Goal: Task Accomplishment & Management: Complete application form

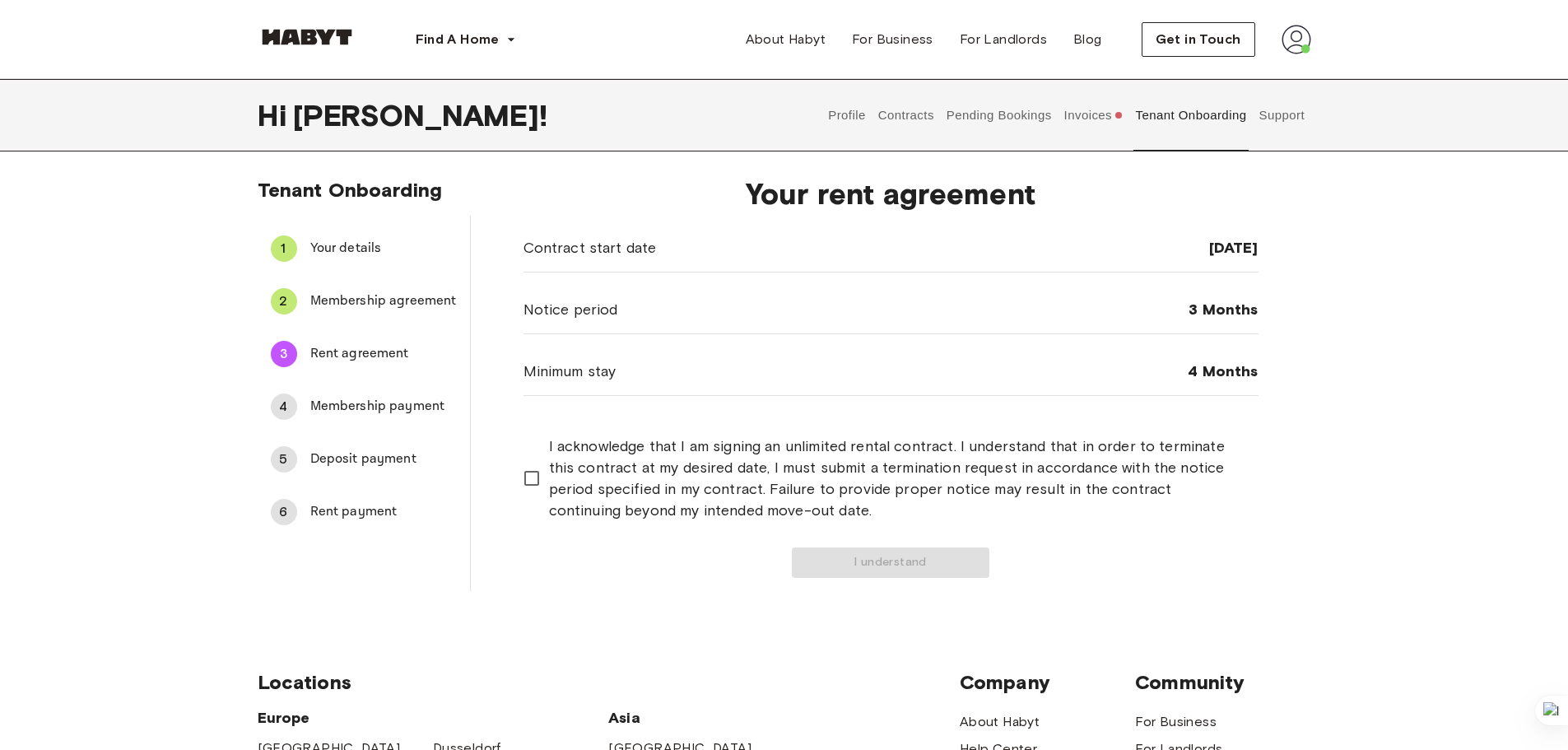
click at [980, 120] on button "Pending Bookings" at bounding box center [999, 114] width 109 height 72
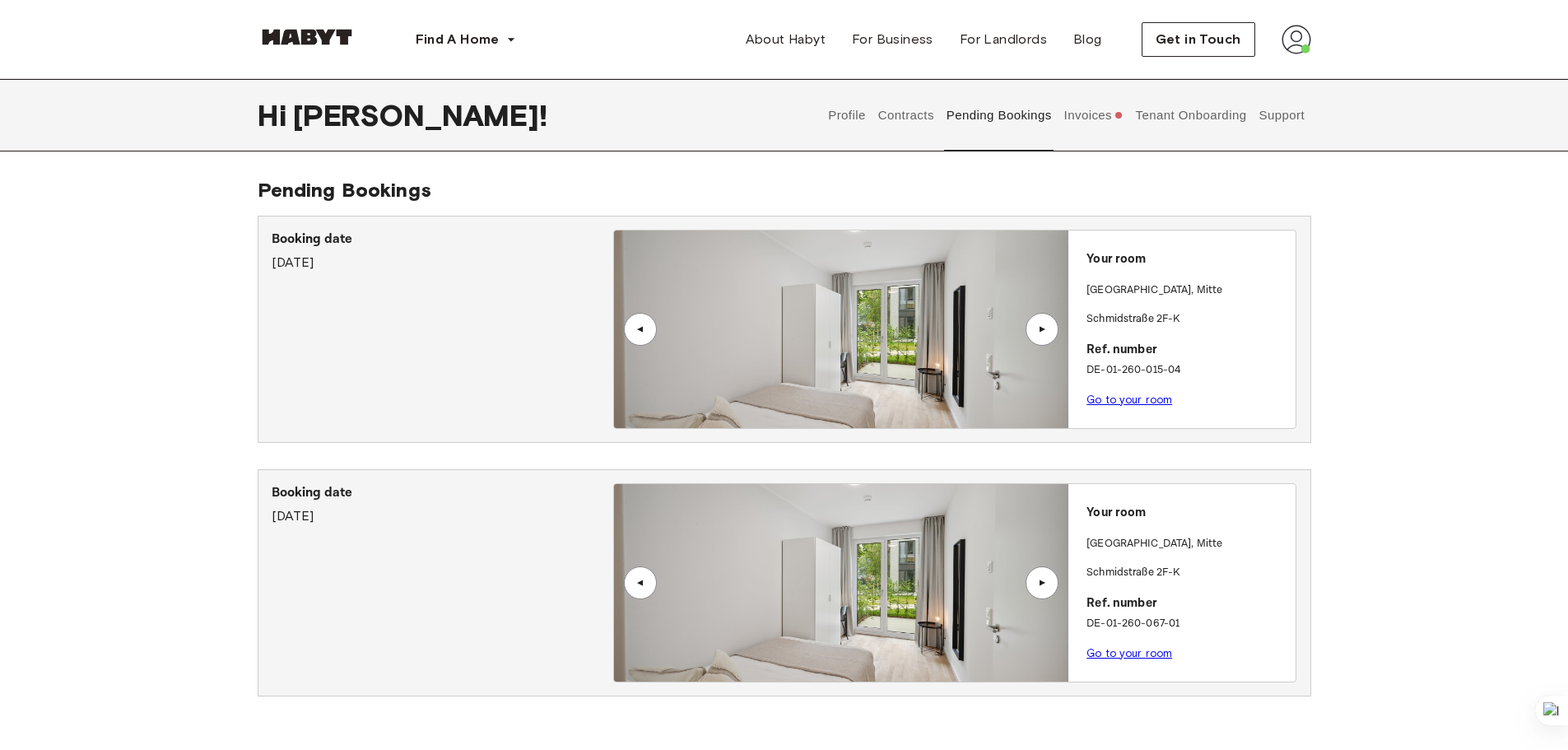
click at [1128, 659] on p "Go to your room" at bounding box center [1188, 654] width 202 height 17
click at [1128, 652] on link "Go to your room" at bounding box center [1129, 653] width 85 height 12
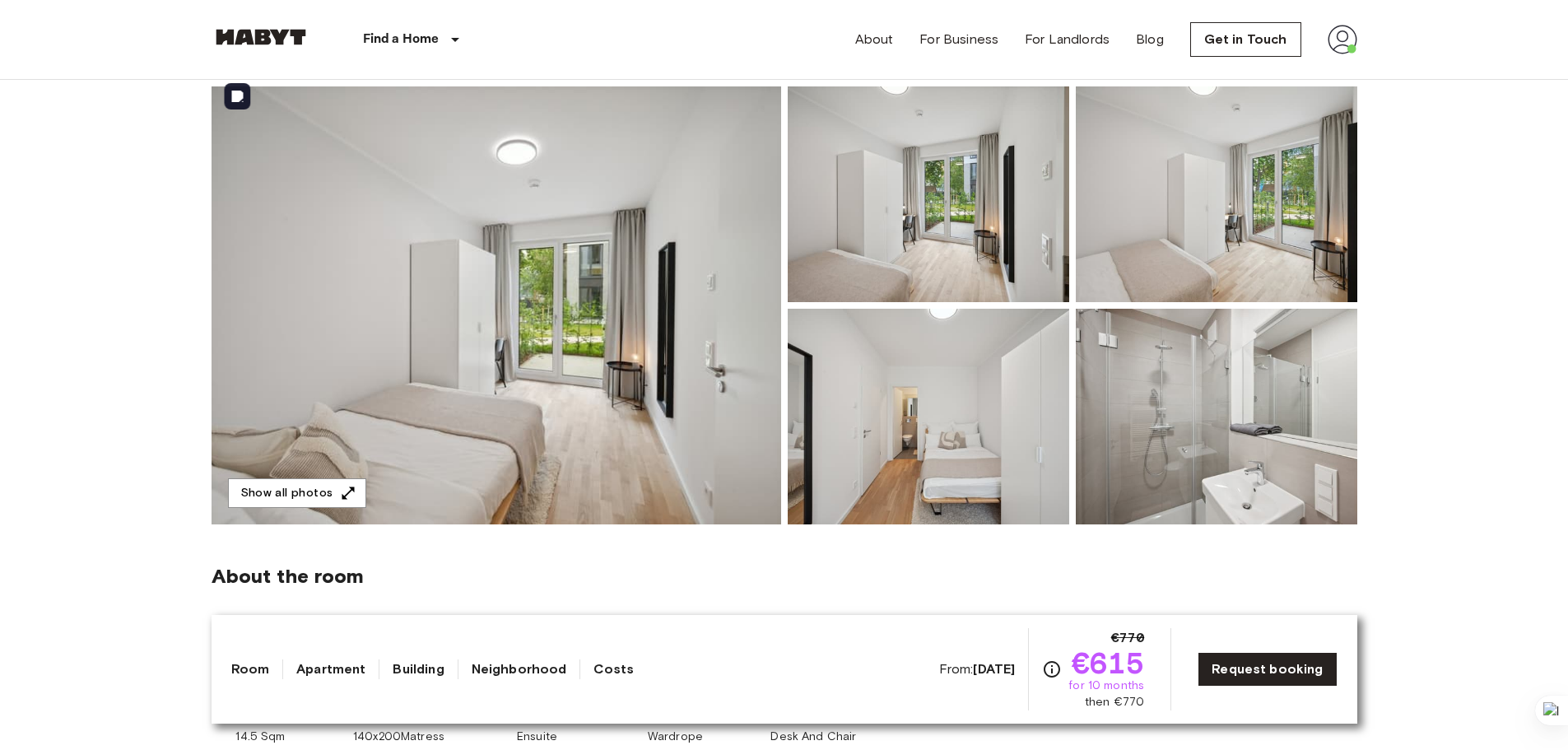
scroll to position [82, 0]
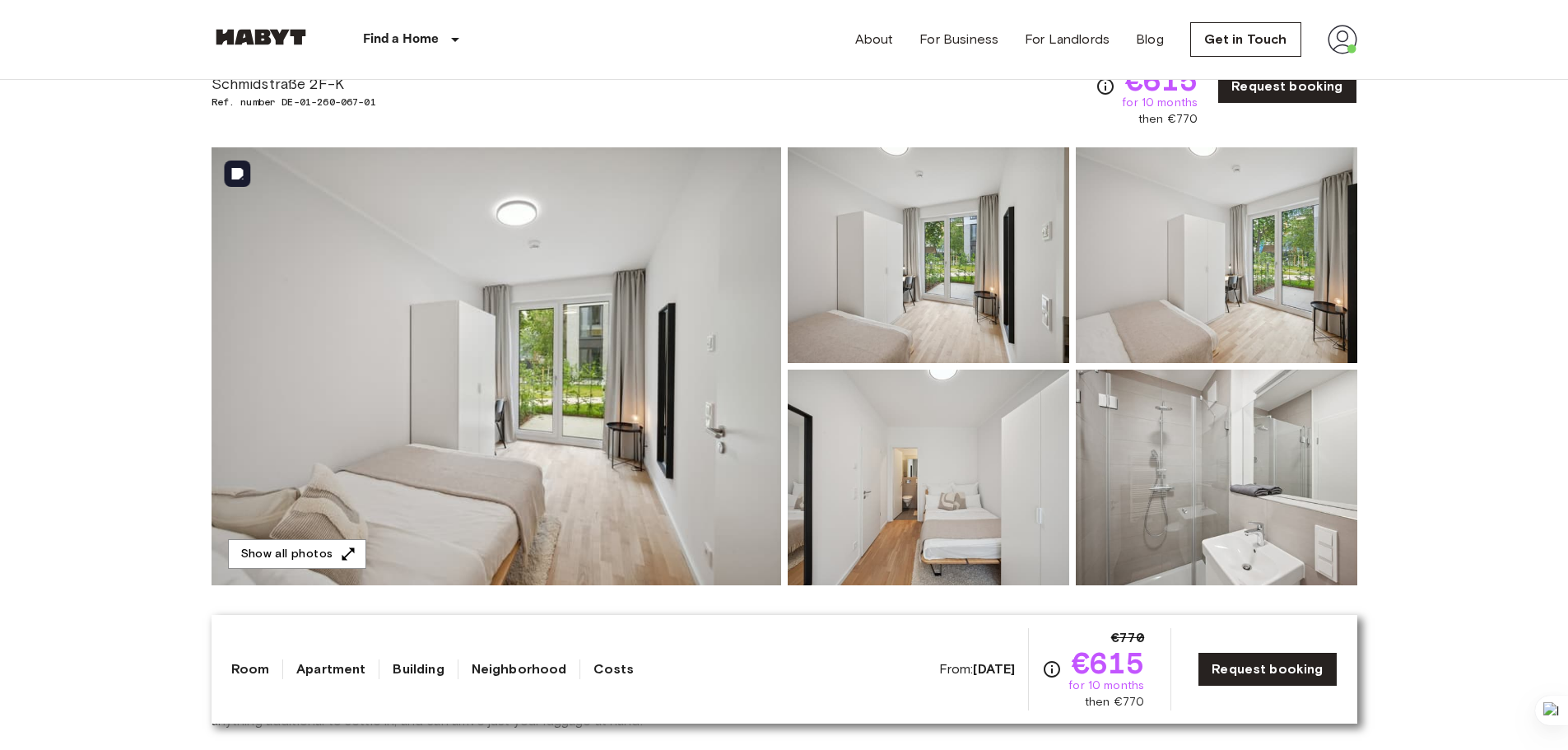
click at [540, 458] on img at bounding box center [496, 366] width 569 height 438
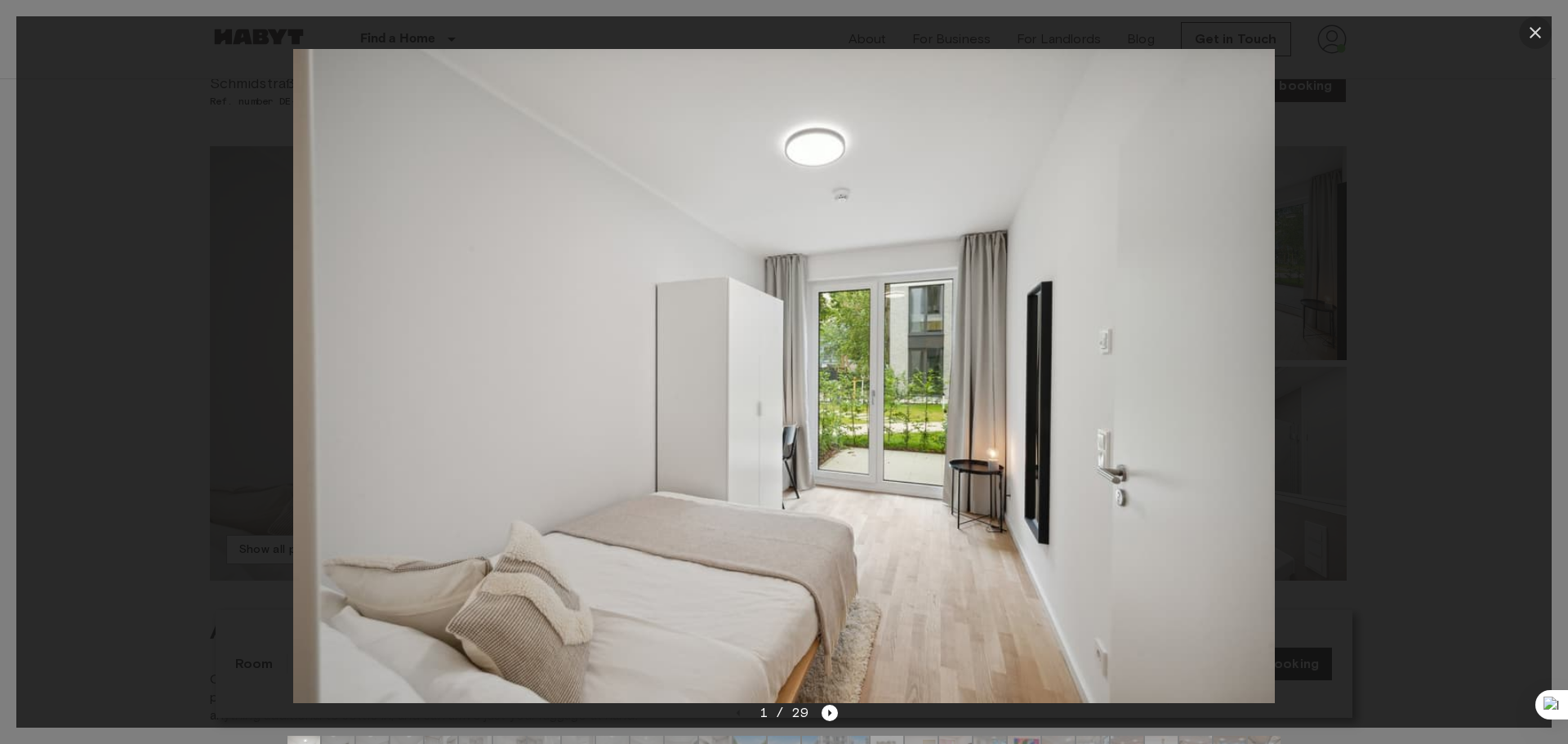
click at [1533, 26] on icon "button" at bounding box center [1535, 33] width 20 height 20
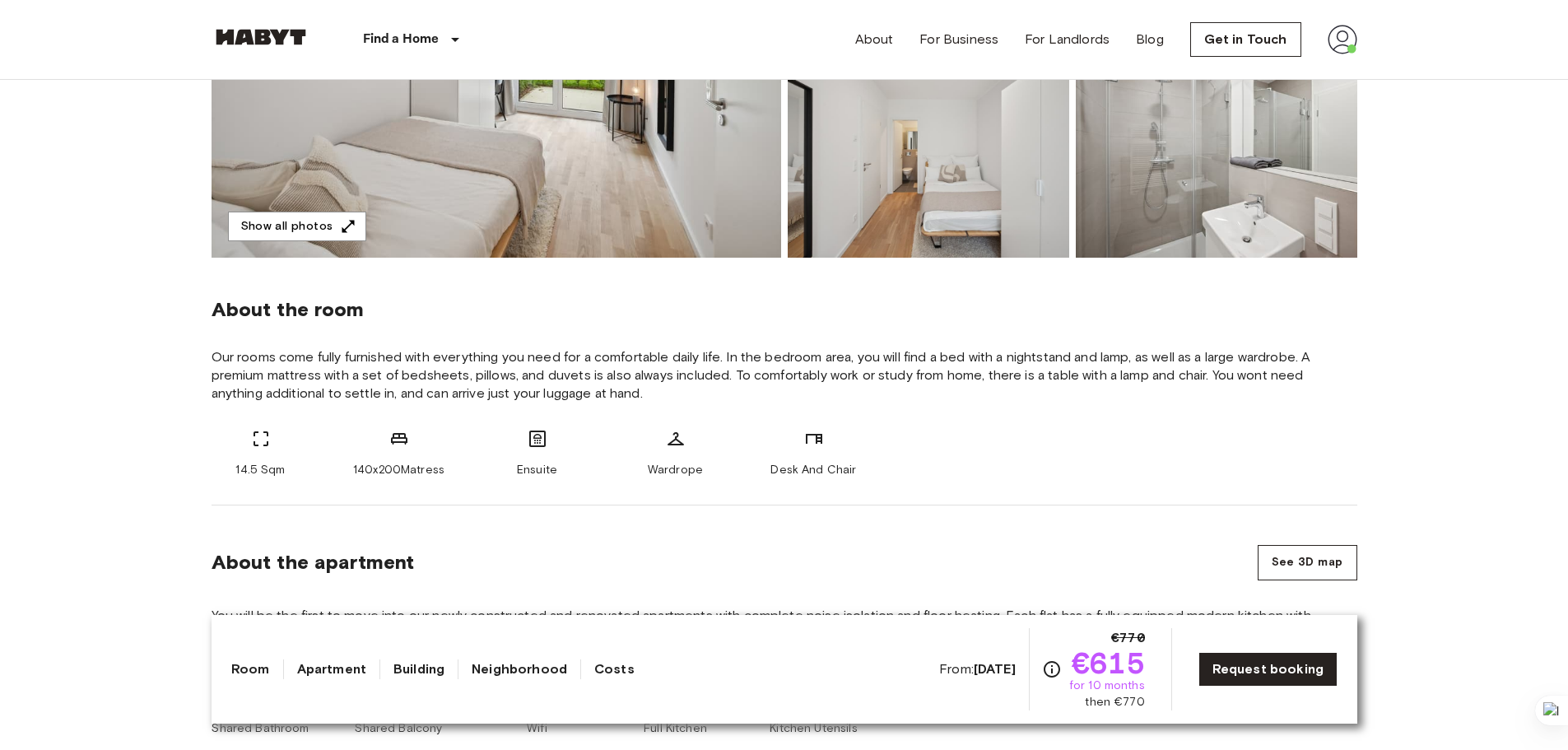
scroll to position [412, 0]
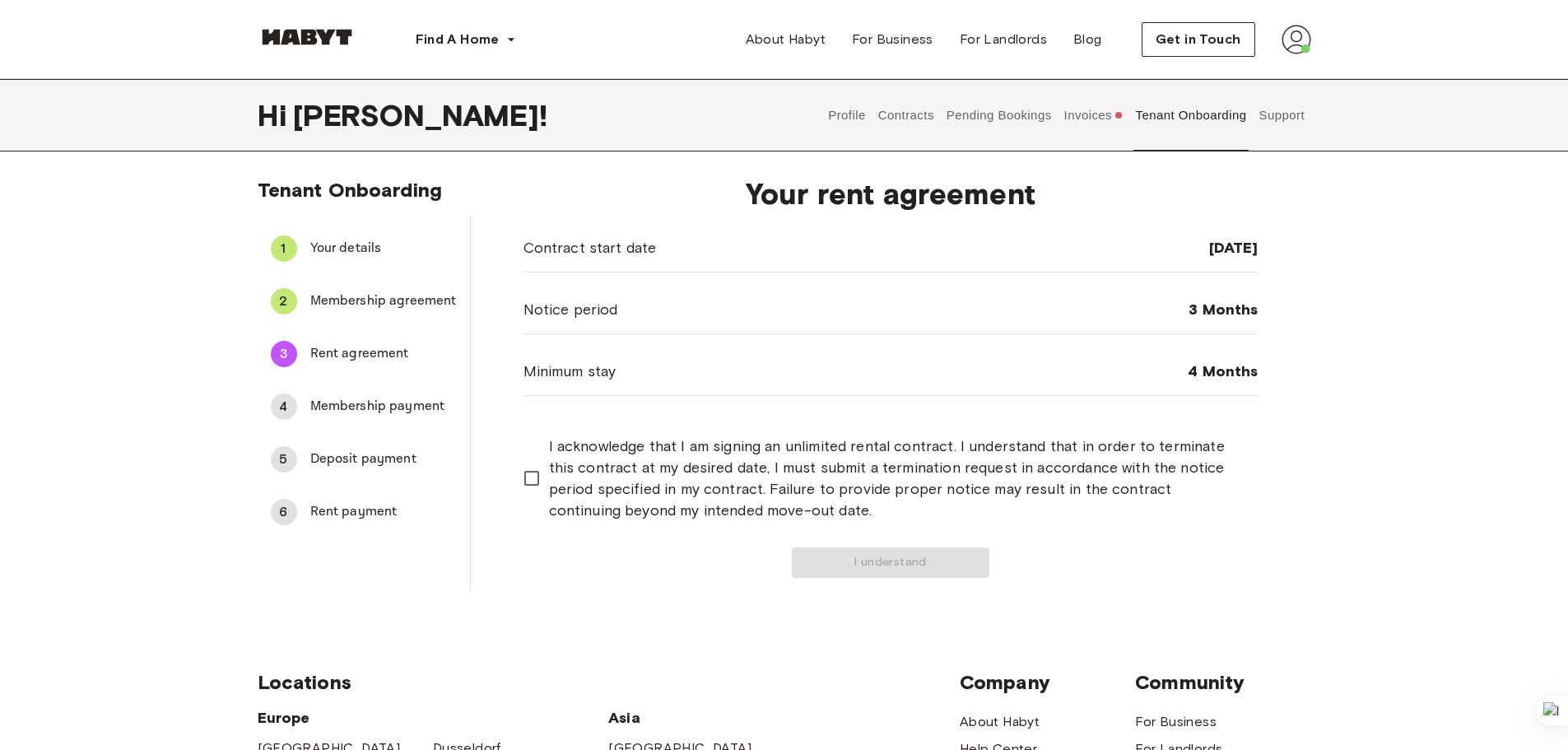
click at [969, 117] on button "Pending Bookings" at bounding box center [999, 114] width 109 height 72
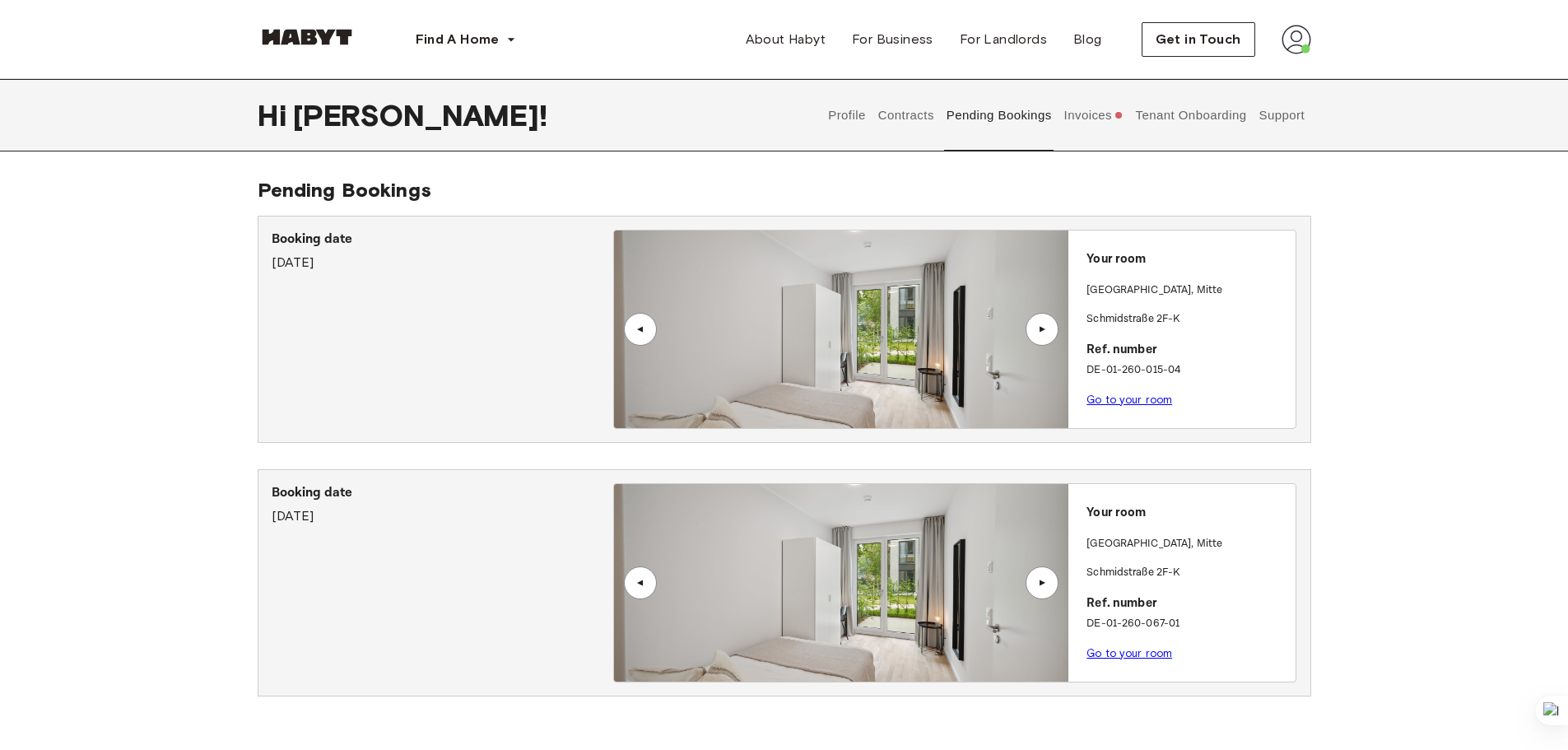
click at [1141, 399] on link "Go to your room" at bounding box center [1129, 399] width 85 height 12
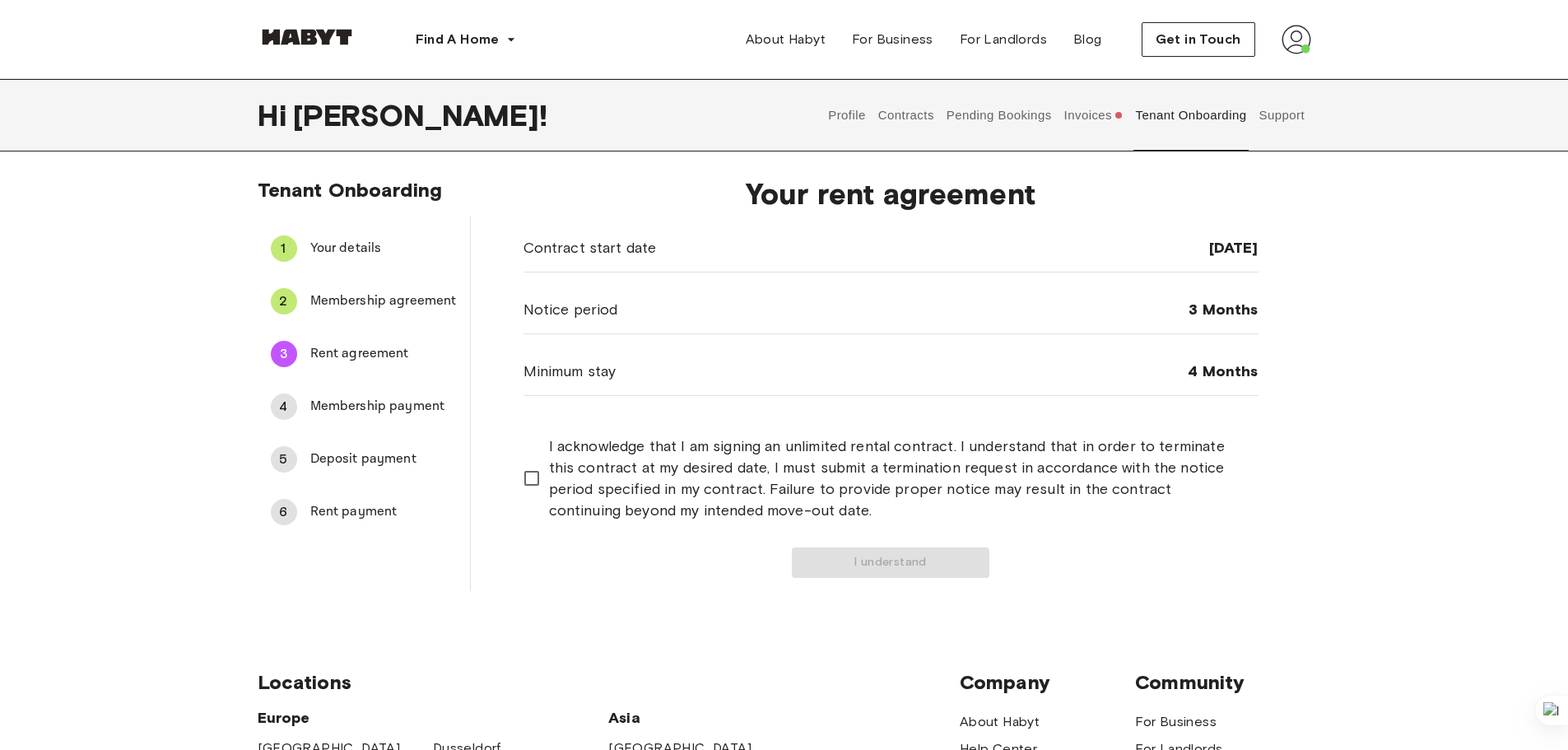
click at [1016, 117] on button "Pending Bookings" at bounding box center [999, 114] width 109 height 72
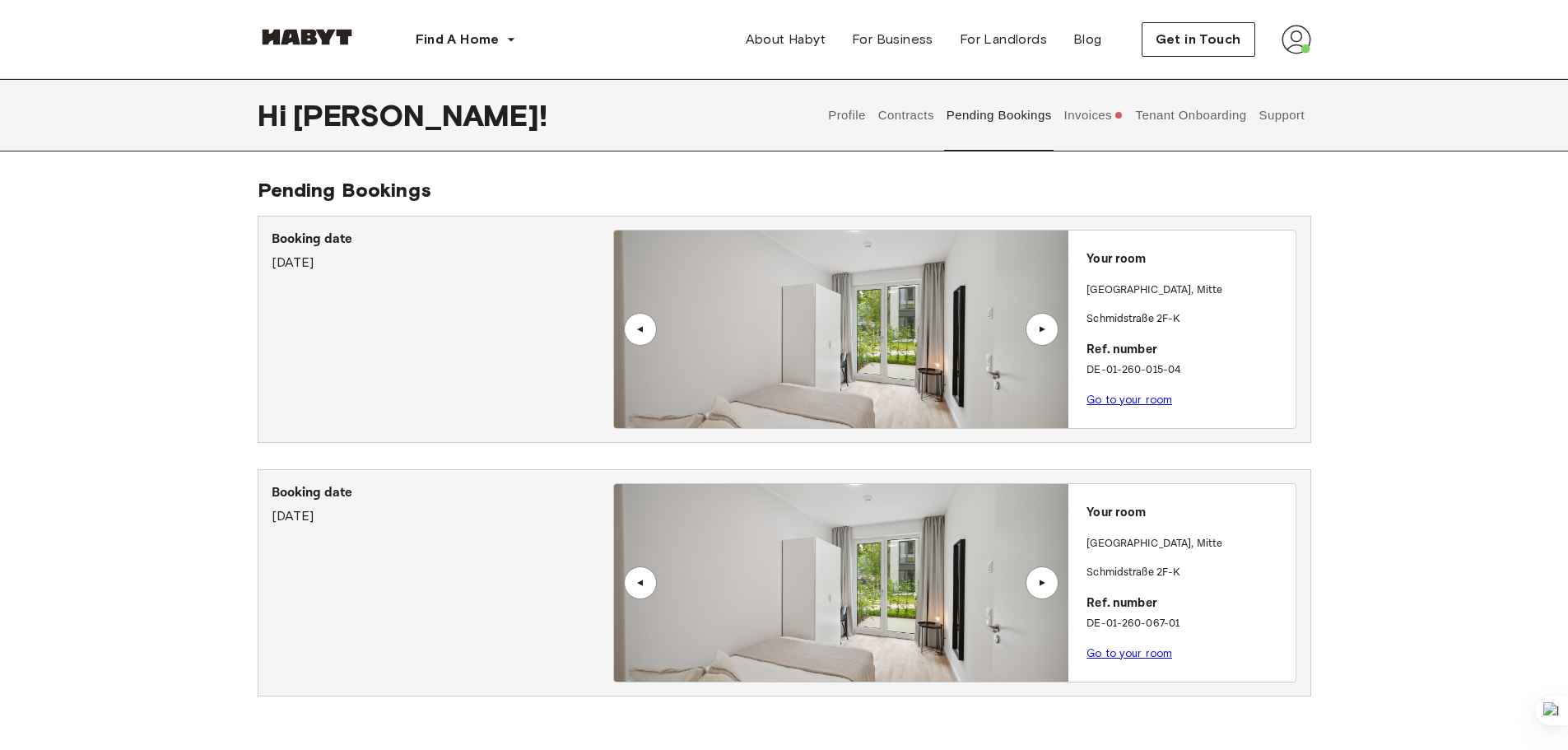
click at [1100, 115] on button "Invoices" at bounding box center [1093, 114] width 63 height 72
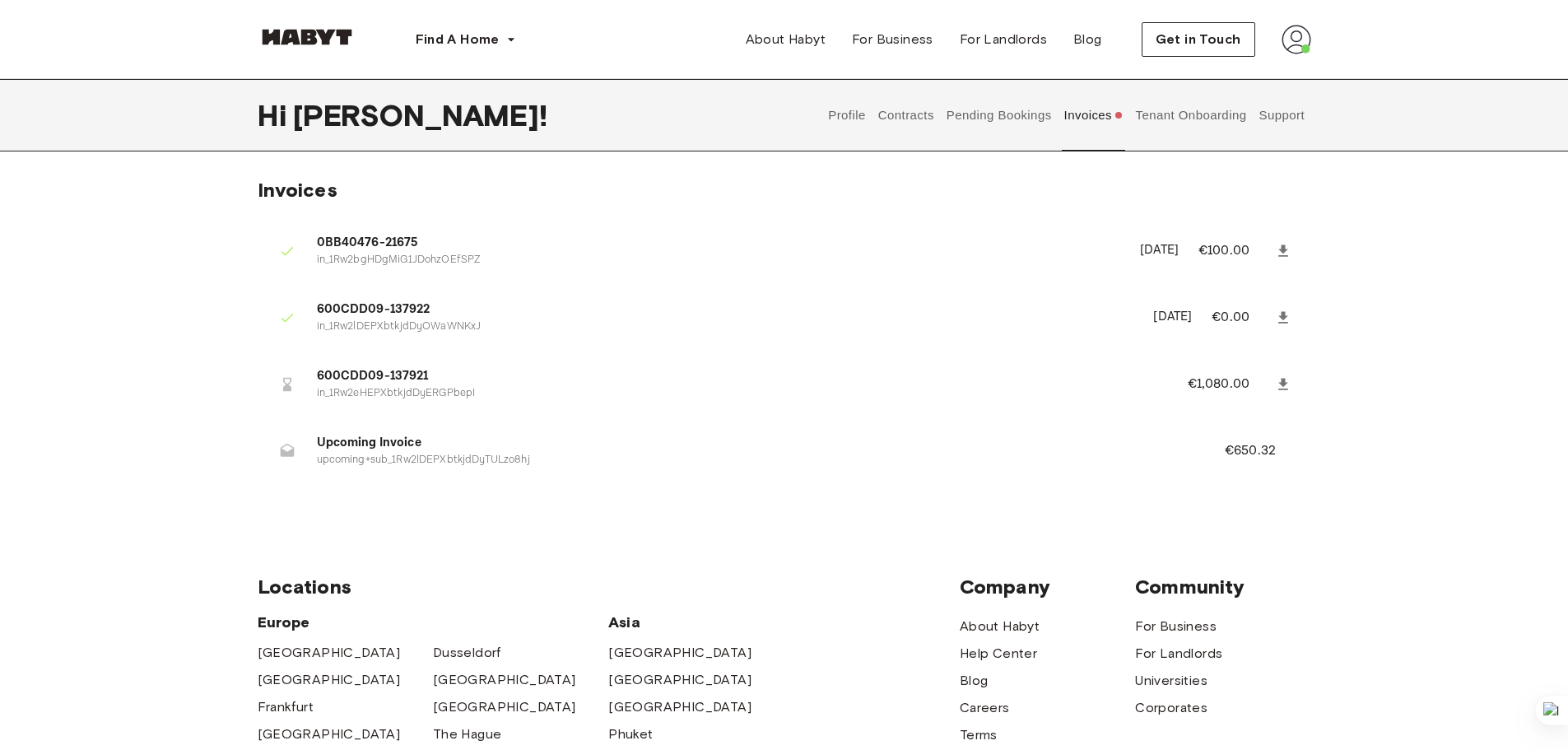
click at [1156, 103] on button "Tenant Onboarding" at bounding box center [1190, 114] width 115 height 72
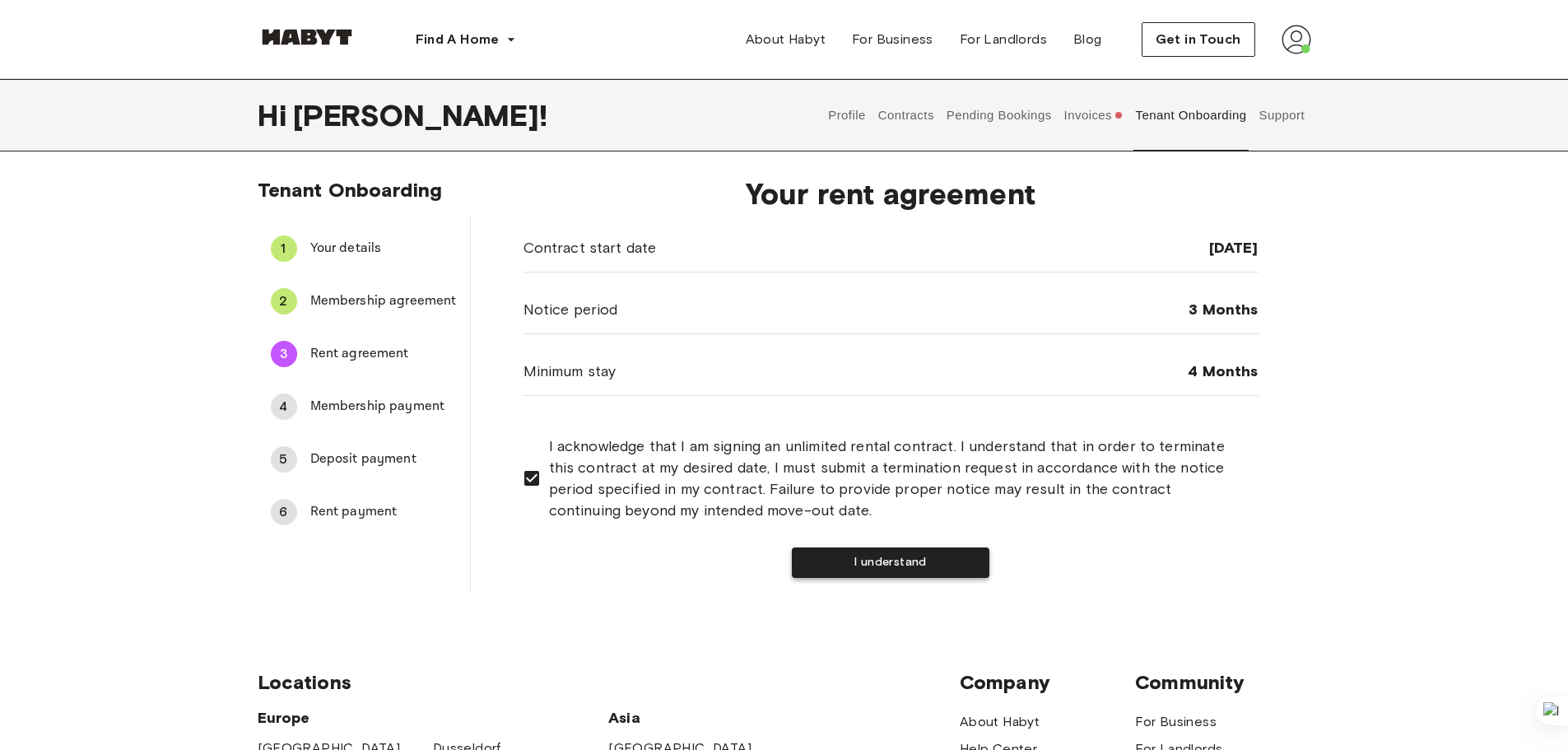
click at [873, 565] on button "I understand" at bounding box center [890, 562] width 197 height 31
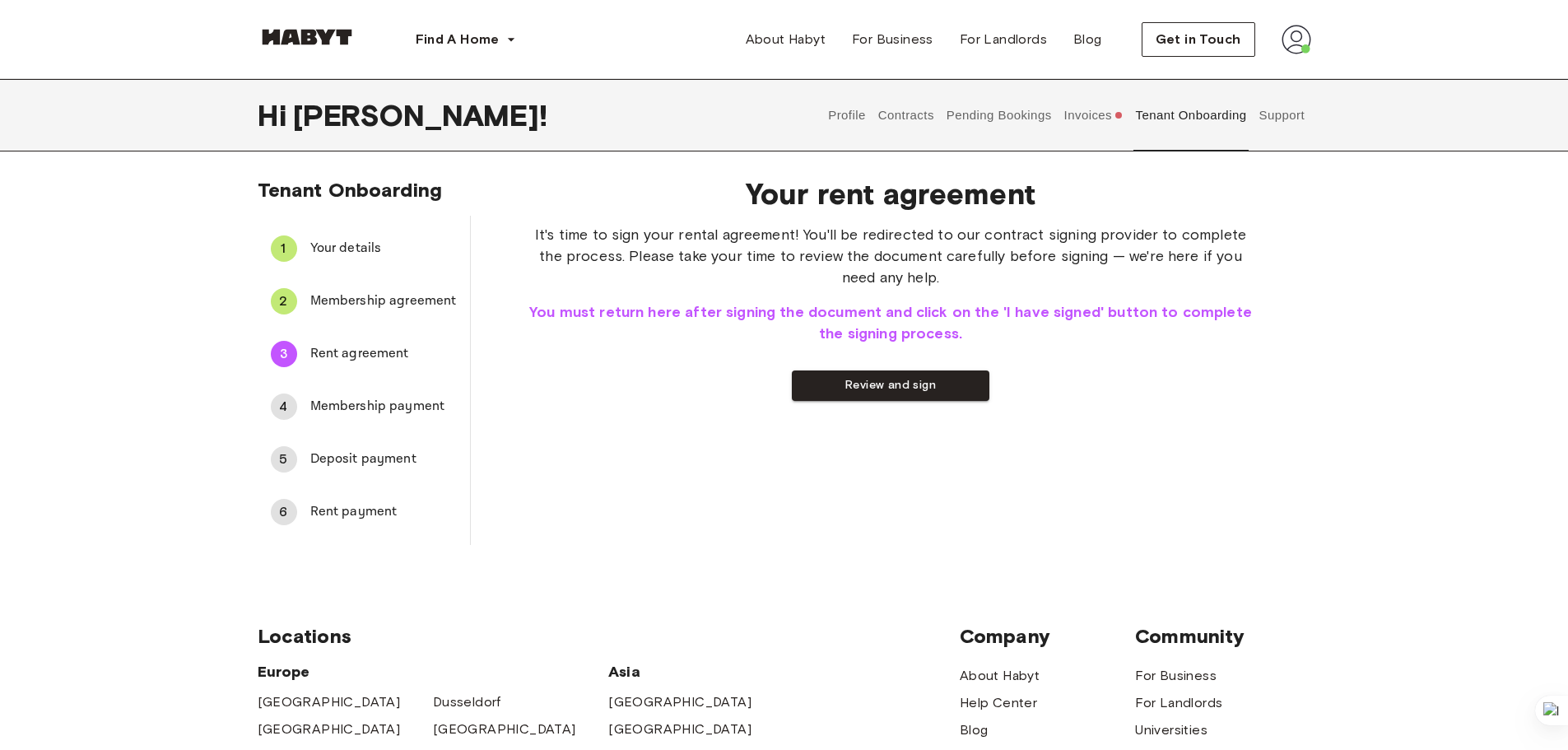
click at [990, 122] on button "Pending Bookings" at bounding box center [999, 114] width 109 height 72
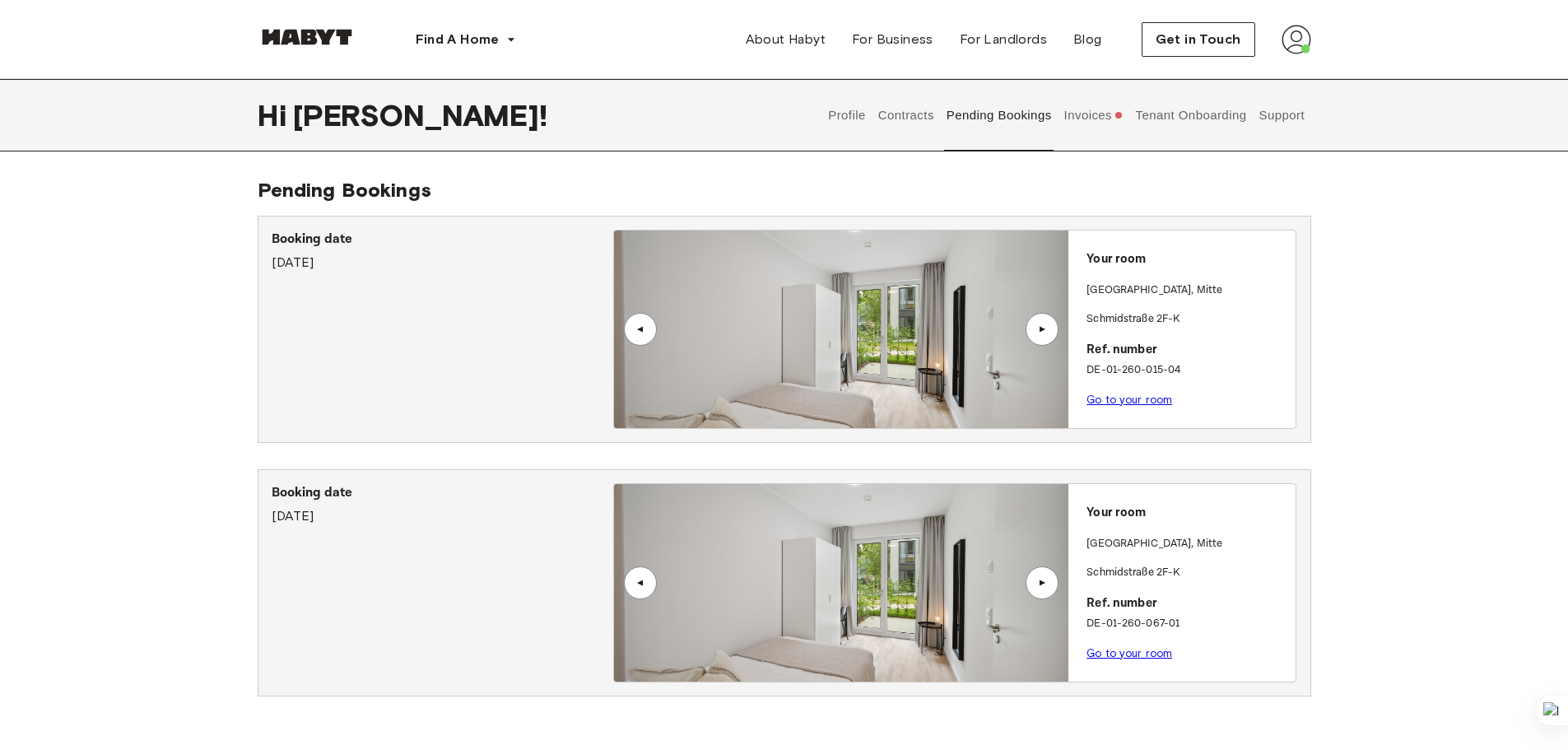
click at [1080, 121] on button "Invoices" at bounding box center [1093, 114] width 63 height 72
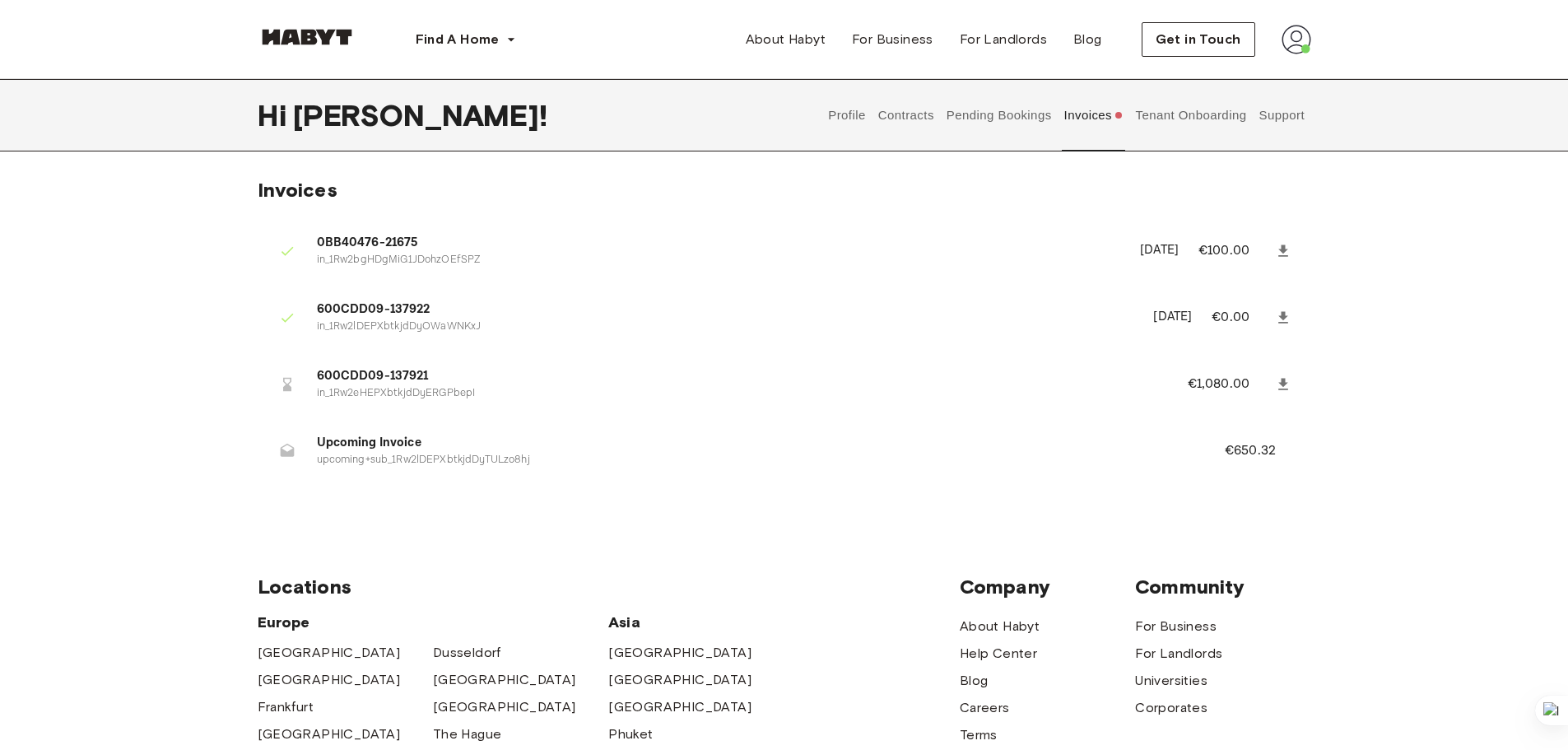
click at [859, 119] on button "Profile" at bounding box center [847, 114] width 42 height 72
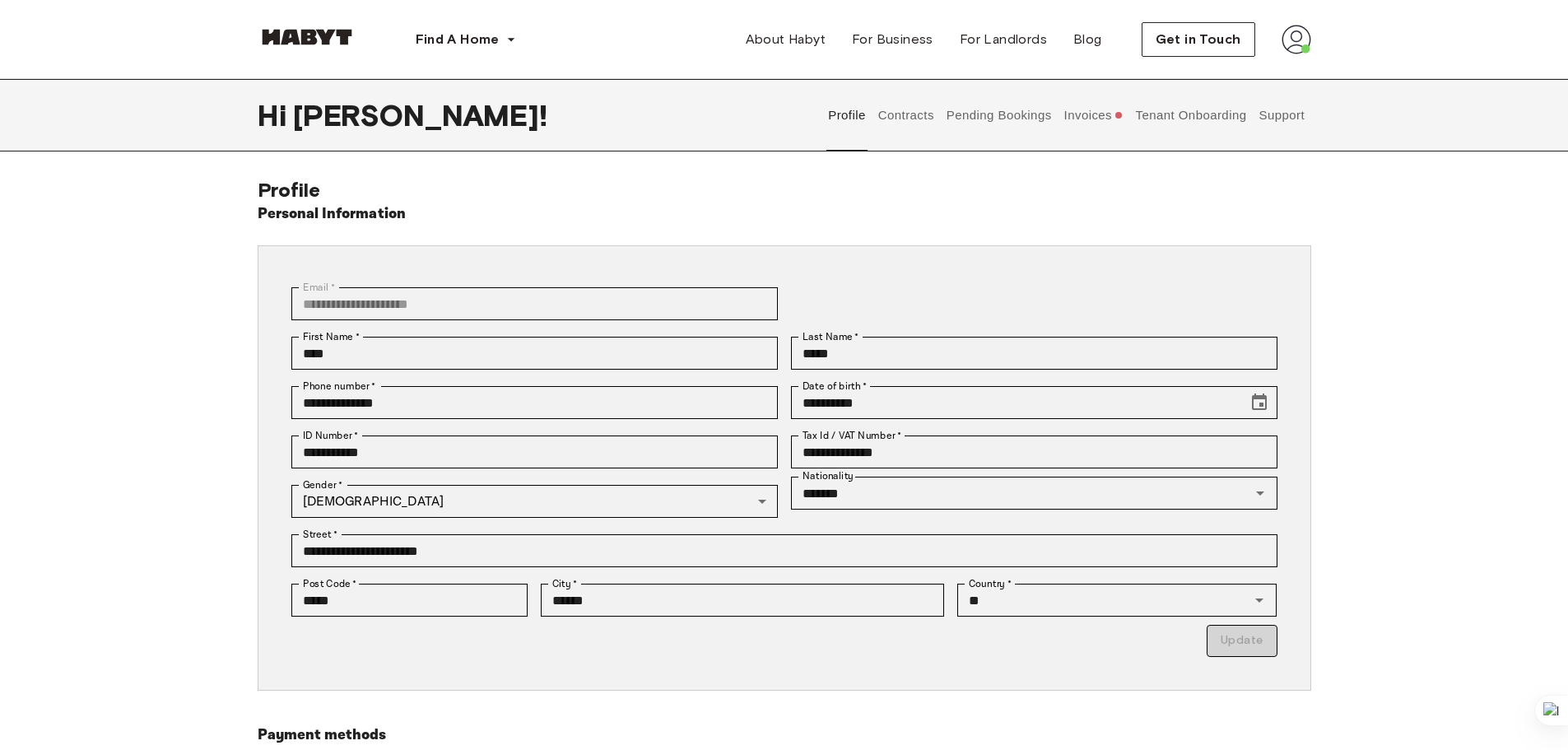
click at [908, 116] on button "Contracts" at bounding box center [906, 114] width 60 height 72
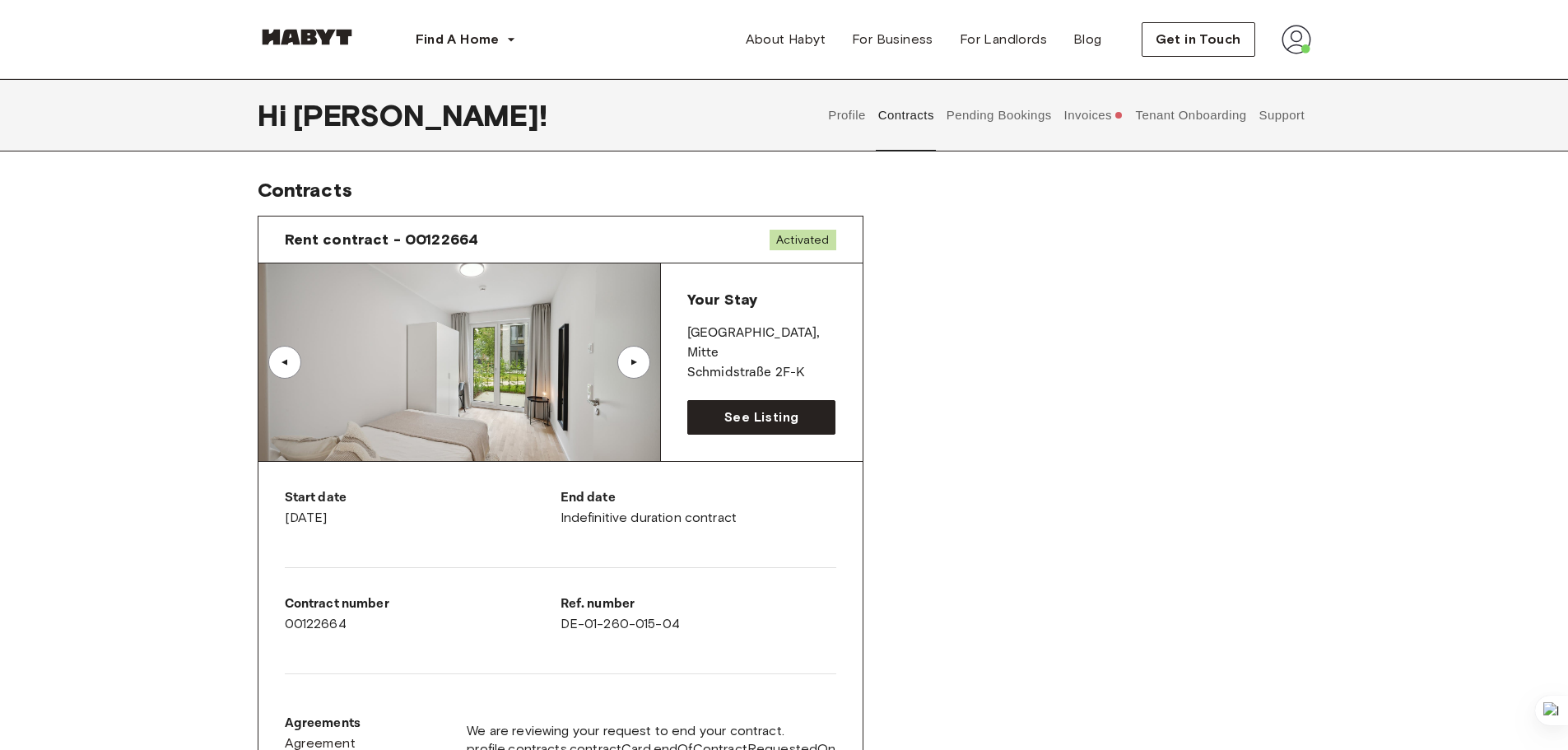
click at [993, 114] on button "Pending Bookings" at bounding box center [999, 114] width 109 height 72
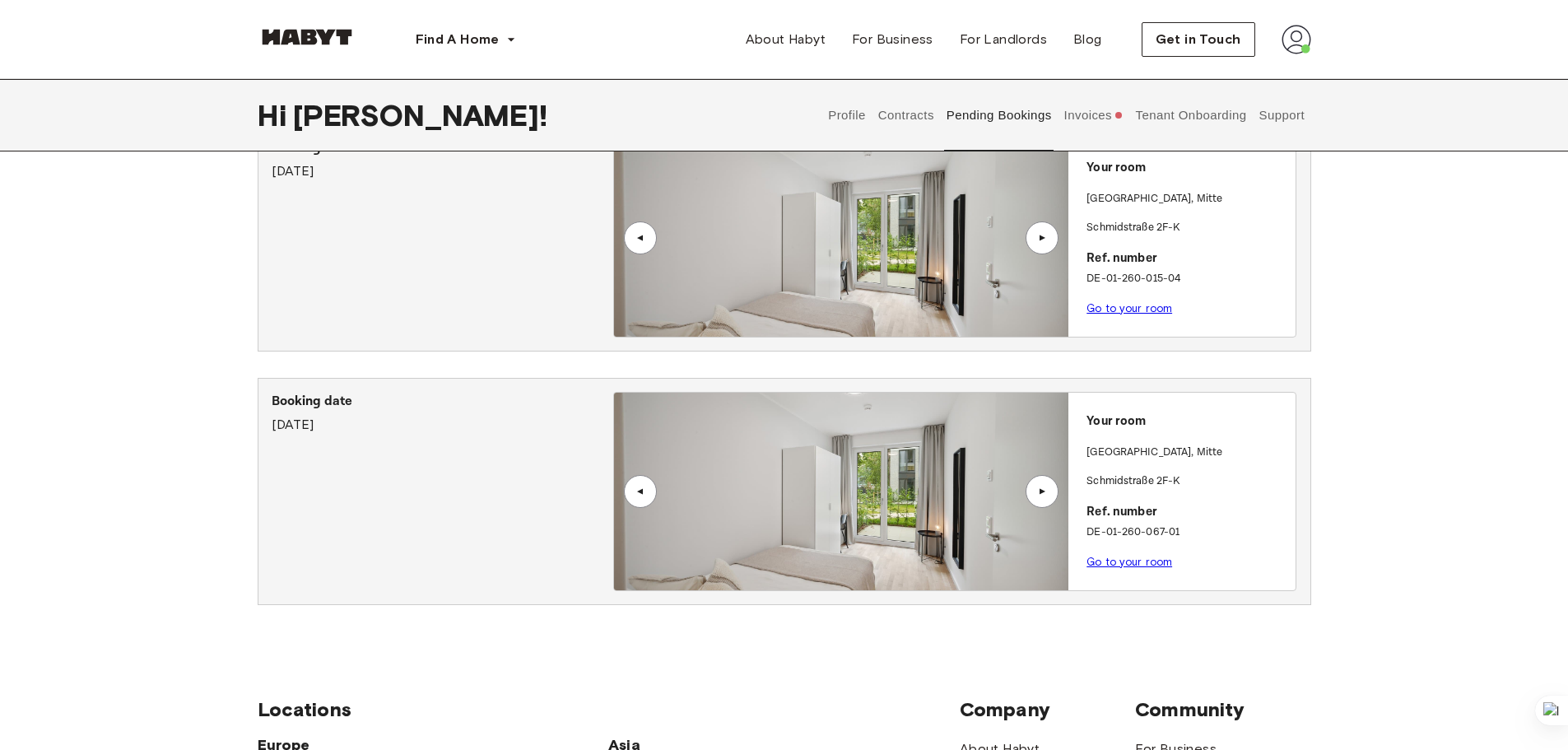
scroll to position [82, 0]
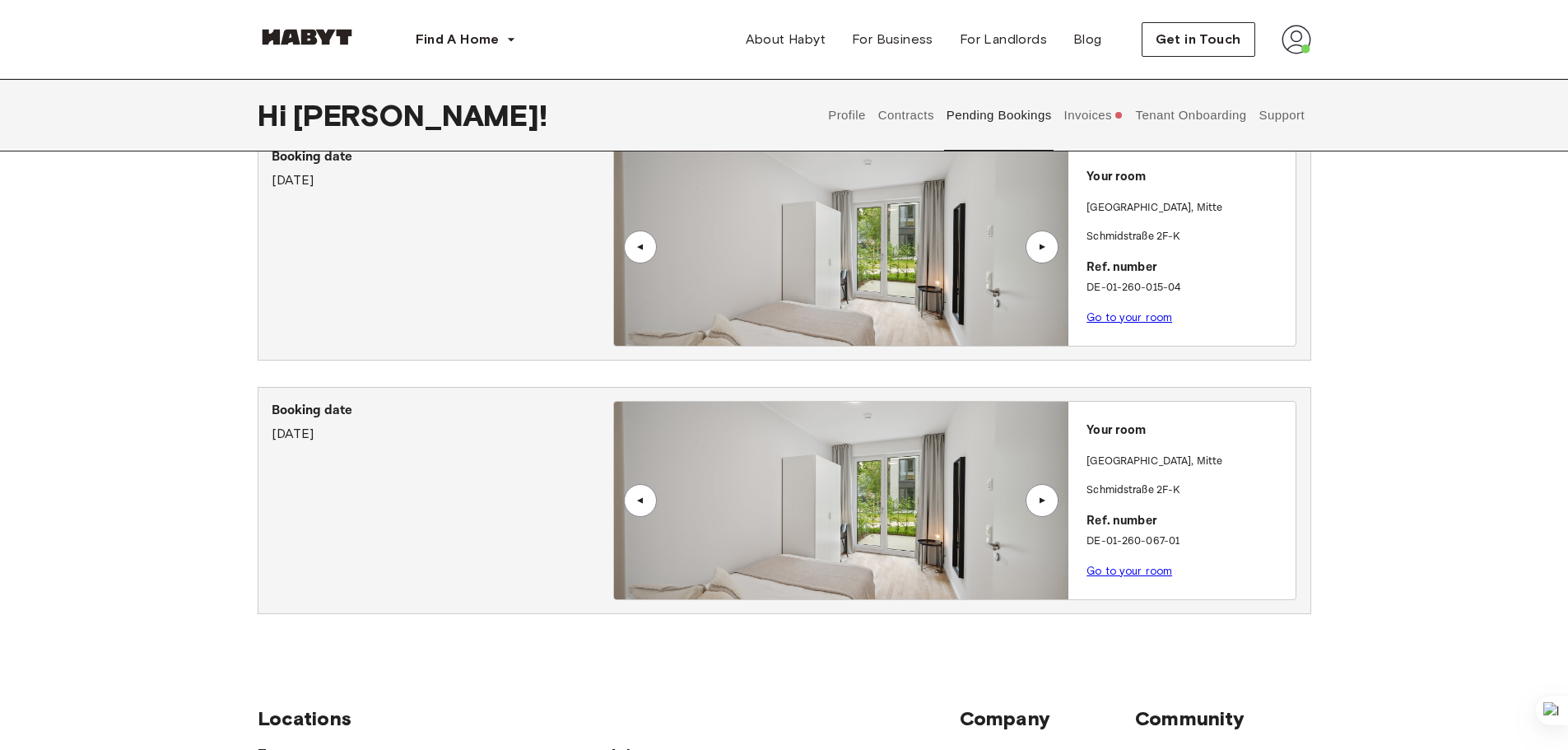
click at [1086, 117] on button "Invoices" at bounding box center [1093, 114] width 63 height 72
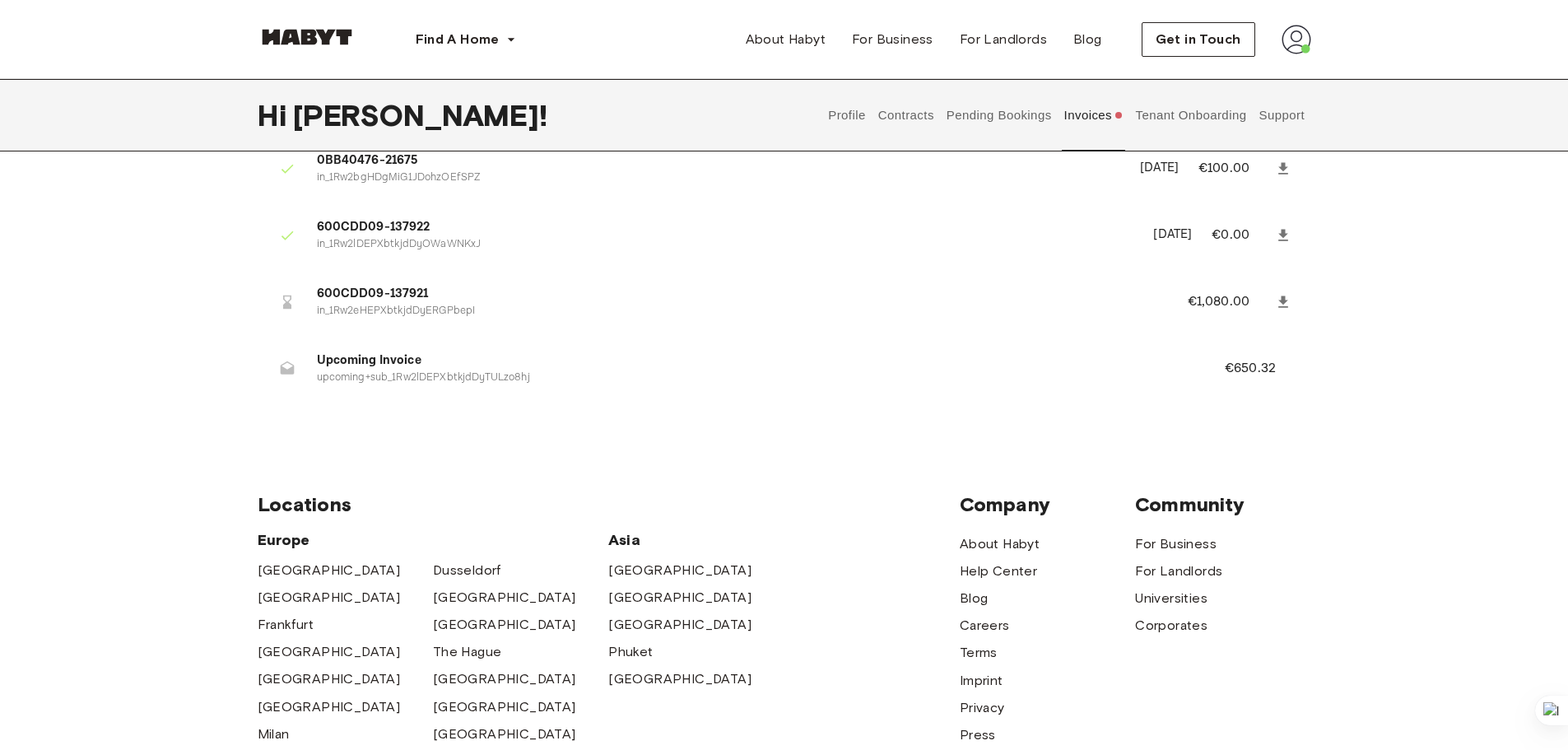
click at [1147, 120] on button "Tenant Onboarding" at bounding box center [1190, 114] width 115 height 72
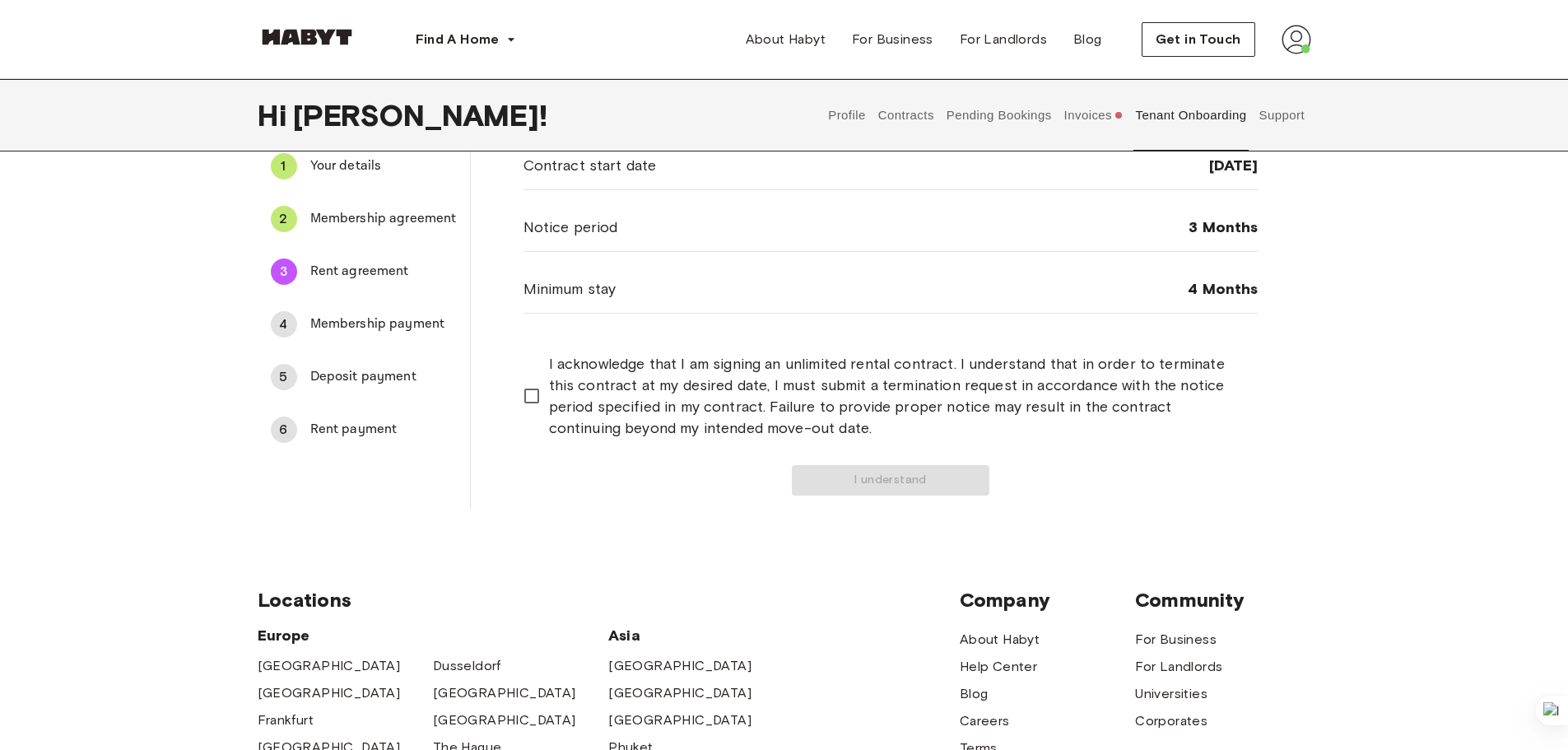
click at [551, 404] on span "I acknowledge that I am signing an unlimited rental contract. I understand that…" at bounding box center [897, 395] width 696 height 85
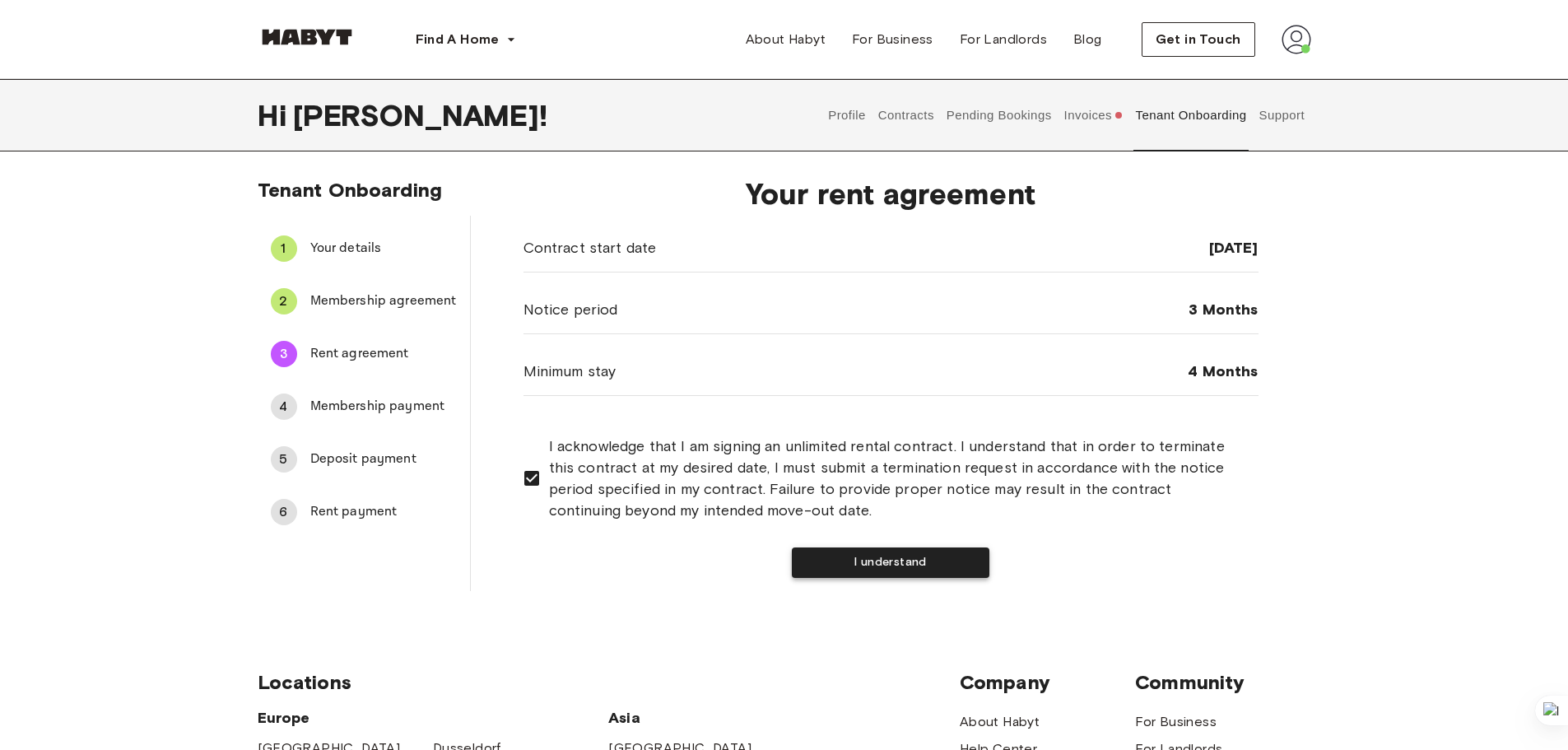
click at [869, 563] on button "I understand" at bounding box center [890, 562] width 197 height 31
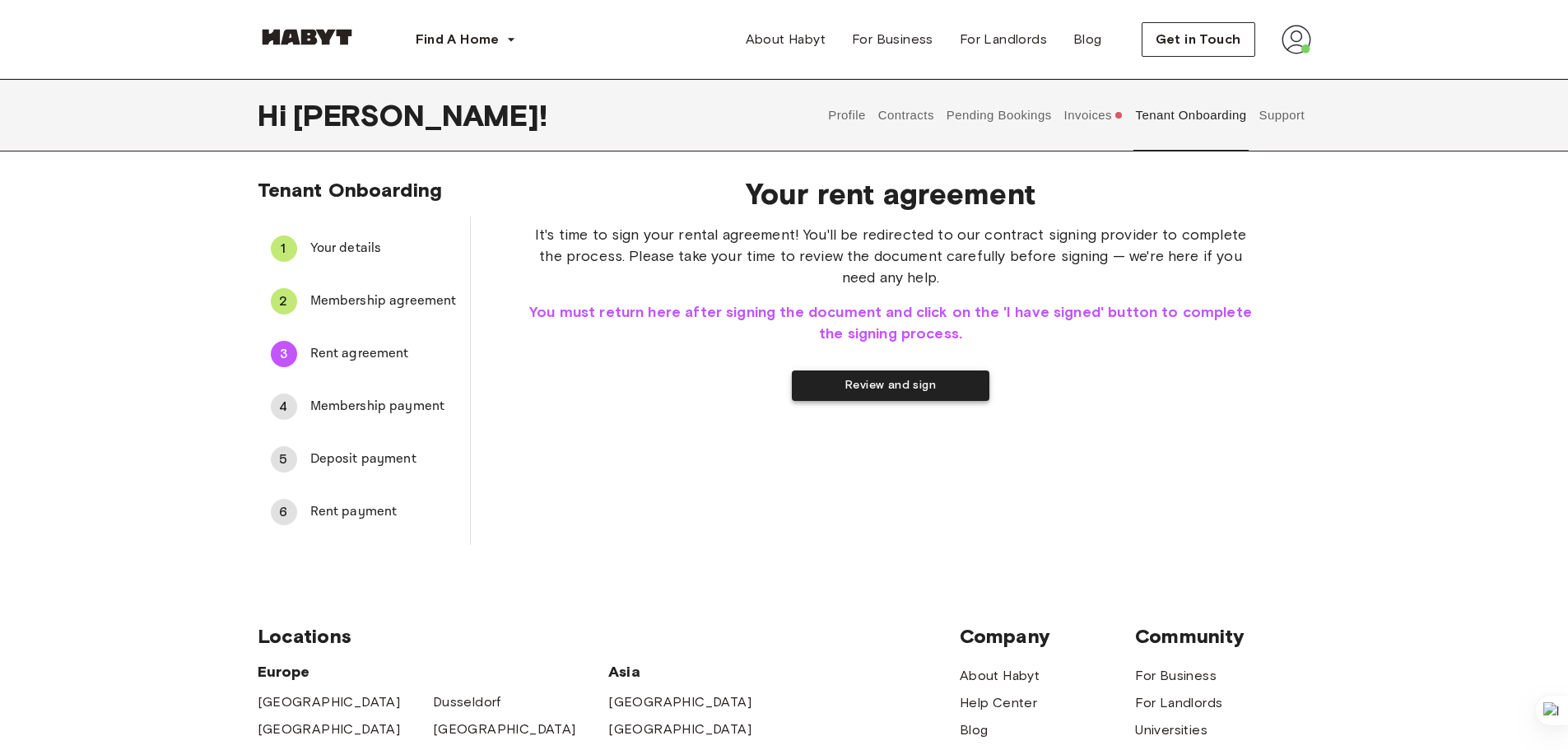
click at [841, 388] on button "Review and sign" at bounding box center [890, 385] width 197 height 31
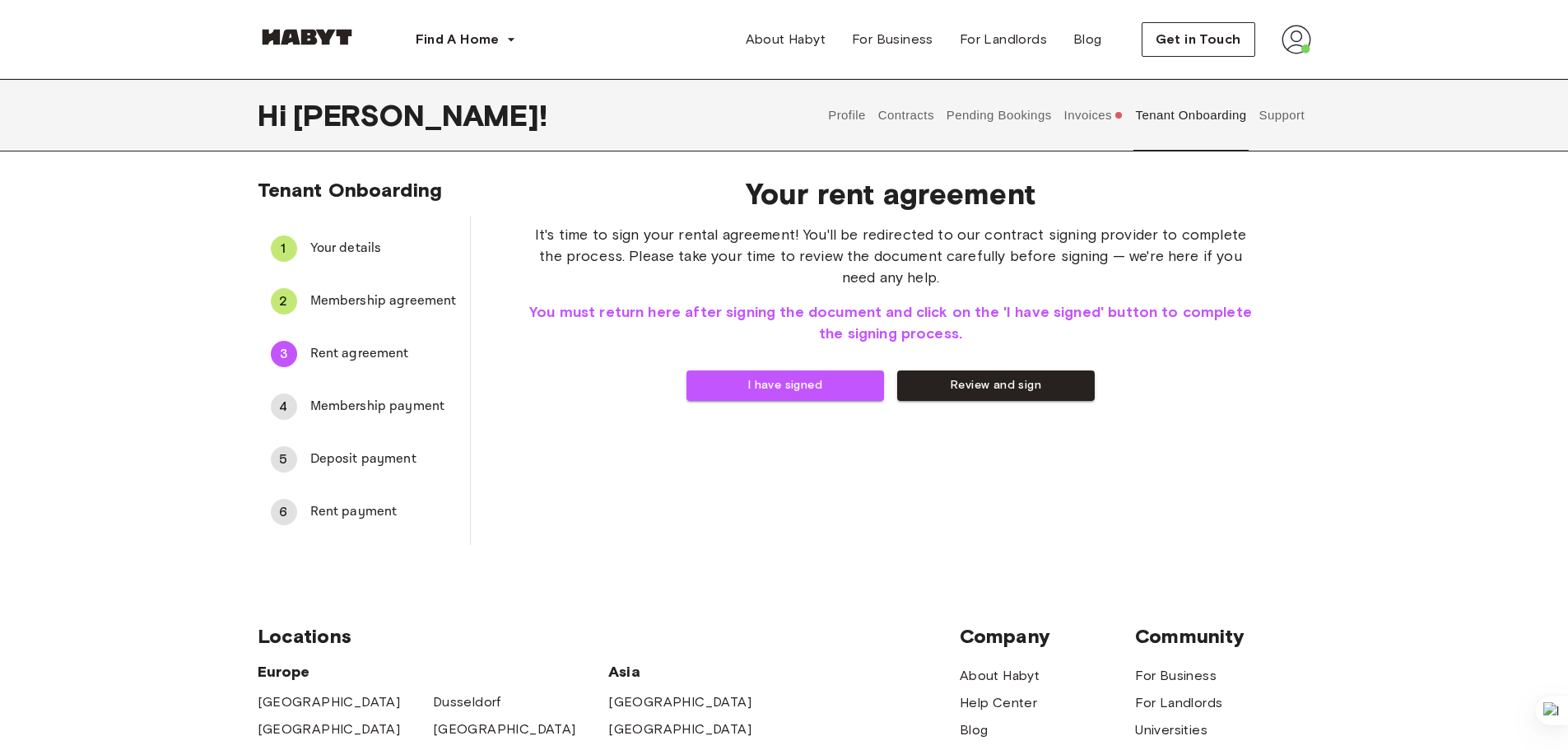
click at [999, 109] on button "Pending Bookings" at bounding box center [999, 114] width 109 height 72
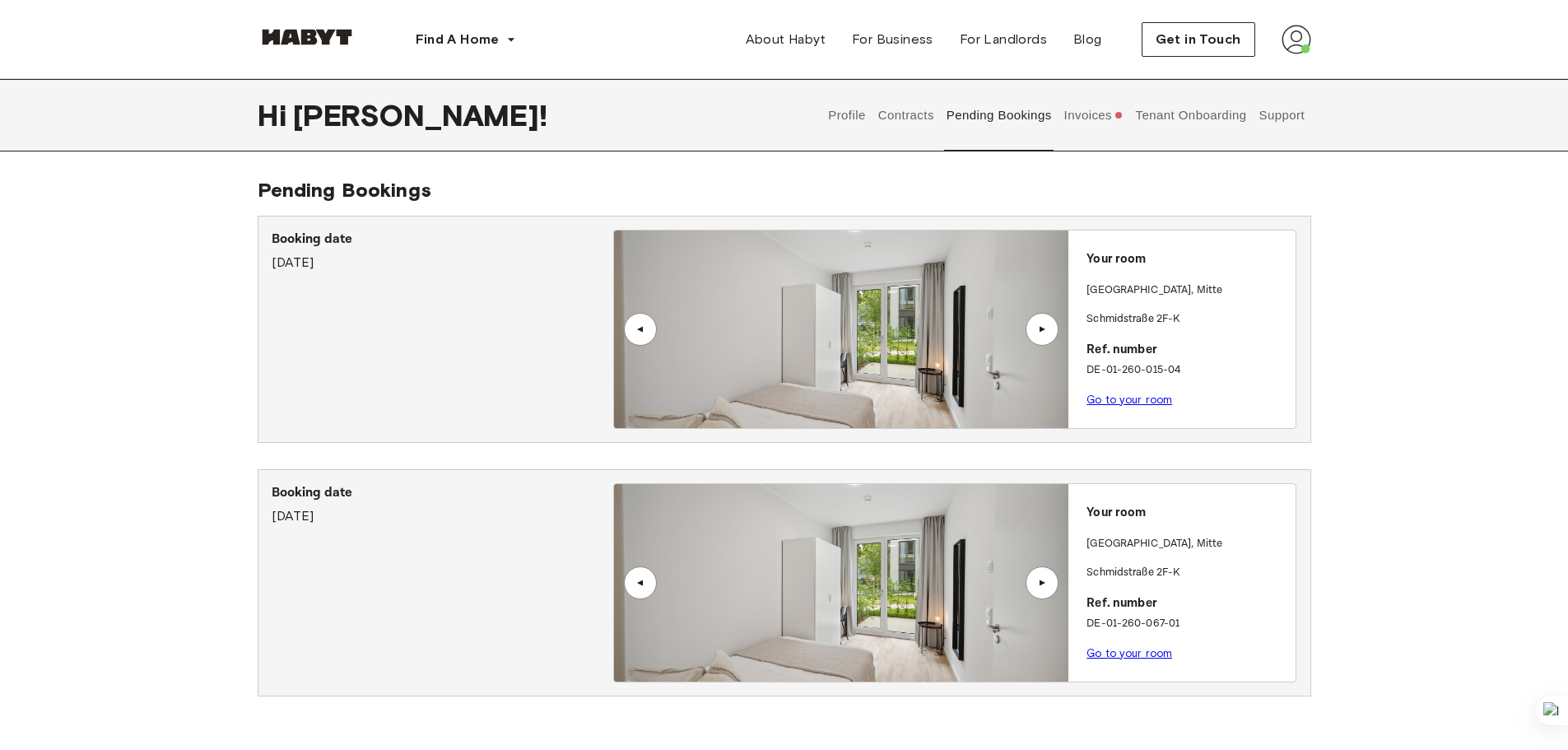
click at [1124, 652] on link "Go to your room" at bounding box center [1129, 653] width 85 height 12
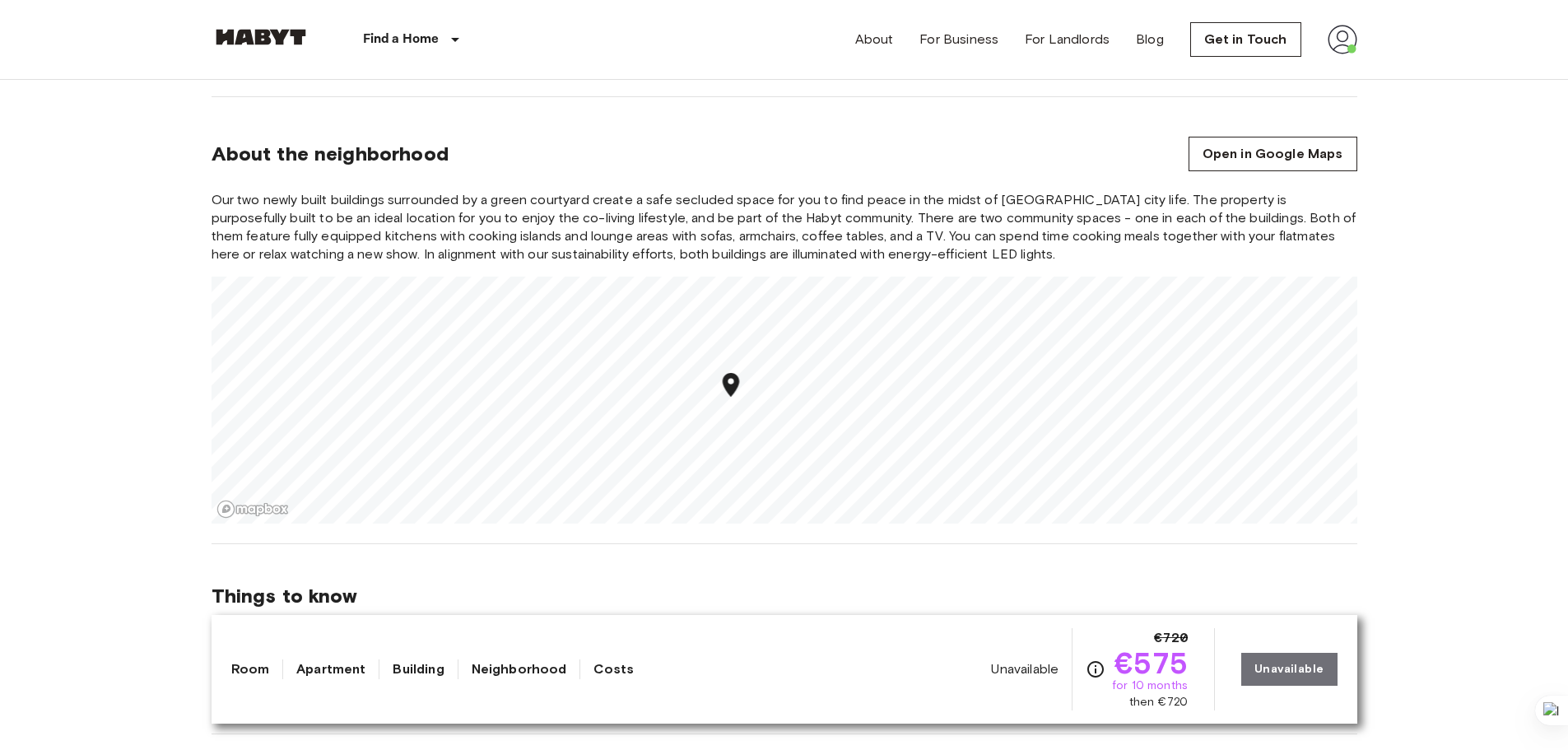
scroll to position [1728, 0]
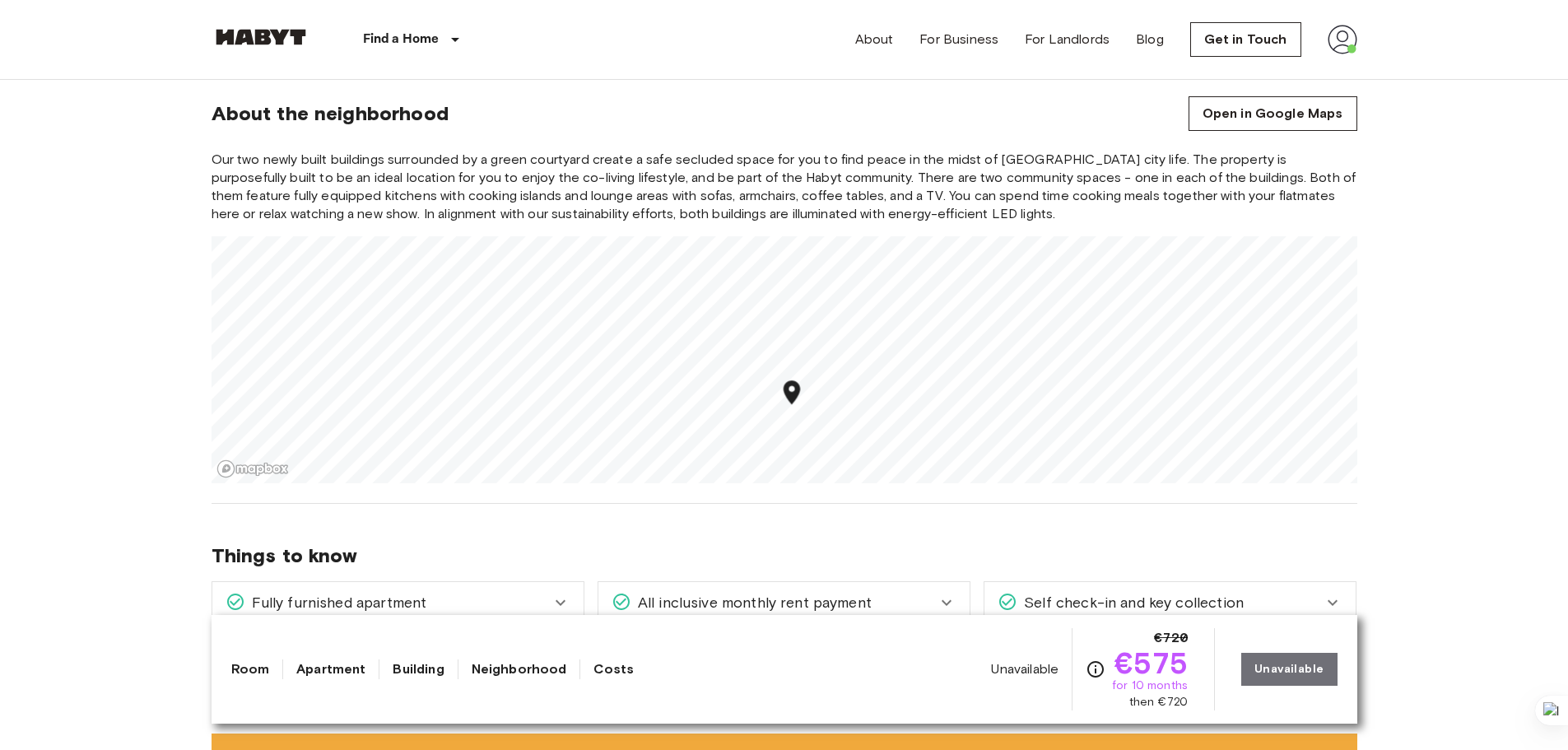
drag, startPoint x: 785, startPoint y: 384, endPoint x: 780, endPoint y: 369, distance: 15.8
click at [782, 380] on icon "Map marker" at bounding box center [791, 392] width 17 height 24
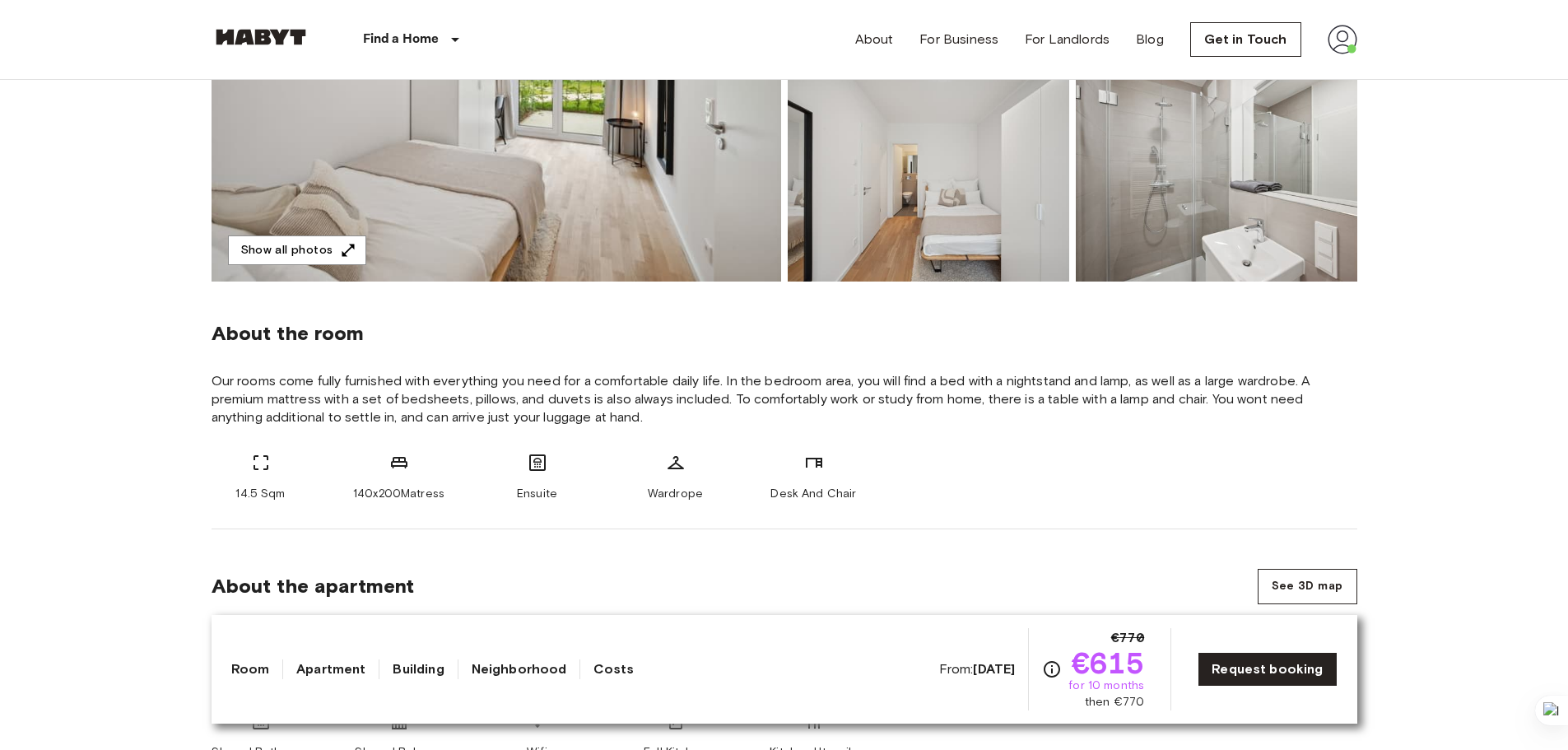
scroll to position [412, 0]
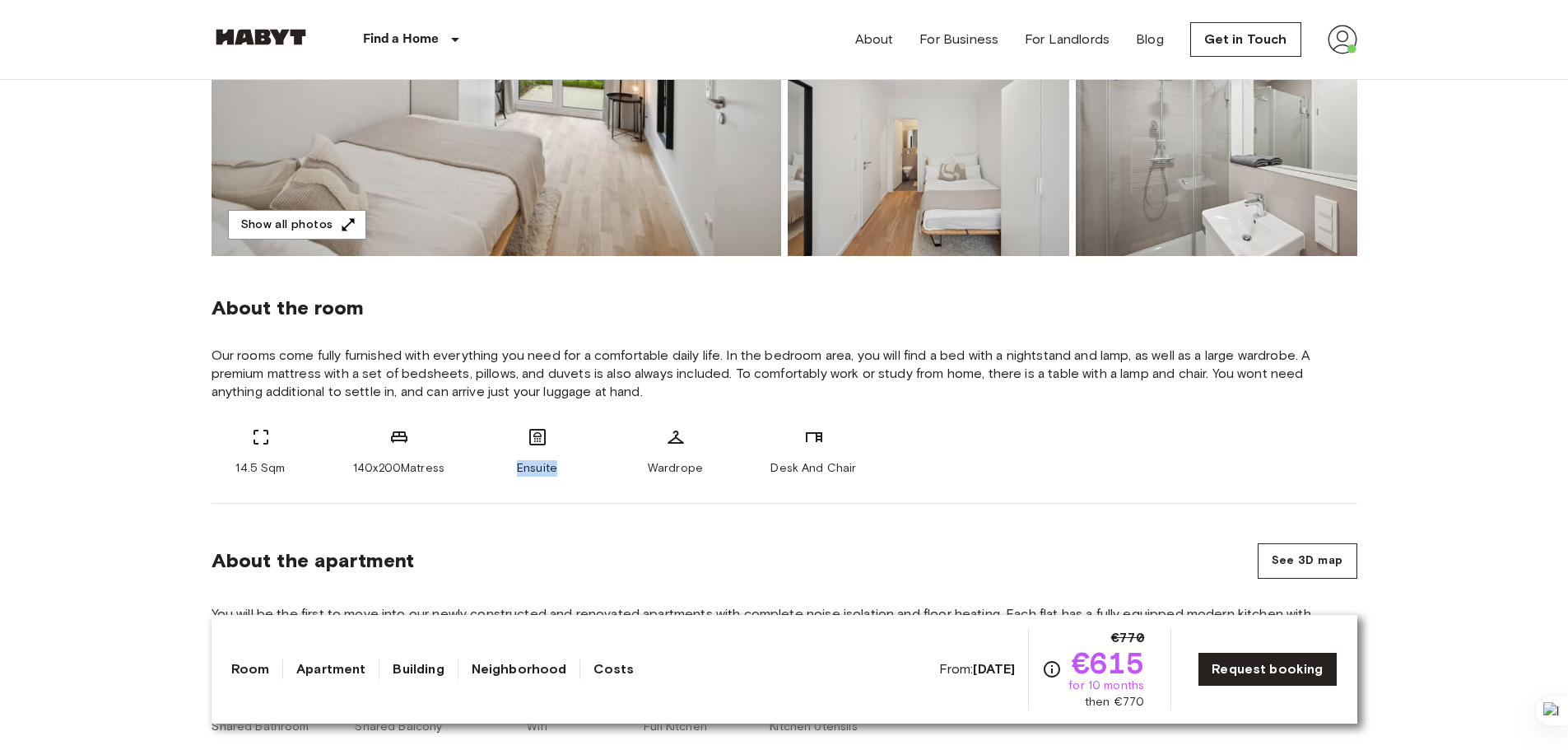
drag, startPoint x: 517, startPoint y: 463, endPoint x: 568, endPoint y: 464, distance: 51.0
click at [568, 464] on div "Ensuite" at bounding box center [537, 452] width 99 height 50
copy span "Ensuite"
click at [243, 399] on span "Our rooms come fully furnished with everything you need for a comfortable daily…" at bounding box center [784, 374] width 1145 height 55
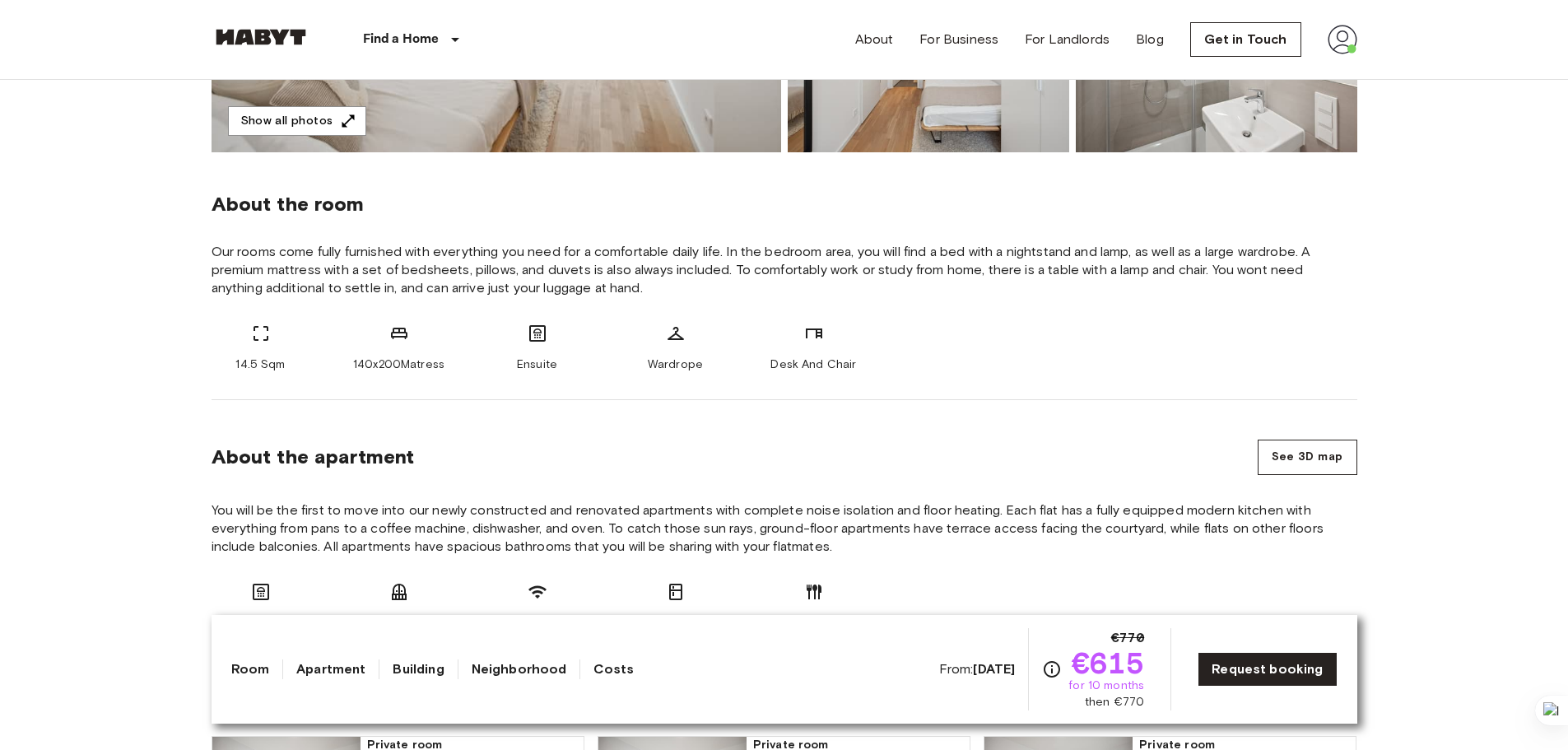
scroll to position [247, 0]
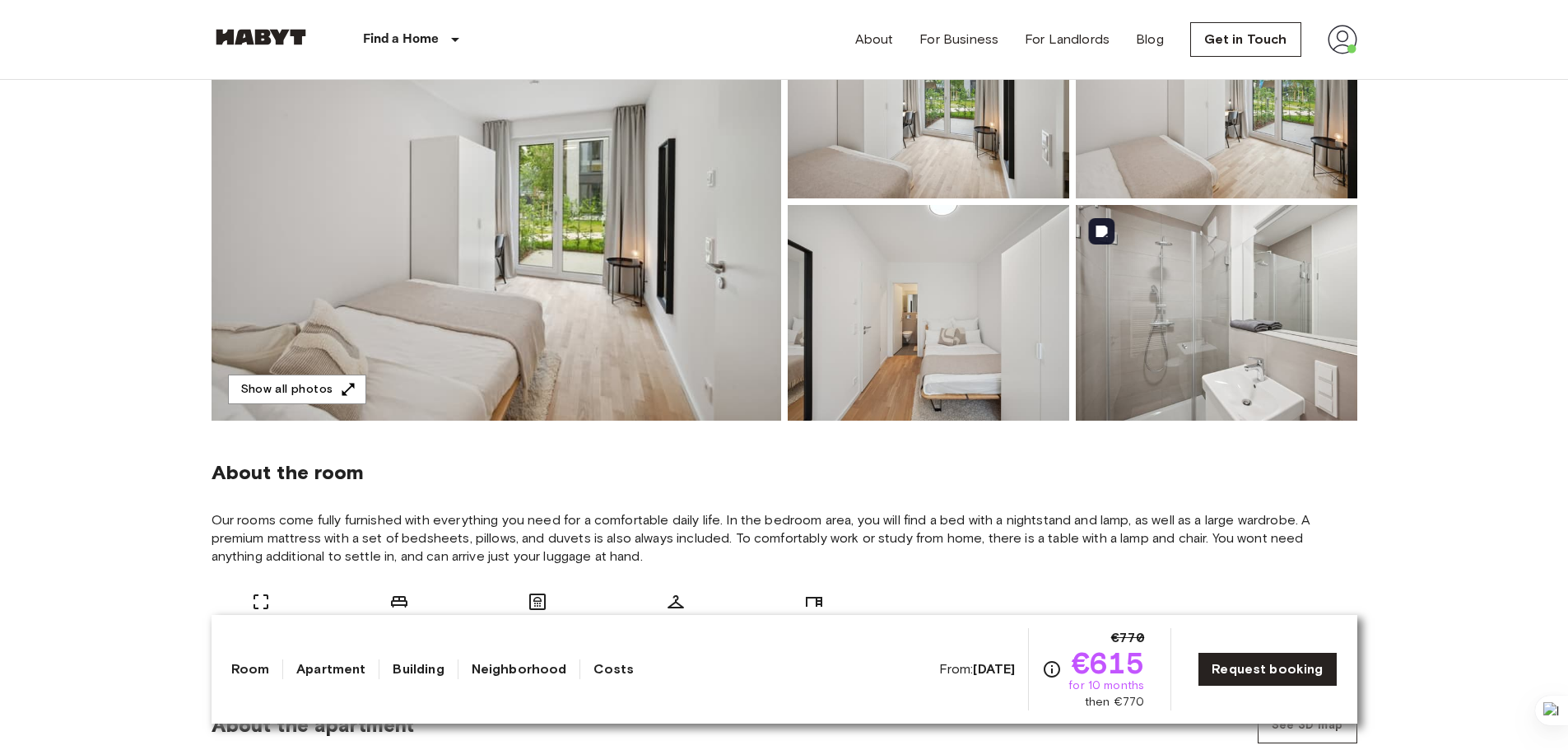
click at [1121, 322] on img at bounding box center [1217, 312] width 282 height 215
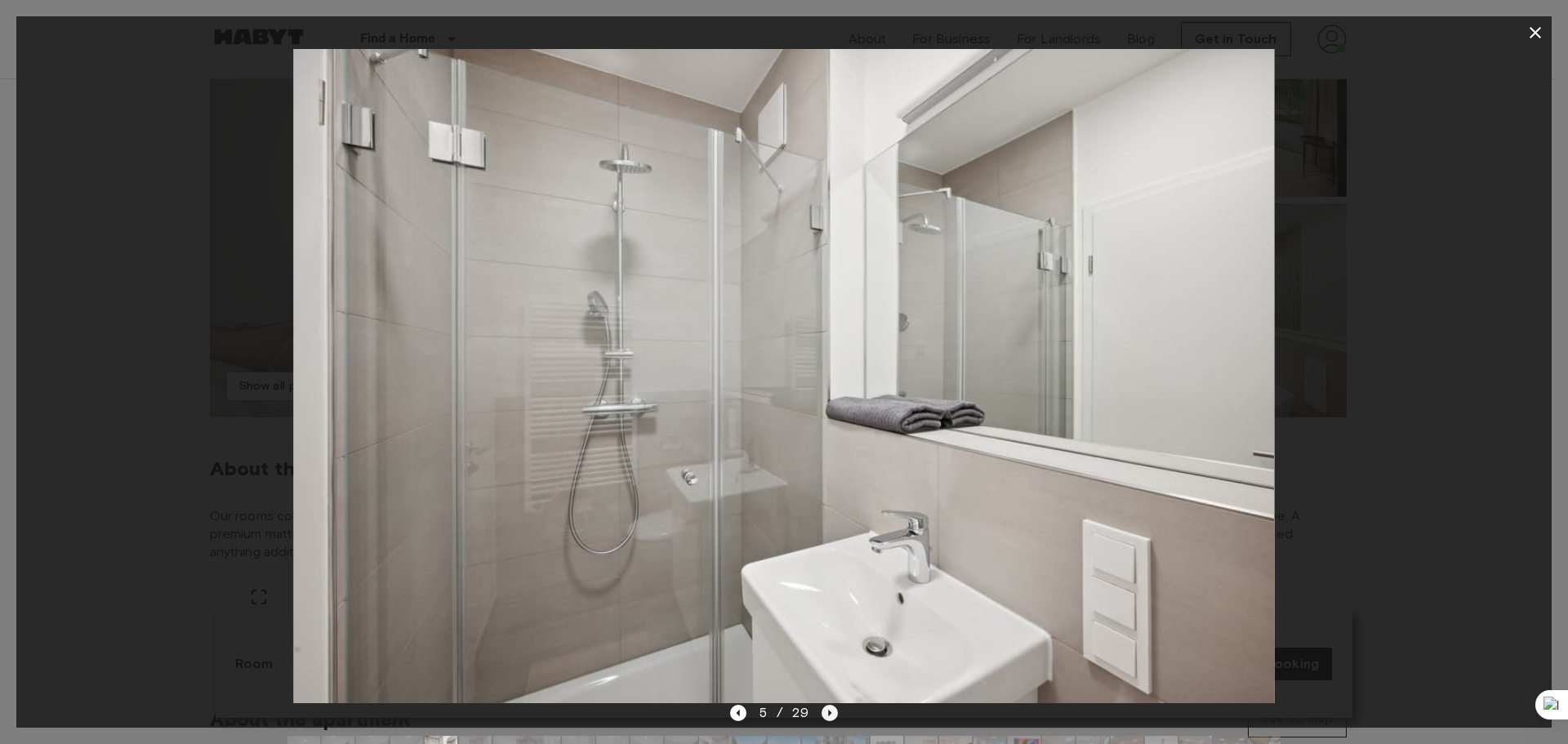
click at [827, 714] on icon "Next image" at bounding box center [830, 713] width 16 height 16
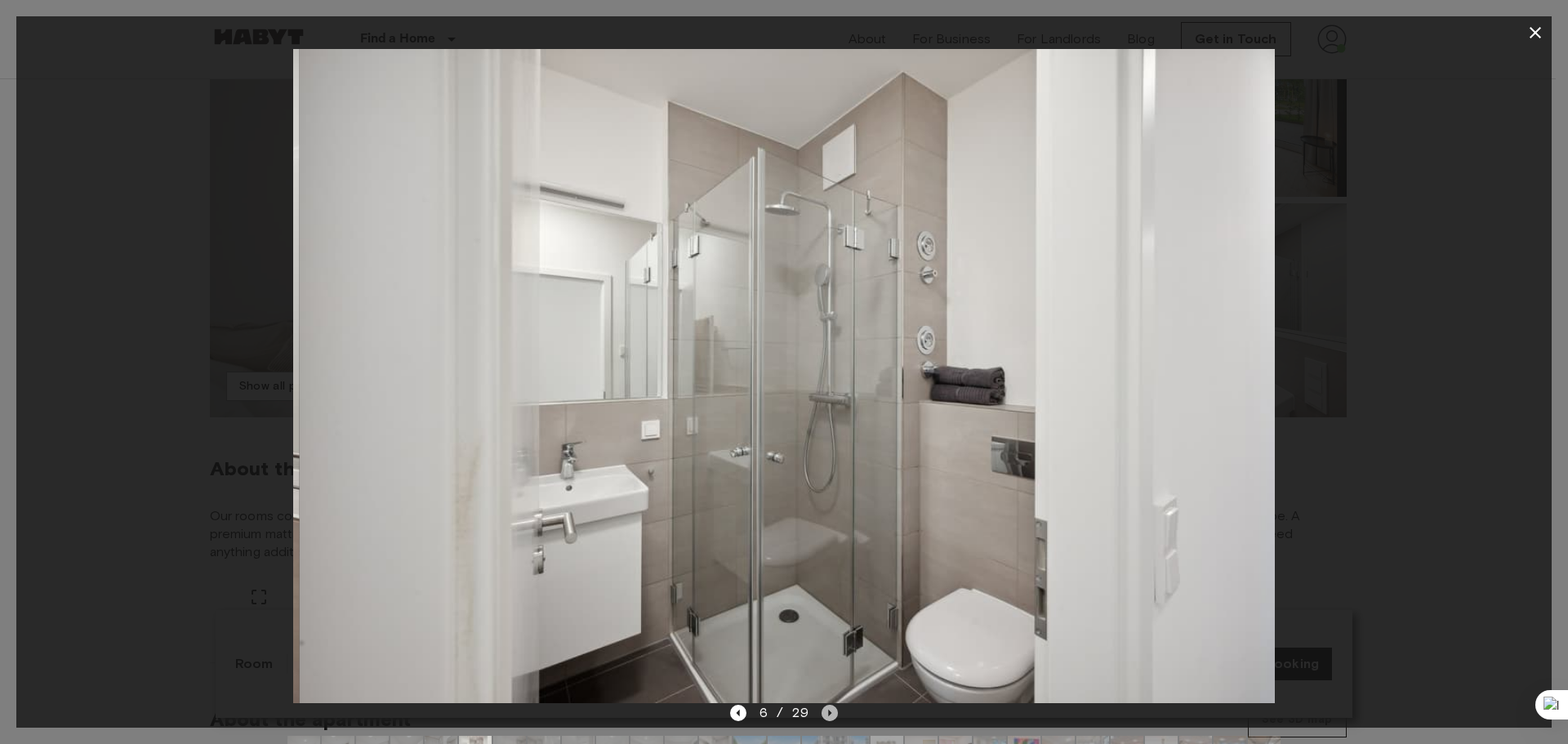
click at [827, 714] on icon "Next image" at bounding box center [830, 713] width 16 height 16
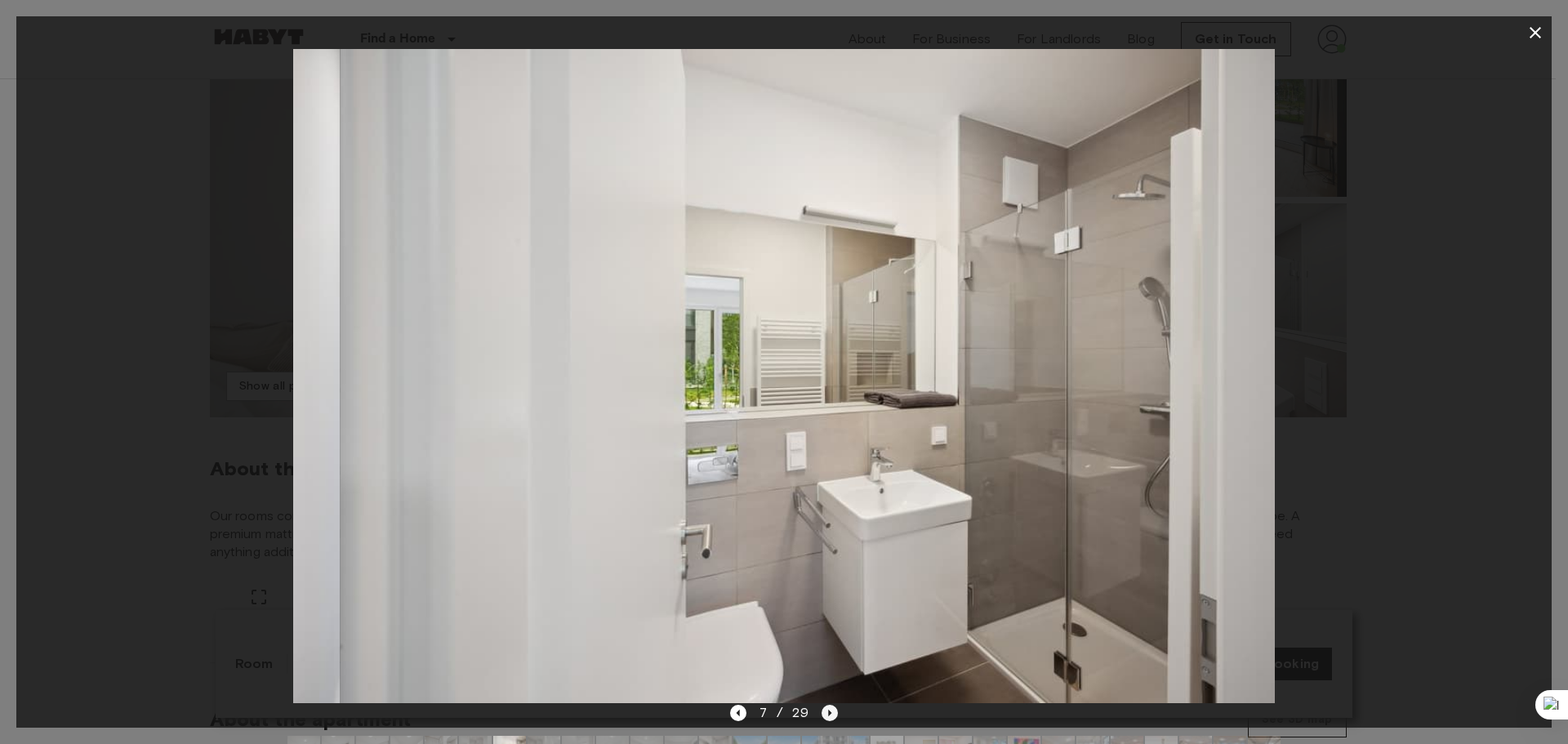
click at [827, 714] on icon "Next image" at bounding box center [830, 713] width 16 height 16
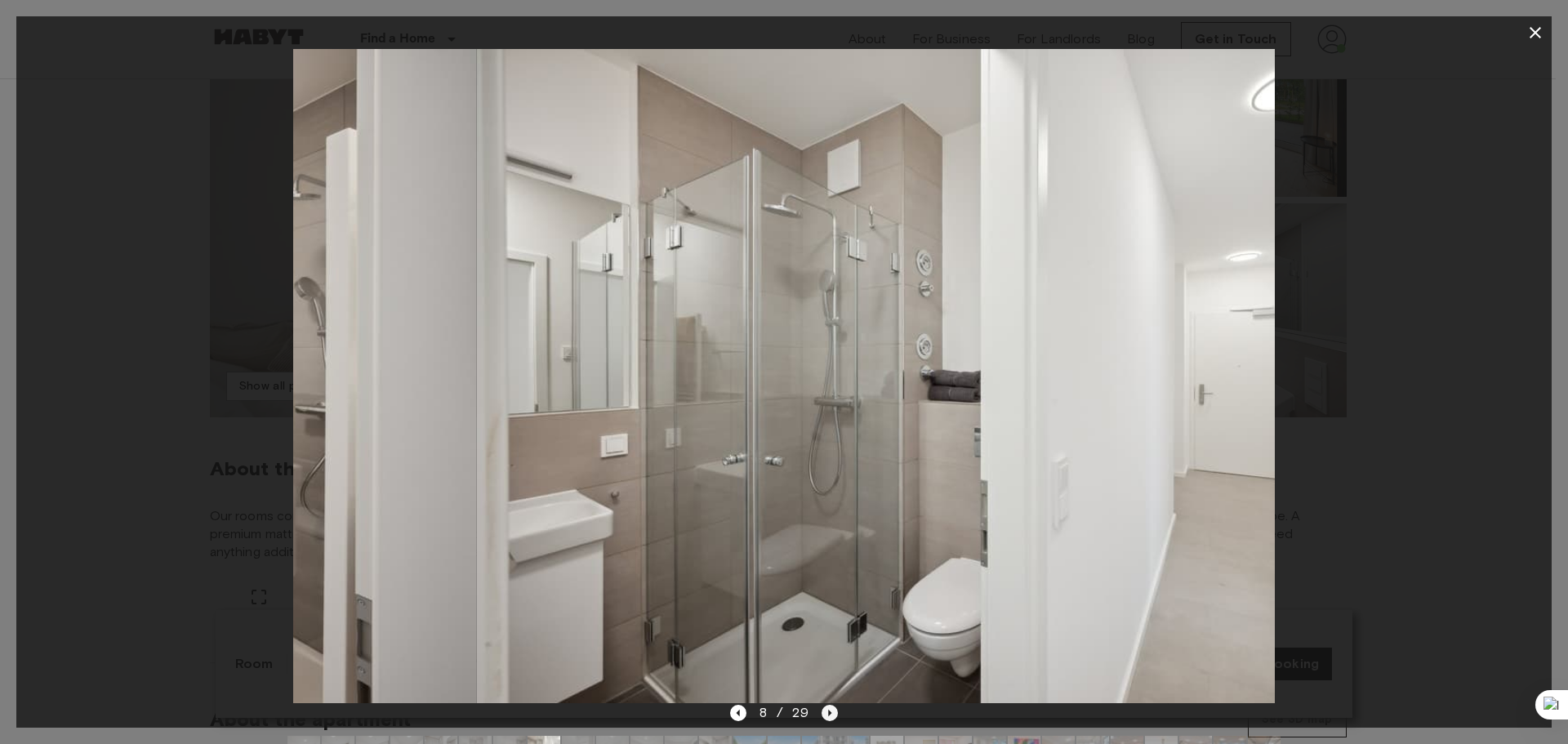
click at [827, 714] on icon "Next image" at bounding box center [830, 713] width 16 height 16
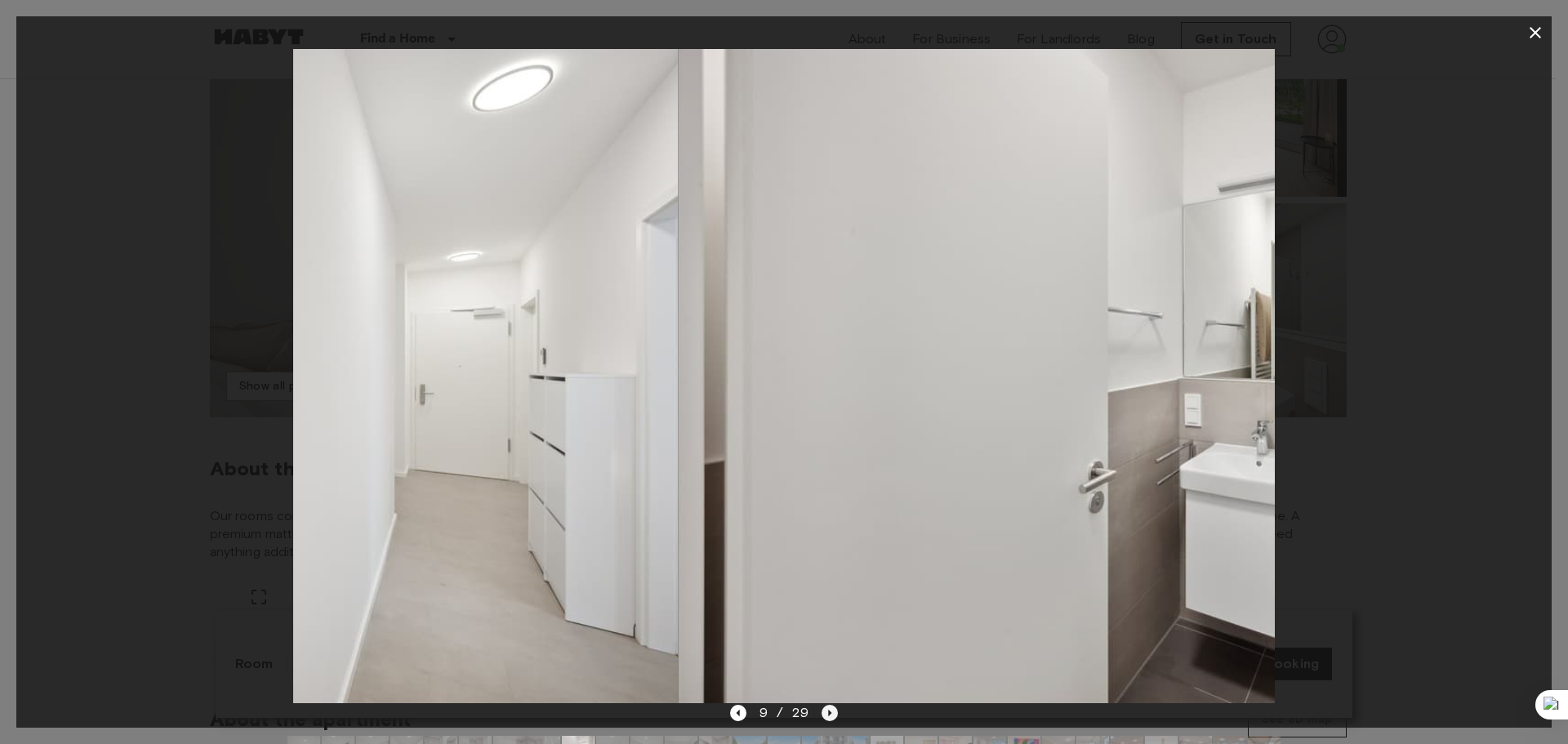
click at [827, 714] on icon "Next image" at bounding box center [830, 713] width 16 height 16
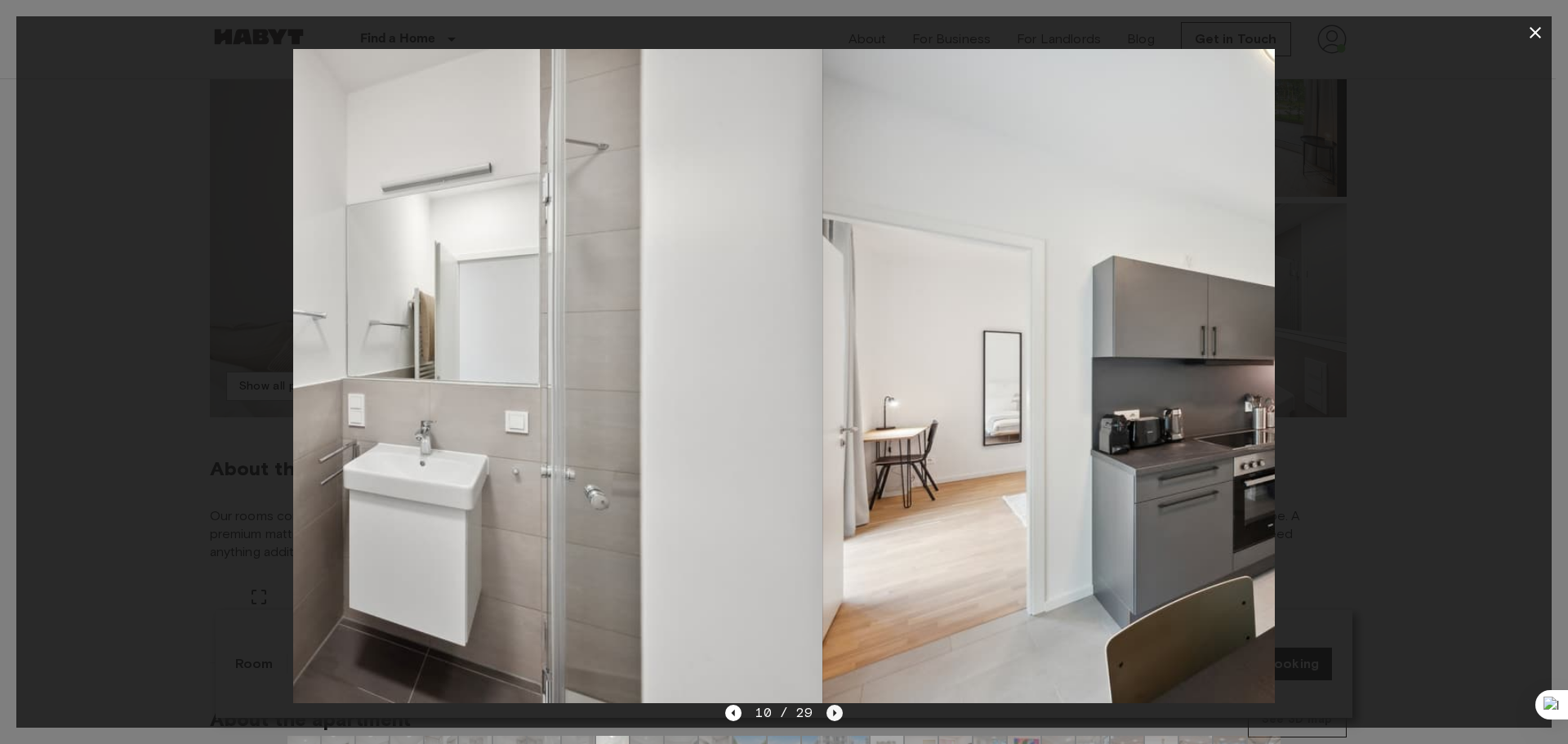
click at [827, 714] on icon "Next image" at bounding box center [835, 713] width 16 height 16
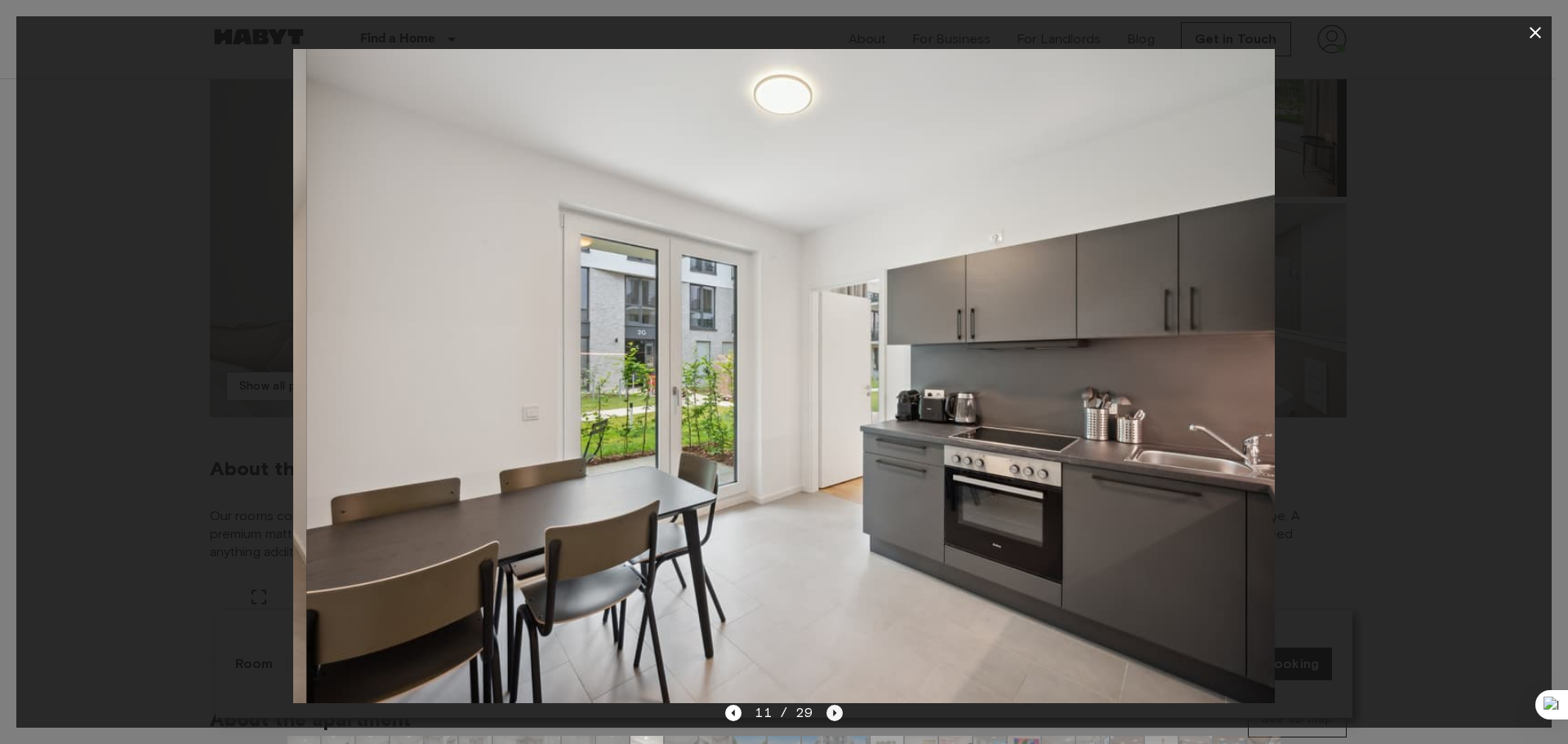
click at [827, 714] on icon "Next image" at bounding box center [835, 713] width 16 height 16
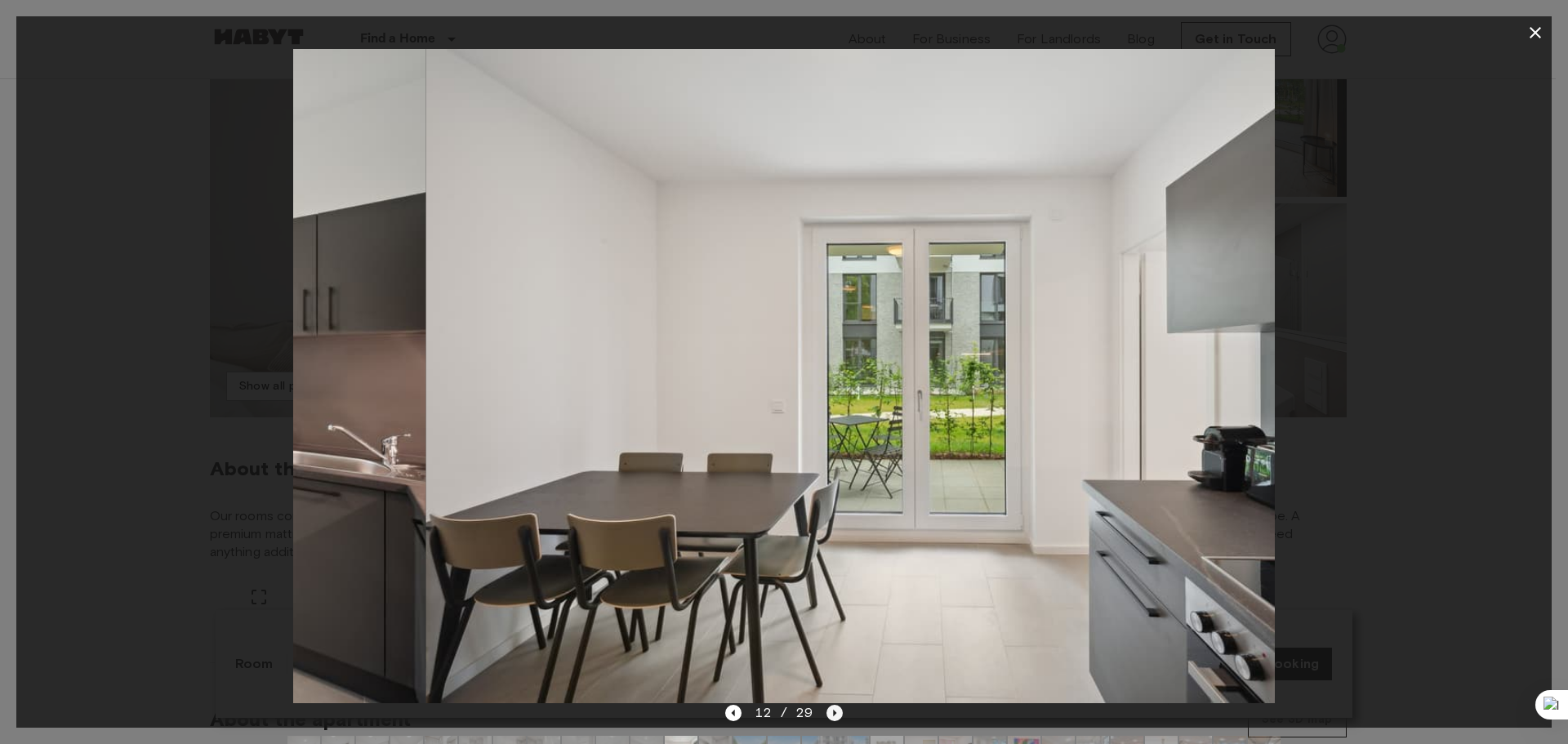
click at [827, 714] on icon "Next image" at bounding box center [835, 713] width 16 height 16
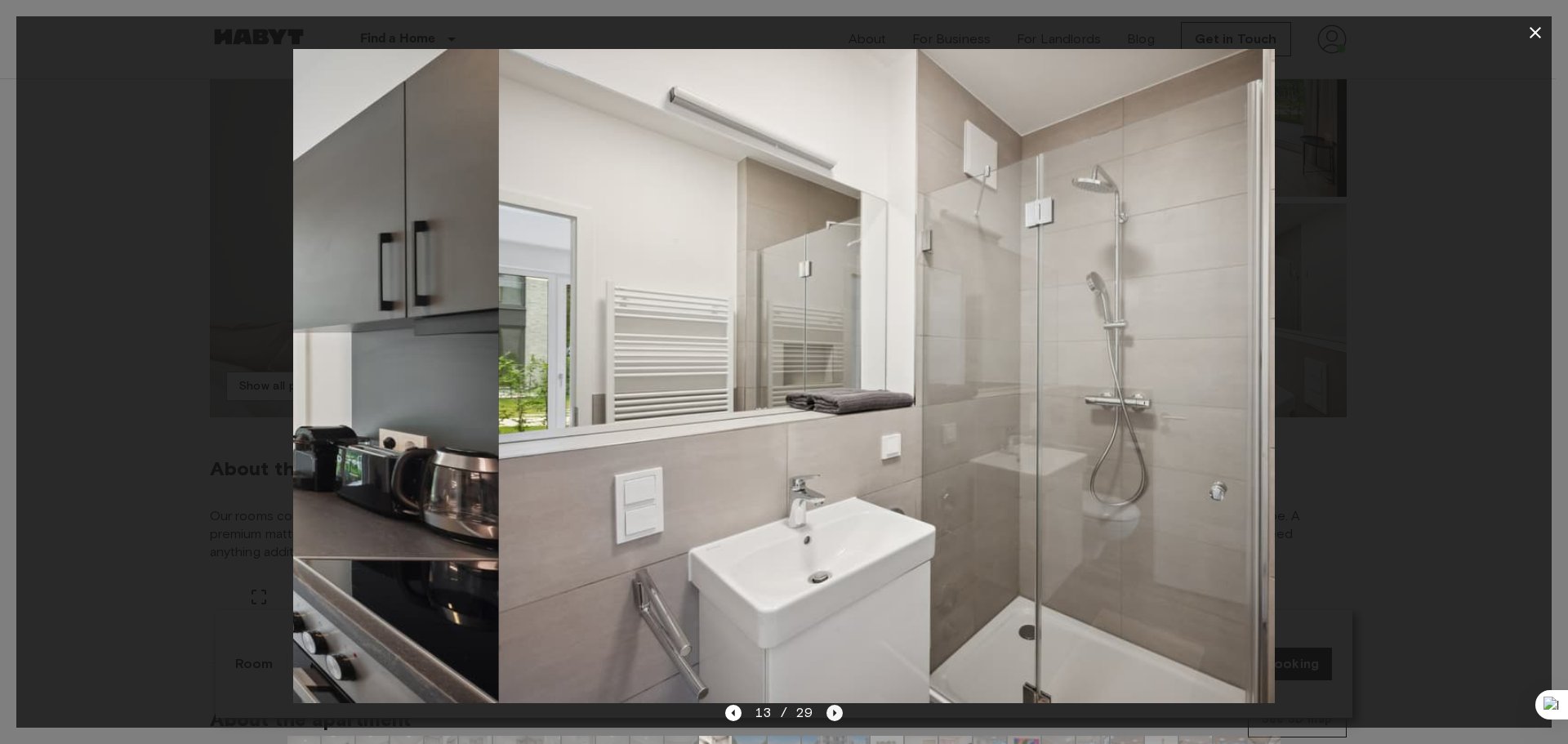
click at [827, 714] on icon "Next image" at bounding box center [835, 713] width 16 height 16
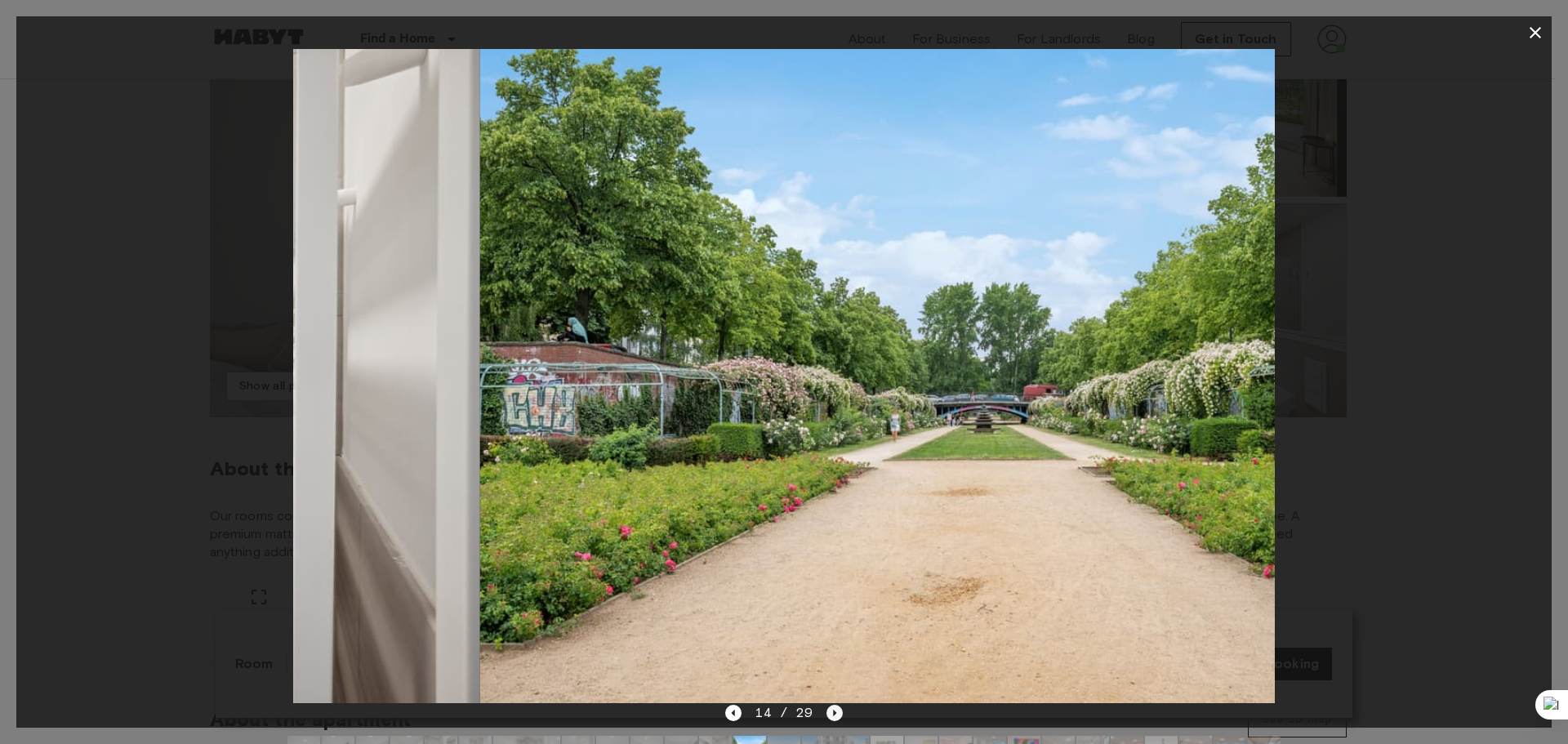
click at [827, 714] on icon "Next image" at bounding box center [835, 713] width 16 height 16
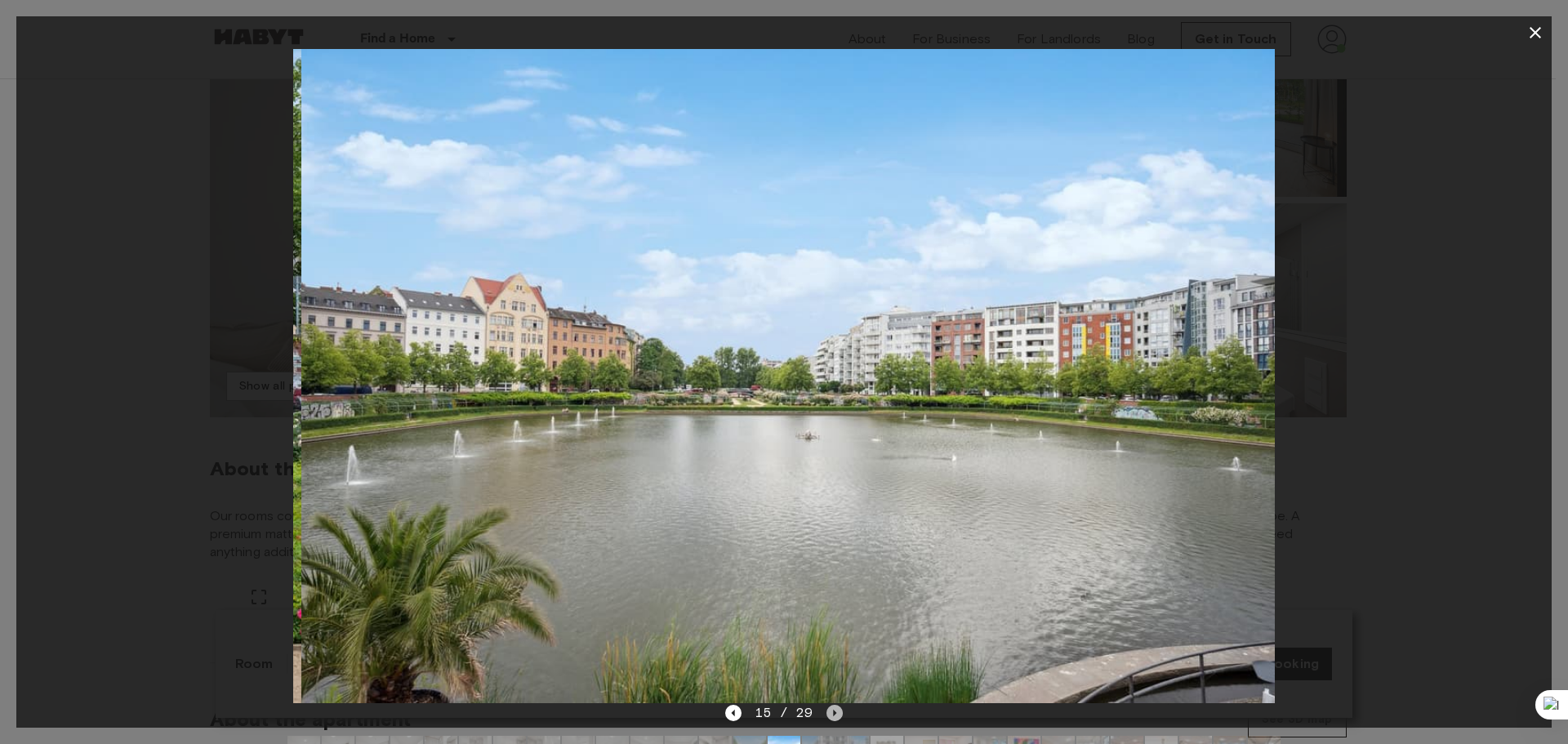
click at [827, 714] on icon "Next image" at bounding box center [835, 713] width 16 height 16
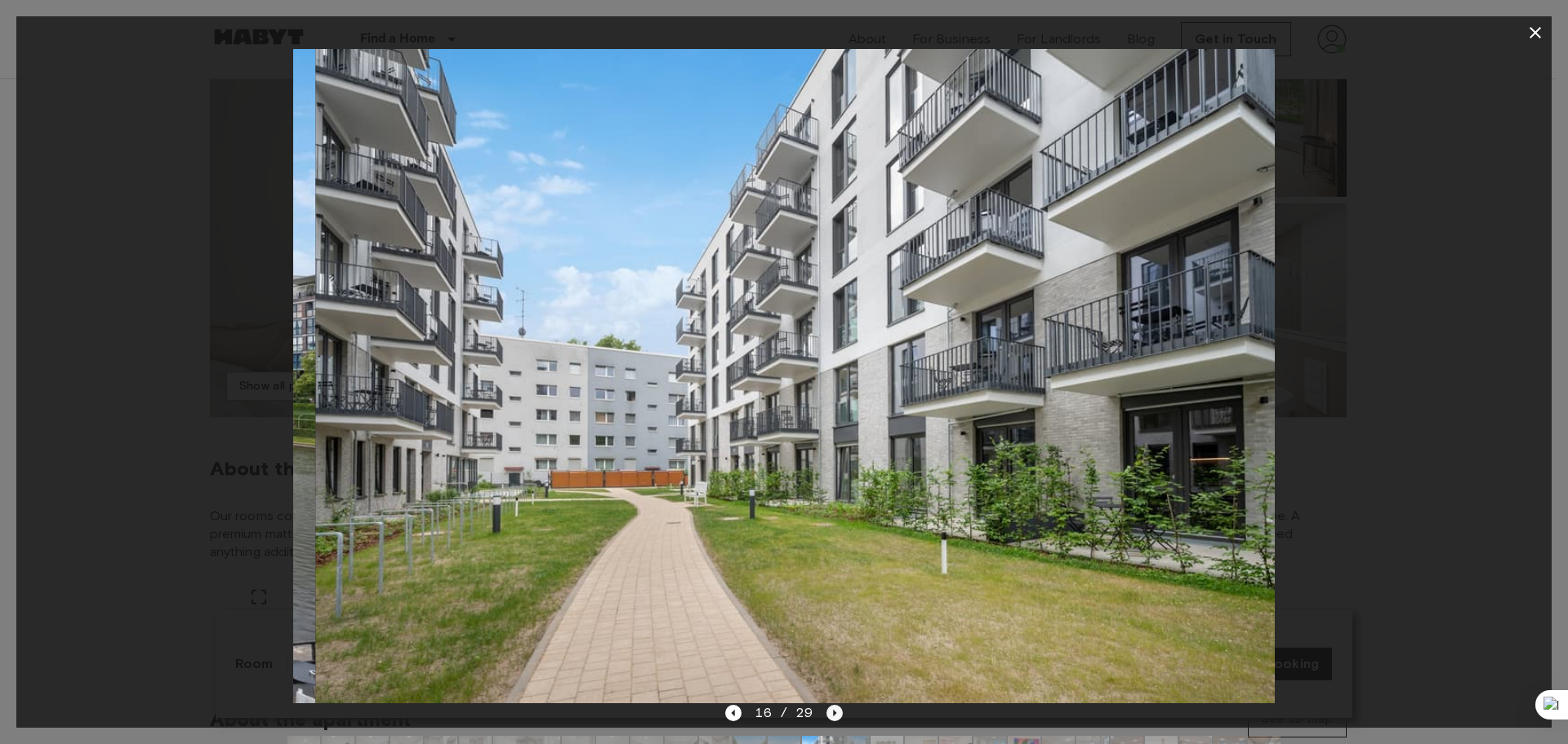
click at [827, 714] on icon "Next image" at bounding box center [835, 713] width 16 height 16
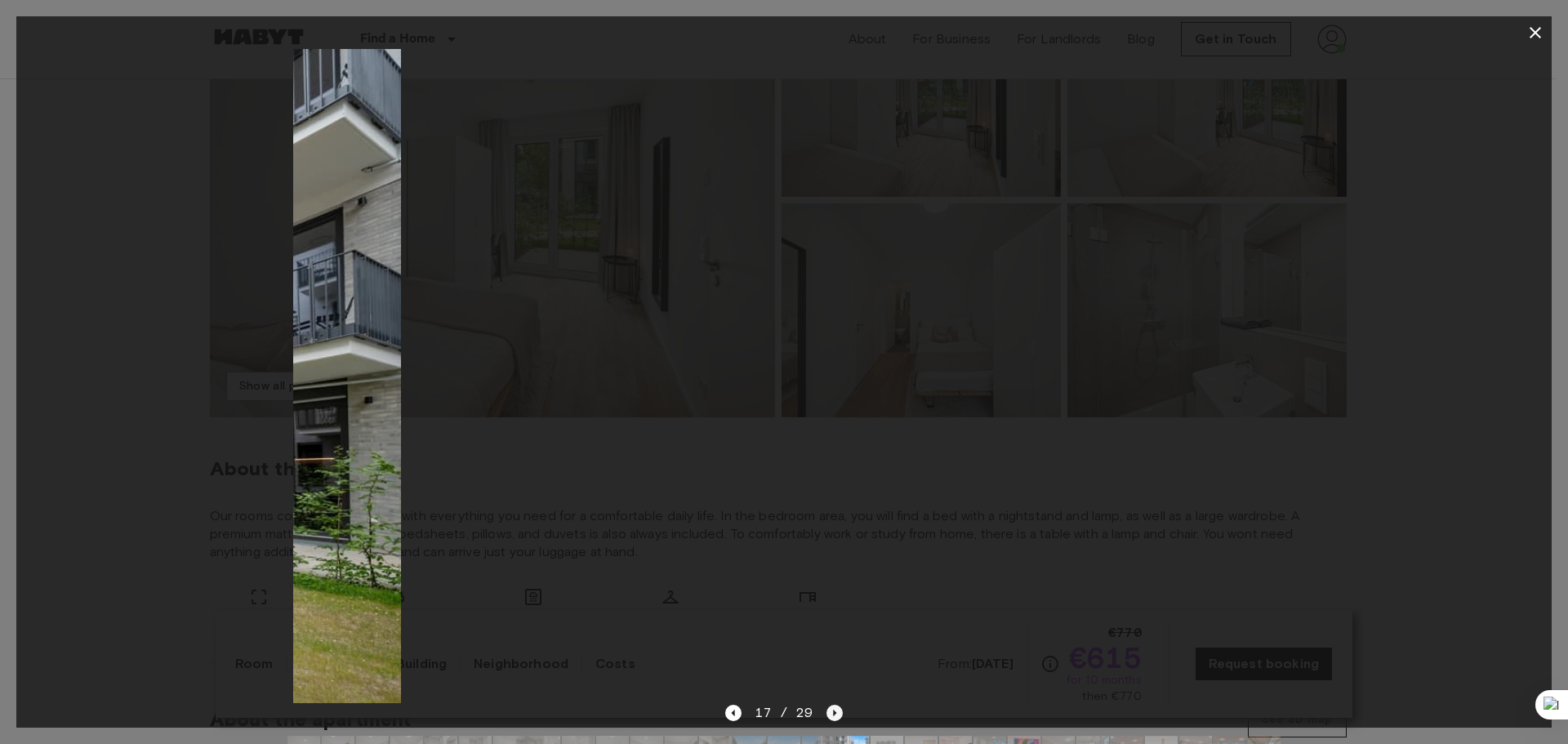
click at [827, 714] on icon "Next image" at bounding box center [835, 713] width 16 height 16
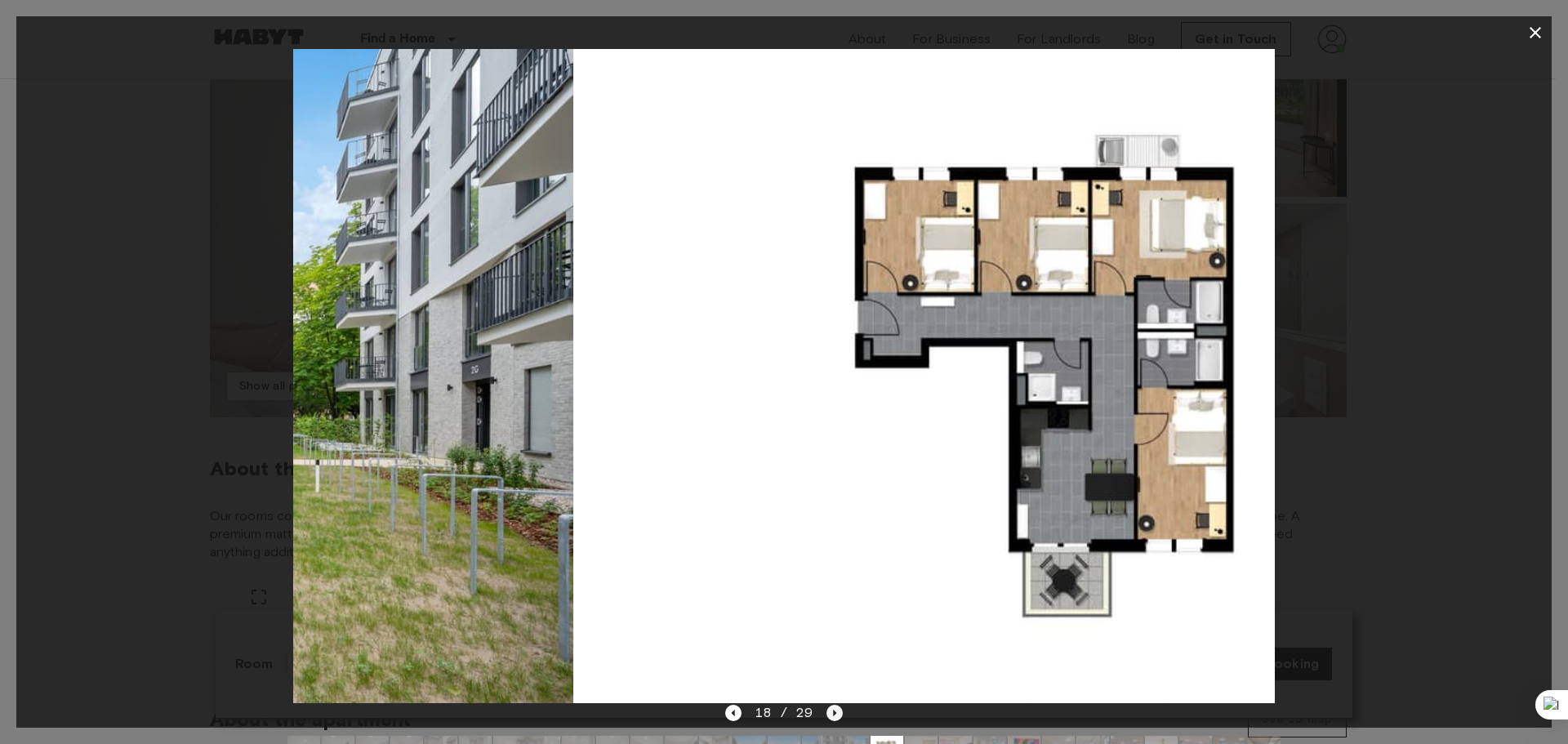
click at [827, 714] on icon "Next image" at bounding box center [835, 713] width 16 height 16
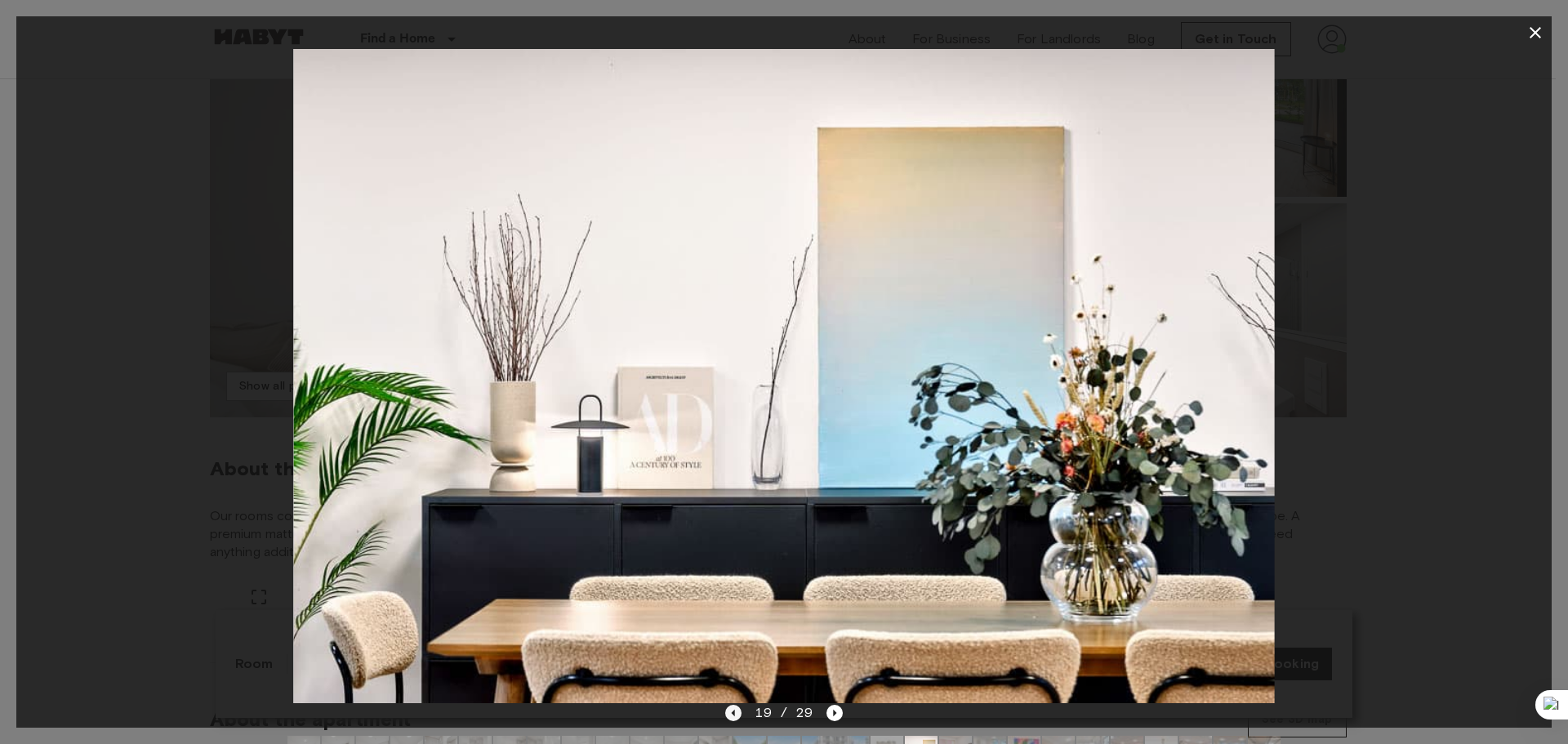
click at [734, 714] on icon "Previous image" at bounding box center [733, 713] width 16 height 16
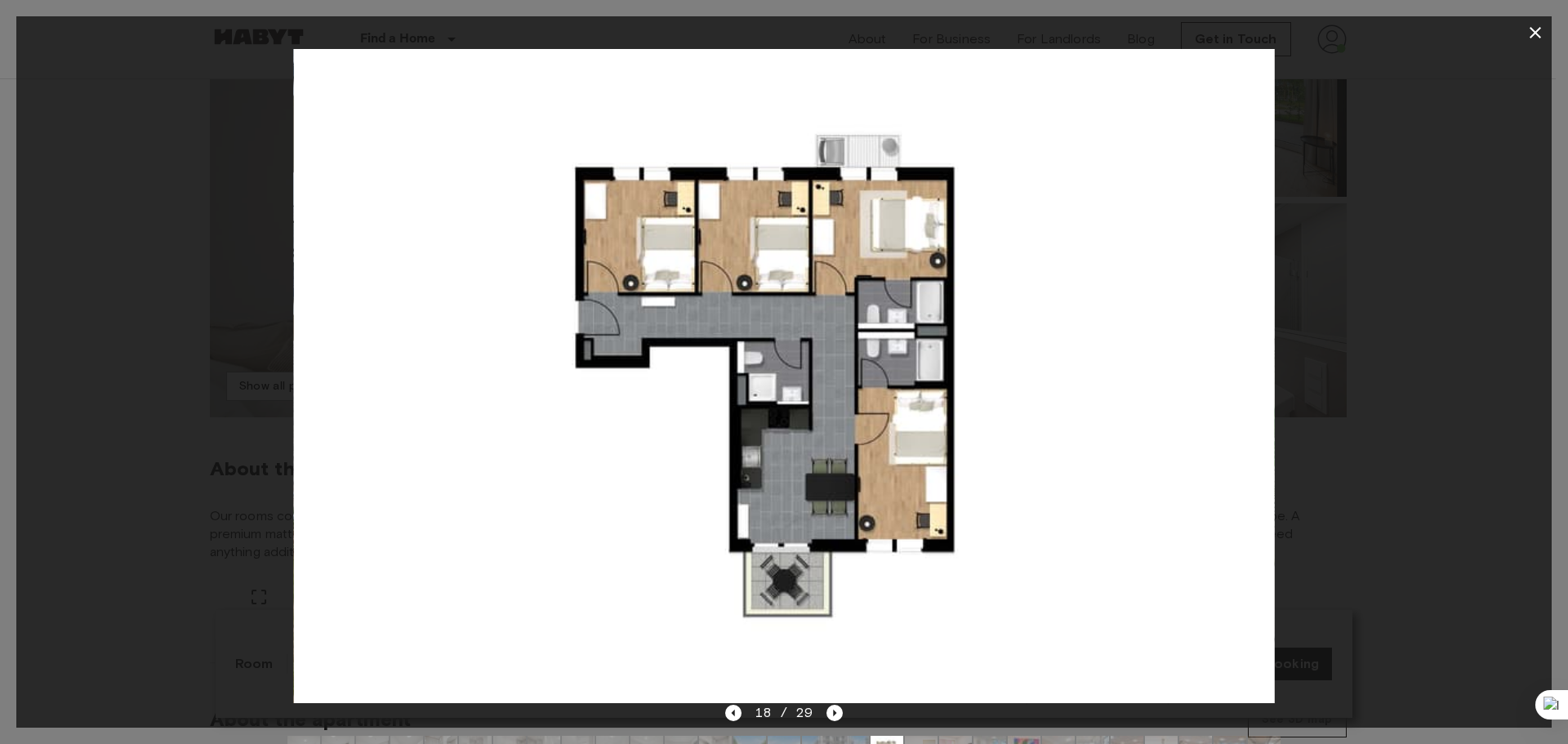
click at [1524, 97] on div at bounding box center [784, 376] width 1535 height 654
click at [1539, 30] on icon "button" at bounding box center [1535, 33] width 12 height 12
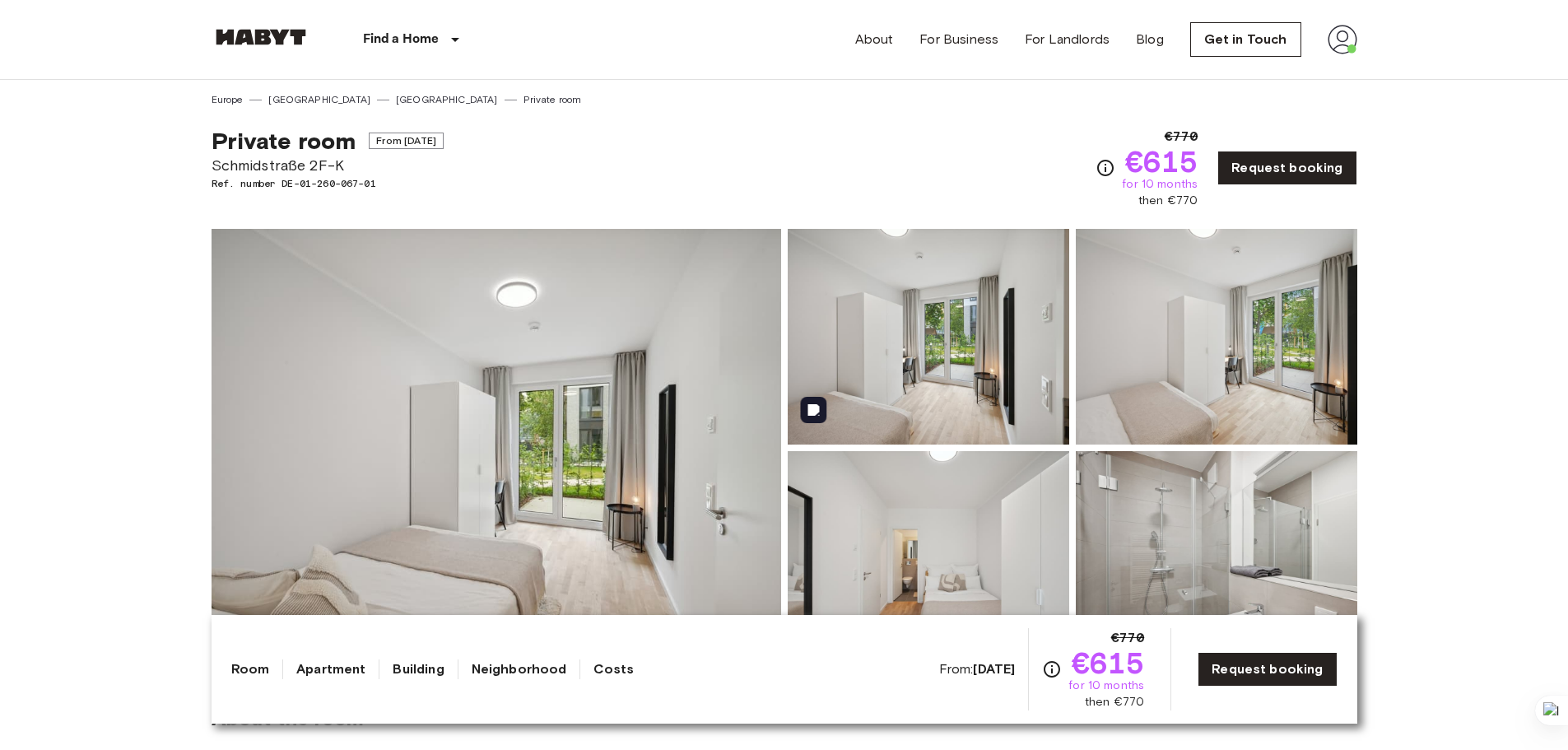
scroll to position [0, 0]
click at [1349, 46] on img at bounding box center [1343, 40] width 30 height 30
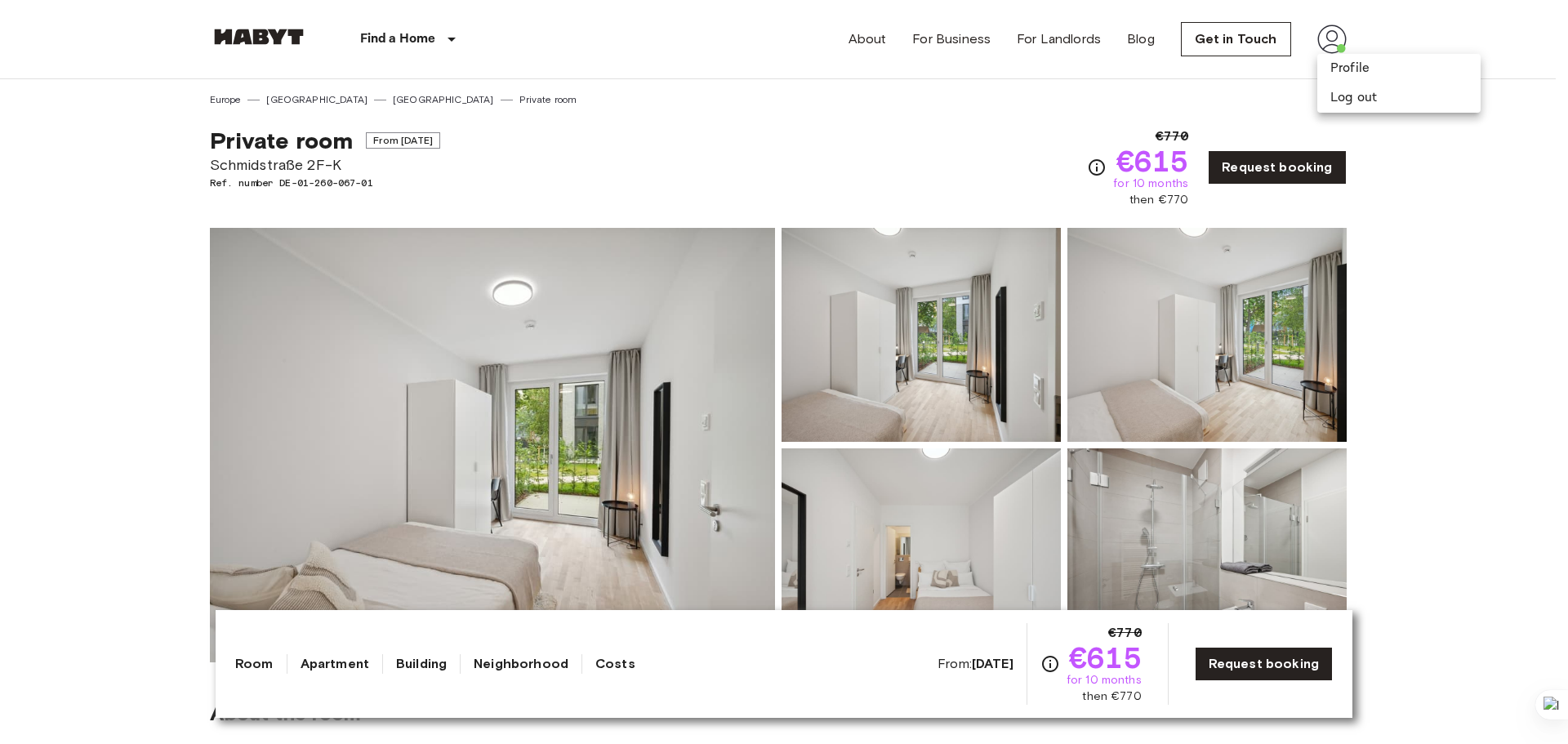
click at [795, 144] on div at bounding box center [784, 372] width 1568 height 744
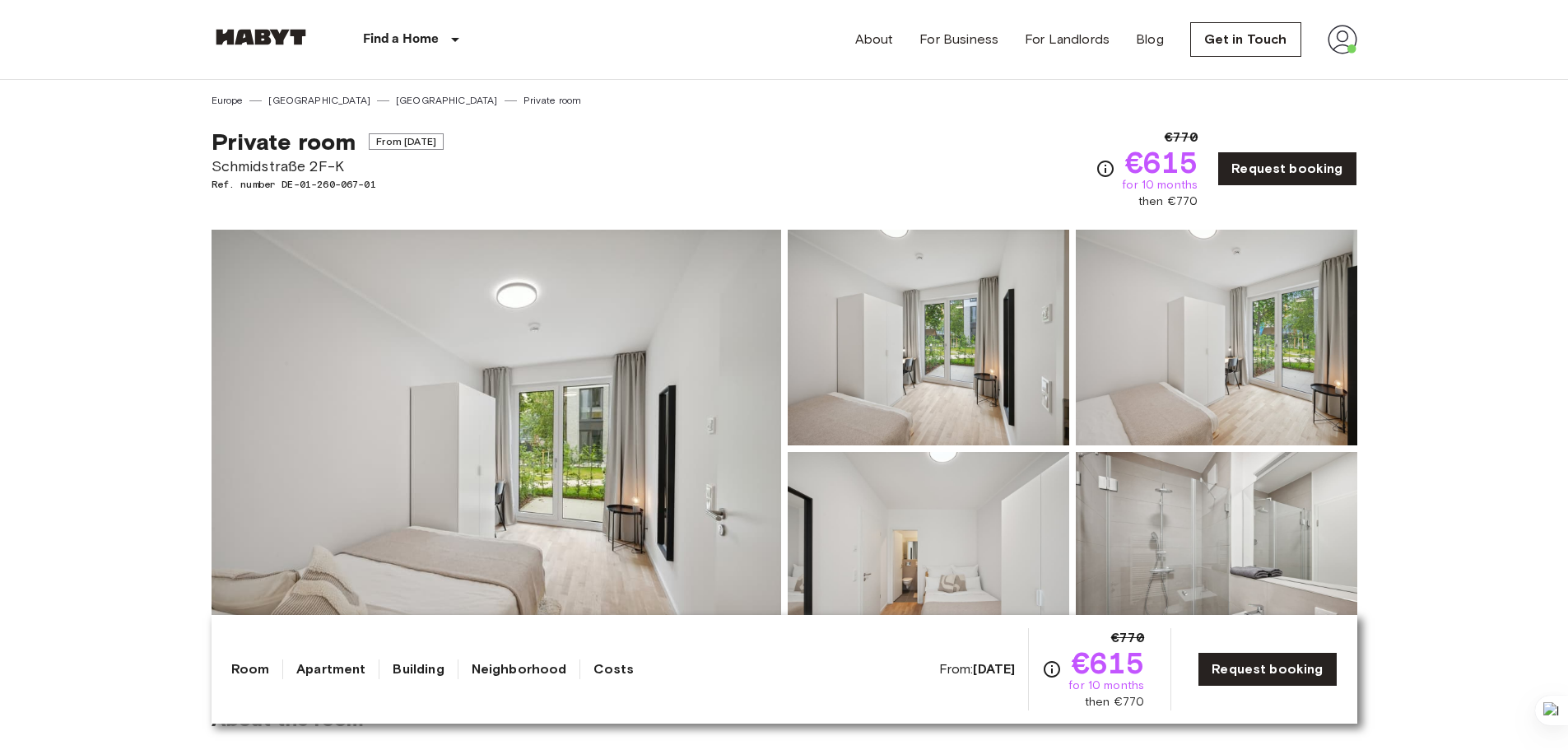
click at [1330, 42] on img at bounding box center [1343, 40] width 30 height 30
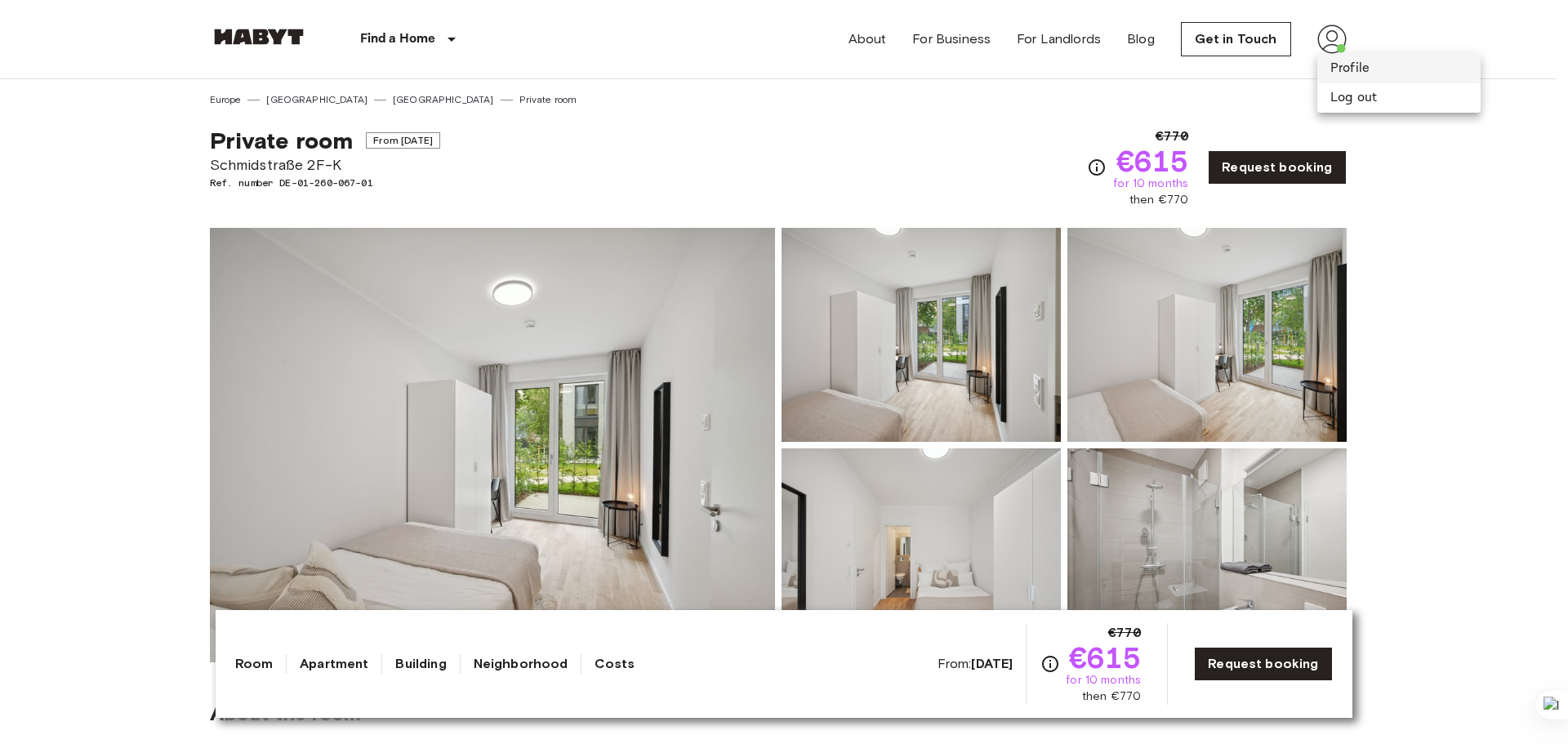
click at [1327, 72] on li "Profile" at bounding box center [1399, 69] width 164 height 30
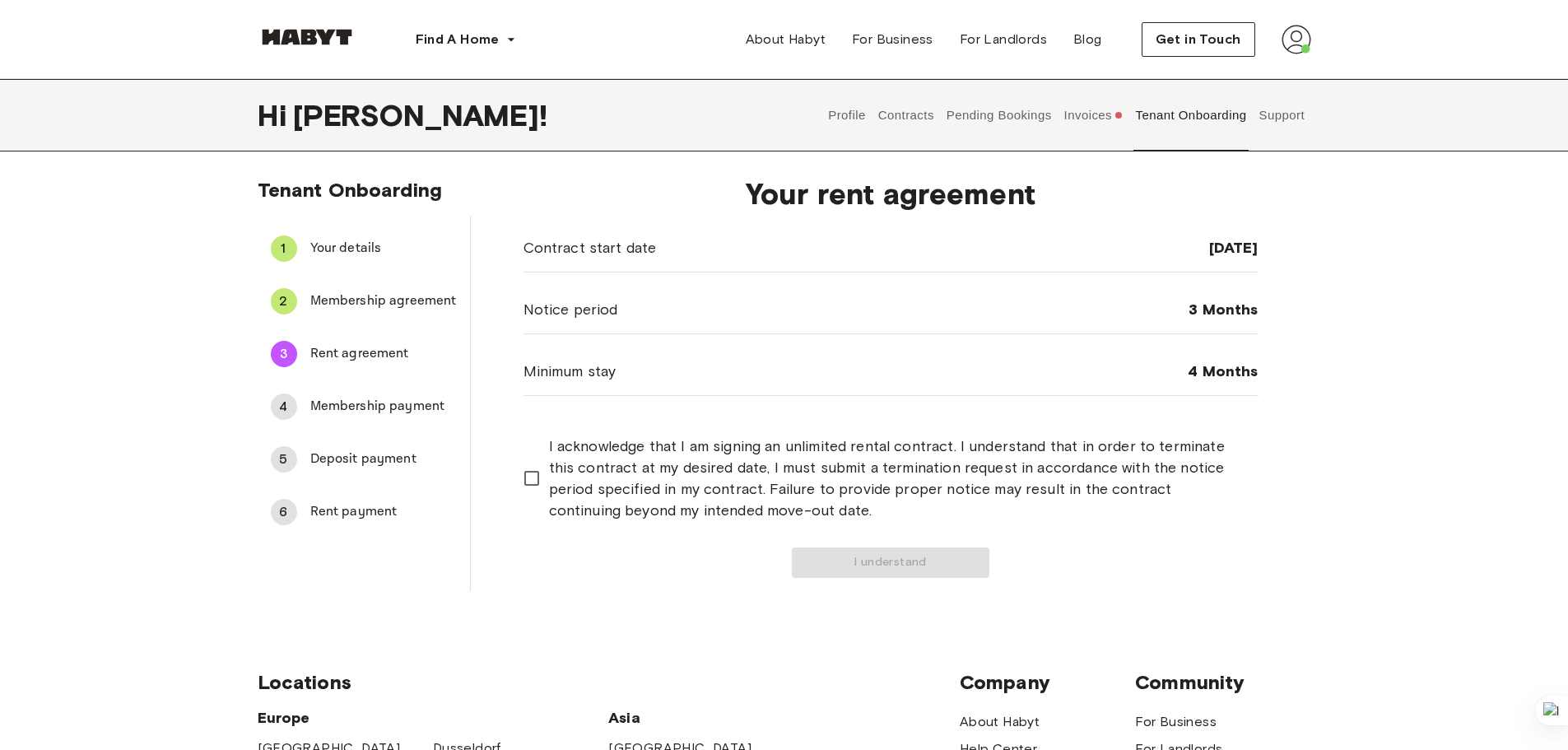
click at [1057, 113] on div "Profile Contracts Pending Bookings Invoices Tenant Onboarding Support" at bounding box center [1067, 114] width 489 height 72
click at [990, 108] on button "Pending Bookings" at bounding box center [999, 114] width 109 height 72
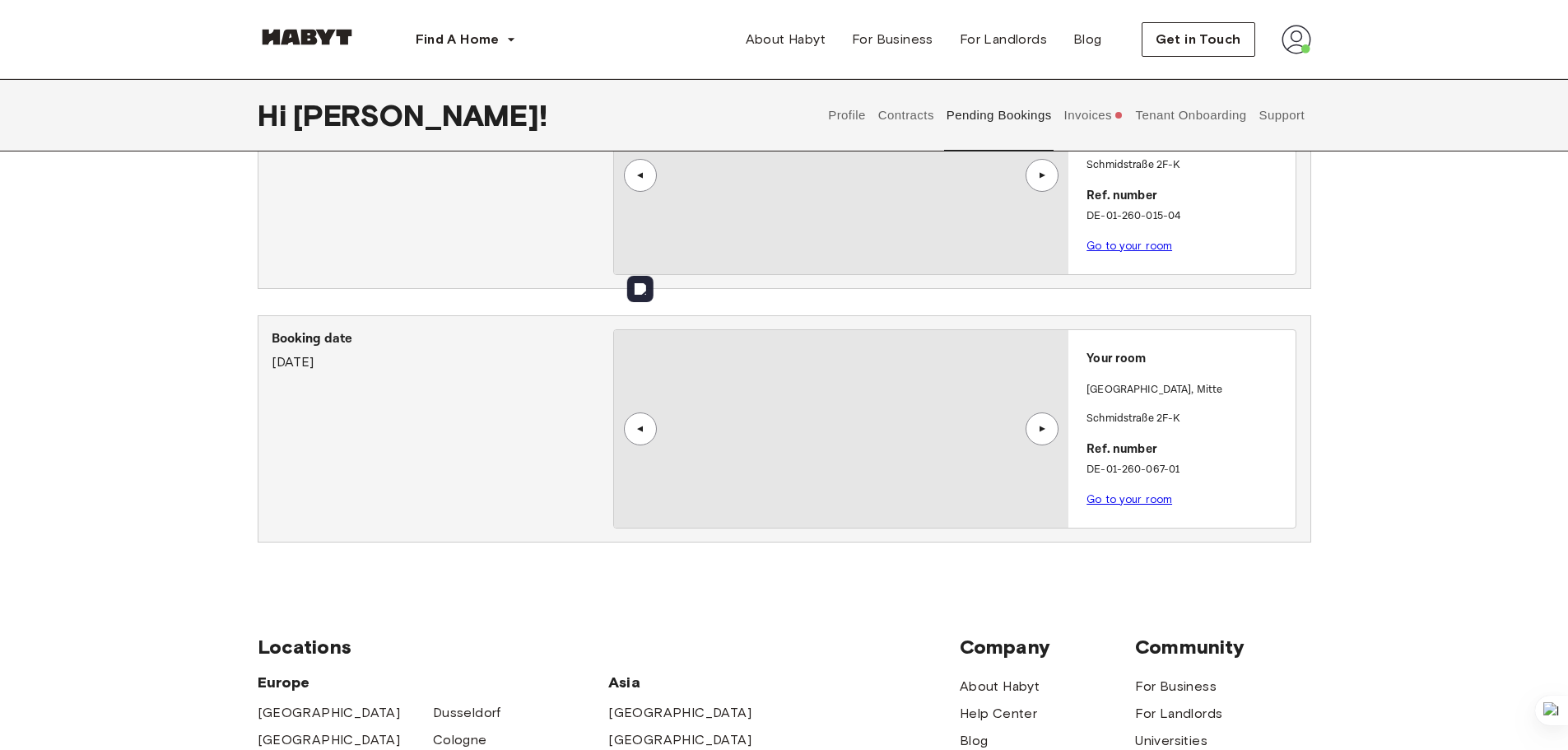
scroll to position [247, 0]
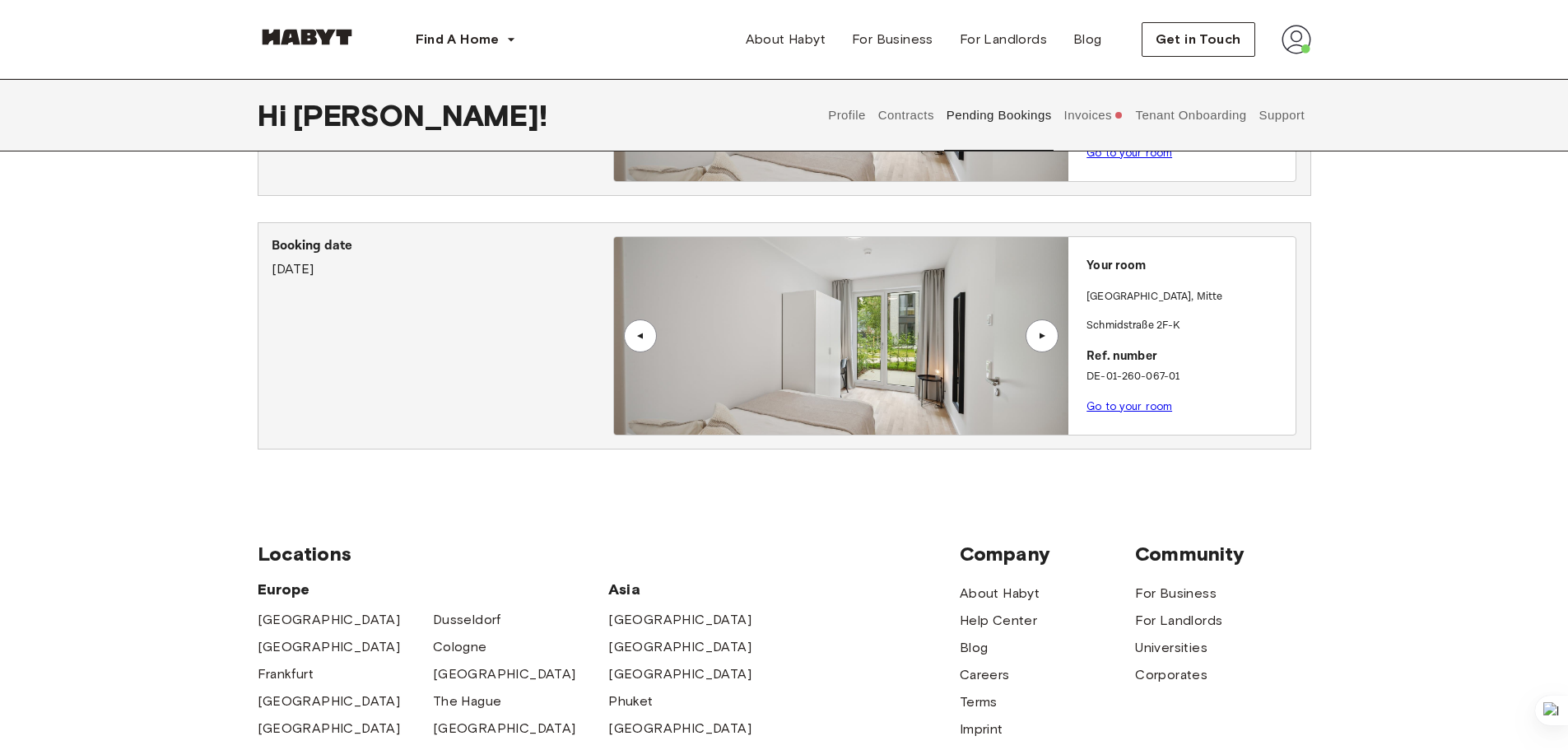
click at [1127, 412] on link "Go to your room" at bounding box center [1129, 406] width 85 height 12
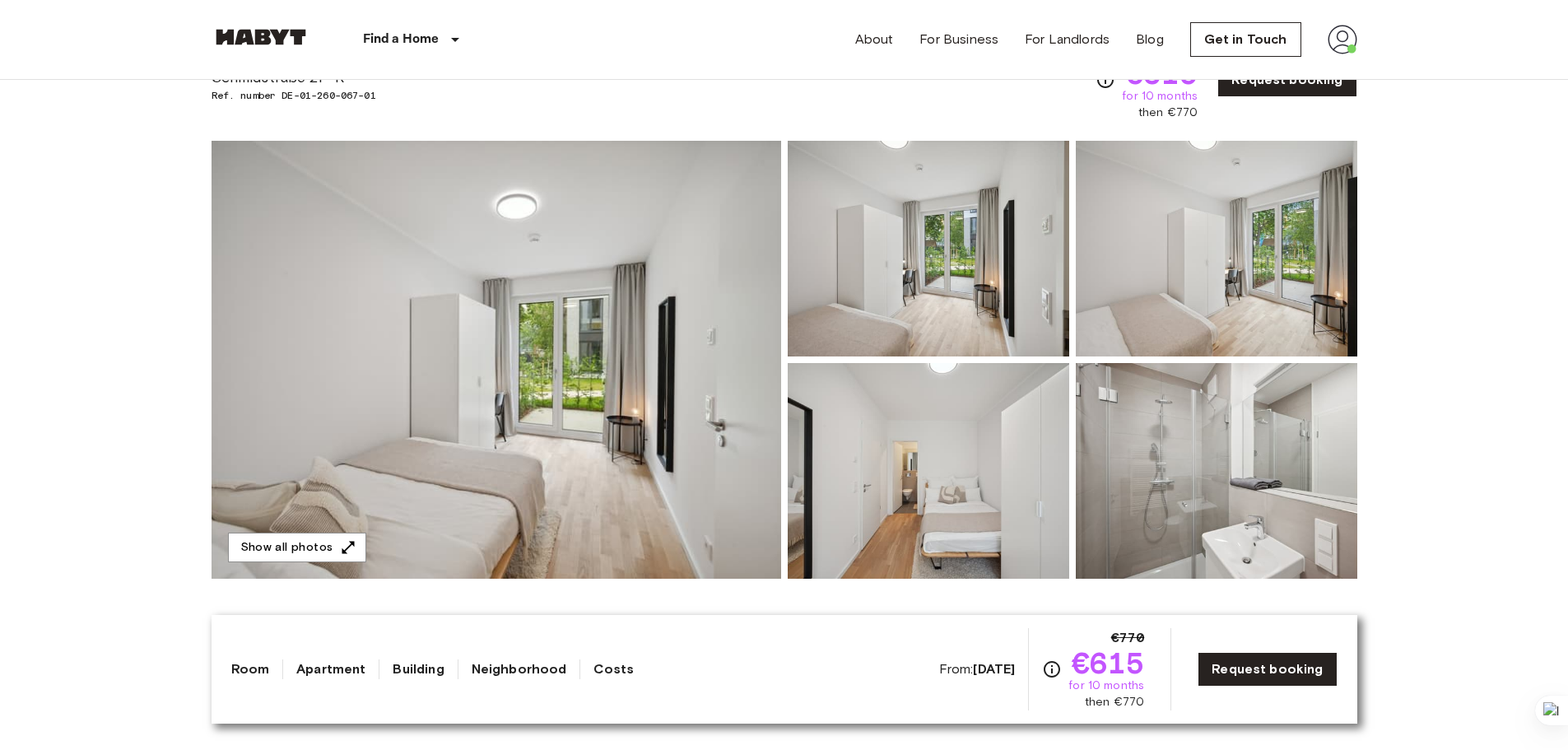
scroll to position [82, 0]
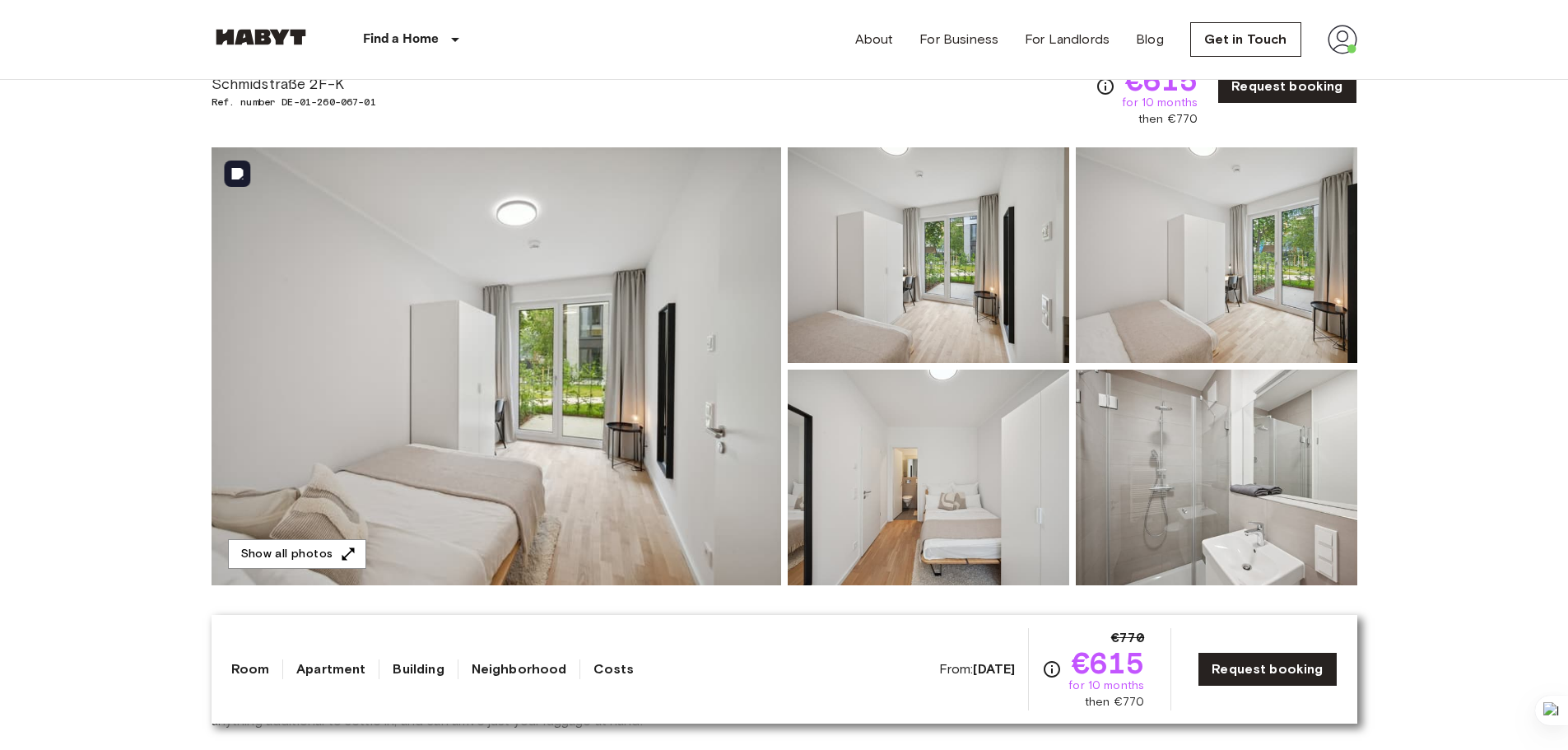
click at [414, 440] on img at bounding box center [496, 366] width 569 height 438
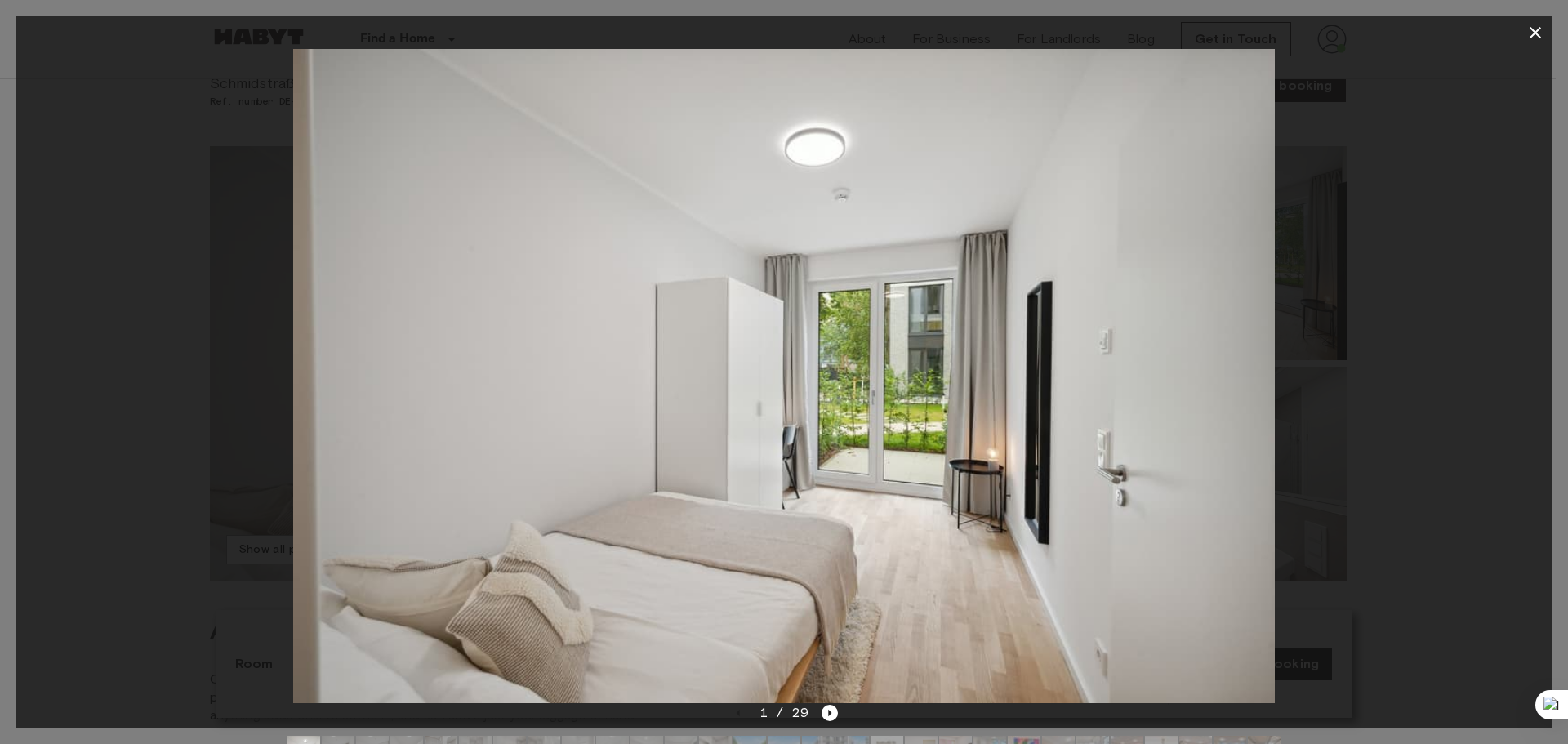
click at [1530, 30] on icon "button" at bounding box center [1535, 33] width 20 height 20
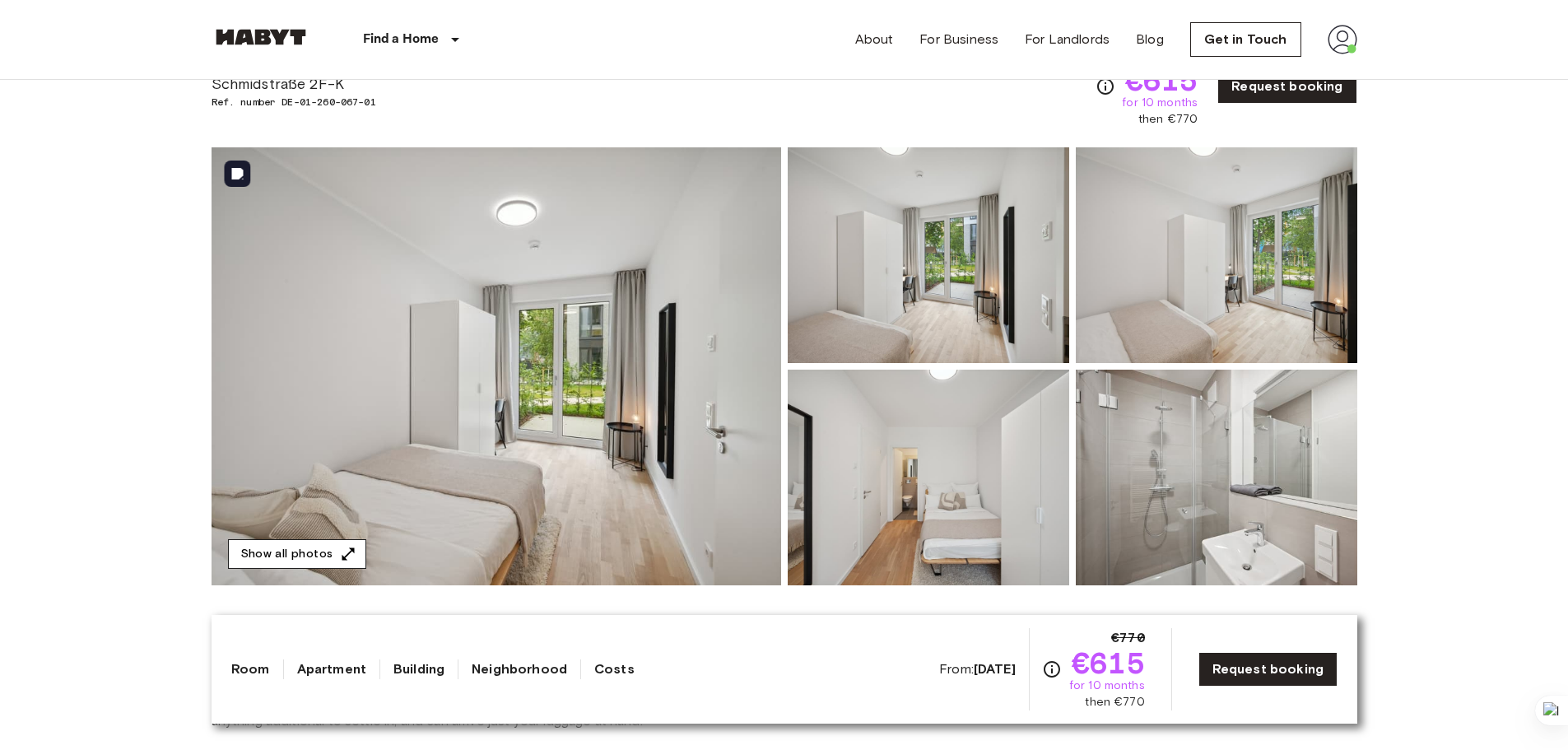
click at [308, 552] on button "Show all photos" at bounding box center [297, 554] width 138 height 31
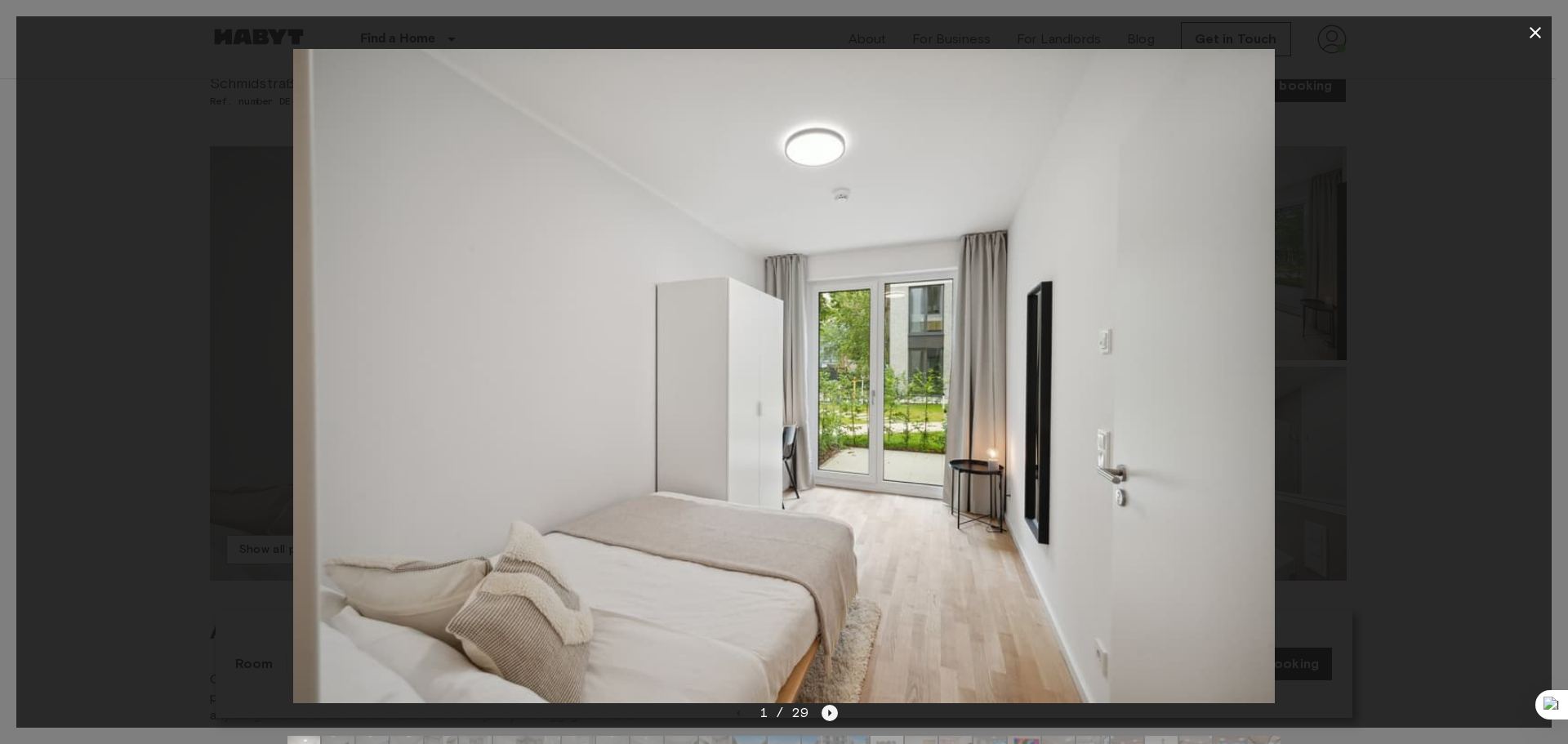
click at [826, 710] on icon "Next image" at bounding box center [830, 713] width 16 height 16
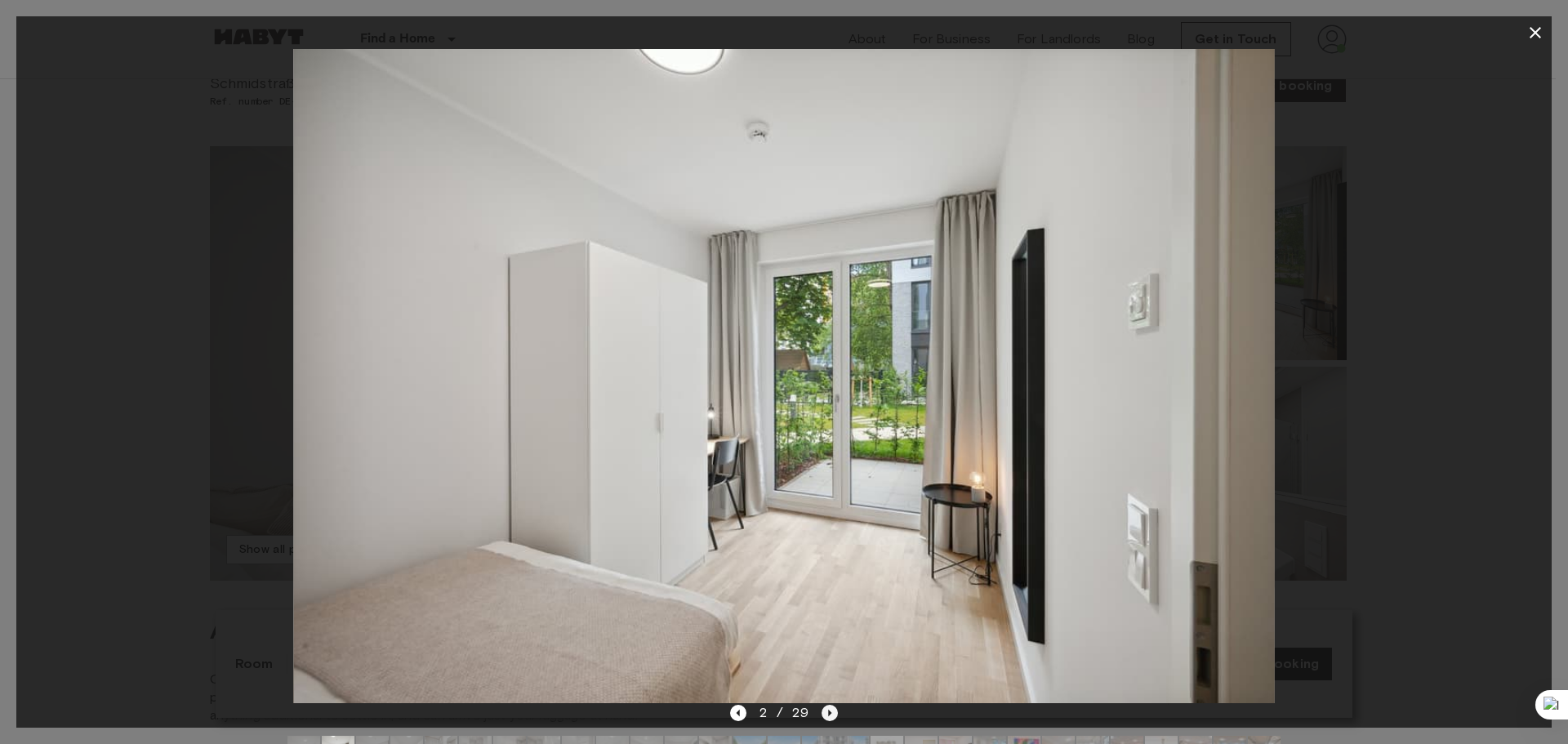
click at [826, 709] on icon "Next image" at bounding box center [830, 713] width 16 height 16
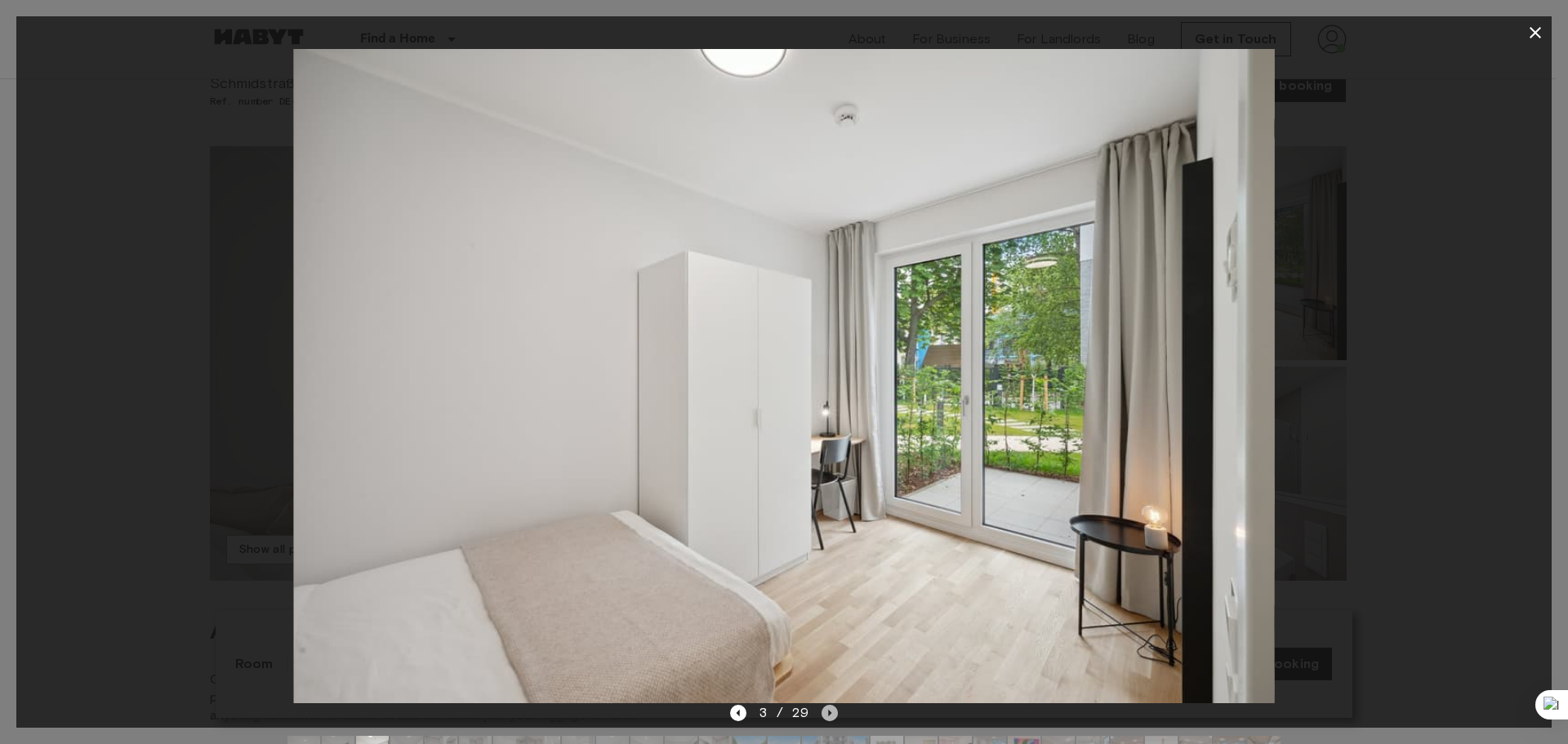
click at [826, 709] on icon "Next image" at bounding box center [830, 713] width 16 height 16
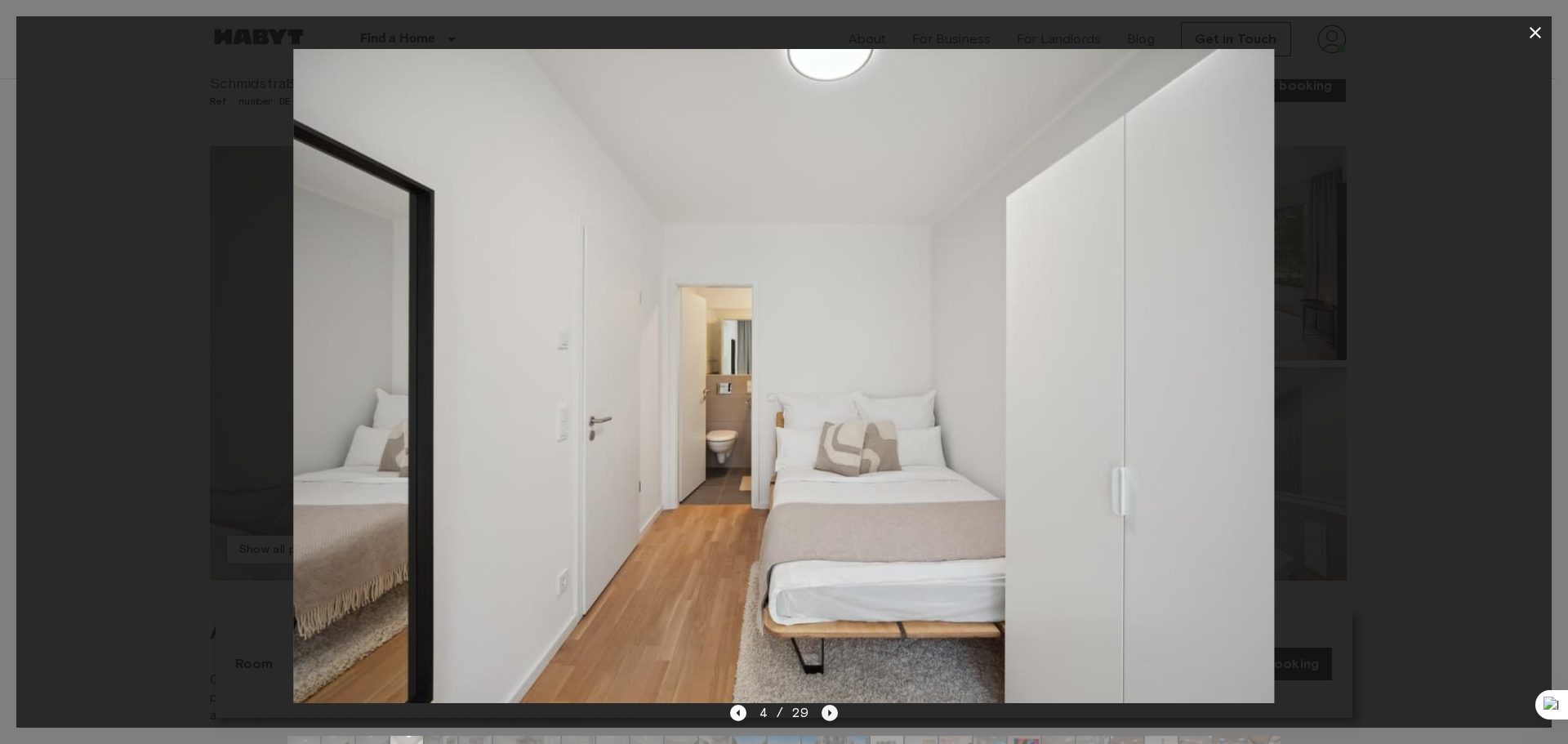
click at [828, 706] on icon "Next image" at bounding box center [830, 713] width 16 height 16
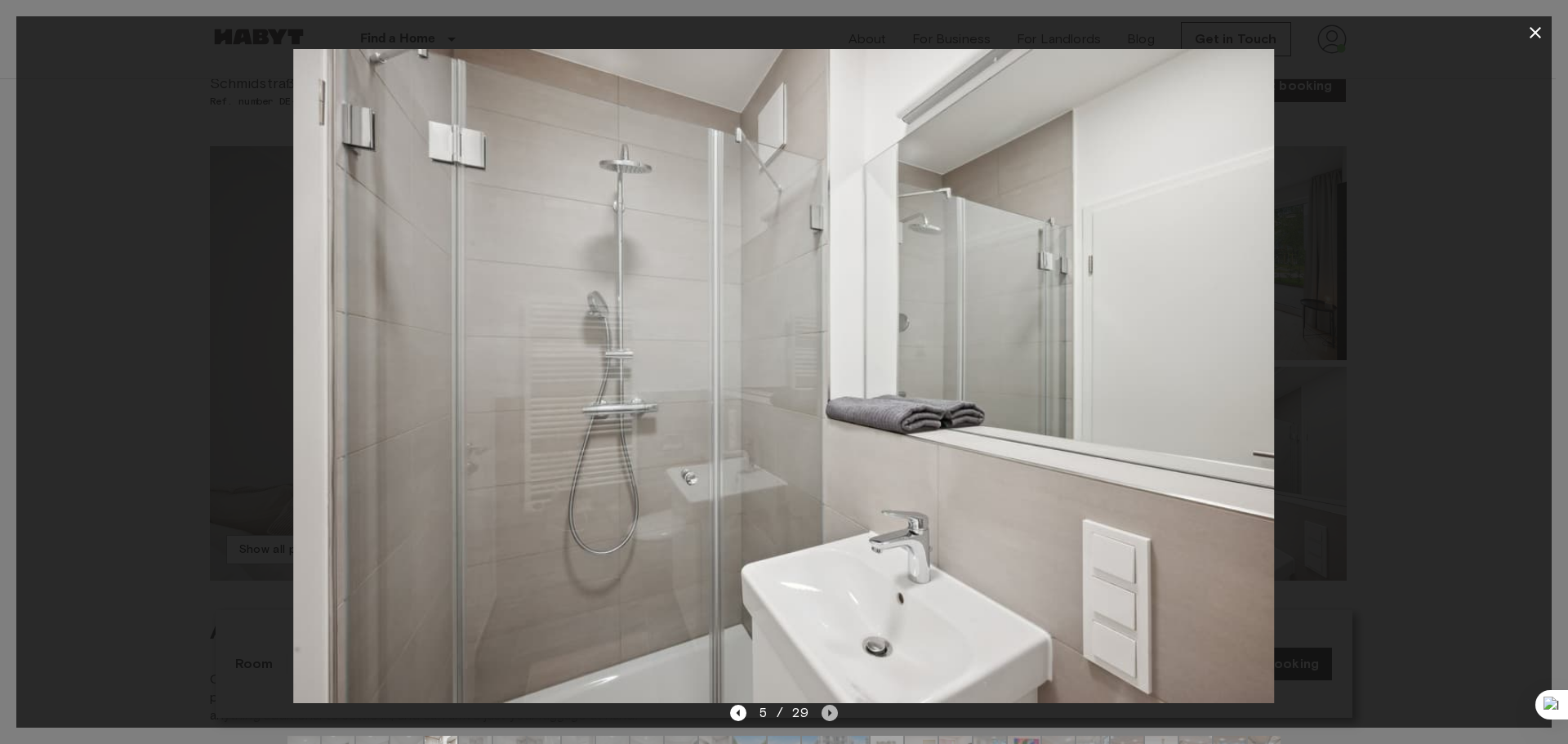
click at [828, 706] on icon "Next image" at bounding box center [830, 713] width 16 height 16
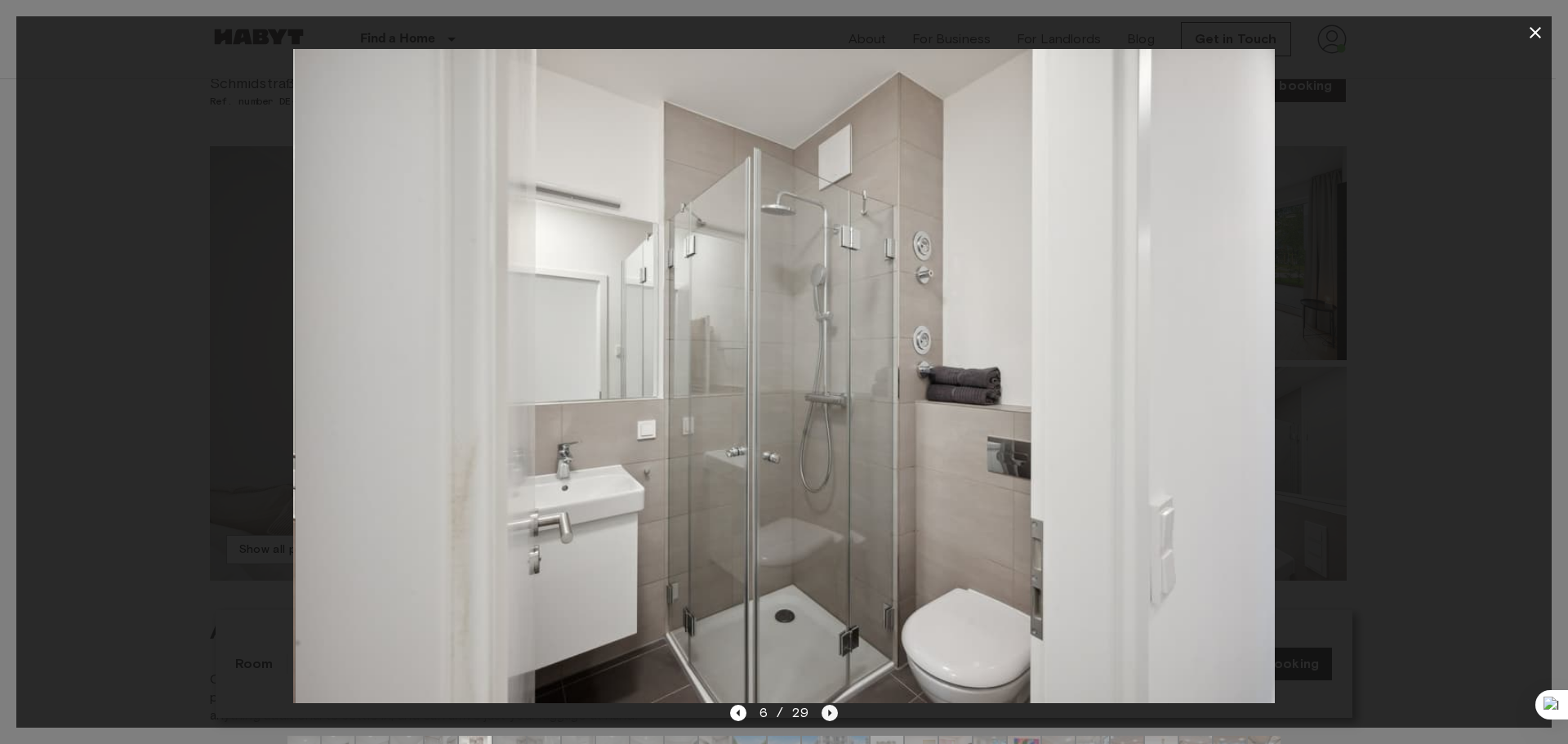
click at [828, 706] on icon "Next image" at bounding box center [830, 713] width 16 height 16
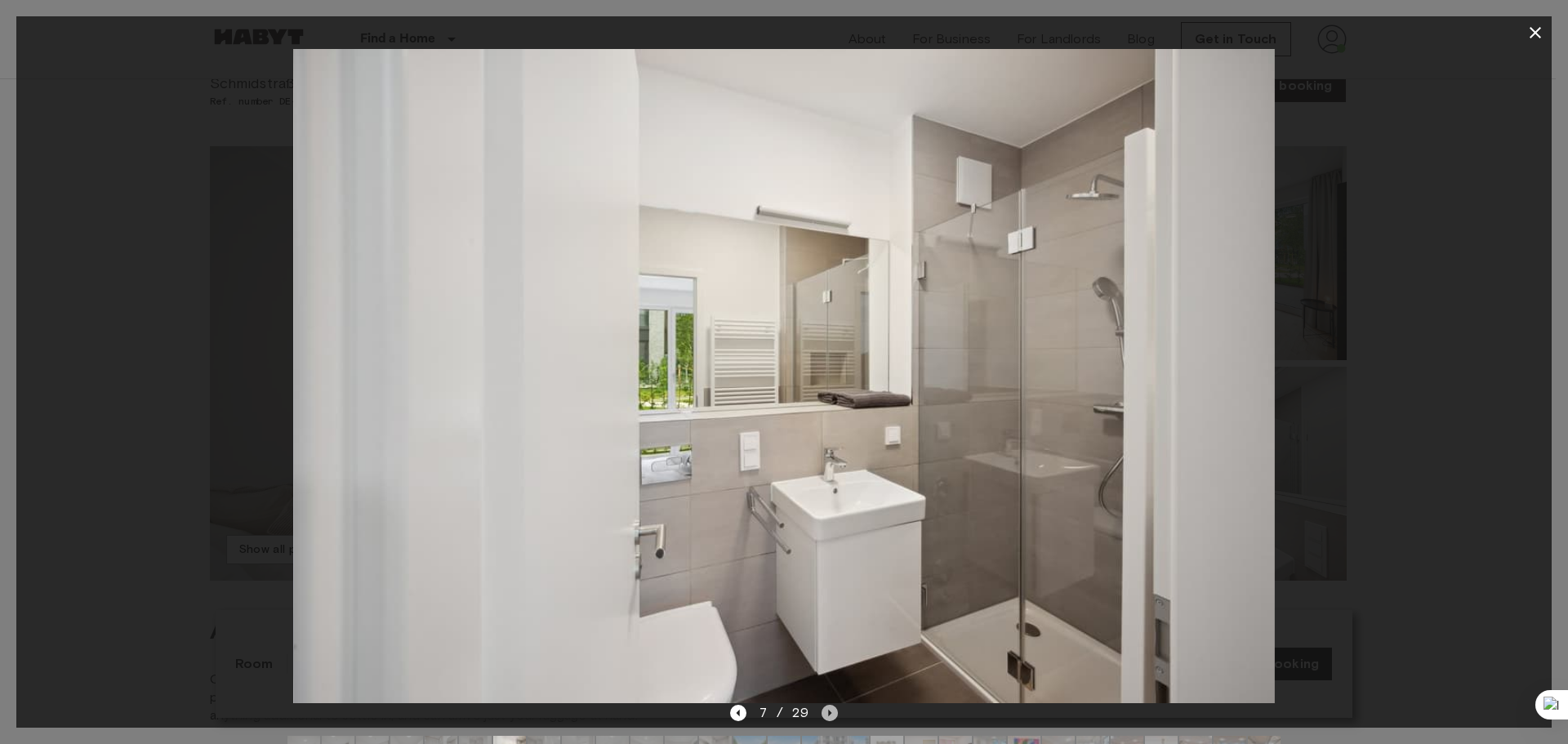
click at [828, 706] on icon "Next image" at bounding box center [830, 713] width 16 height 16
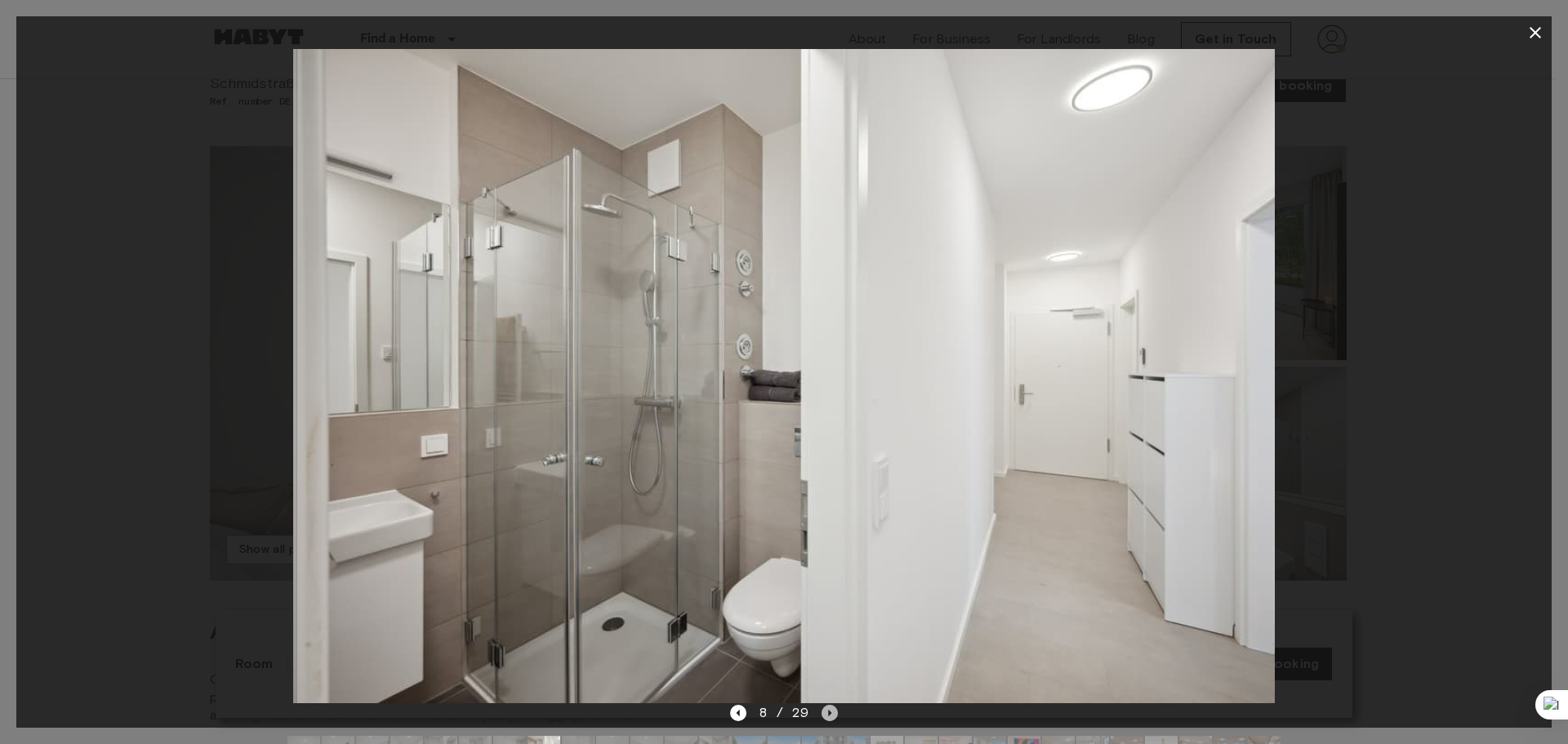
click at [828, 706] on icon "Next image" at bounding box center [830, 713] width 16 height 16
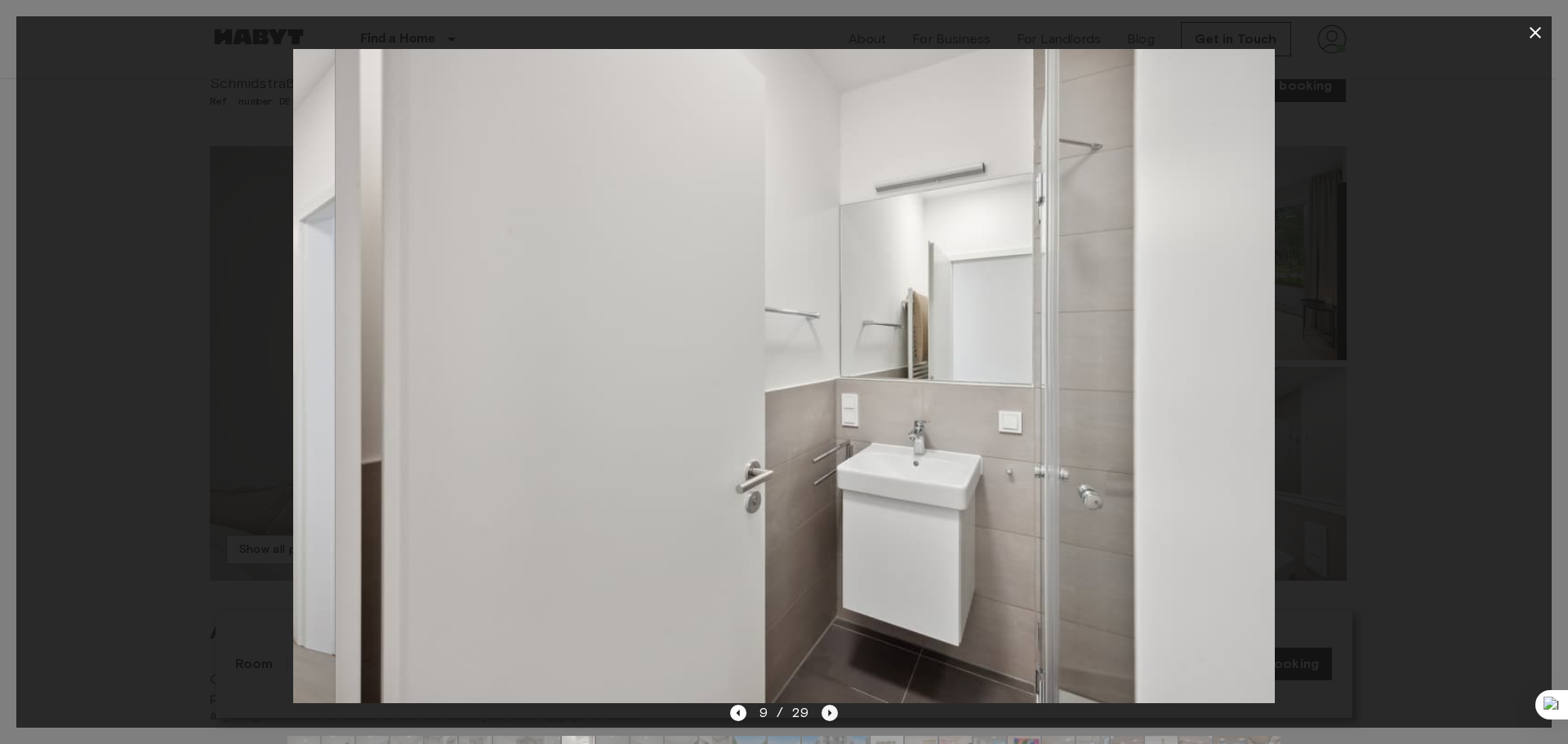
click at [828, 706] on icon "Next image" at bounding box center [830, 713] width 16 height 16
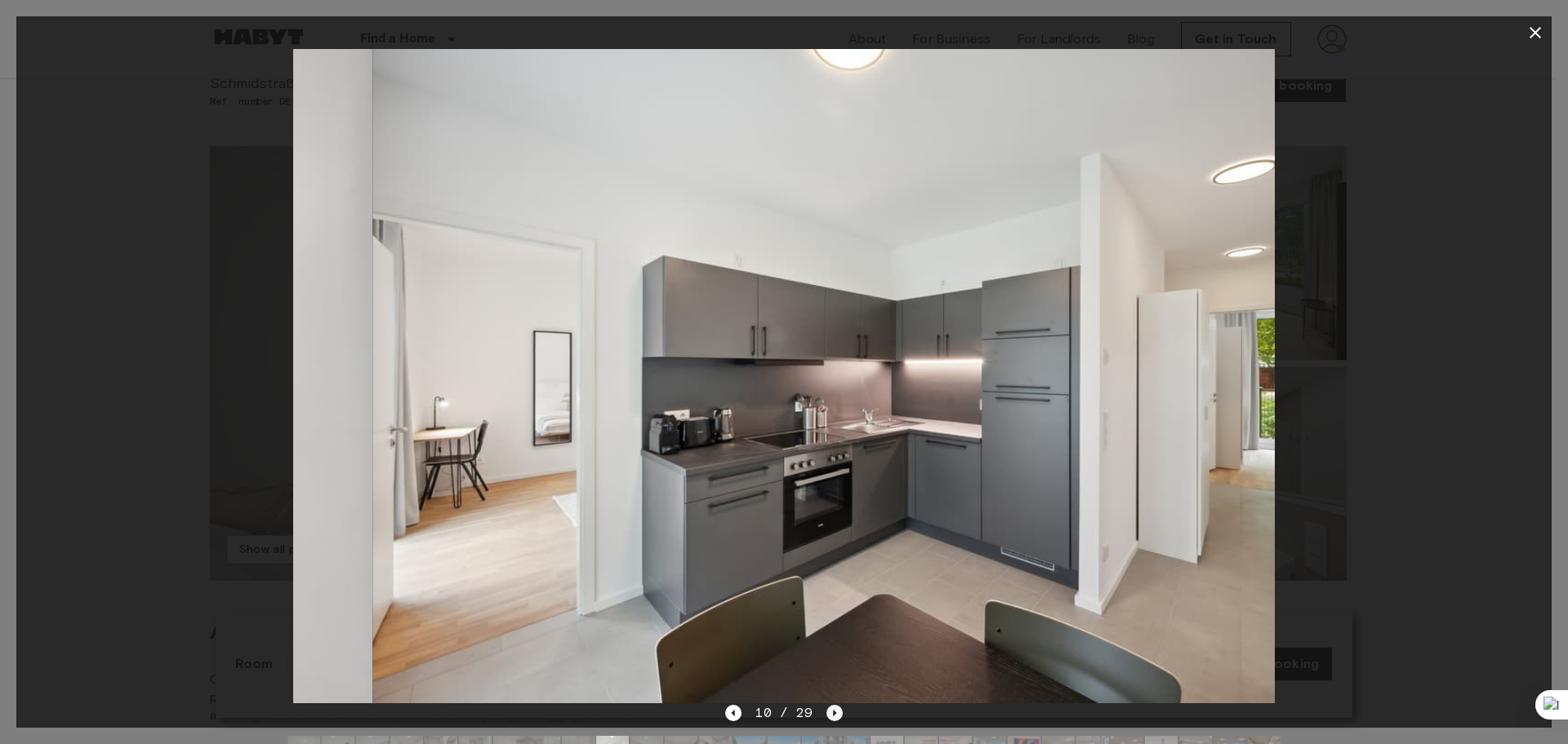
click at [828, 706] on icon "Next image" at bounding box center [835, 713] width 16 height 16
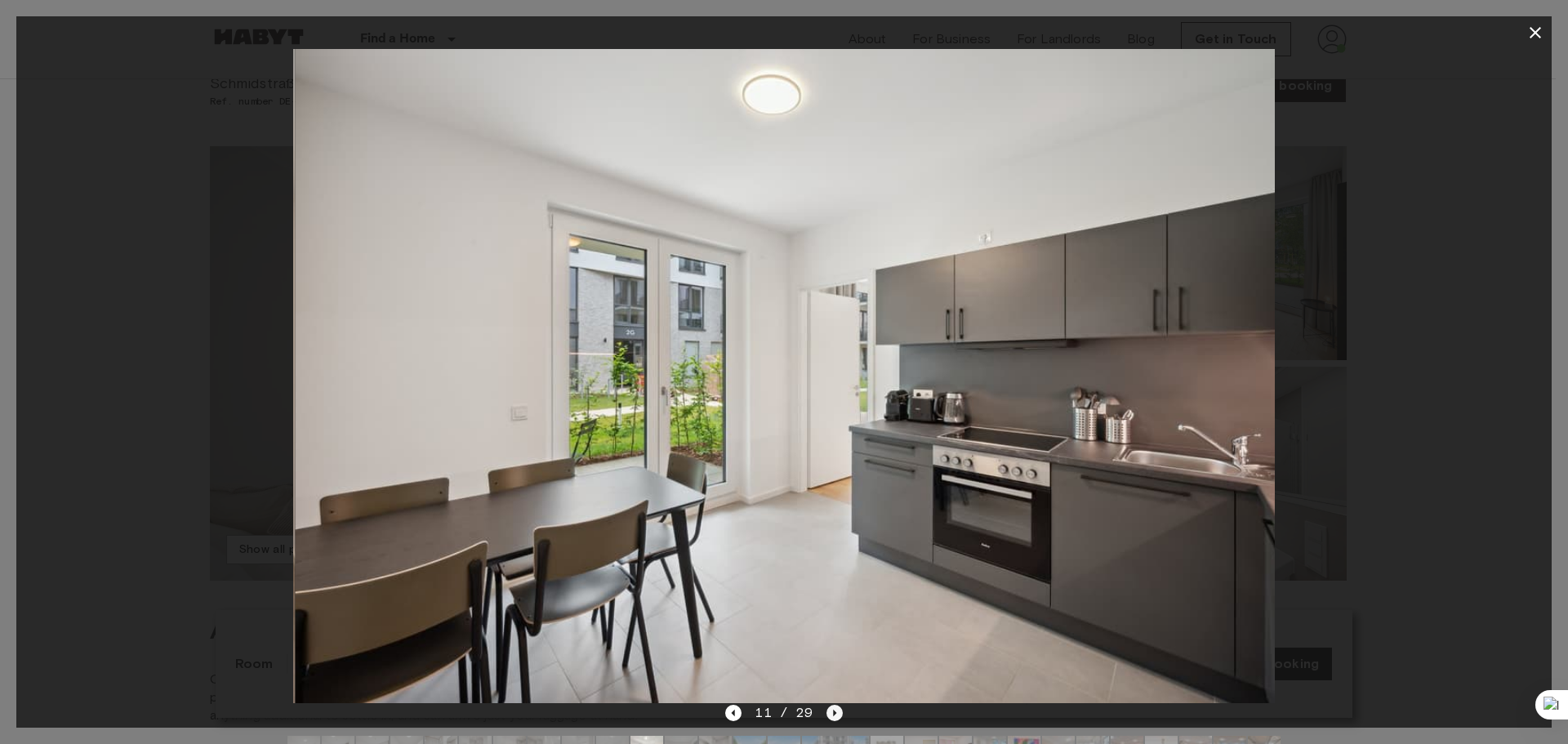
click at [828, 706] on icon "Next image" at bounding box center [835, 713] width 16 height 16
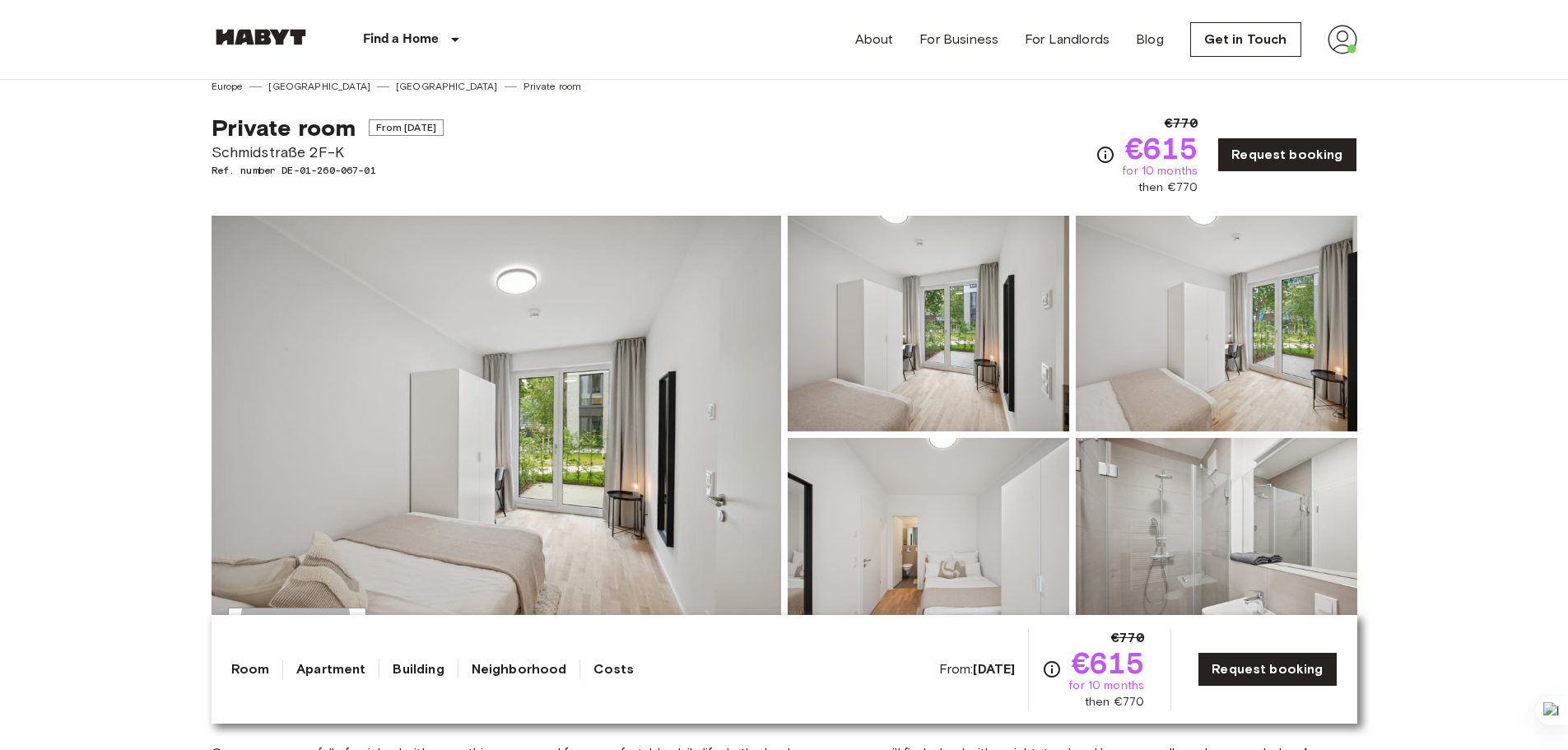
scroll to position [0, 0]
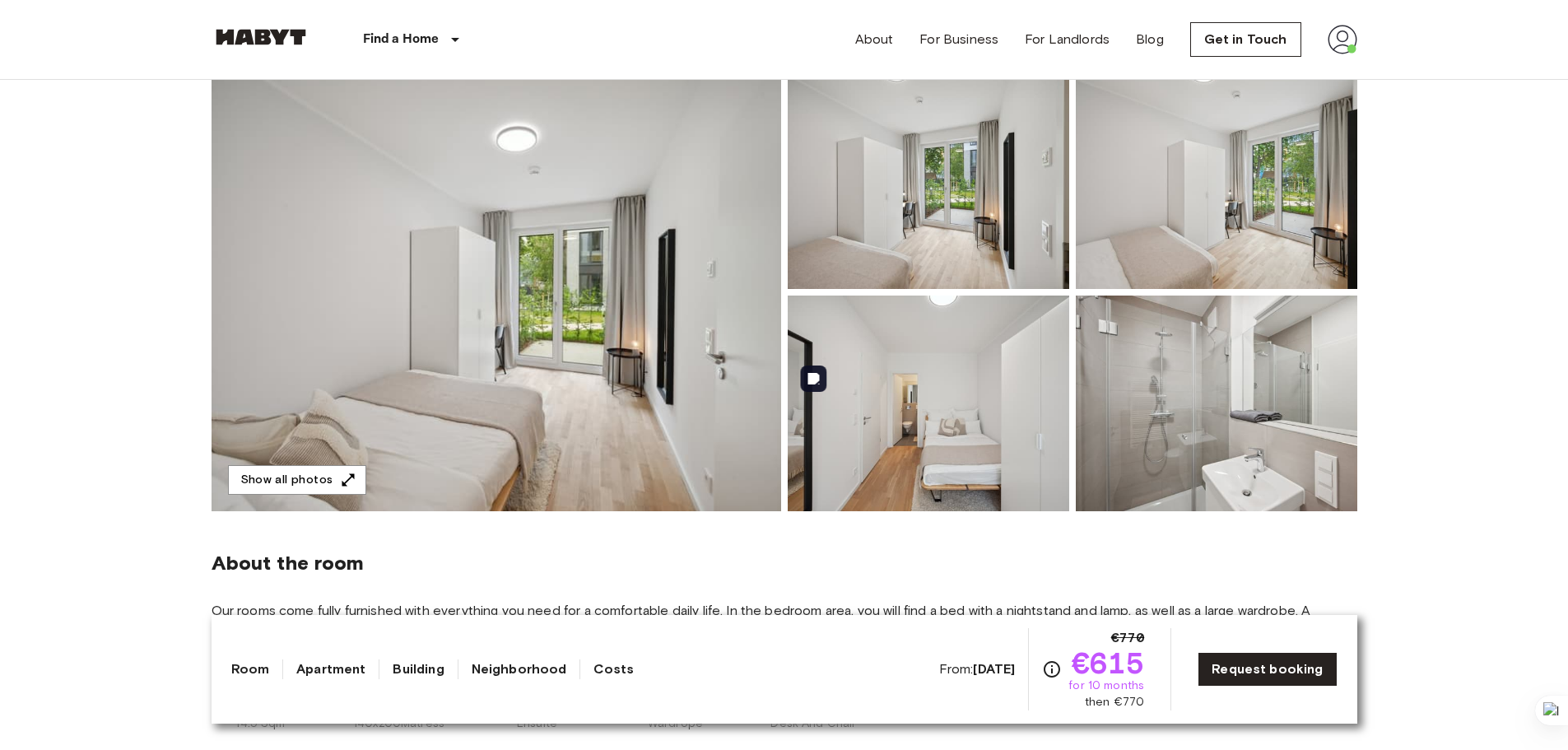
scroll to position [82, 0]
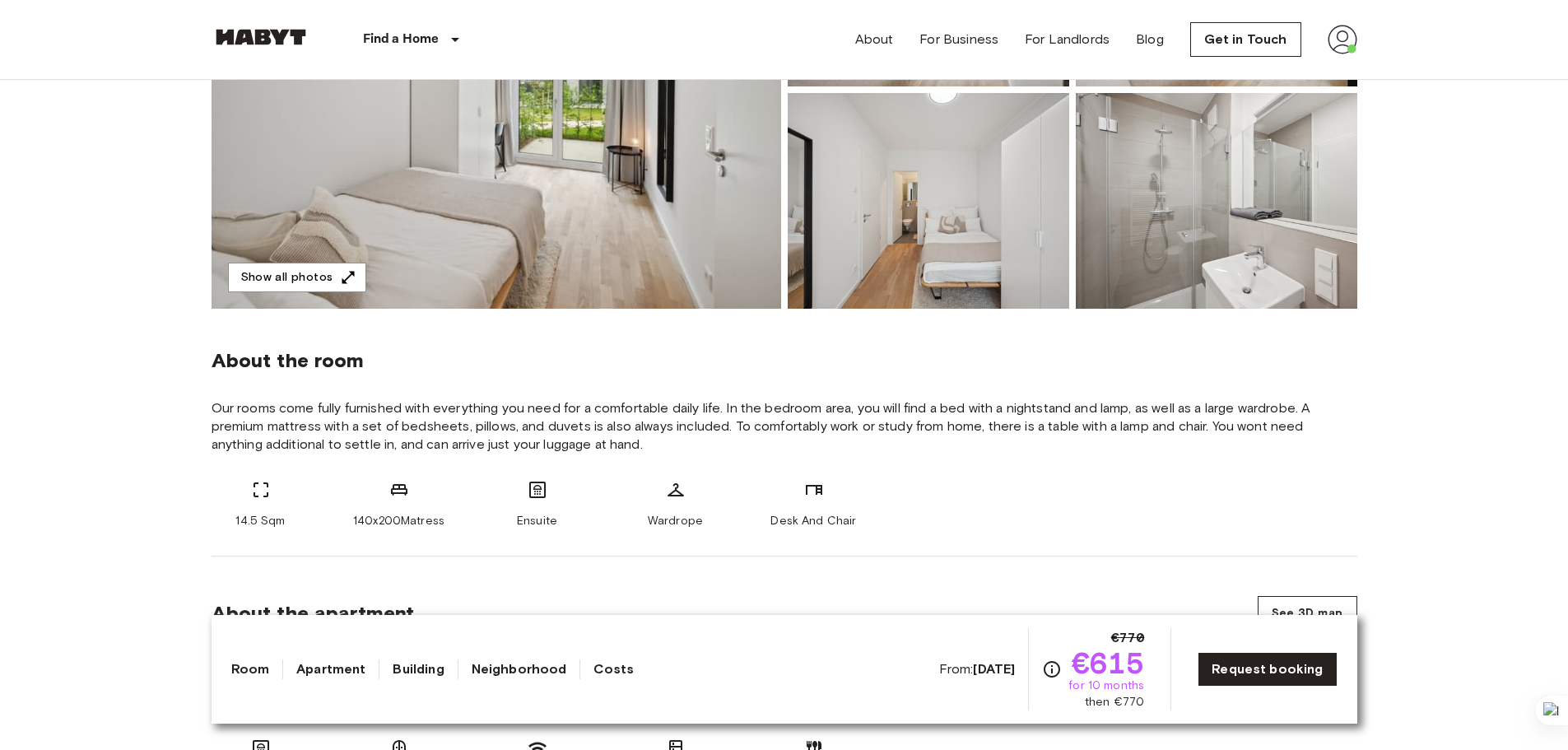
scroll to position [412, 0]
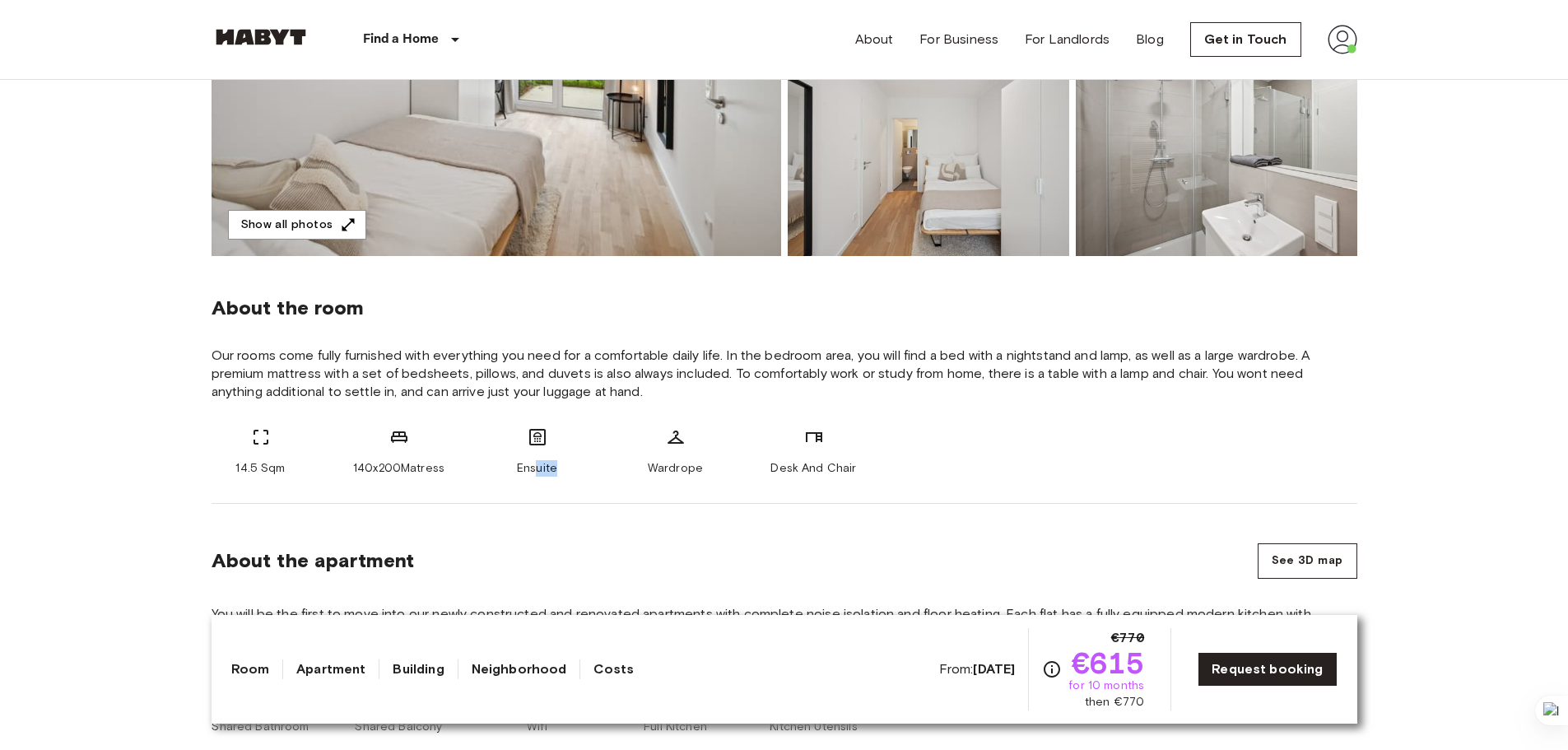
drag, startPoint x: 556, startPoint y: 468, endPoint x: 536, endPoint y: 467, distance: 20.0
click at [536, 467] on div "Ensuite" at bounding box center [537, 452] width 99 height 50
click at [291, 371] on span "Our rooms come fully furnished with everything you need for a comfortable daily…" at bounding box center [784, 374] width 1145 height 55
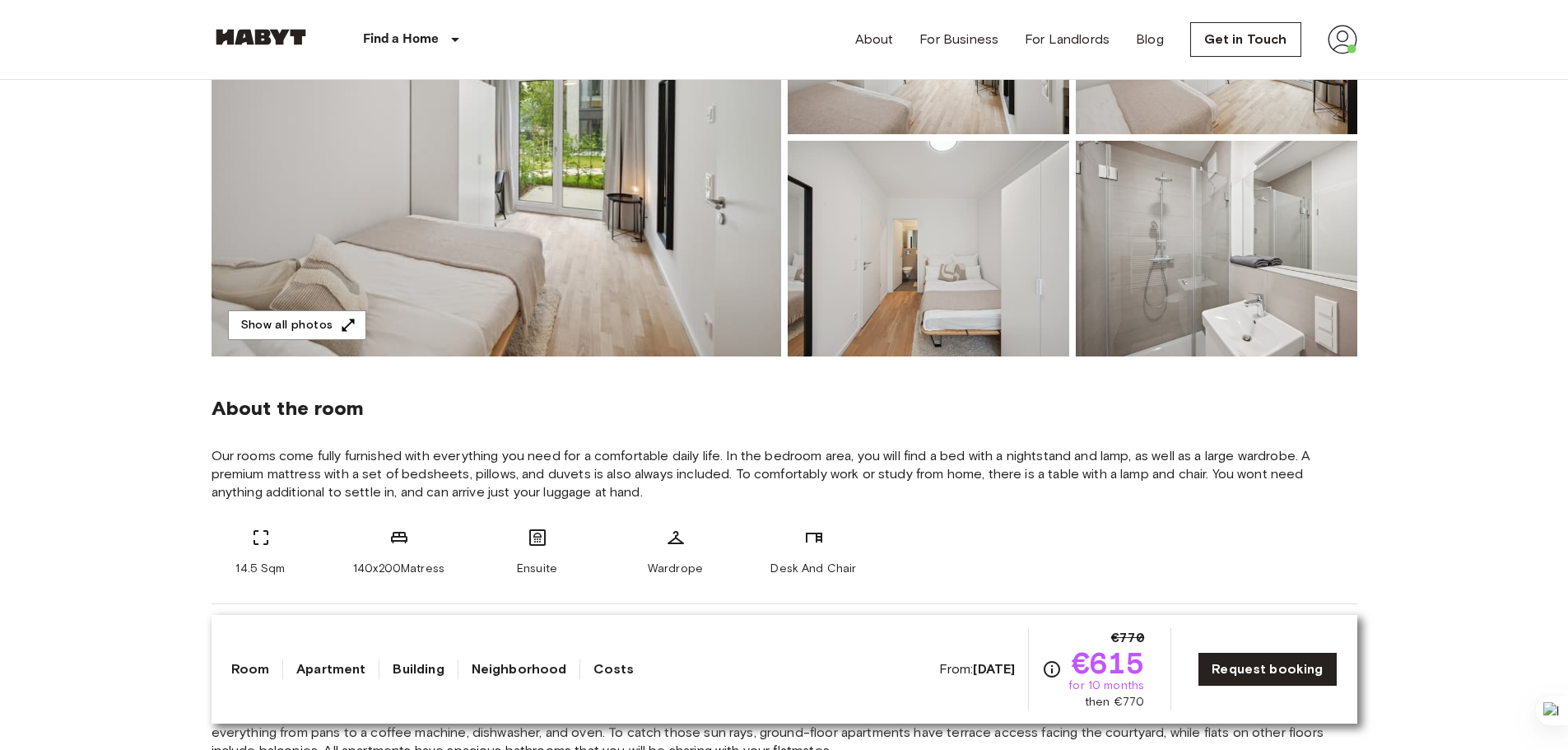
scroll to position [0, 0]
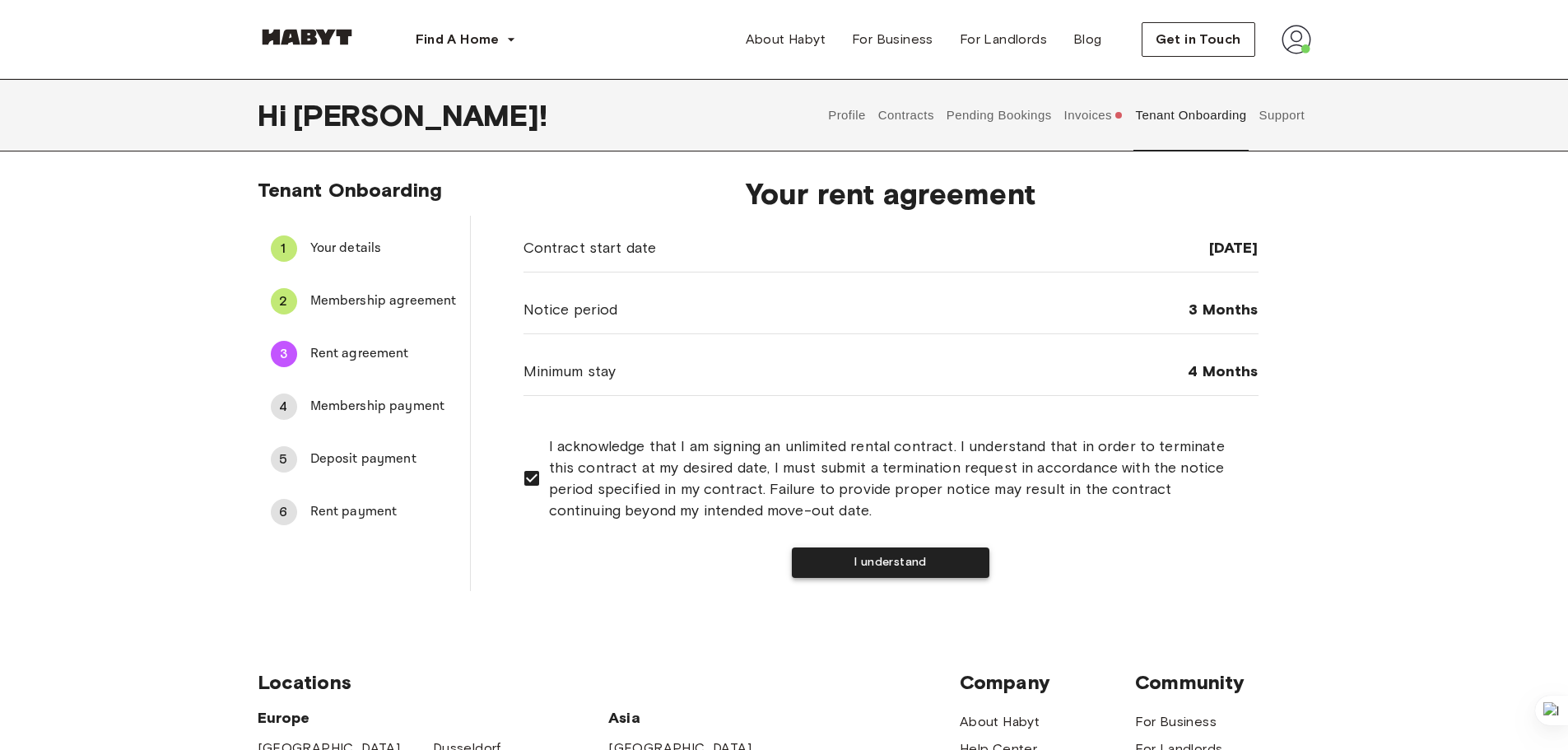
click at [828, 564] on button "I understand" at bounding box center [890, 562] width 197 height 31
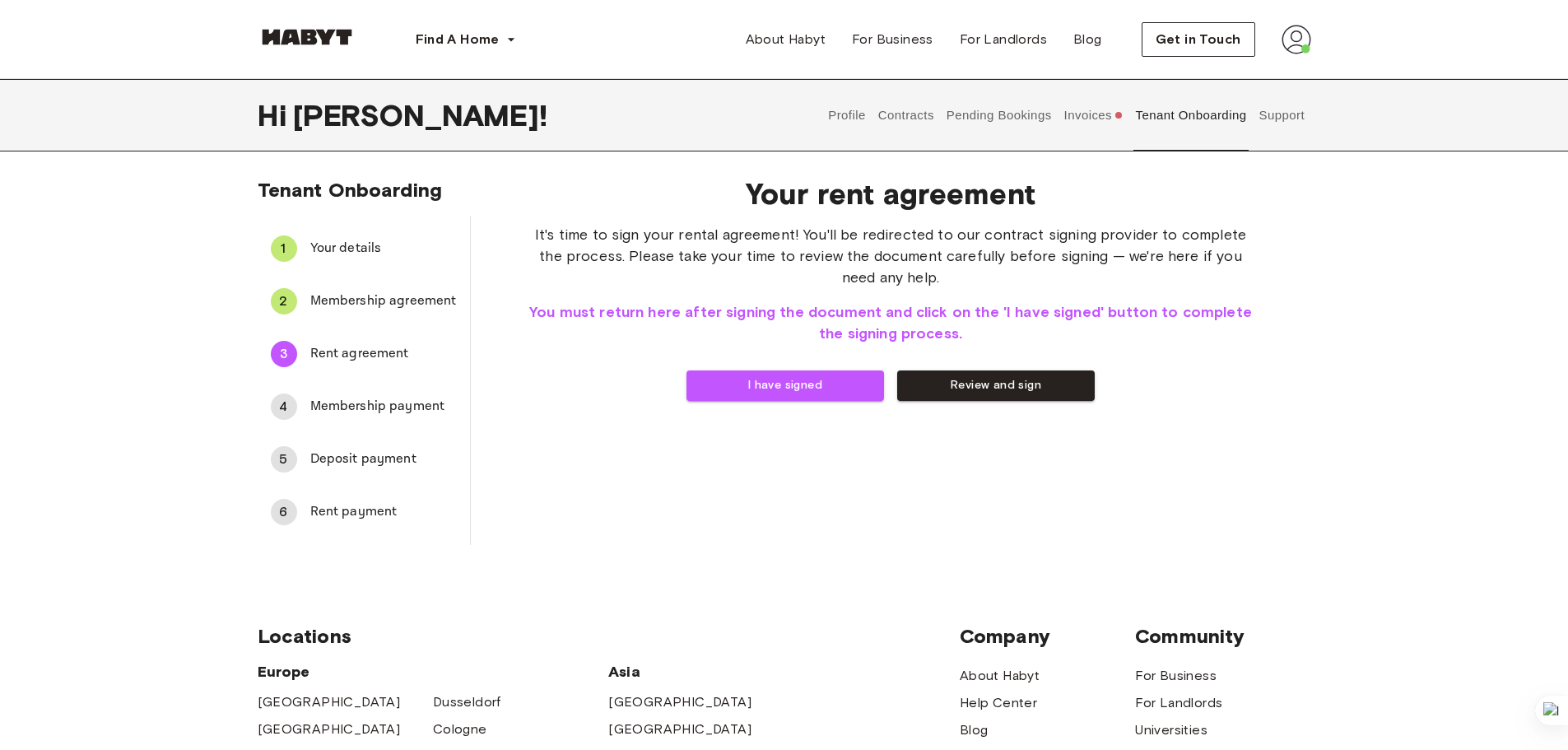
click at [338, 248] on span "Your details" at bounding box center [383, 249] width 147 height 20
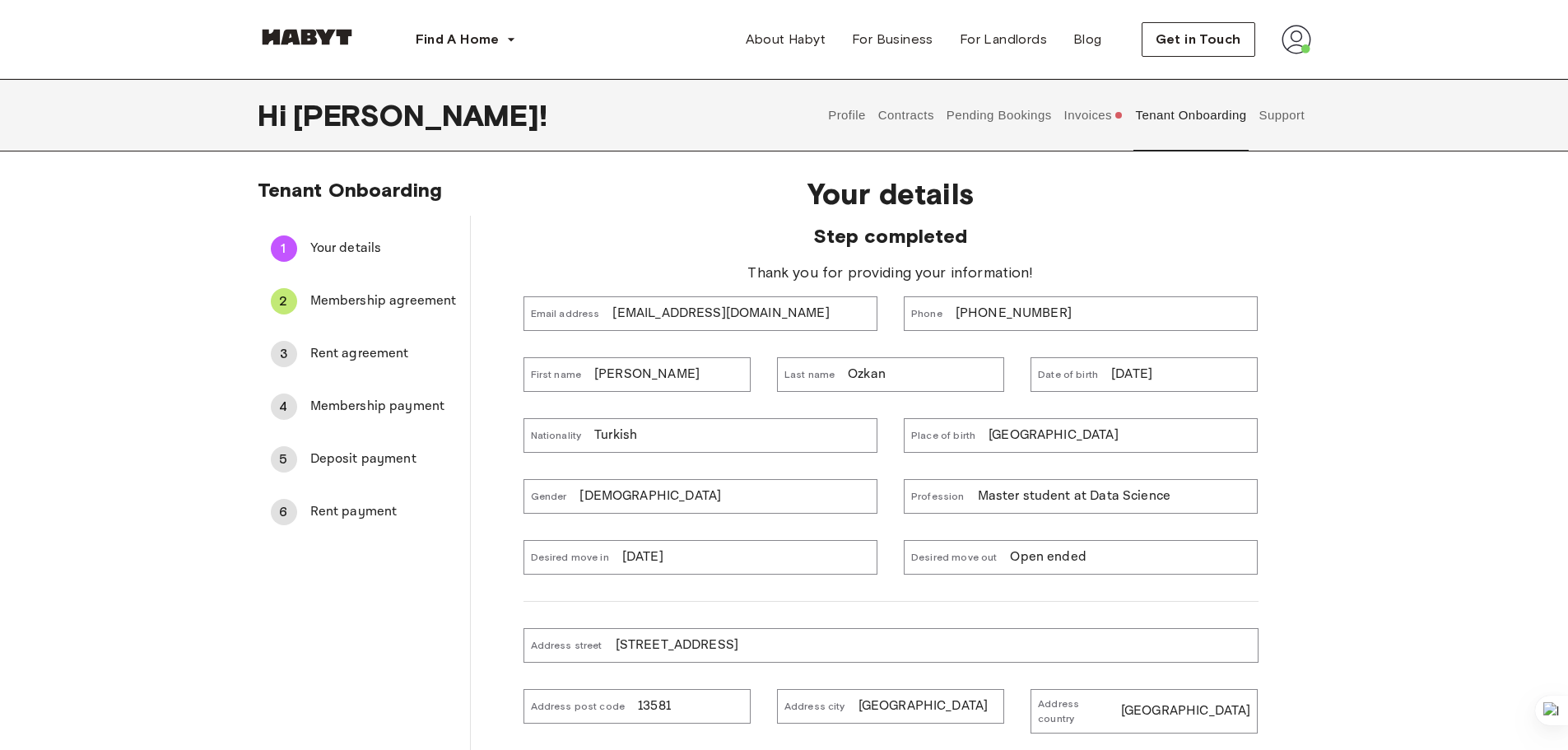
click at [372, 301] on span "Membership agreement" at bounding box center [383, 302] width 147 height 20
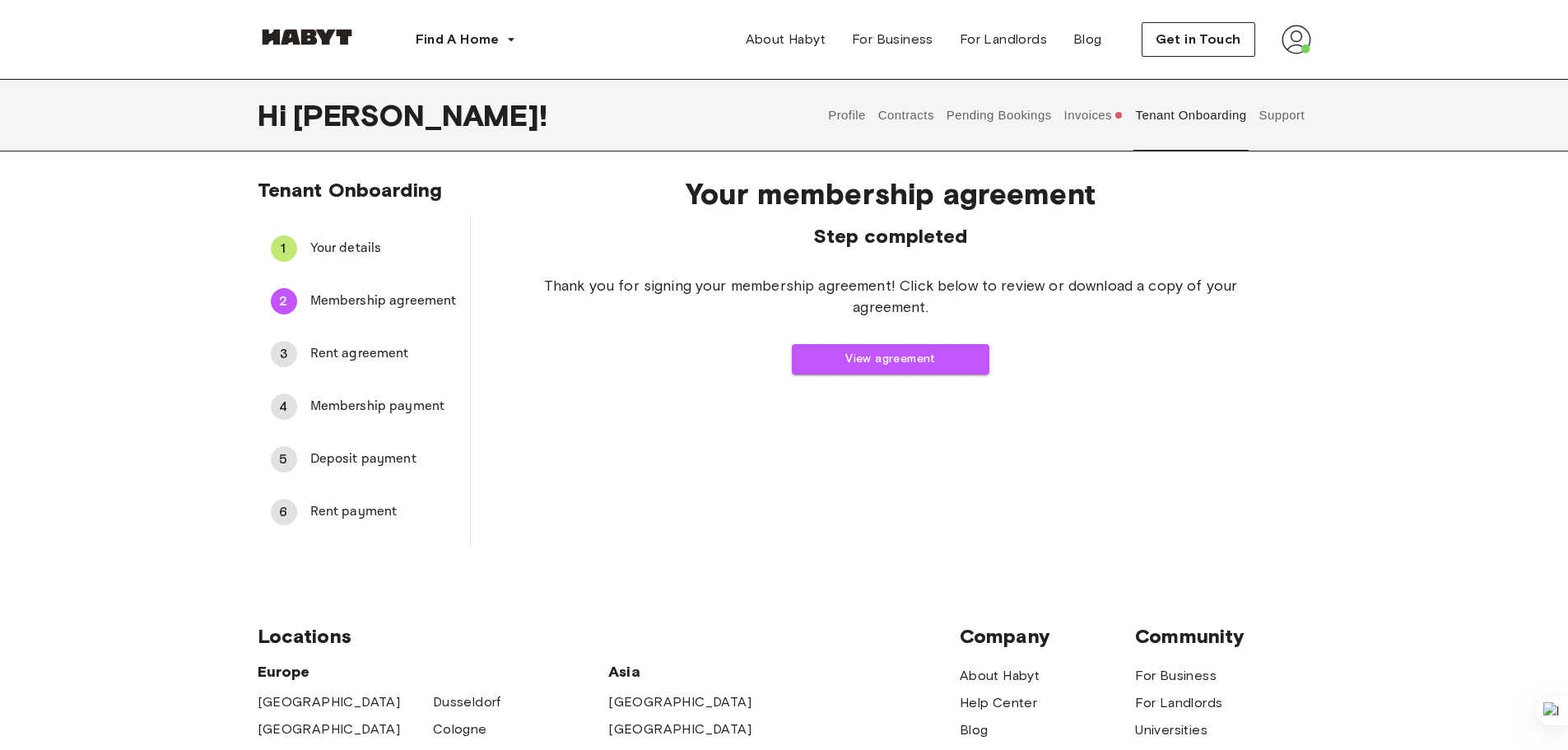
click at [366, 348] on span "Rent agreement" at bounding box center [383, 354] width 147 height 20
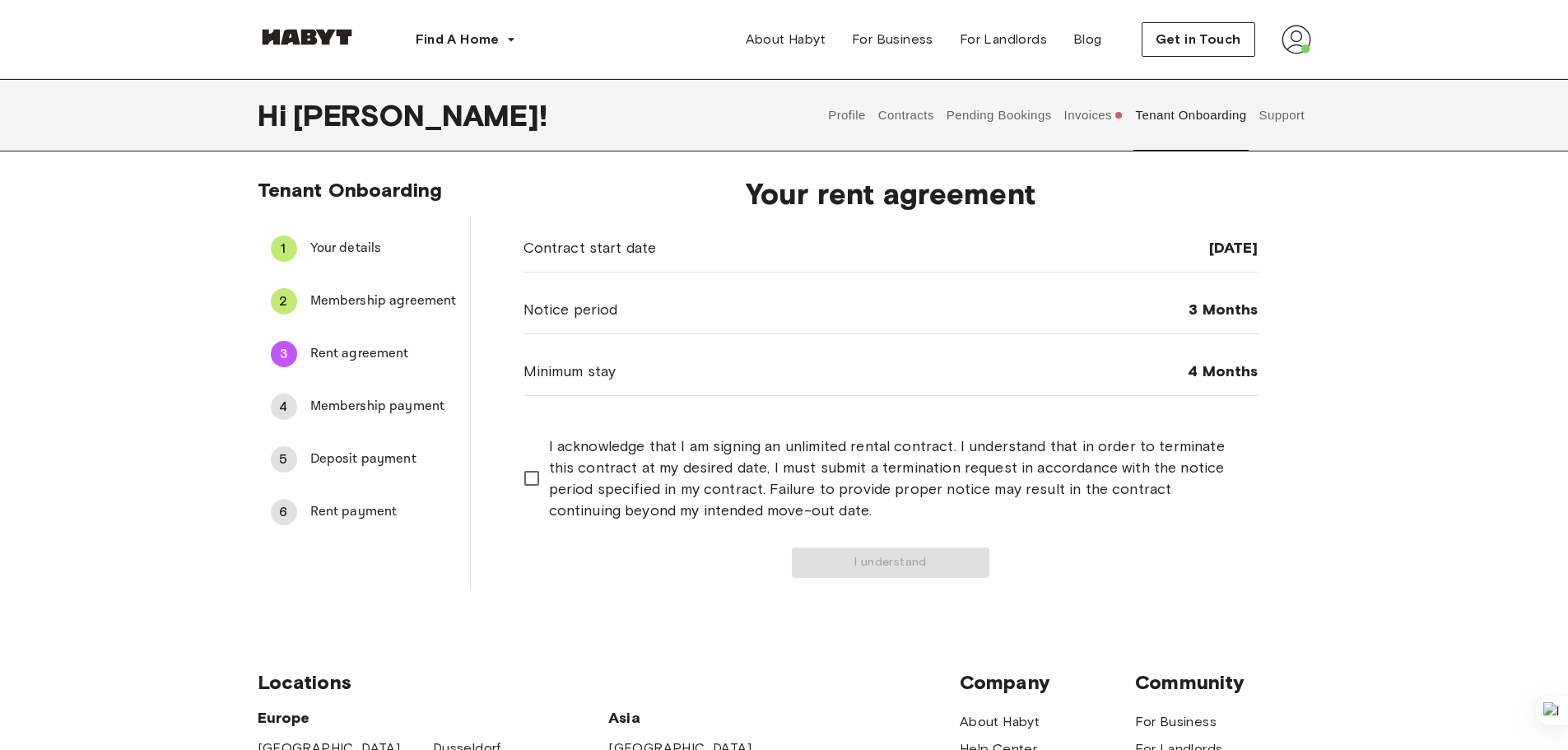
click at [549, 477] on span "I acknowledge that I am signing an unlimited rental contract. I understand that…" at bounding box center [897, 477] width 696 height 85
click at [840, 559] on button "I understand" at bounding box center [890, 562] width 197 height 31
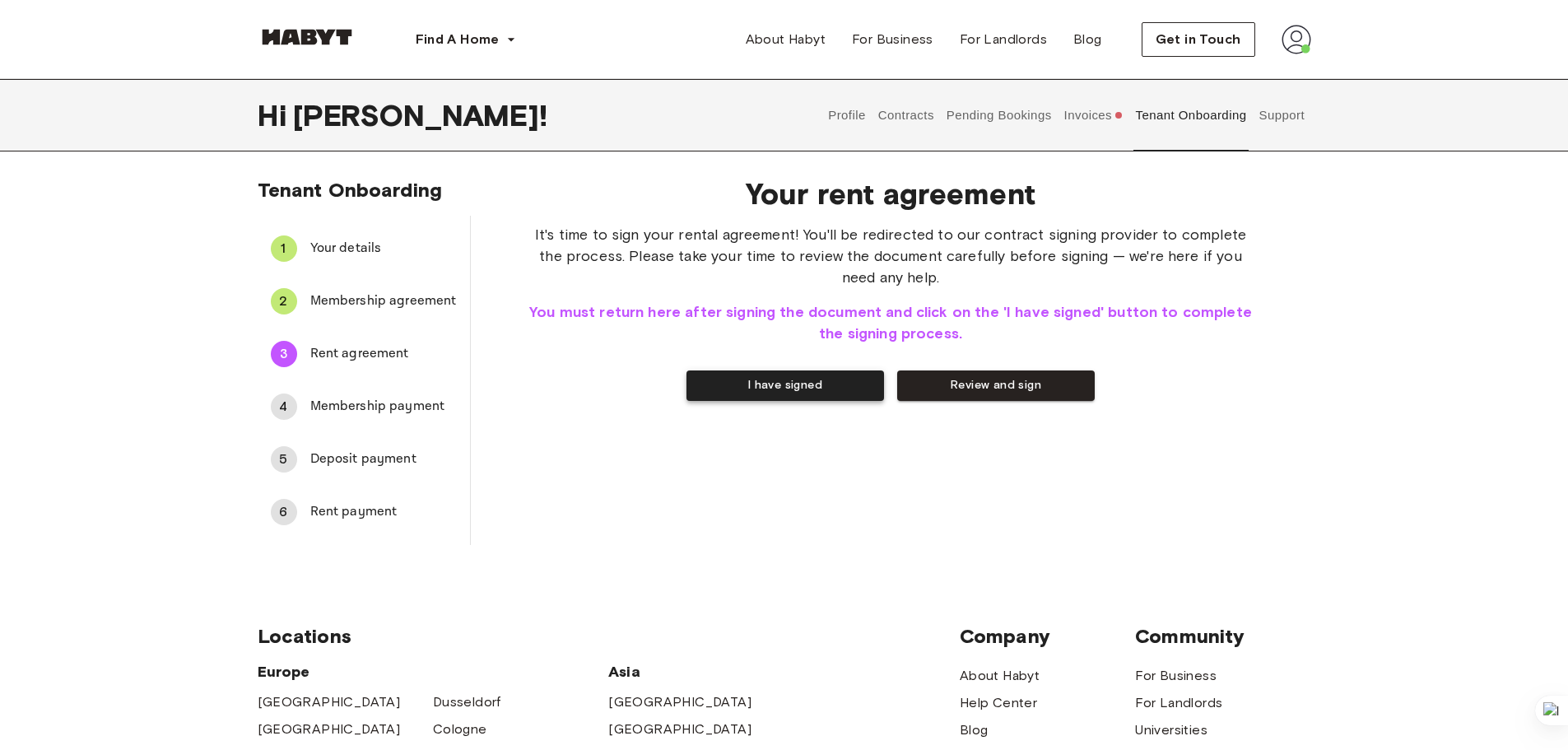
click at [780, 398] on button "I have signed" at bounding box center [785, 385] width 197 height 31
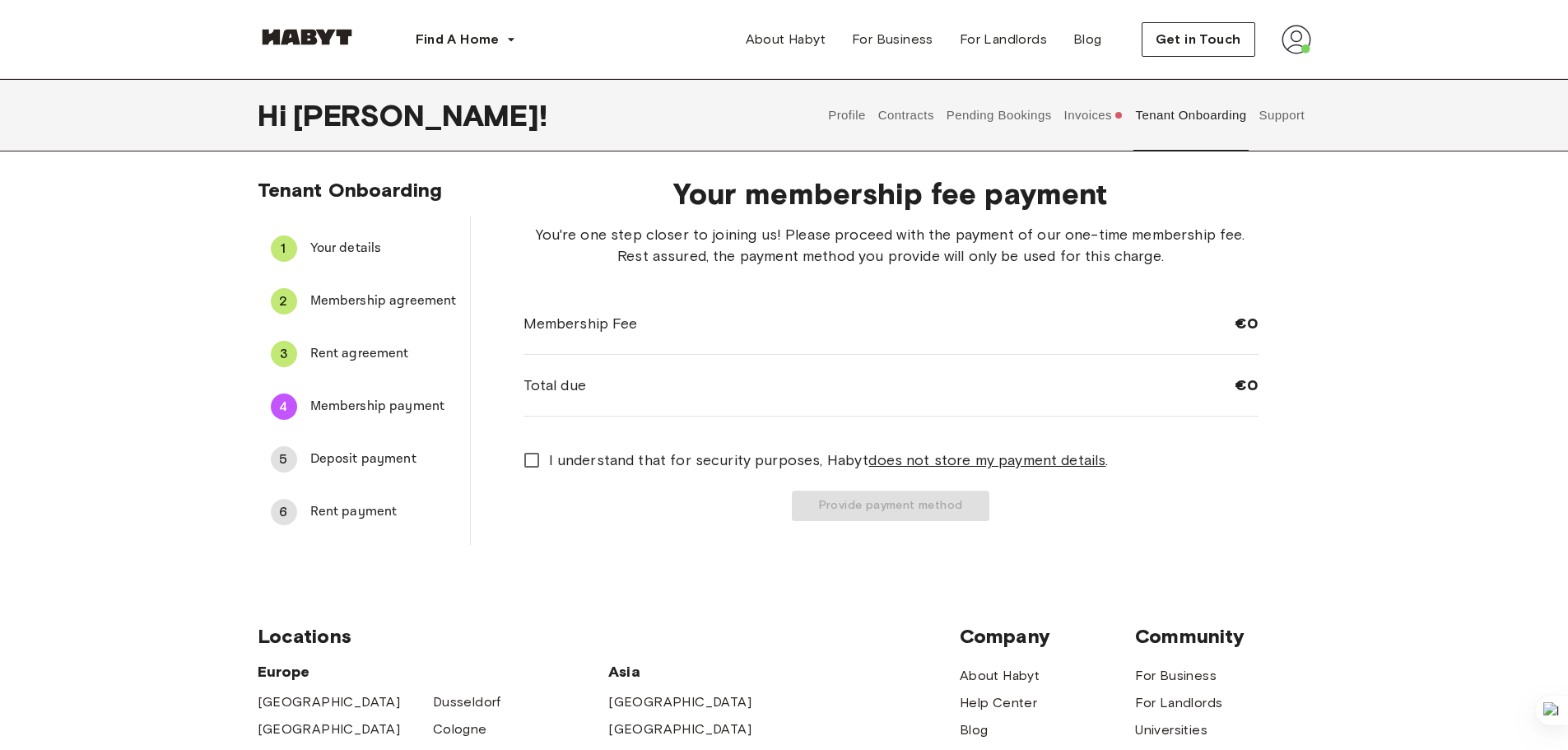
click at [598, 453] on span "I understand that for security purposes, Habyt does not store my payment detail…" at bounding box center [828, 460] width 559 height 22
click at [888, 500] on button "Provide payment method" at bounding box center [890, 506] width 197 height 31
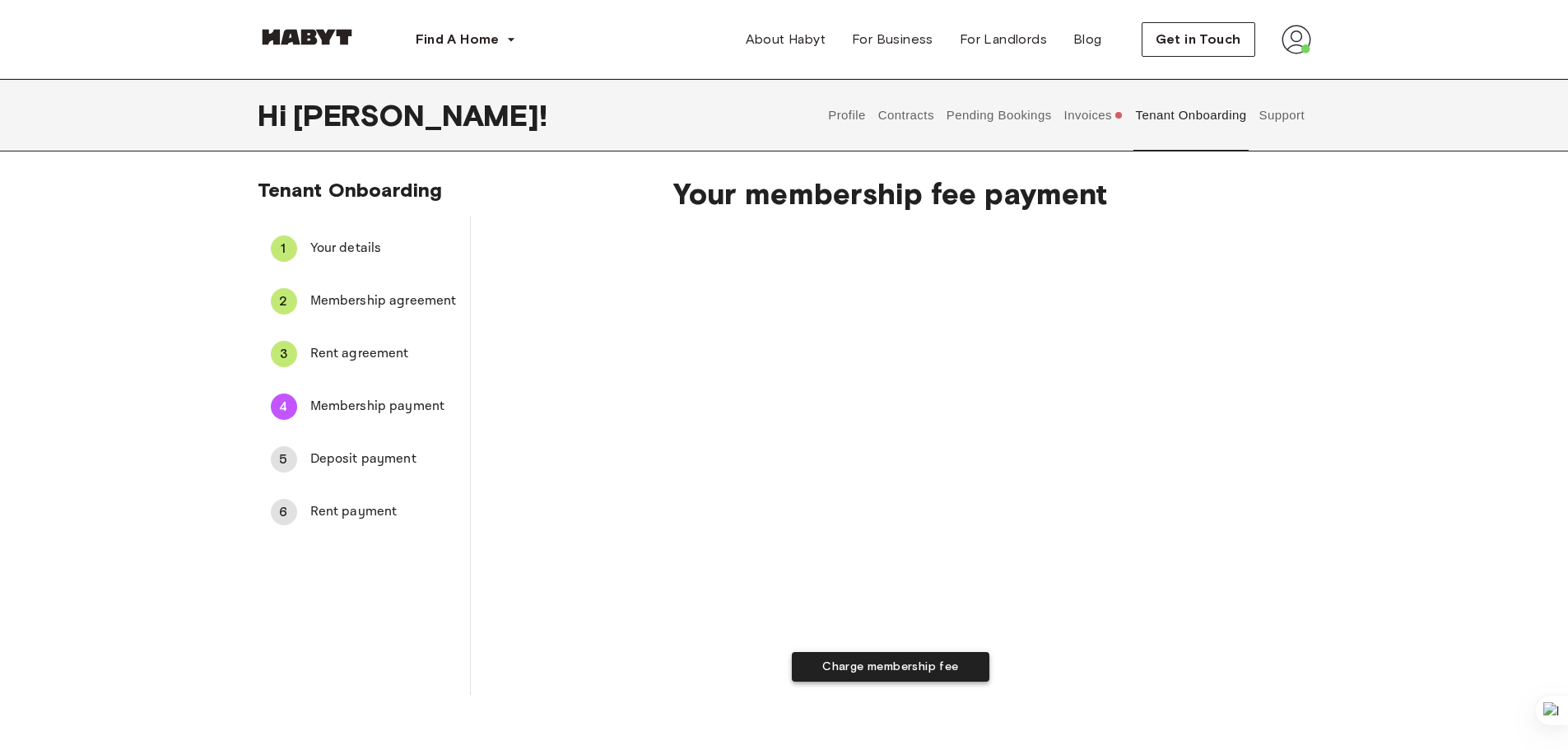
click at [905, 668] on button "Charge membership fee" at bounding box center [890, 667] width 197 height 31
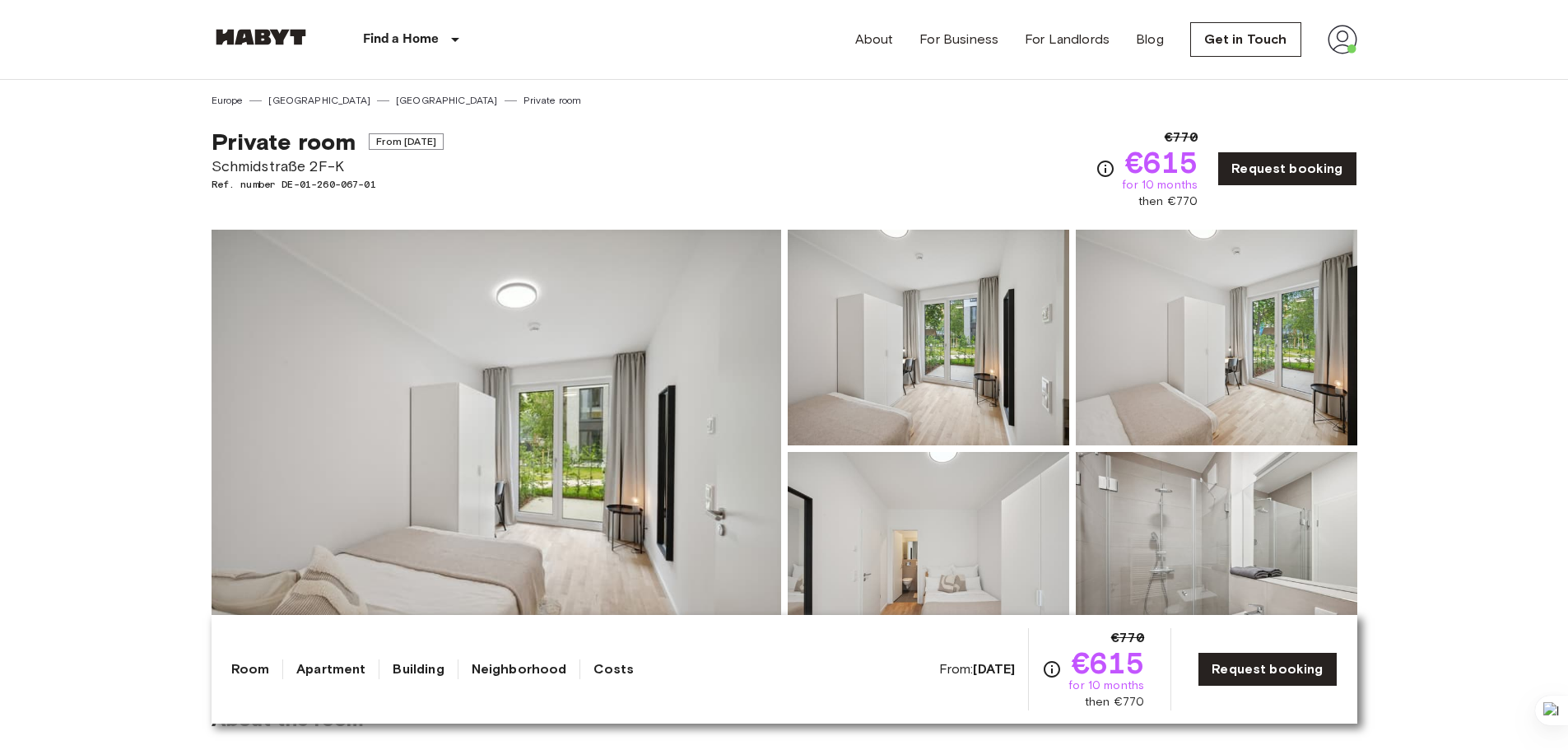
click at [1334, 49] on img at bounding box center [1343, 40] width 30 height 30
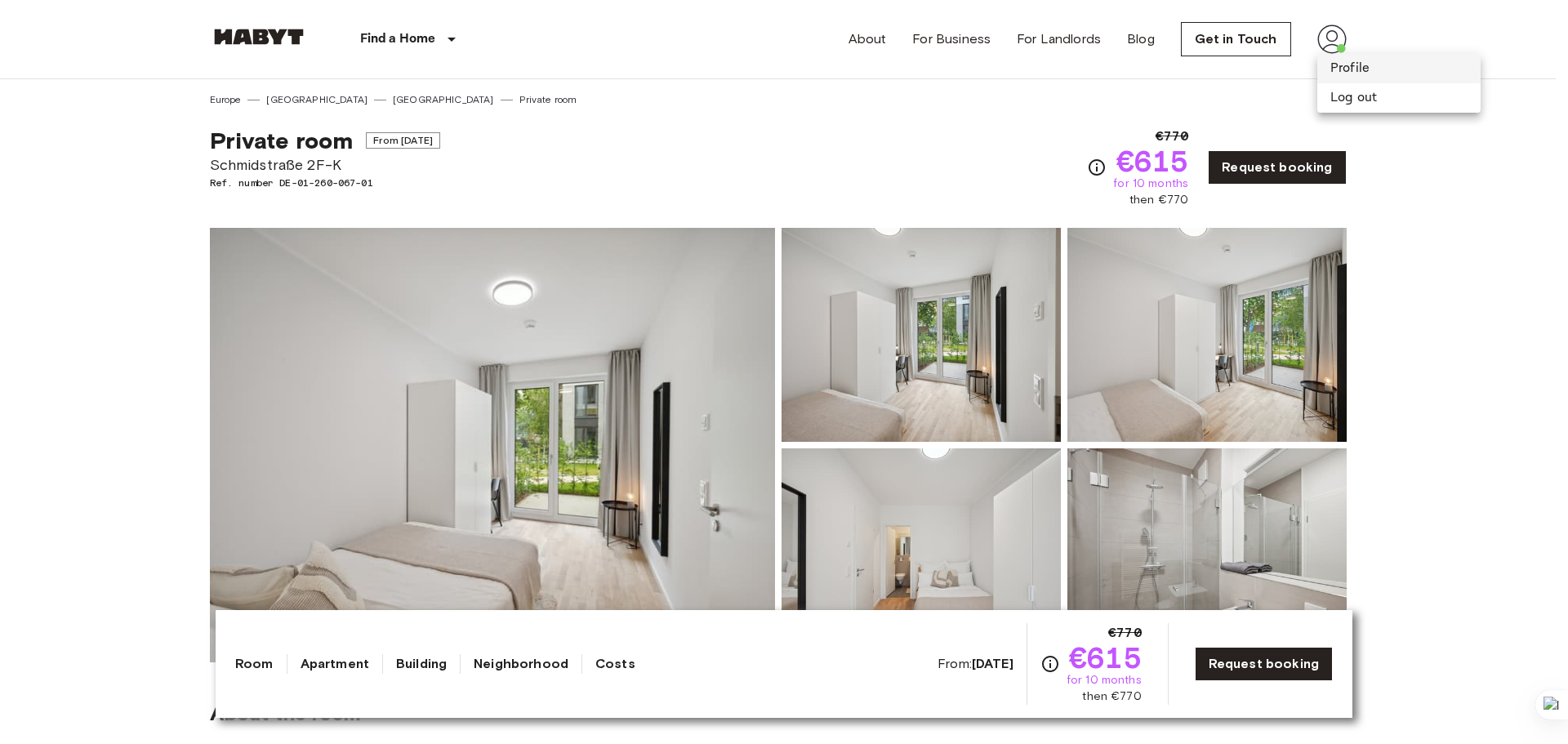
click at [1335, 63] on li "Profile" at bounding box center [1399, 69] width 164 height 30
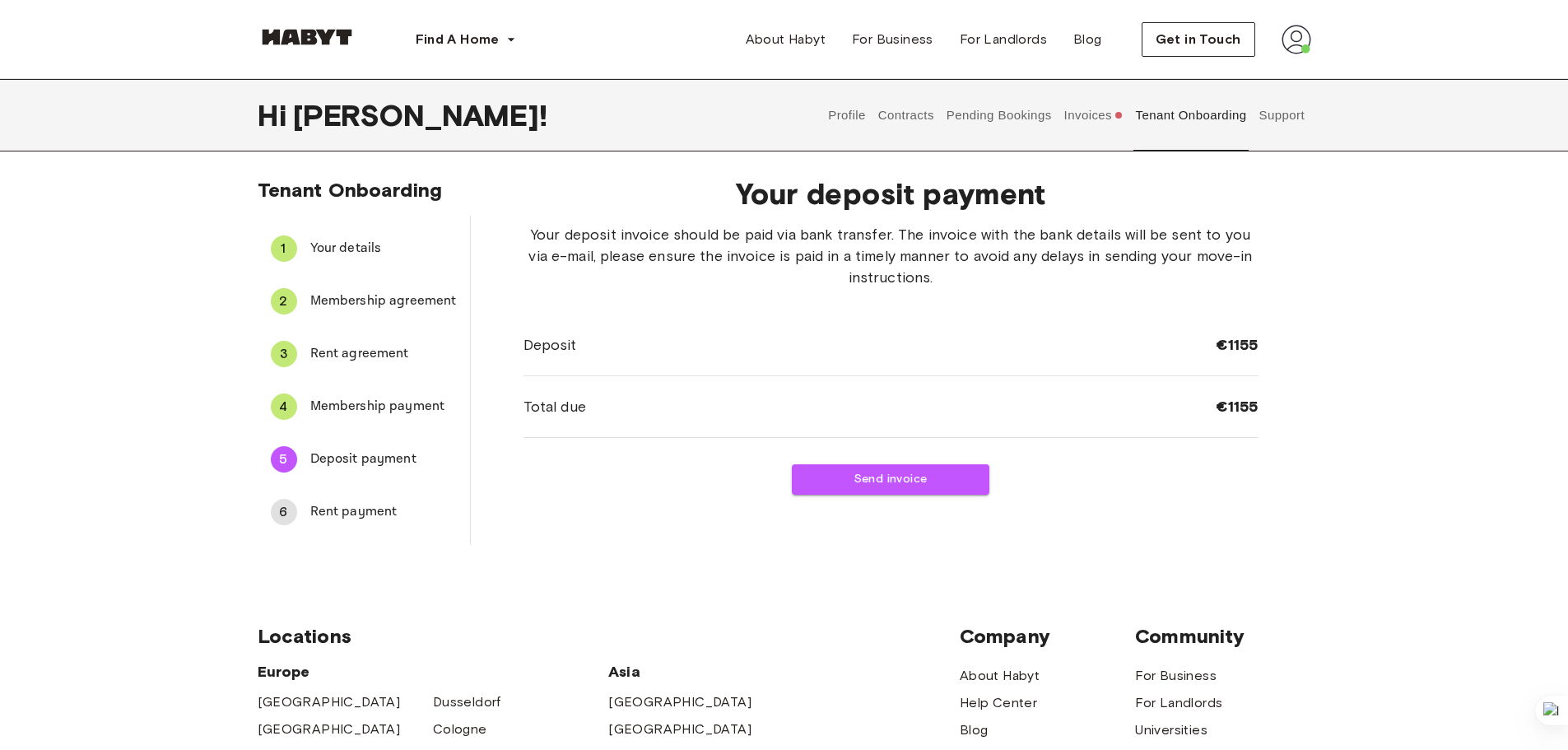
click at [850, 119] on button "Profile" at bounding box center [847, 114] width 42 height 72
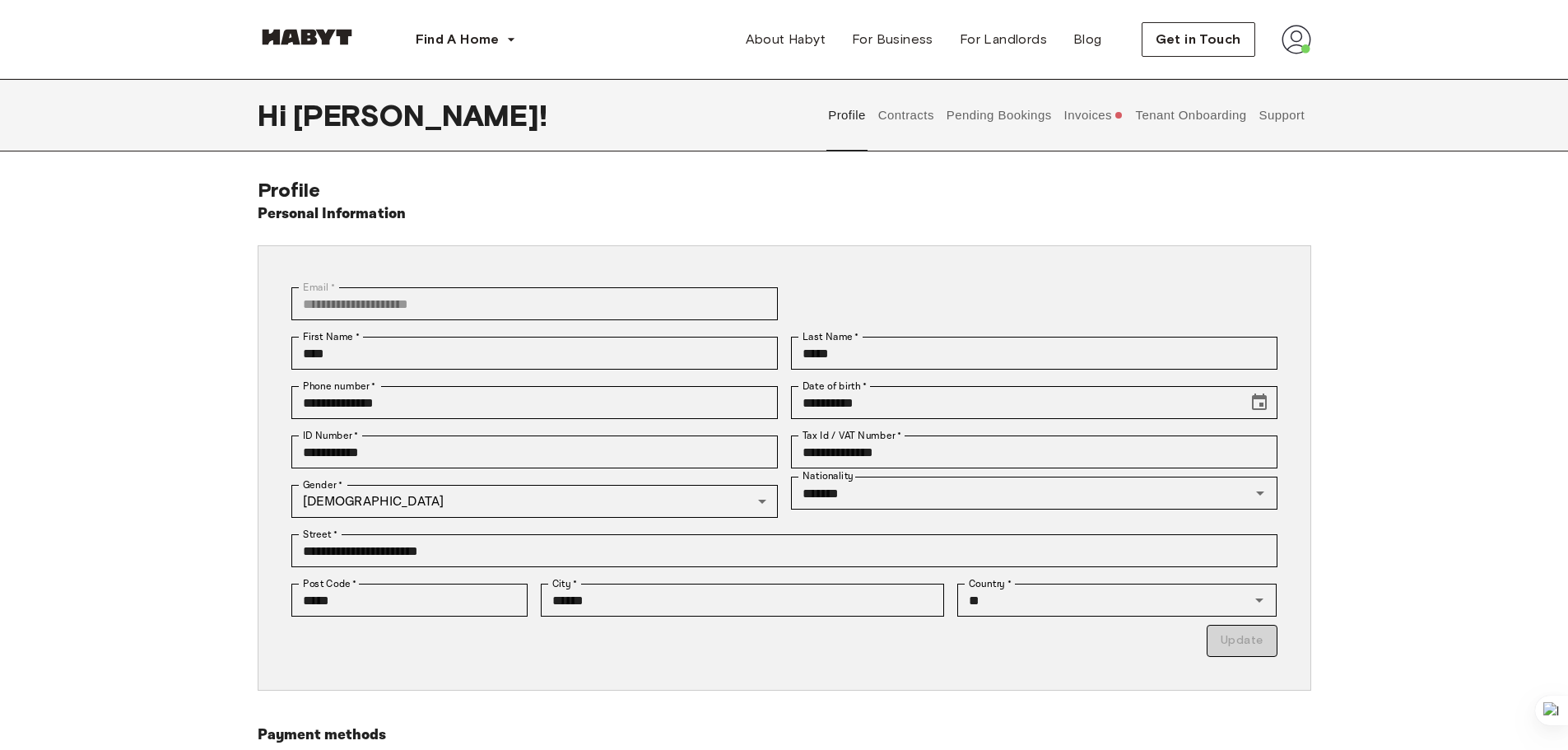
click at [898, 114] on button "Contracts" at bounding box center [906, 114] width 60 height 72
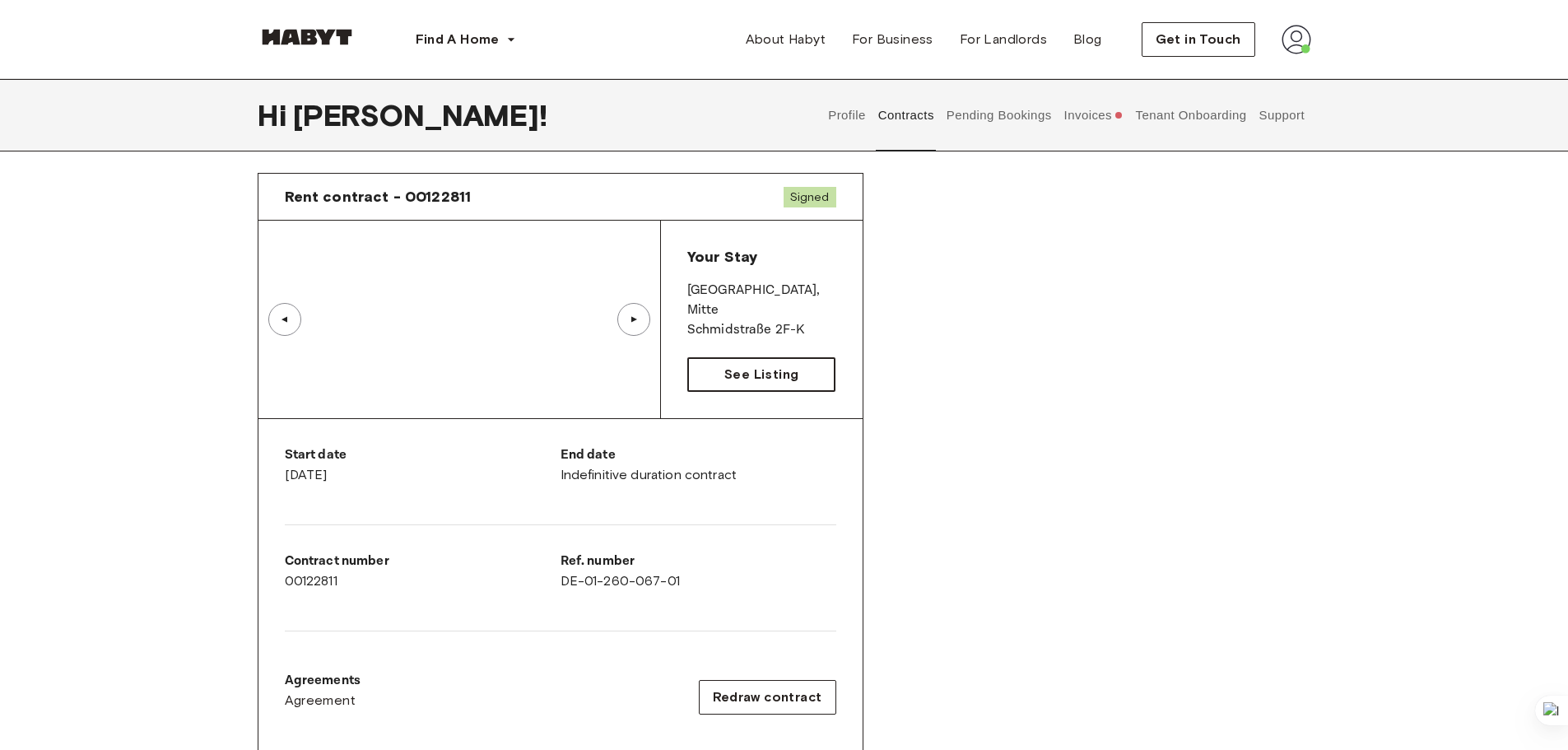
scroll to position [823, 0]
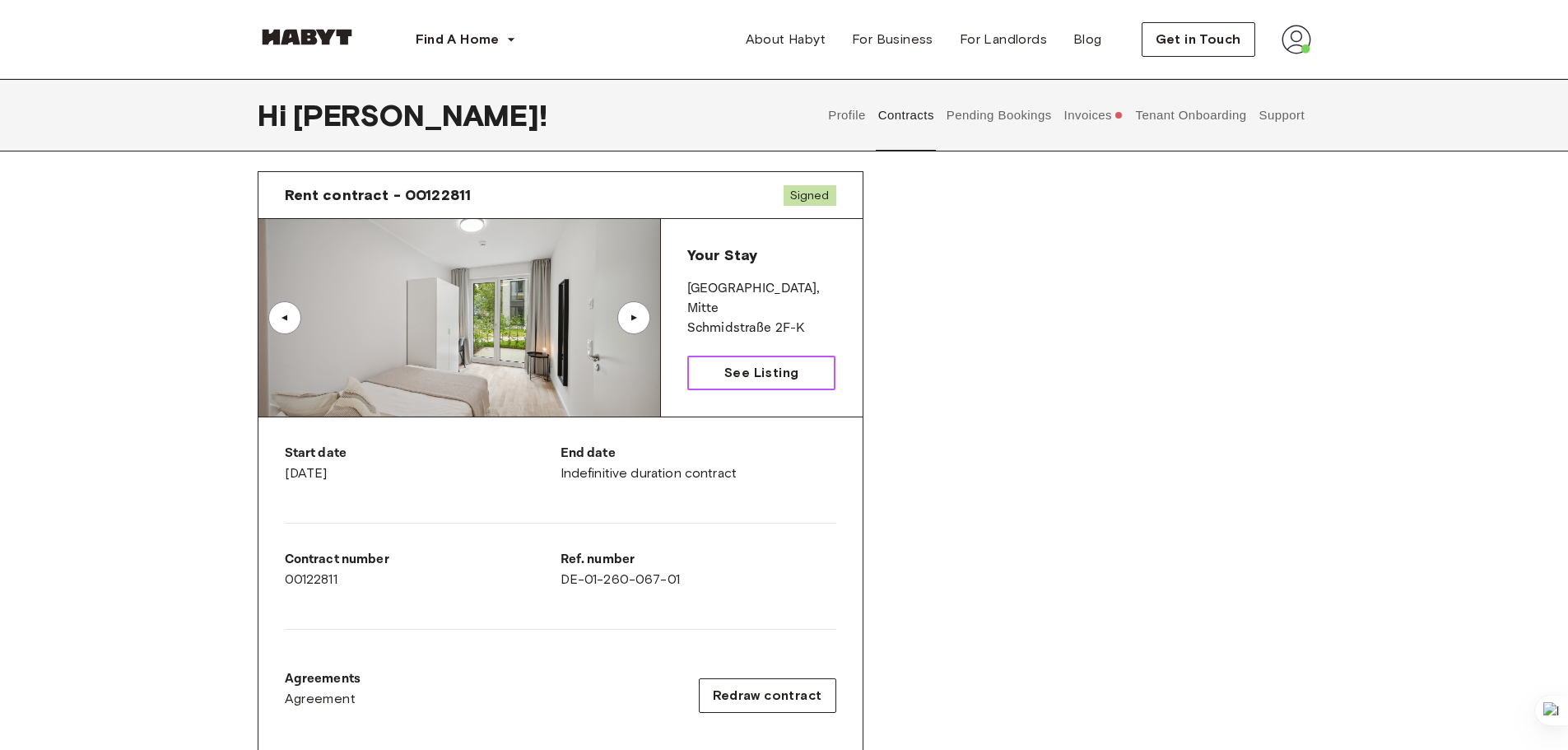
click at [759, 369] on span "See Listing" at bounding box center [761, 373] width 74 height 20
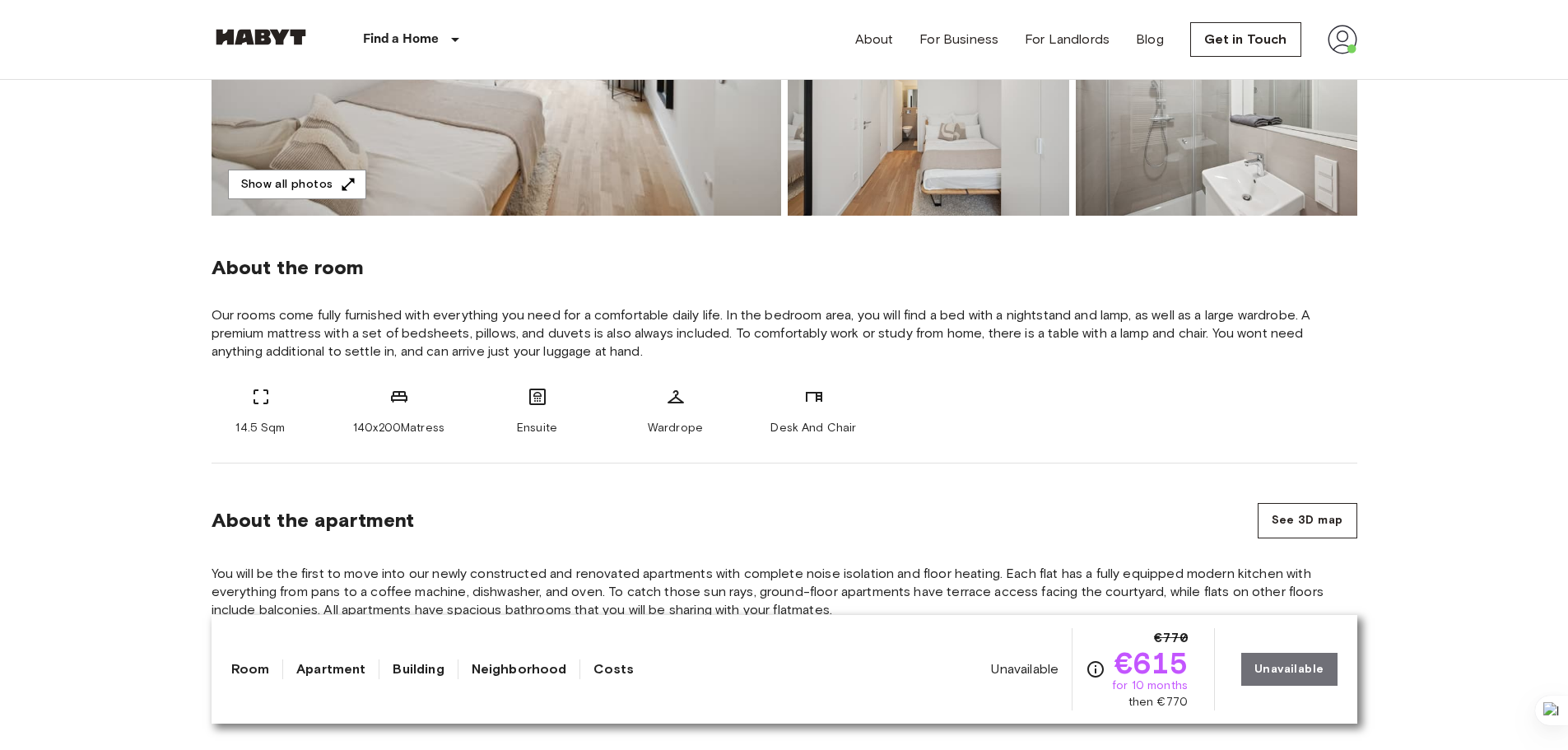
scroll to position [494, 0]
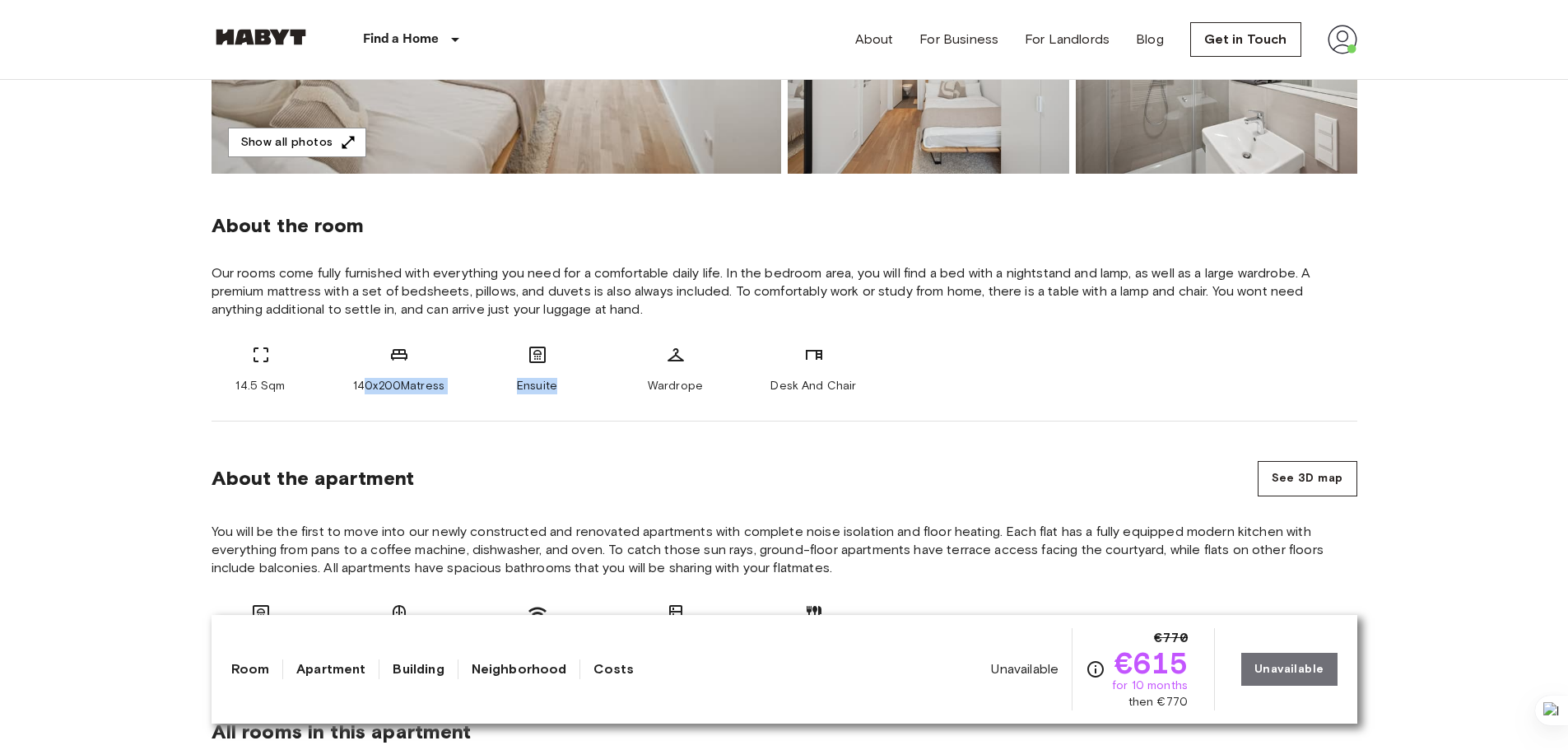
drag, startPoint x: 371, startPoint y: 376, endPoint x: 356, endPoint y: 377, distance: 15.0
click at [573, 399] on div "About the room Our rooms come fully furnished with everything you need for a co…" at bounding box center [784, 298] width 1145 height 248
click at [253, 367] on div "14.5 Sqm" at bounding box center [260, 370] width 99 height 50
drag, startPoint x: 247, startPoint y: 384, endPoint x: 661, endPoint y: 400, distance: 414.3
click at [630, 404] on div "About the room Our rooms come fully furnished with everything you need for a co…" at bounding box center [784, 298] width 1145 height 248
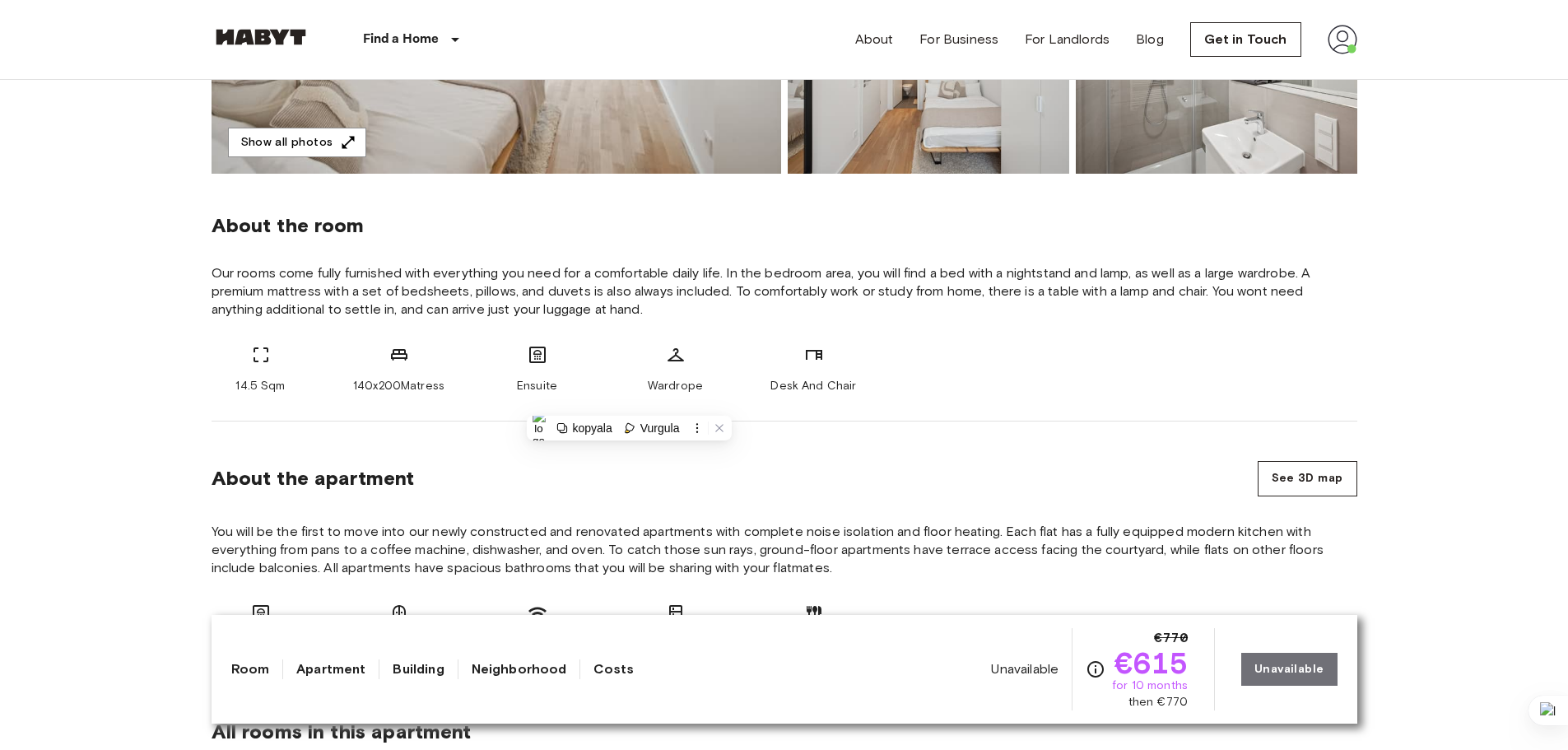
click at [686, 378] on span "Wardrope" at bounding box center [675, 386] width 56 height 17
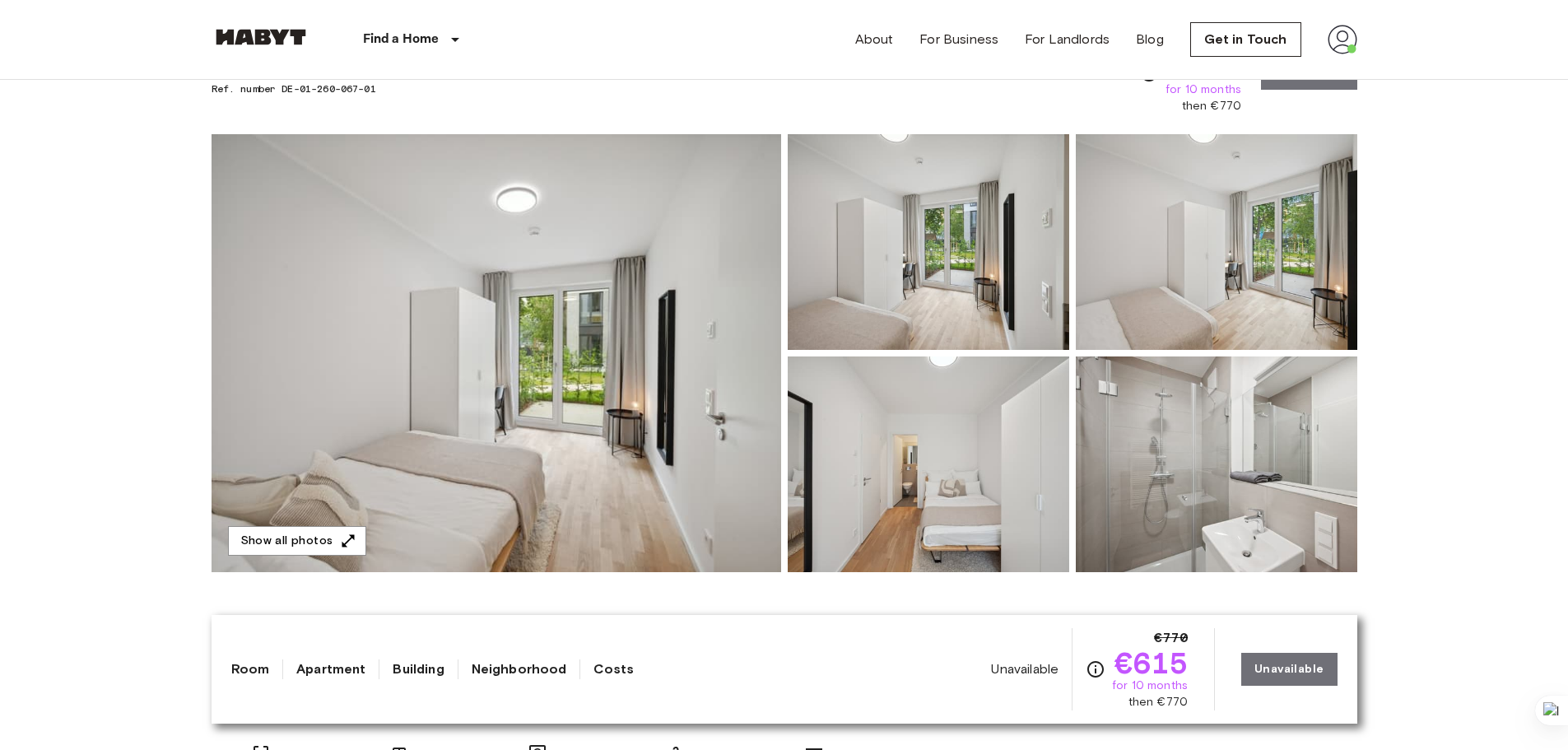
scroll to position [82, 0]
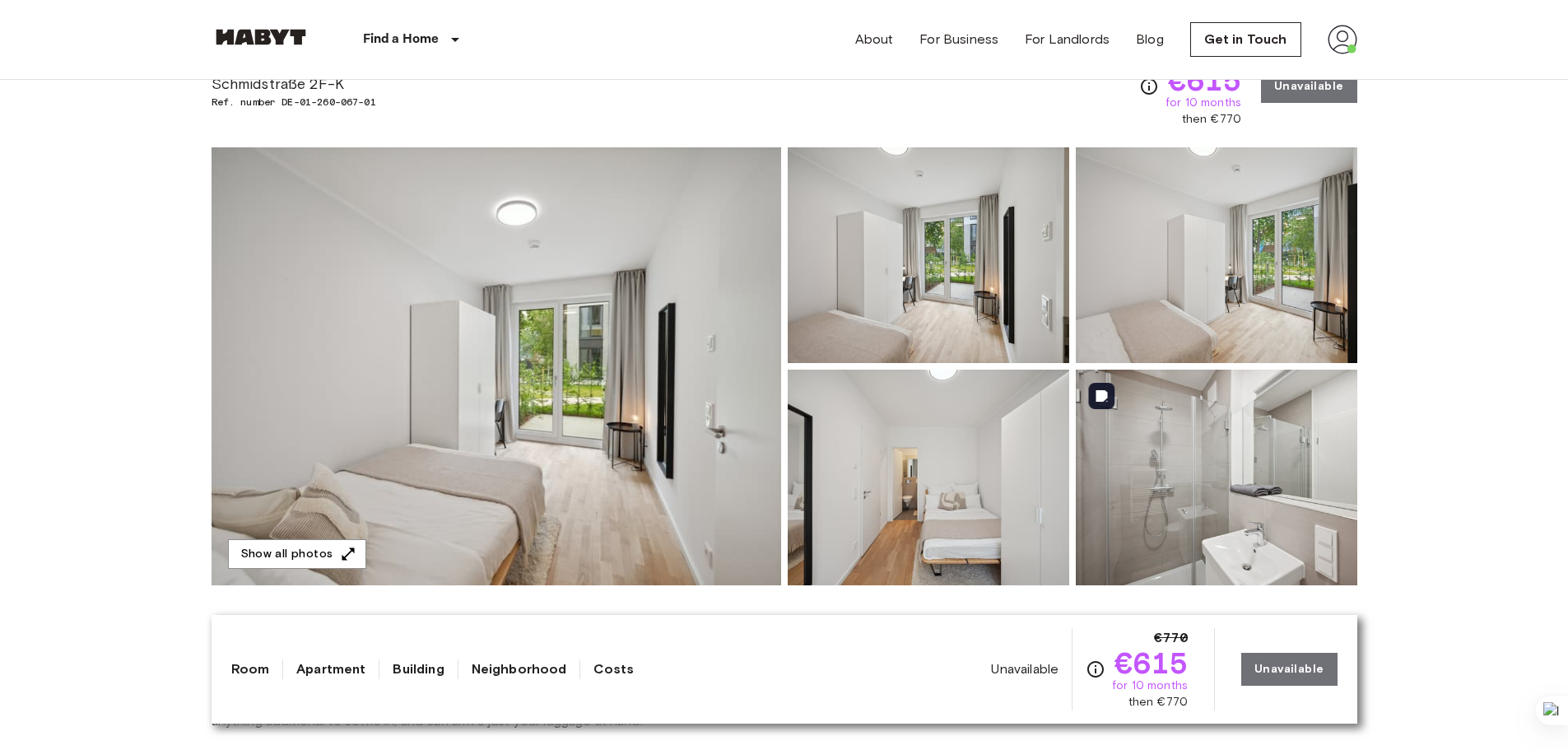
click at [1128, 480] on img at bounding box center [1217, 477] width 282 height 215
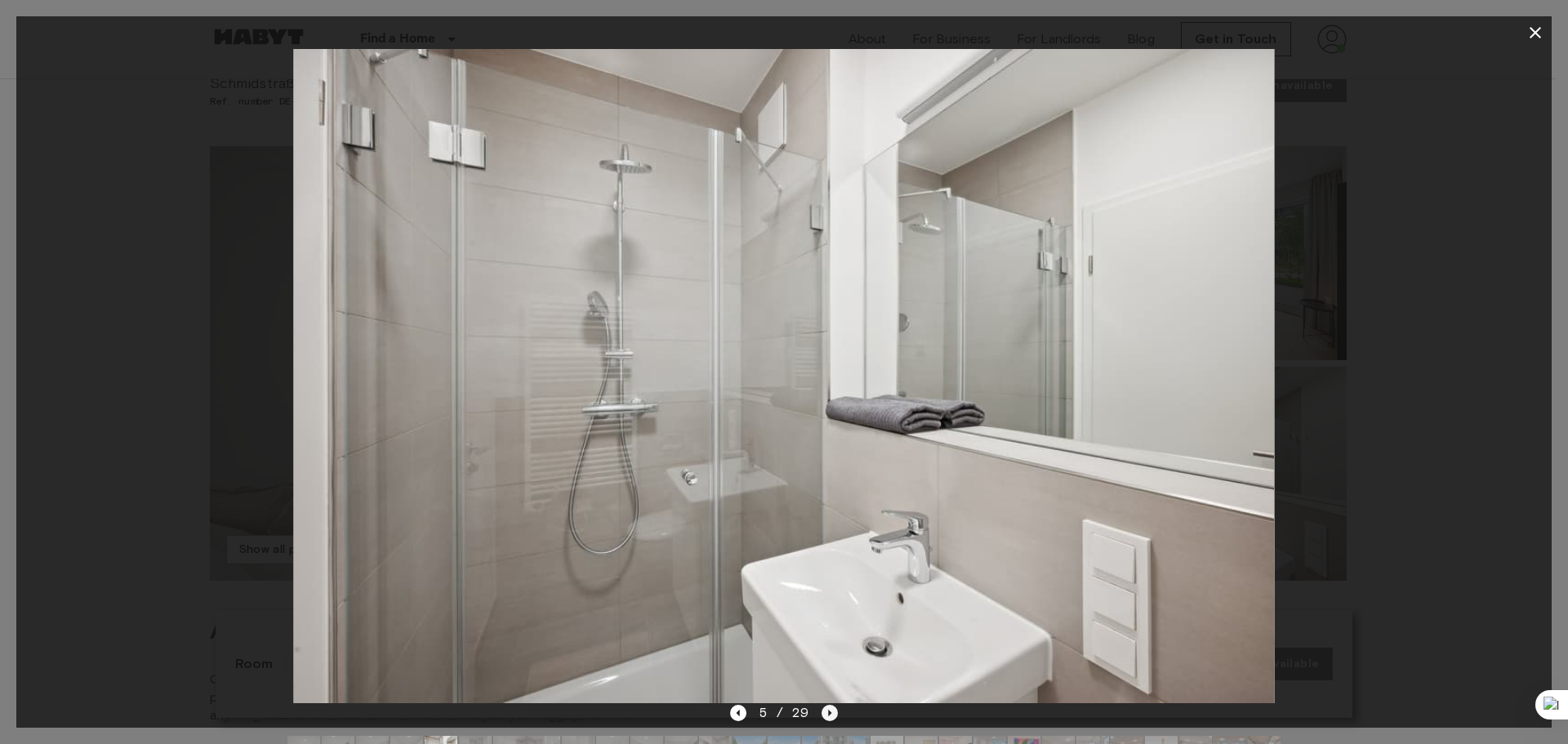
click at [826, 708] on icon "Next image" at bounding box center [830, 713] width 16 height 16
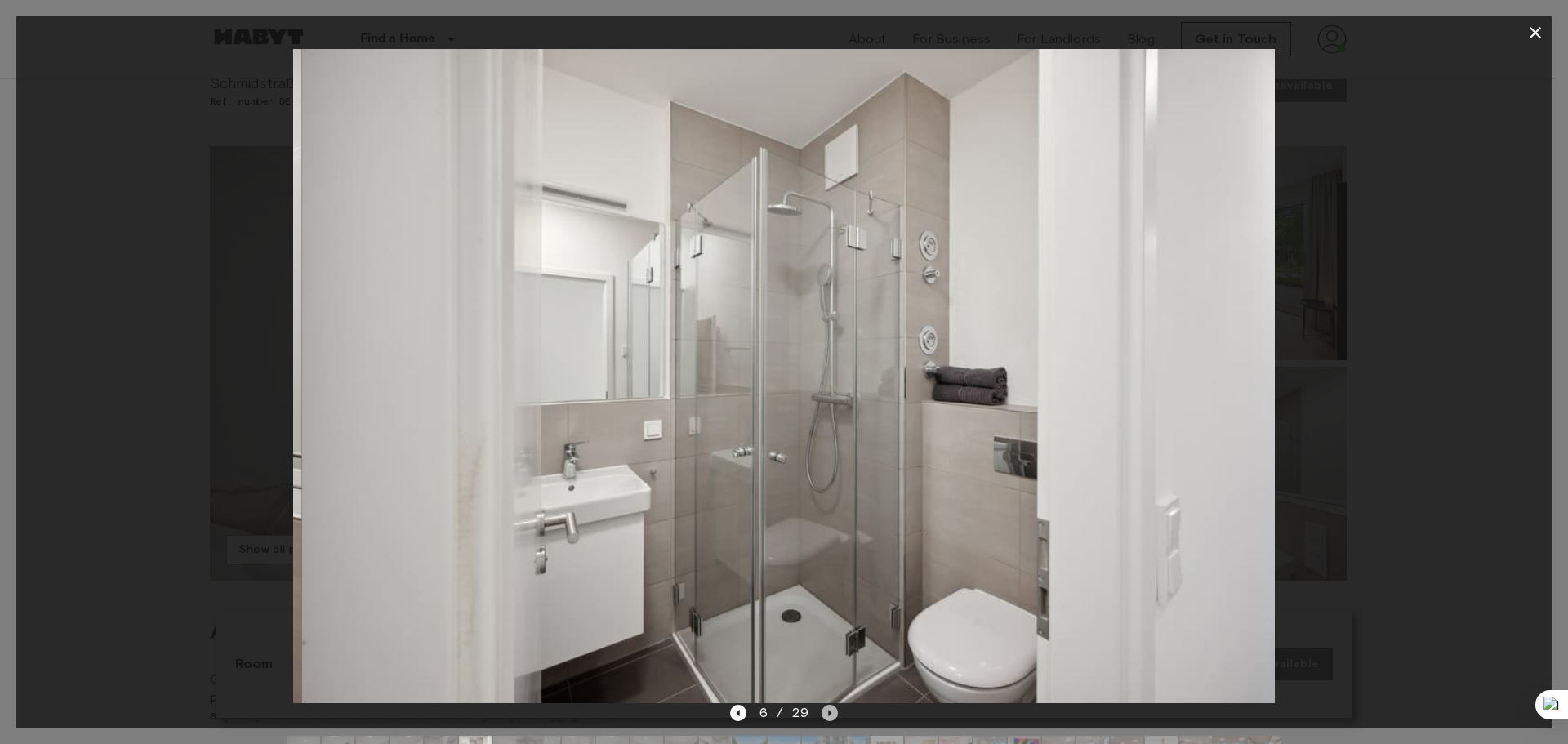
click at [826, 708] on icon "Next image" at bounding box center [830, 713] width 16 height 16
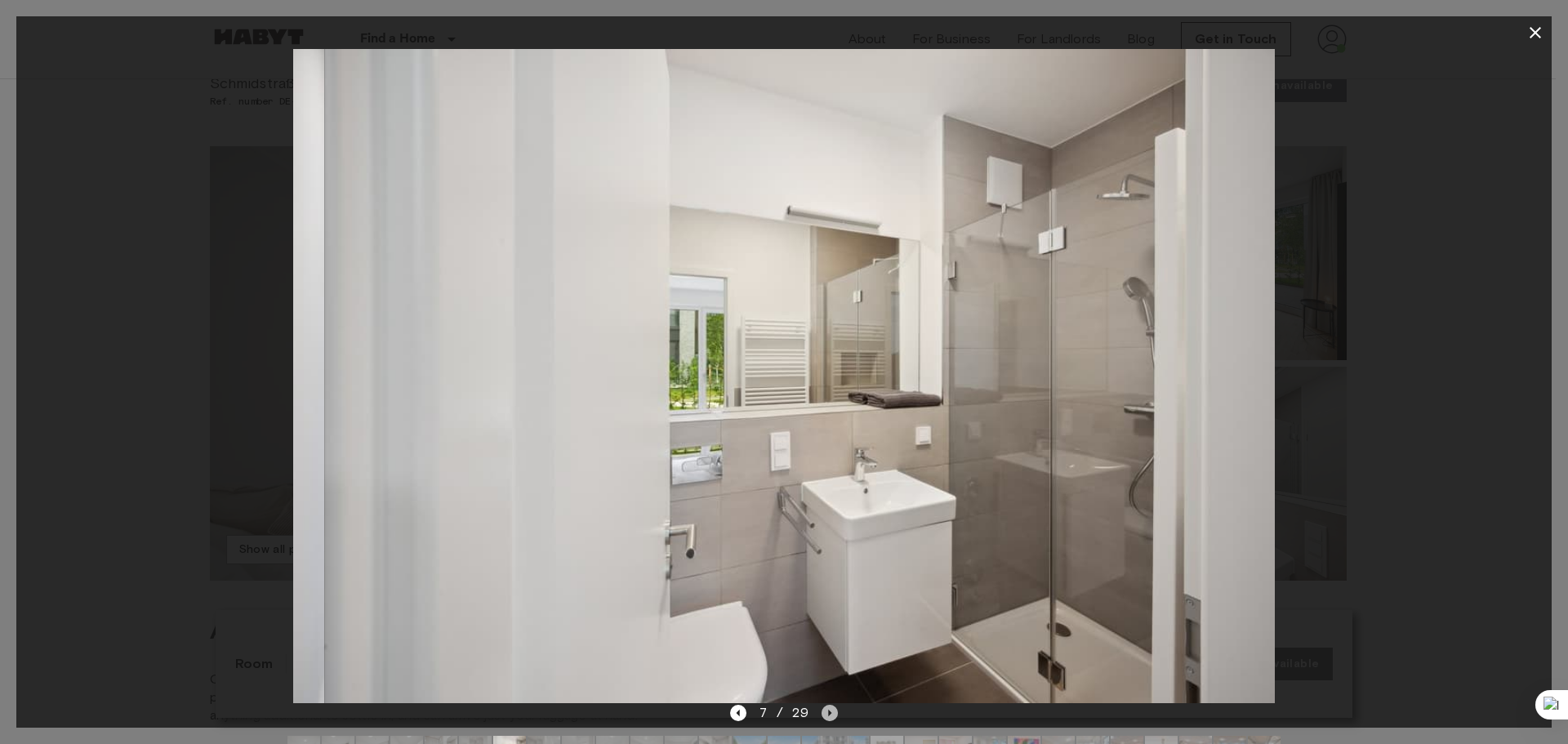
click at [826, 710] on icon "Next image" at bounding box center [830, 713] width 16 height 16
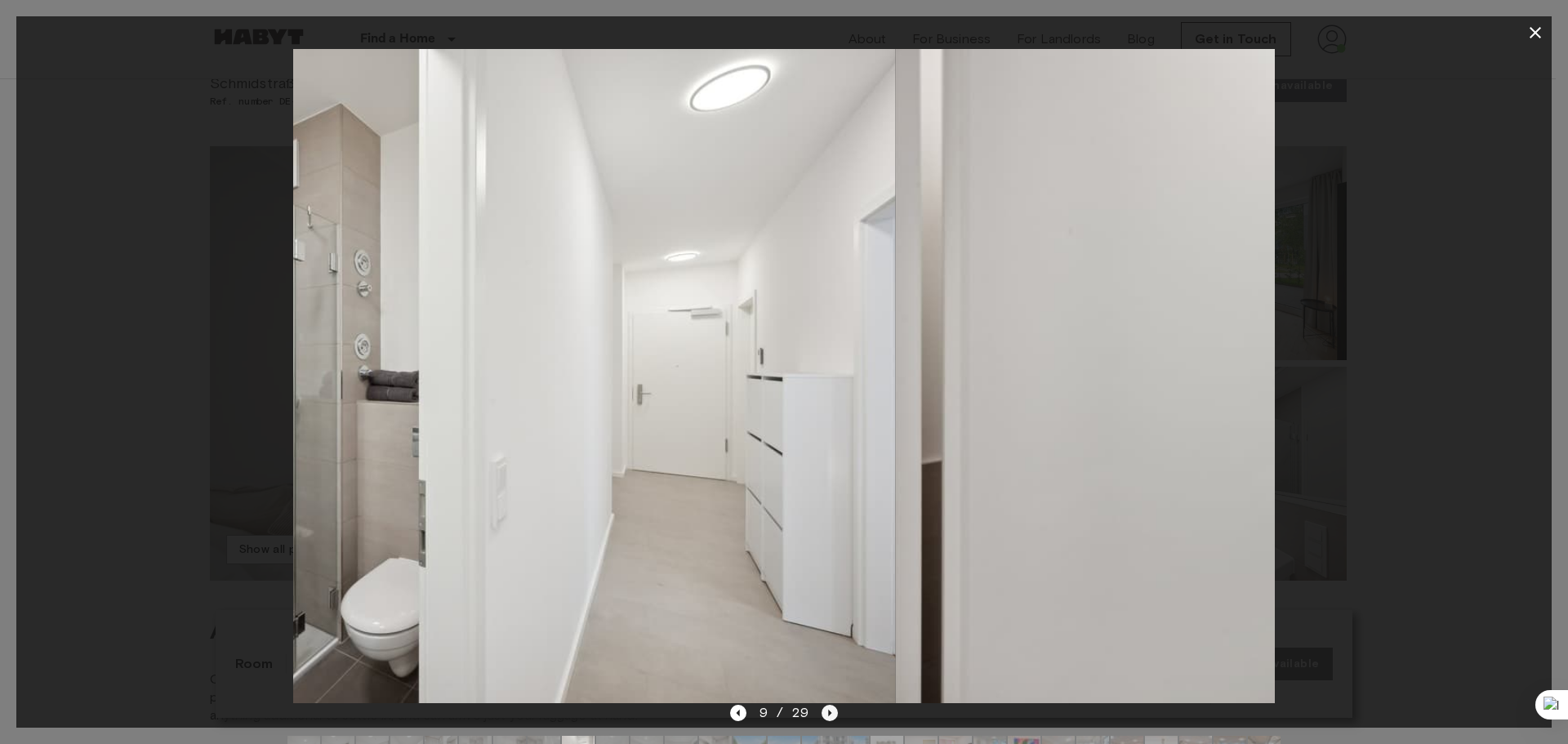
click at [826, 714] on icon "Next image" at bounding box center [830, 713] width 16 height 16
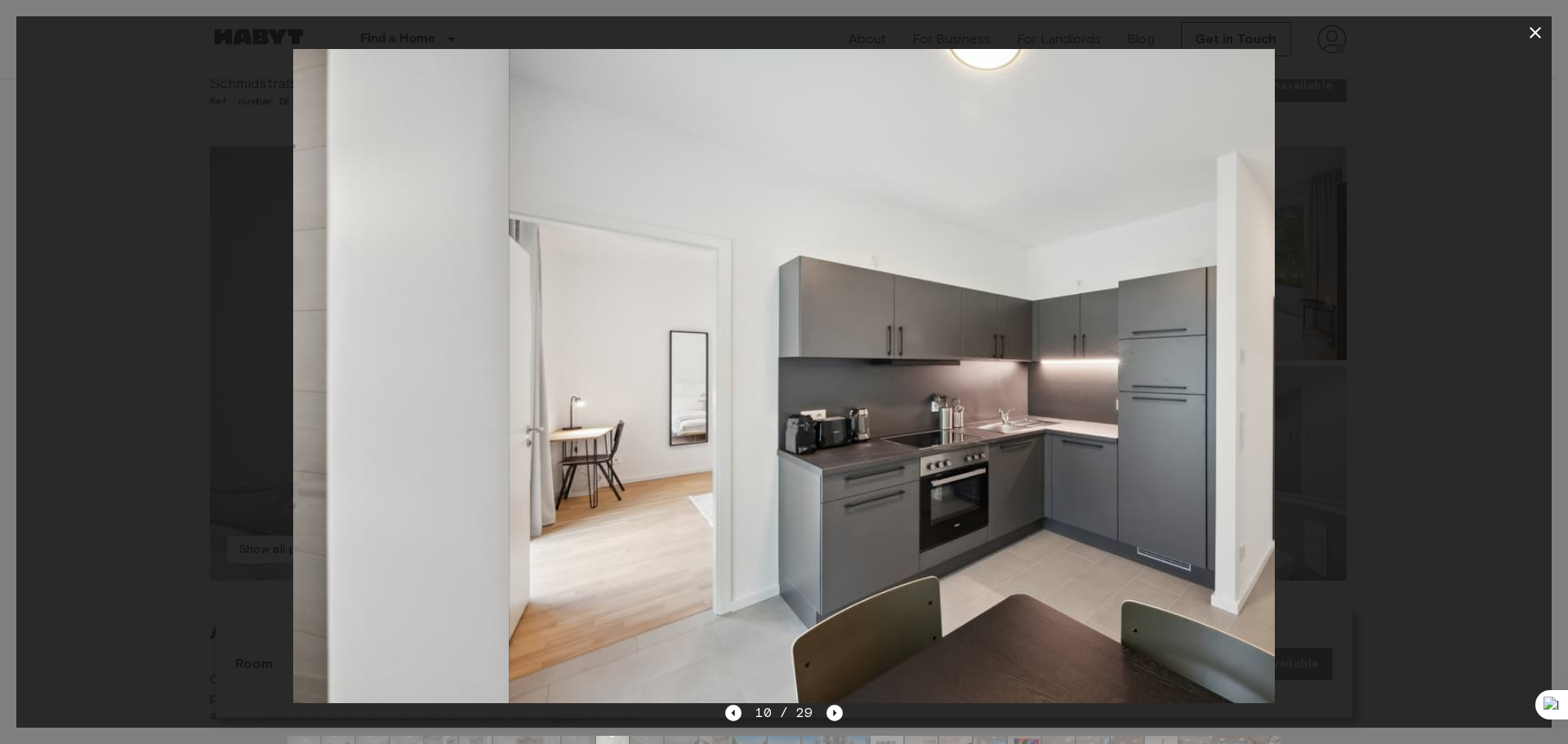
click at [826, 714] on icon "Next image" at bounding box center [835, 713] width 16 height 16
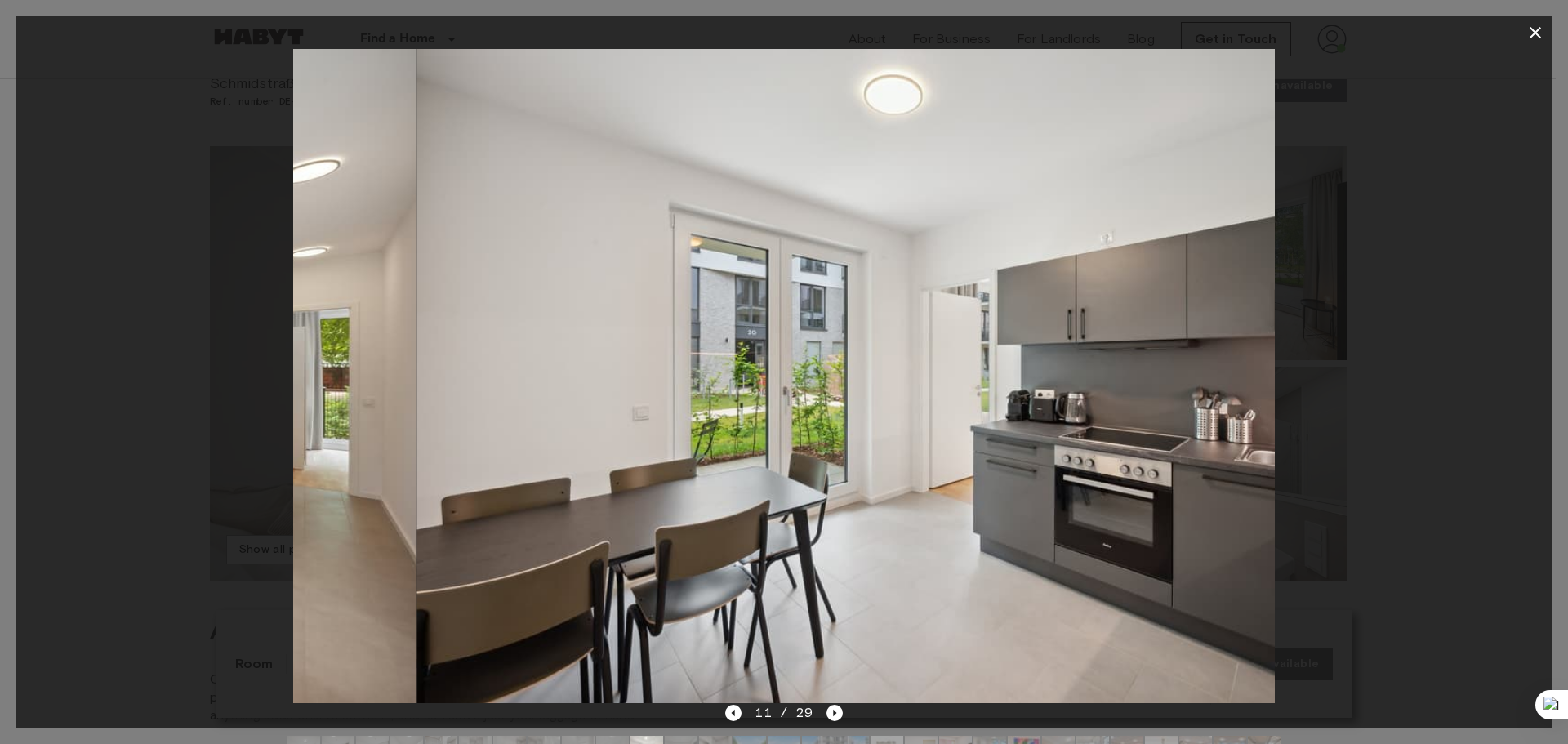
click at [824, 714] on div "11 / 29" at bounding box center [784, 713] width 117 height 20
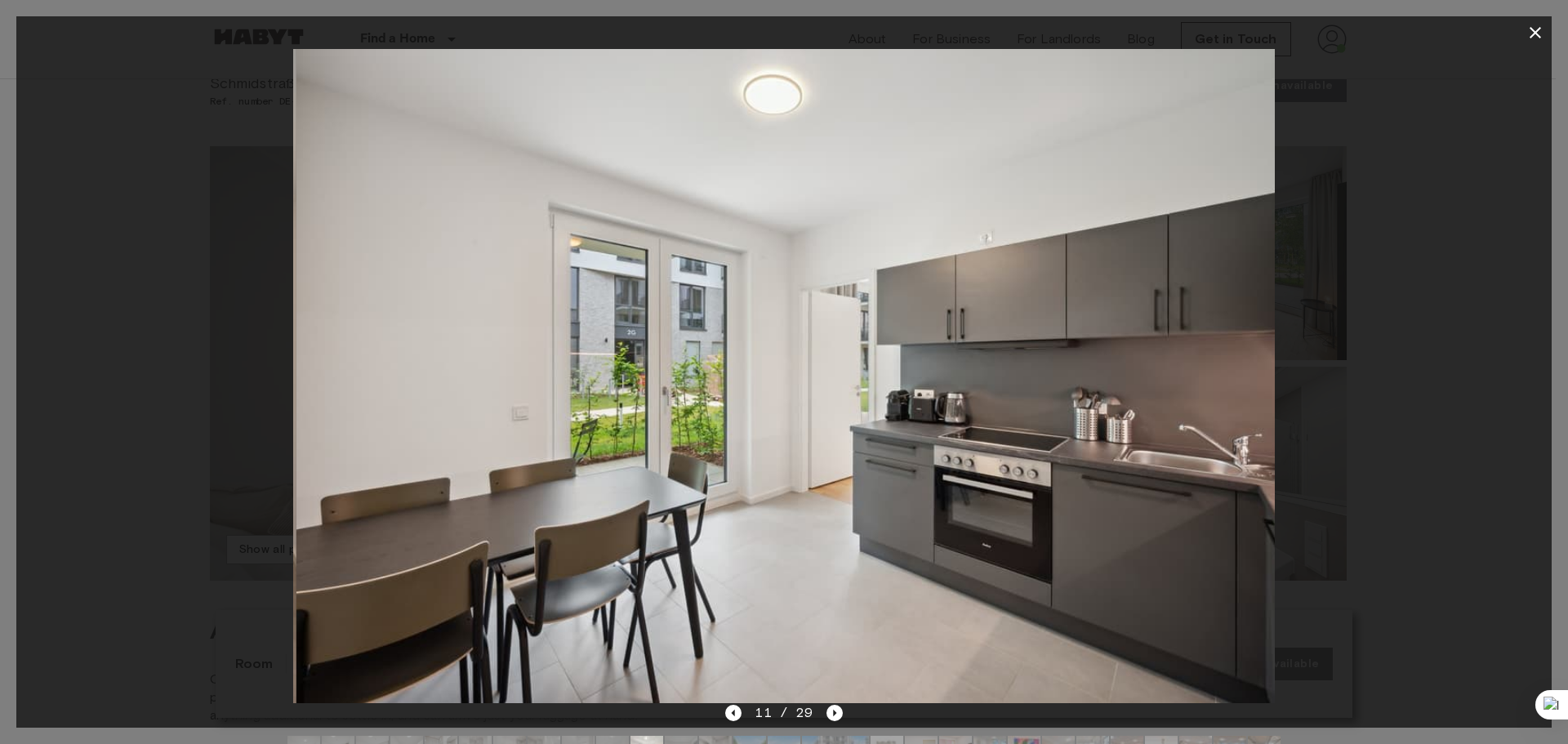
click at [822, 716] on div "11 / 29" at bounding box center [784, 713] width 117 height 20
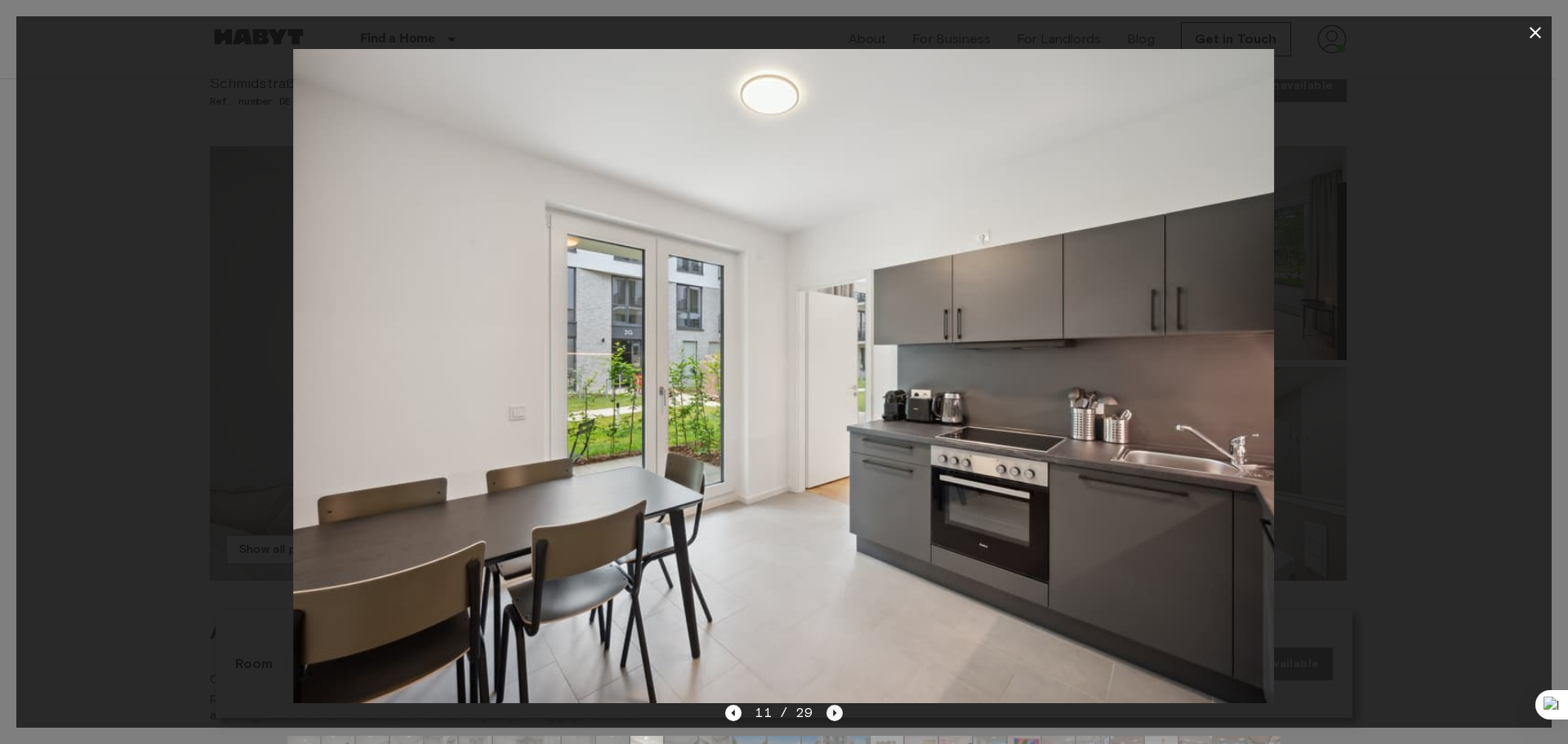
click at [826, 715] on icon "Next image" at bounding box center [835, 713] width 16 height 16
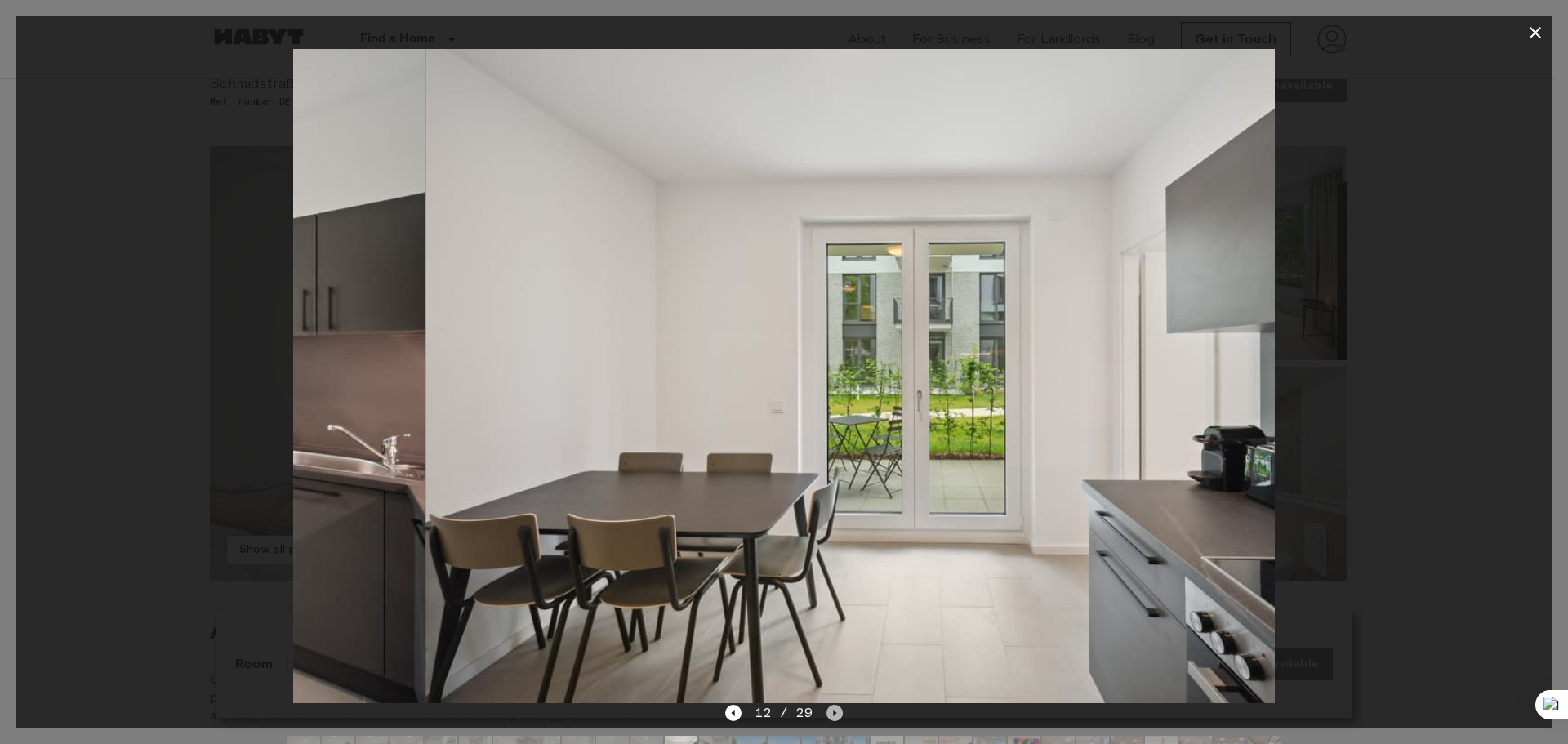
click at [826, 715] on icon "Next image" at bounding box center [835, 713] width 16 height 16
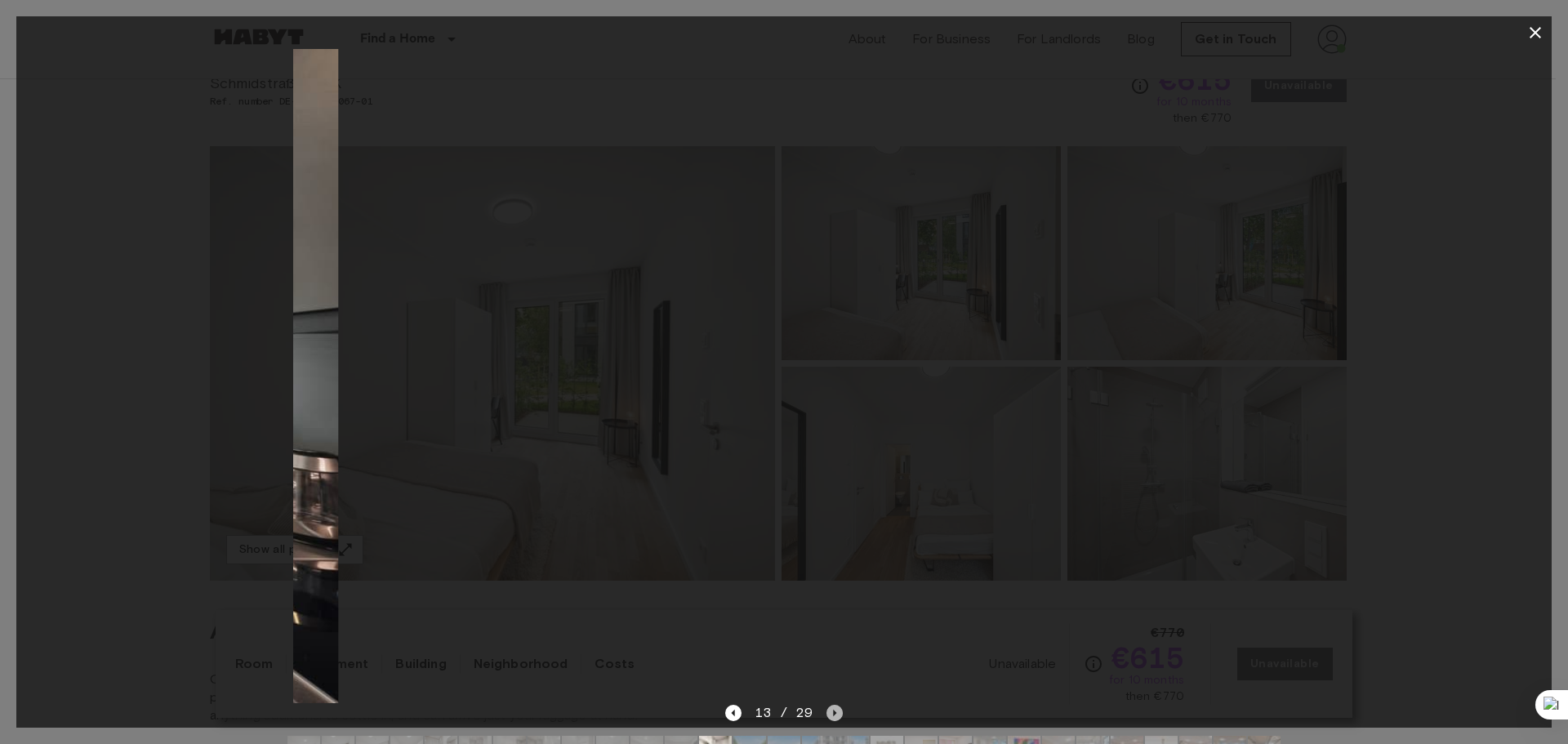
click at [826, 715] on icon "Next image" at bounding box center [835, 713] width 16 height 16
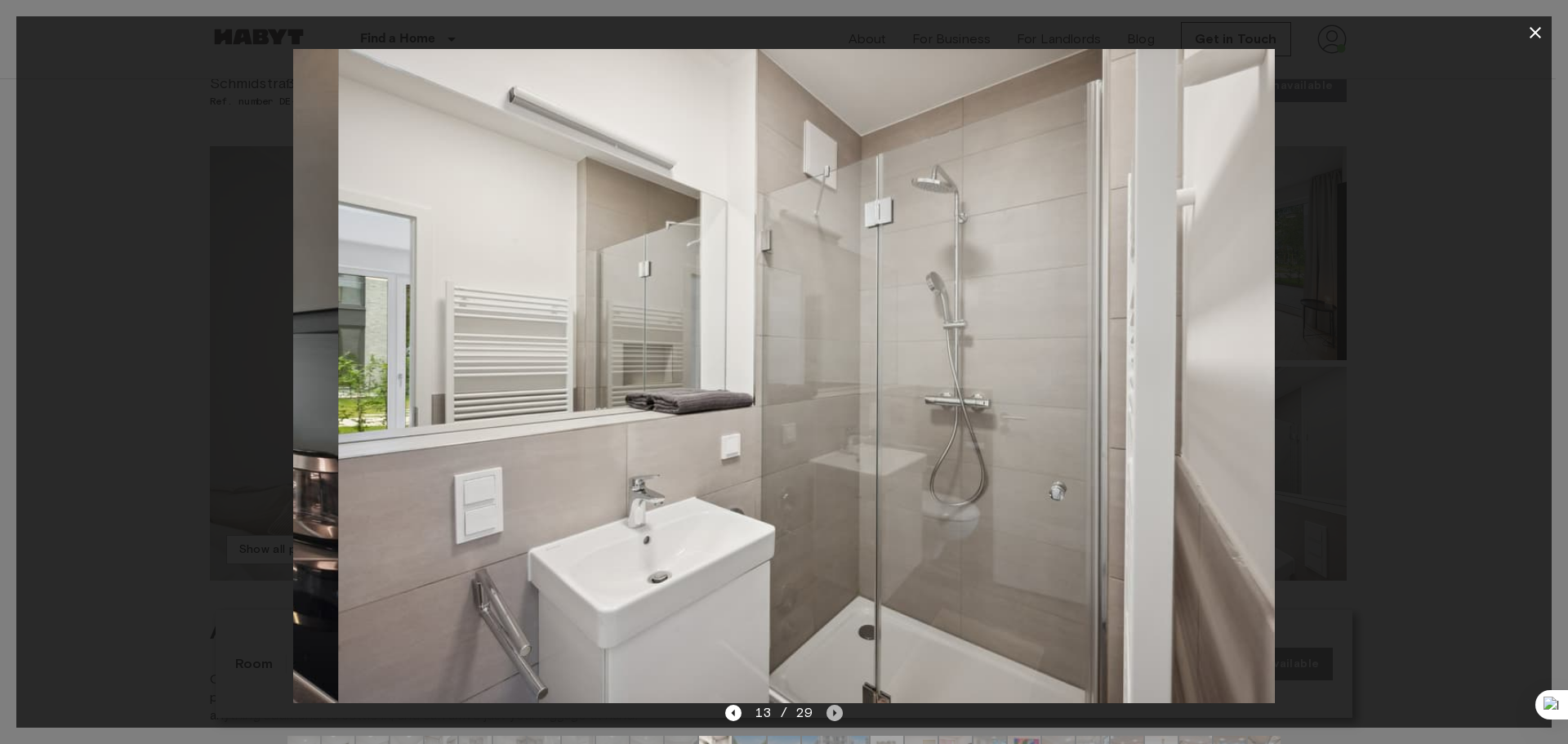
click at [826, 715] on icon "Next image" at bounding box center [835, 713] width 16 height 16
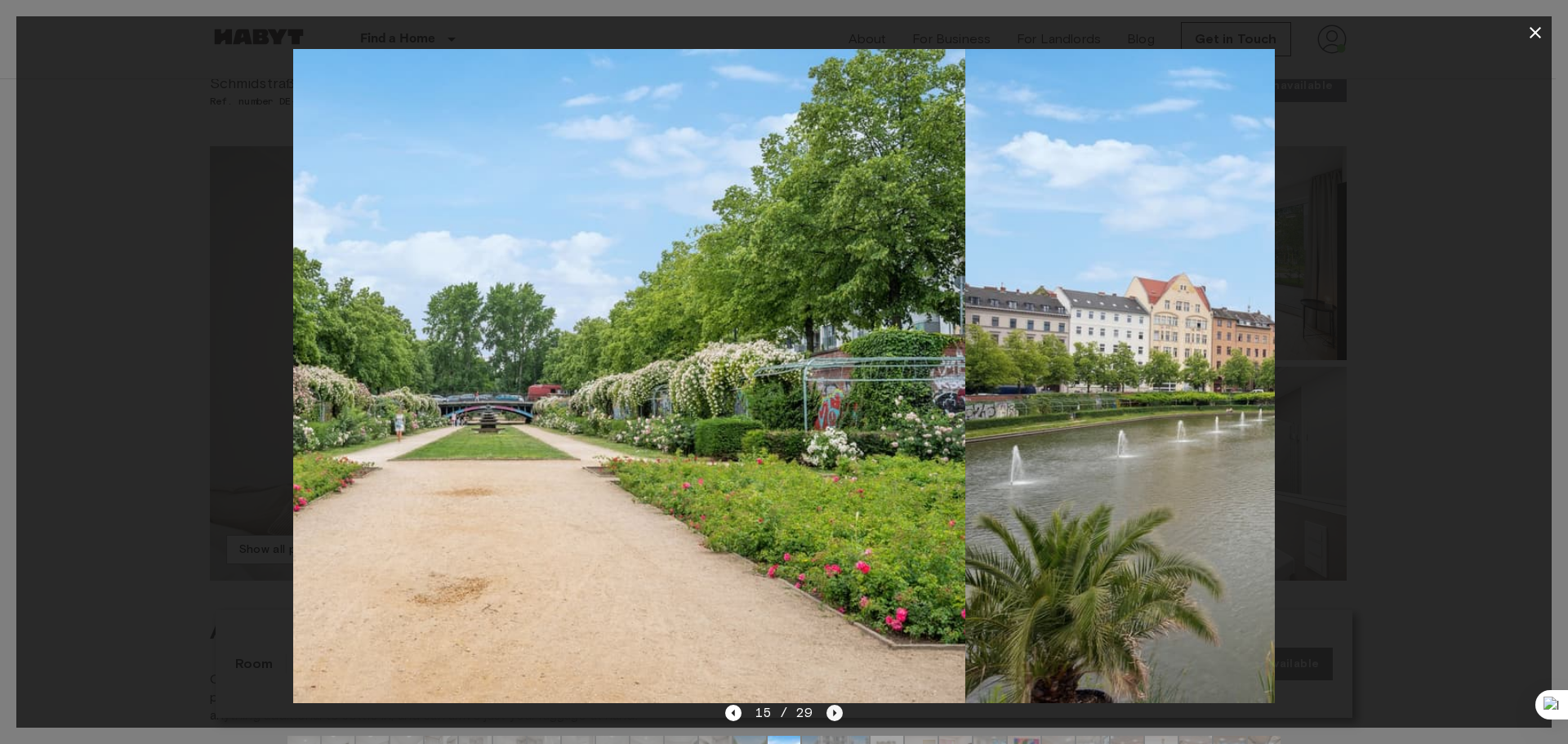
click at [826, 715] on icon "Next image" at bounding box center [835, 713] width 16 height 16
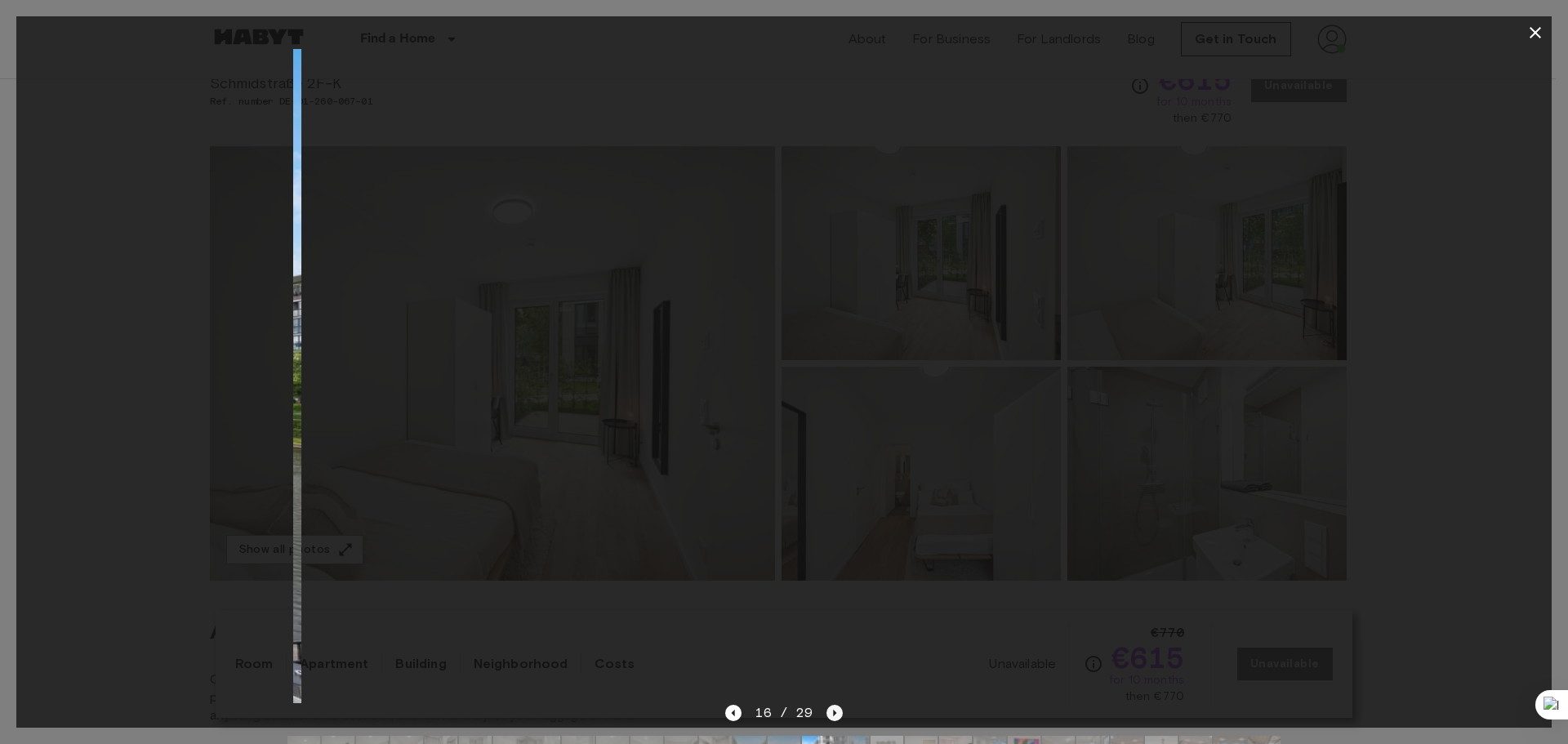
click at [826, 715] on icon "Next image" at bounding box center [835, 713] width 16 height 16
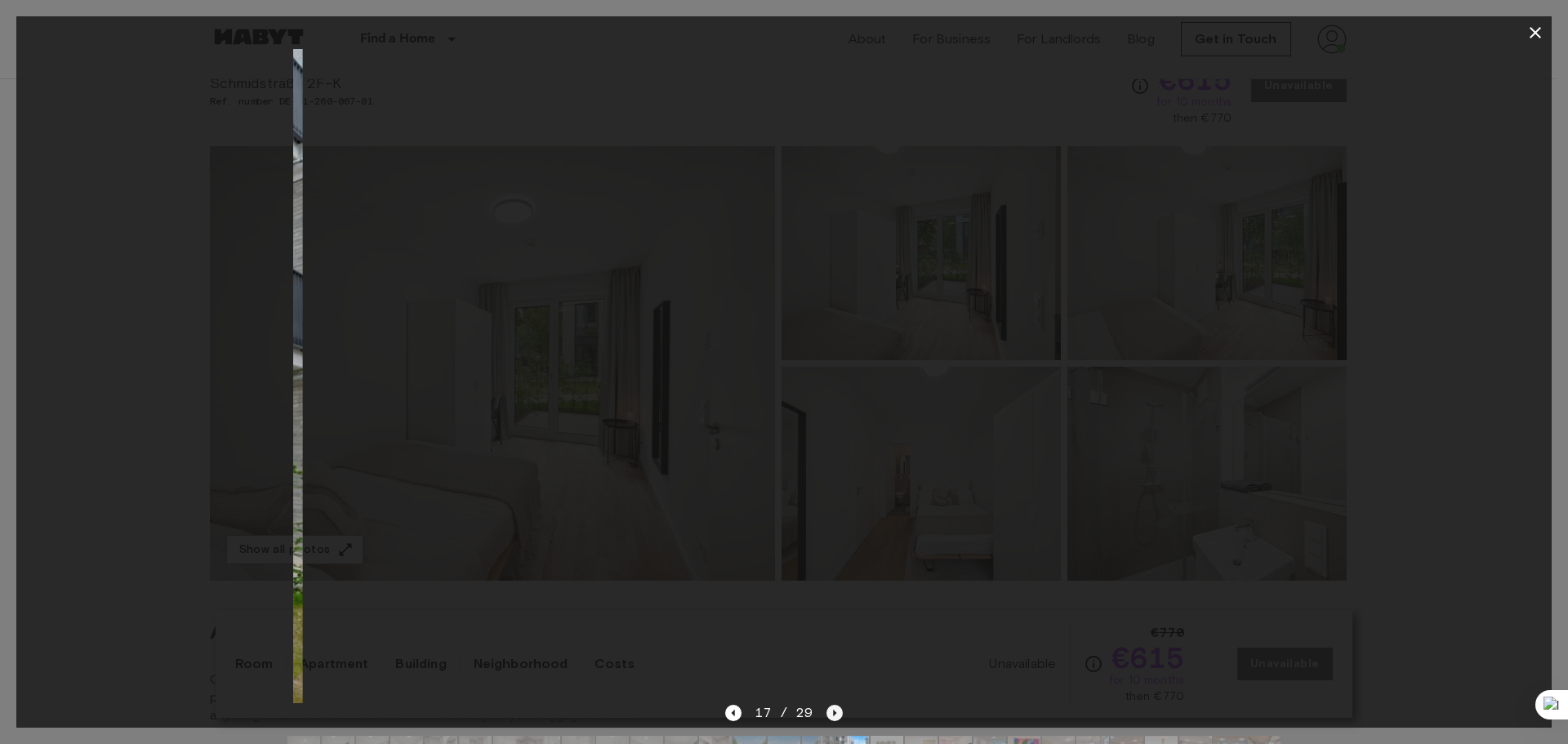
click at [827, 715] on icon "Next image" at bounding box center [835, 713] width 16 height 16
click at [829, 716] on icon "Next image" at bounding box center [835, 713] width 16 height 16
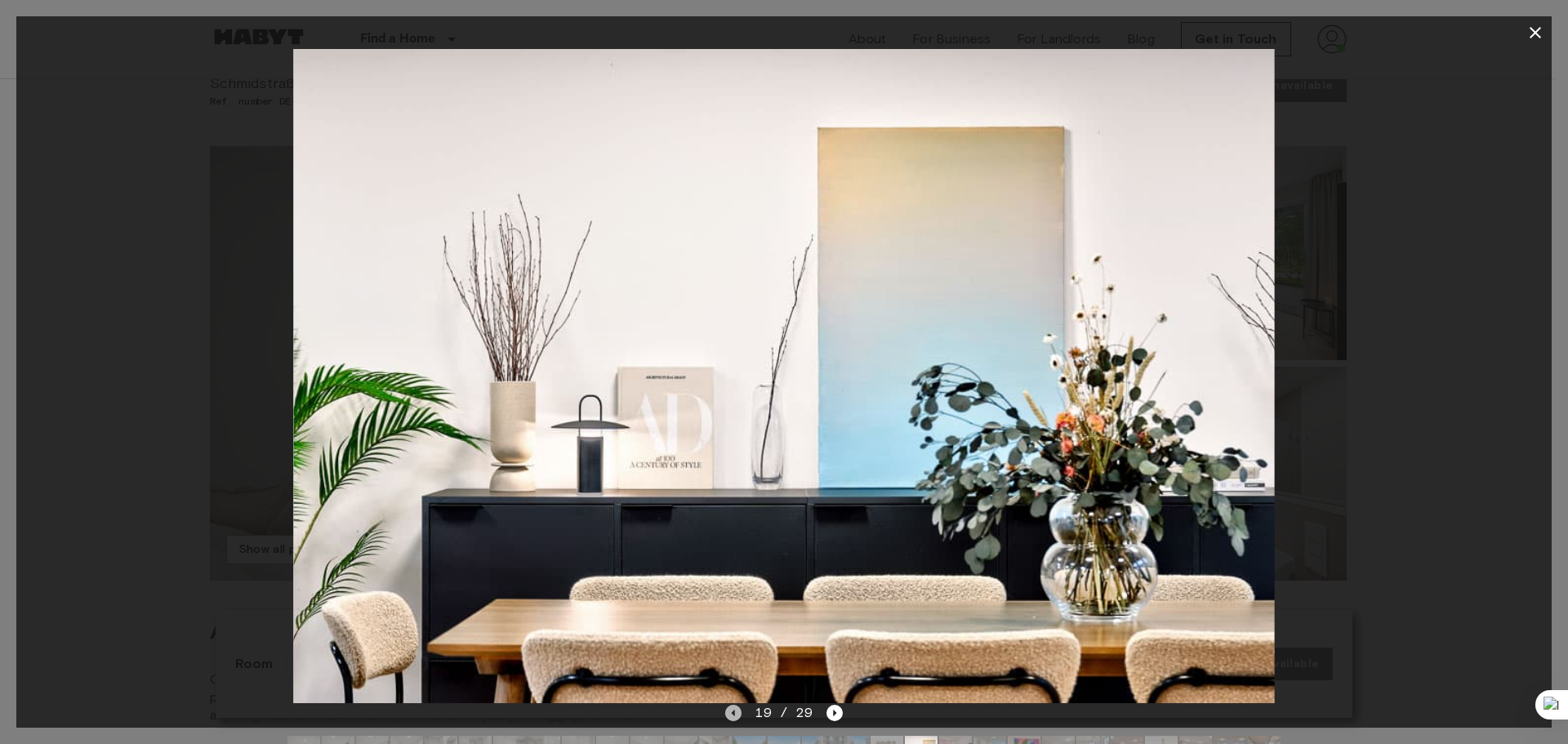
click at [738, 716] on icon "Previous image" at bounding box center [733, 713] width 16 height 16
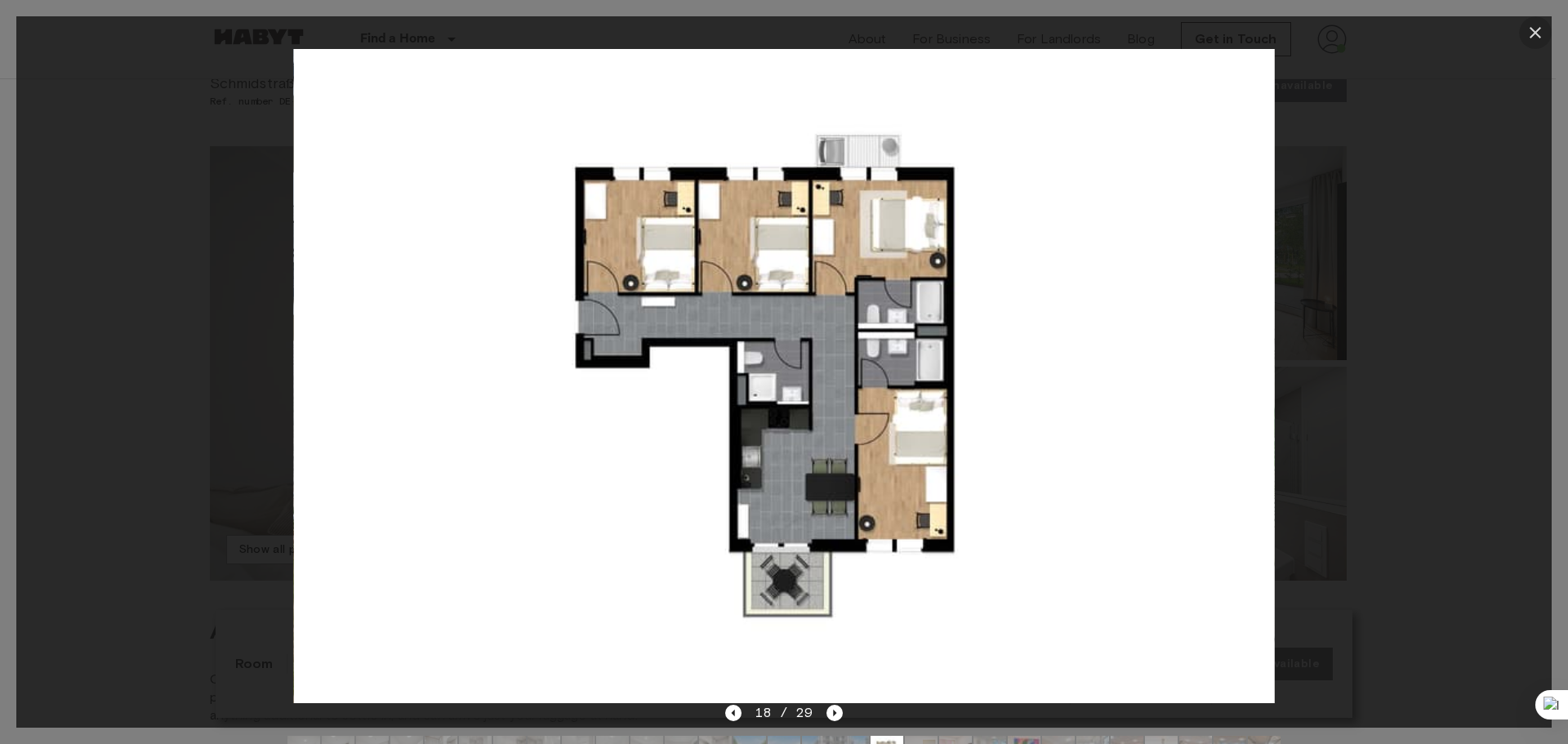
click at [1547, 34] on button "button" at bounding box center [1535, 33] width 33 height 33
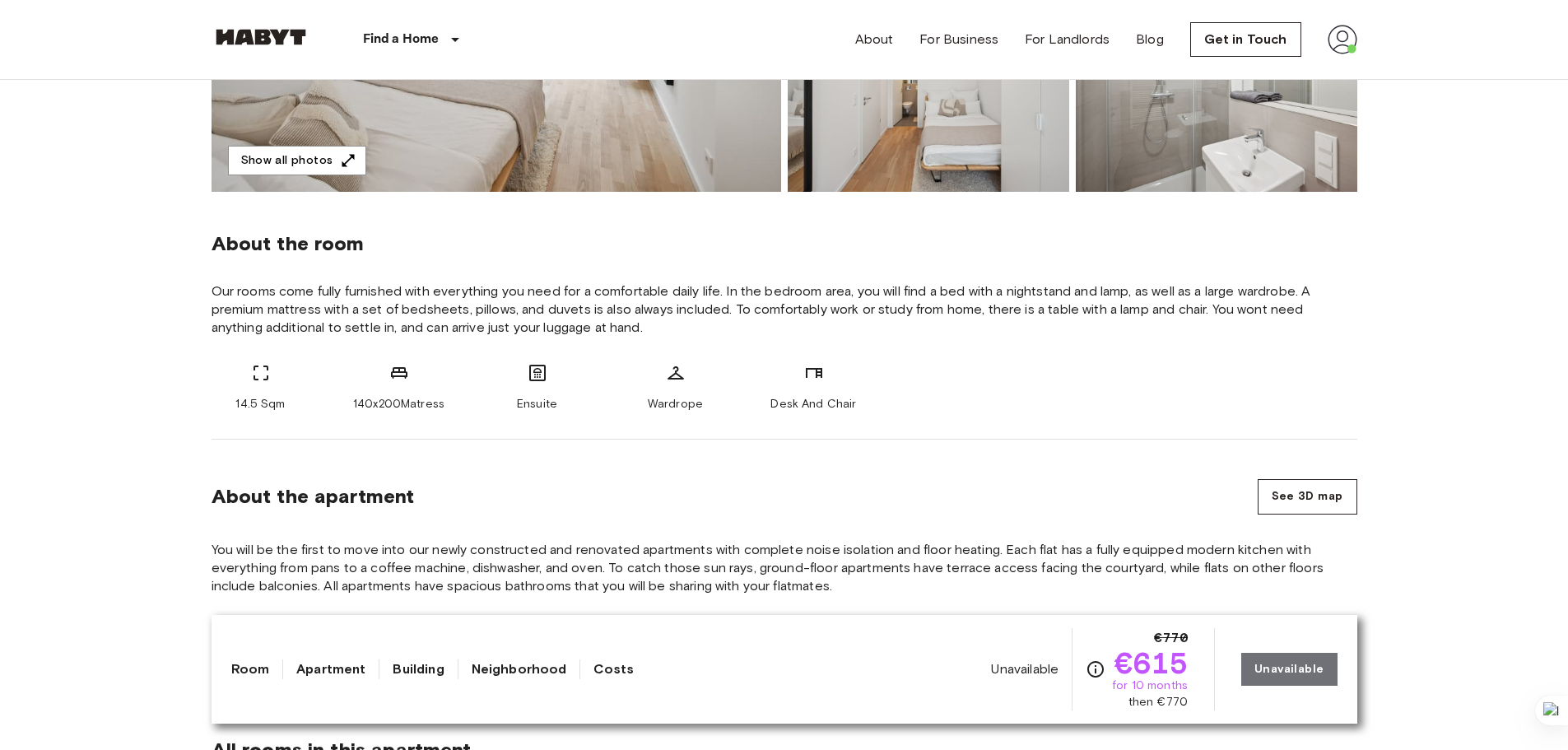
scroll to position [494, 0]
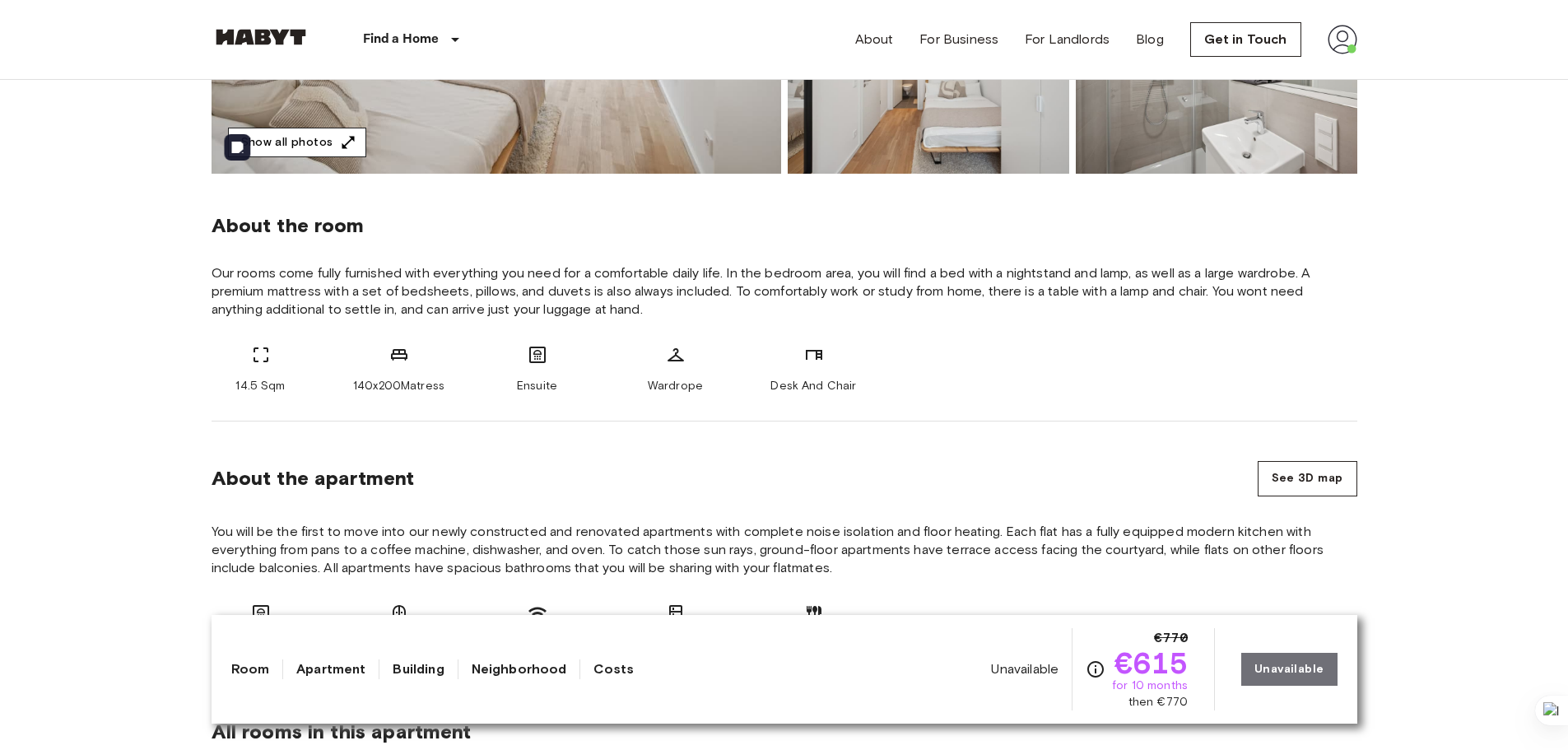
click at [301, 150] on button "Show all photos" at bounding box center [297, 143] width 138 height 31
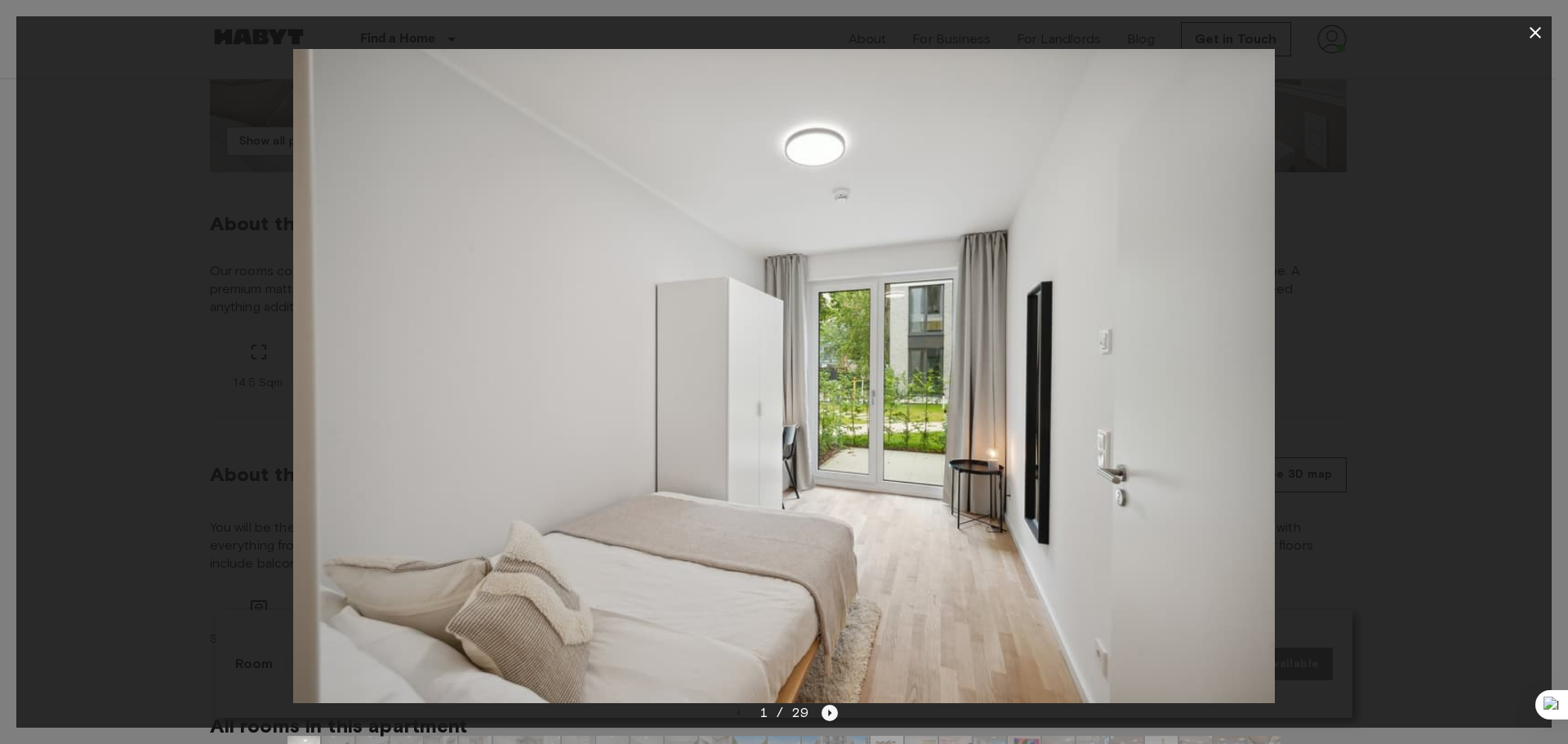
click at [830, 712] on icon "Next image" at bounding box center [830, 713] width 3 height 7
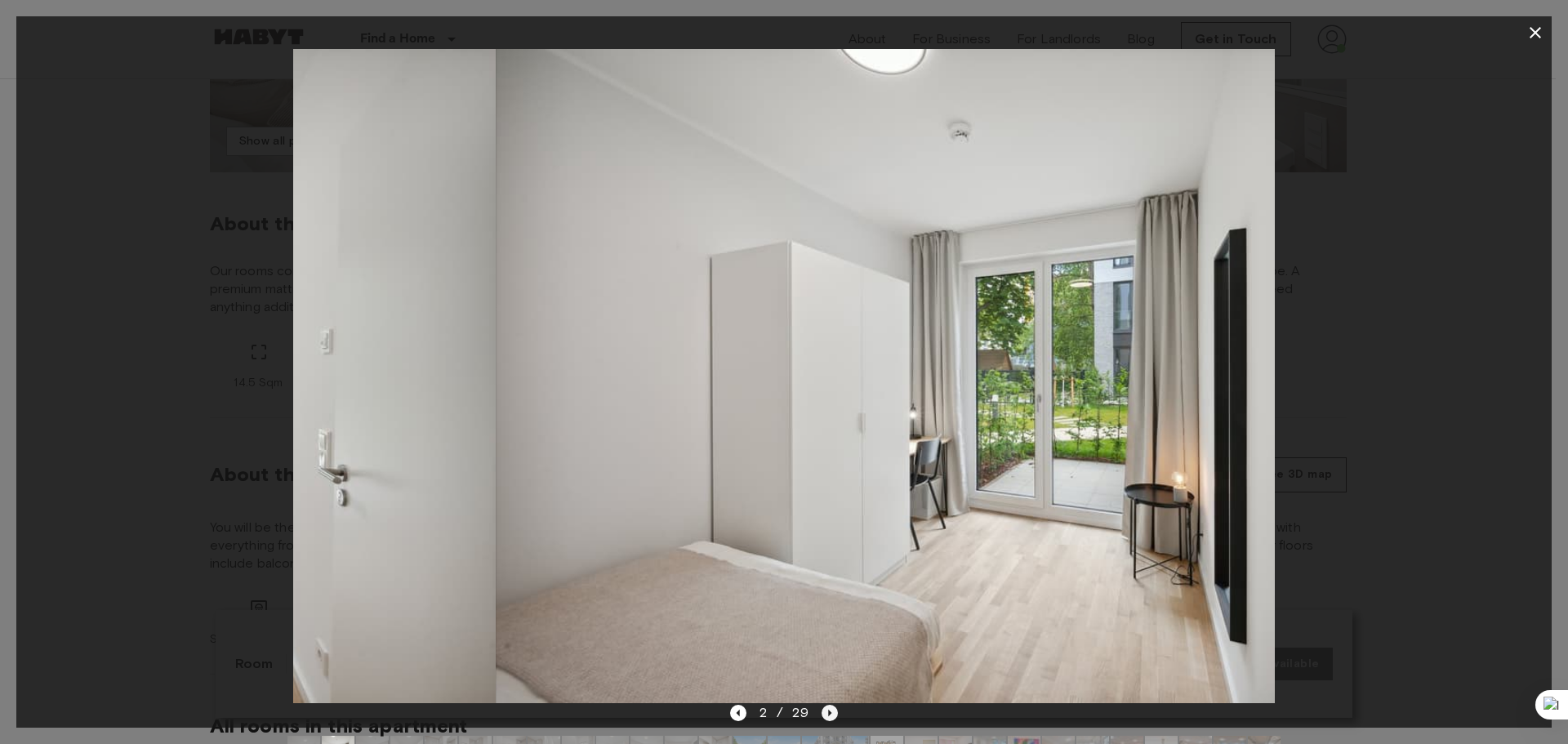
click at [830, 712] on icon "Next image" at bounding box center [830, 713] width 3 height 7
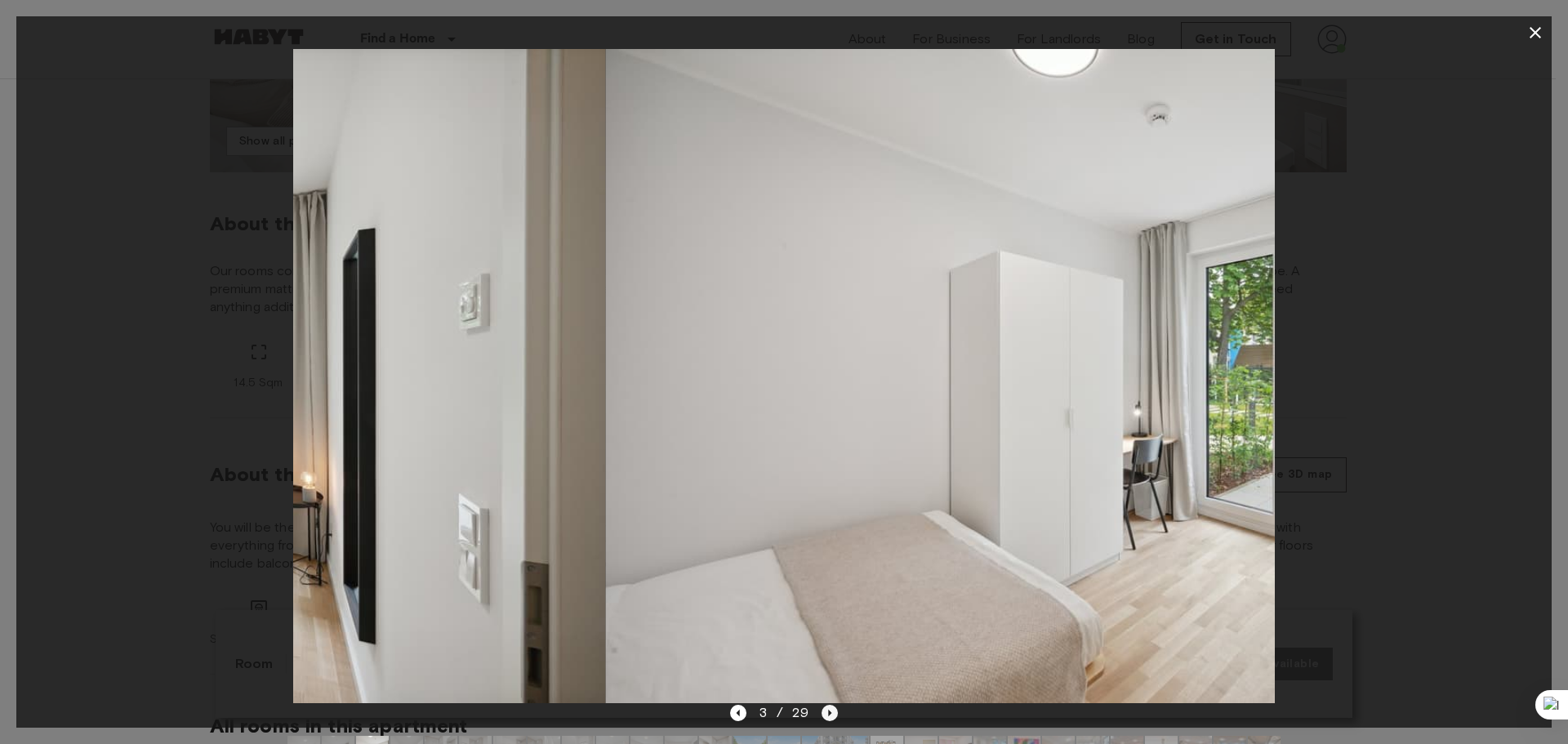
click at [830, 712] on icon "Next image" at bounding box center [830, 713] width 3 height 7
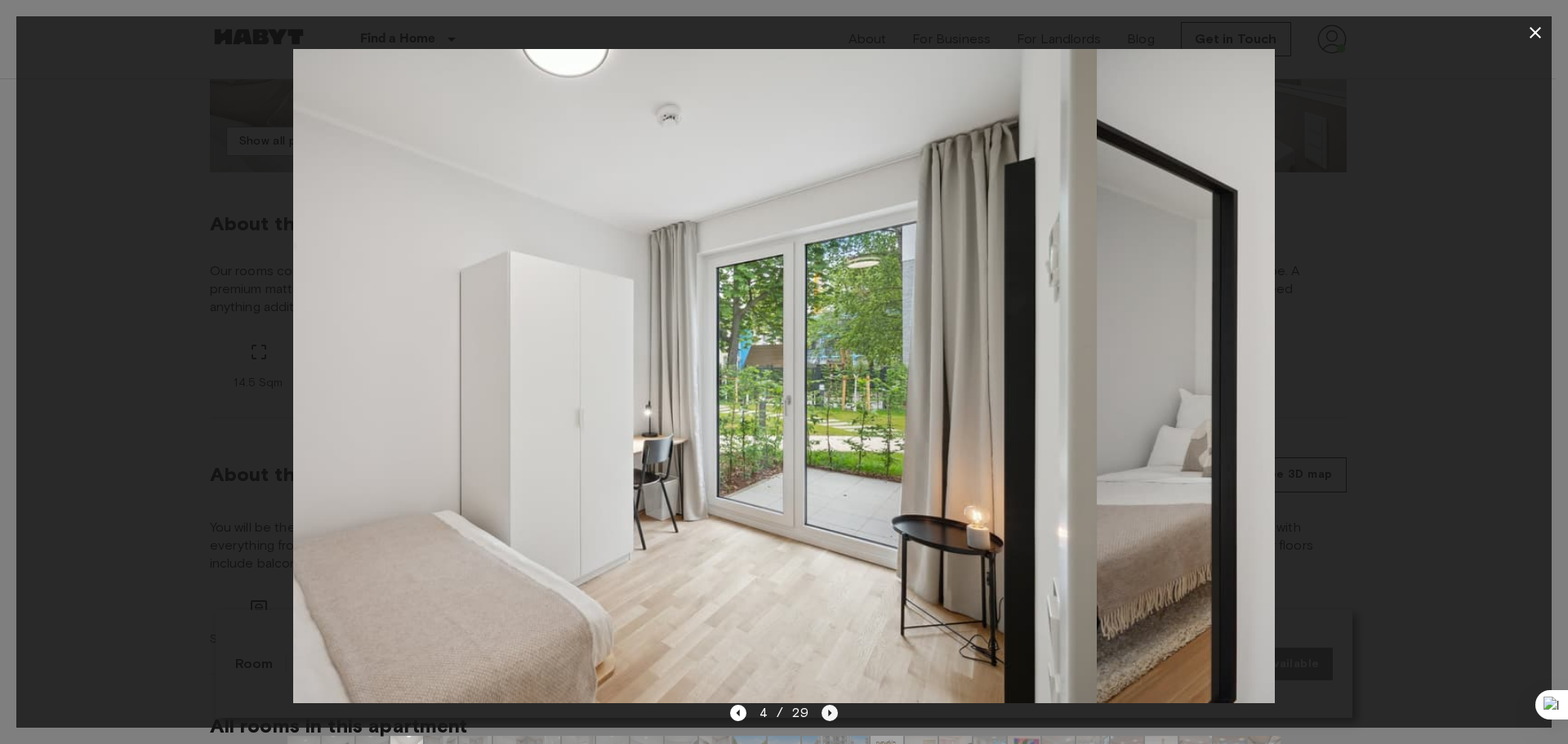
click at [829, 713] on icon "Next image" at bounding box center [830, 713] width 3 height 7
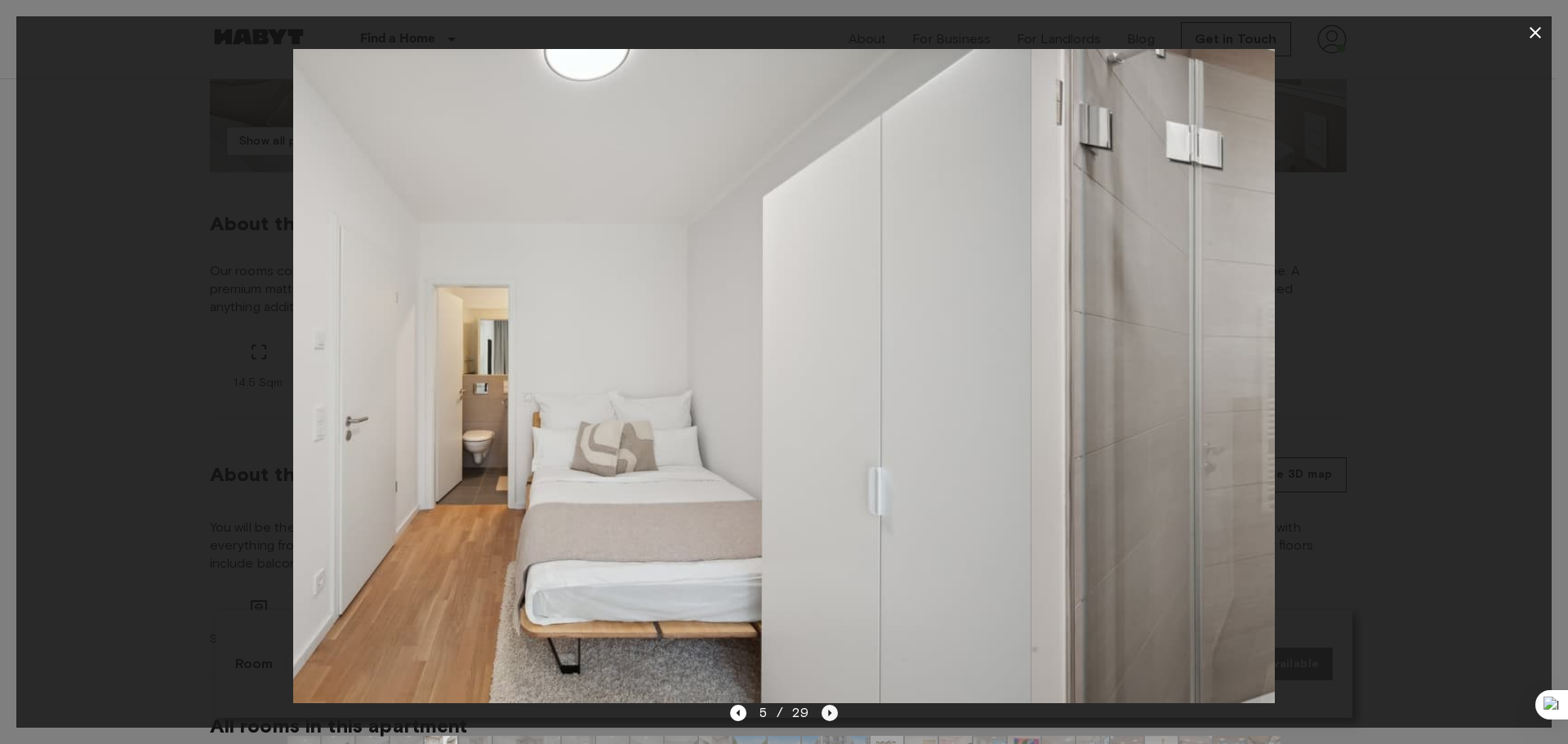
click at [829, 714] on icon "Next image" at bounding box center [830, 713] width 3 height 7
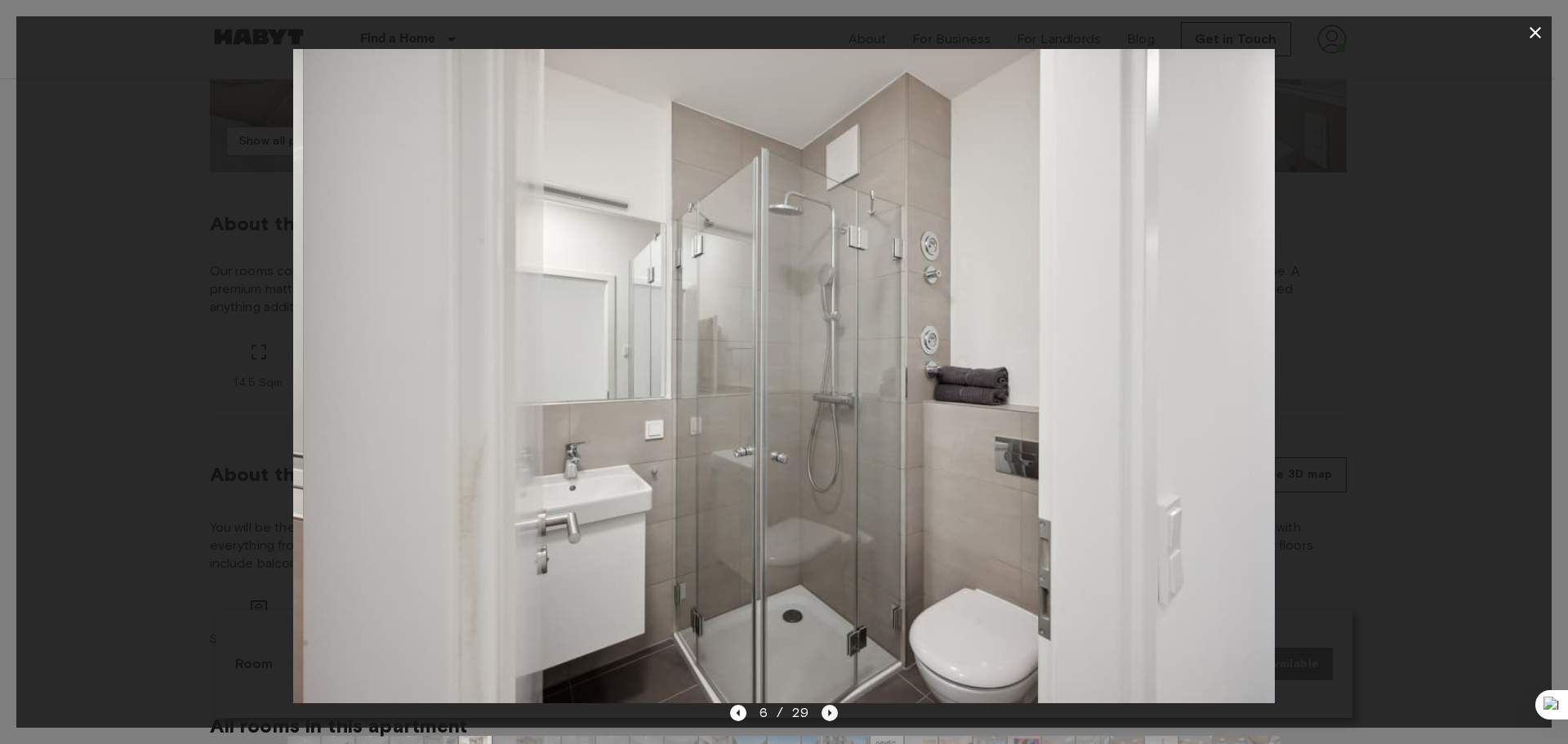
click at [826, 714] on icon "Next image" at bounding box center [830, 713] width 16 height 16
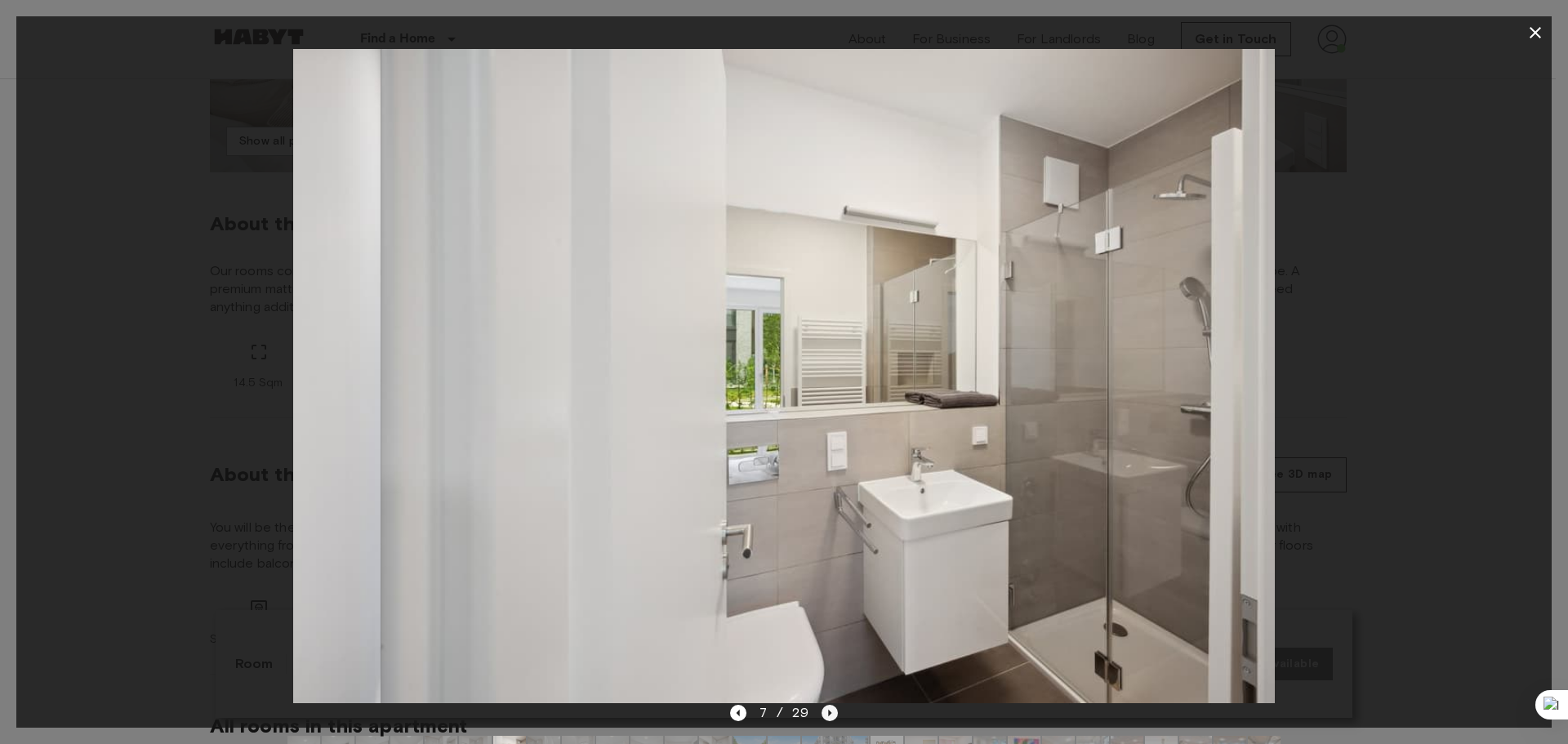
click at [826, 718] on icon "Next image" at bounding box center [830, 713] width 16 height 16
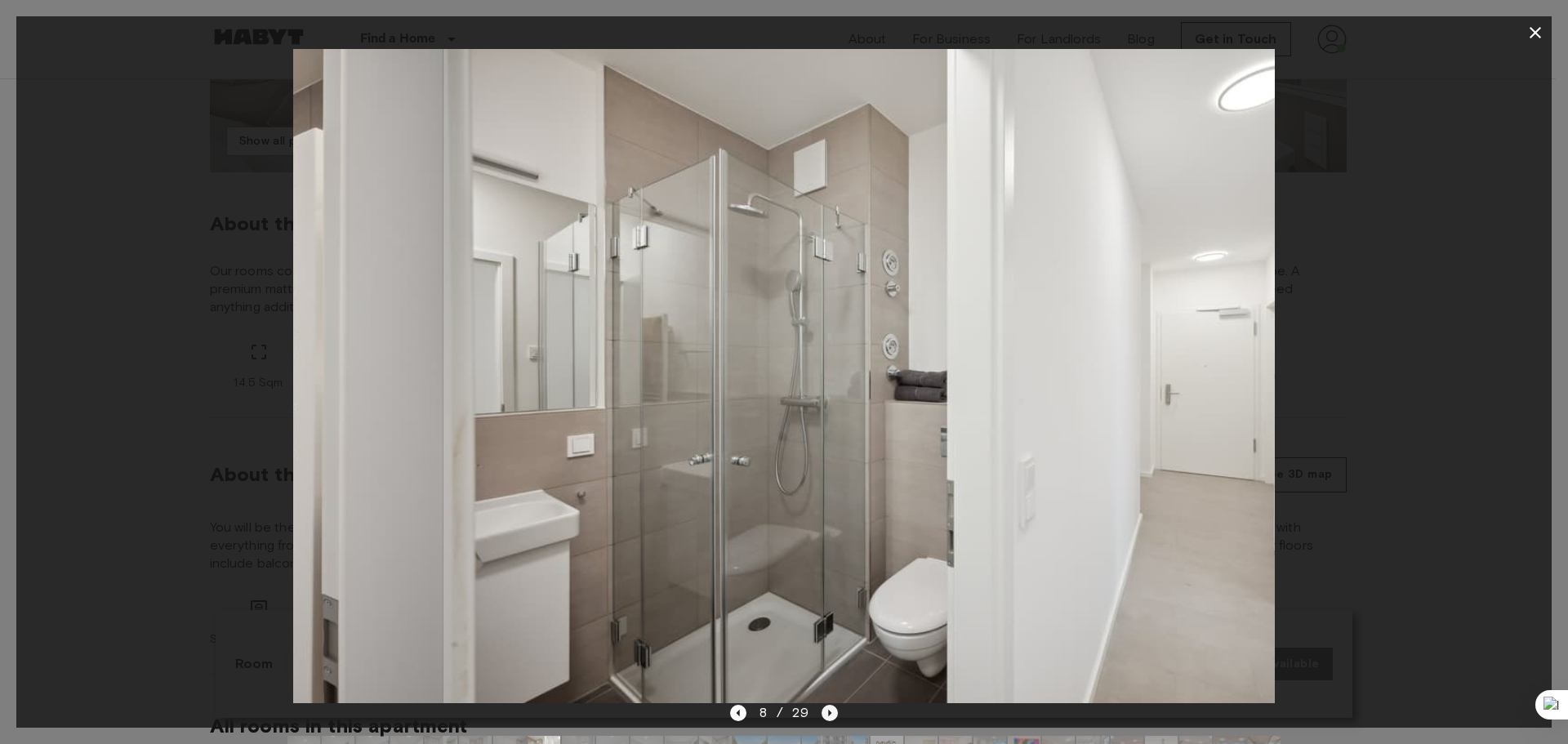
click at [825, 719] on icon "Next image" at bounding box center [830, 713] width 16 height 16
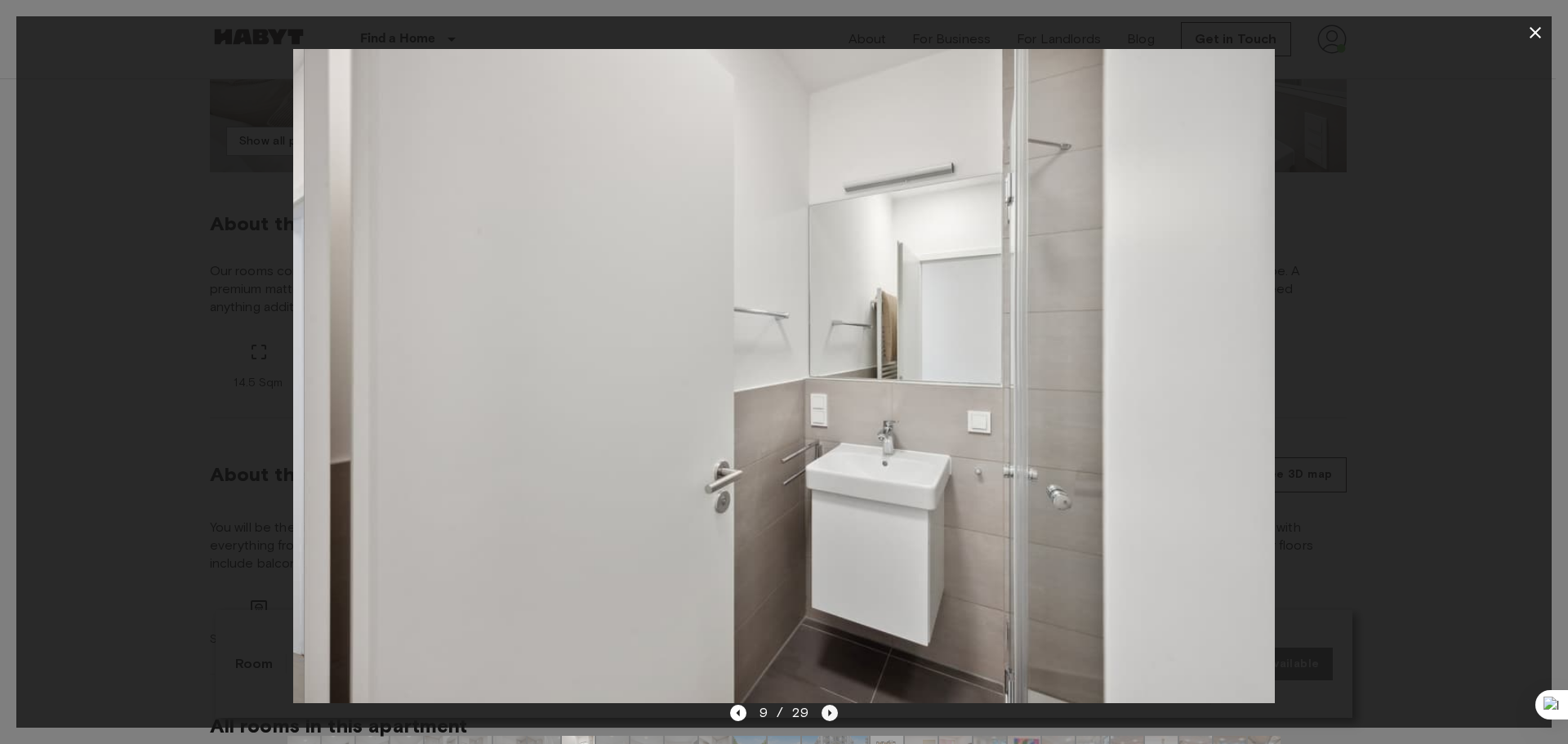
click at [825, 719] on icon "Next image" at bounding box center [830, 713] width 16 height 16
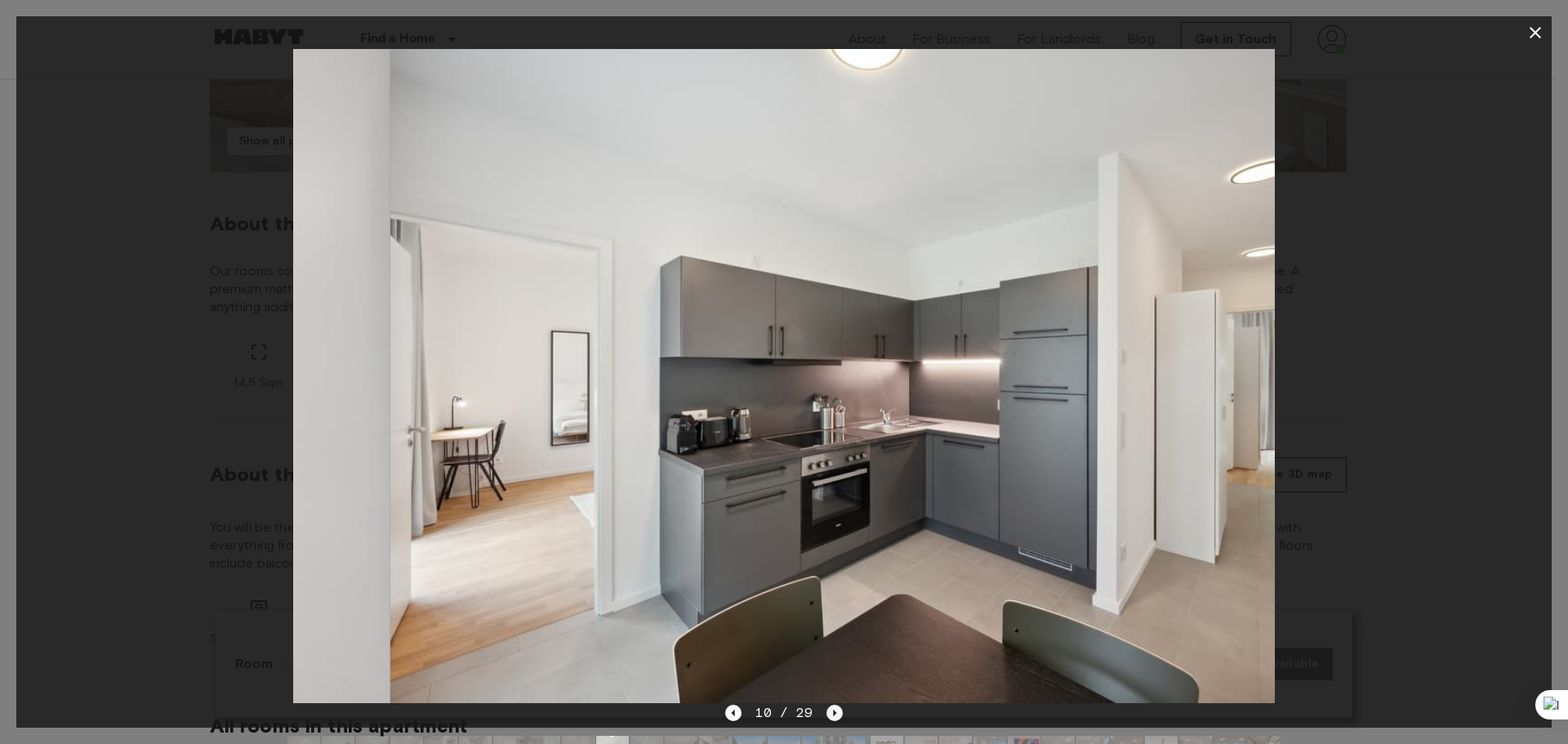
click at [826, 719] on icon "Next image" at bounding box center [835, 713] width 16 height 16
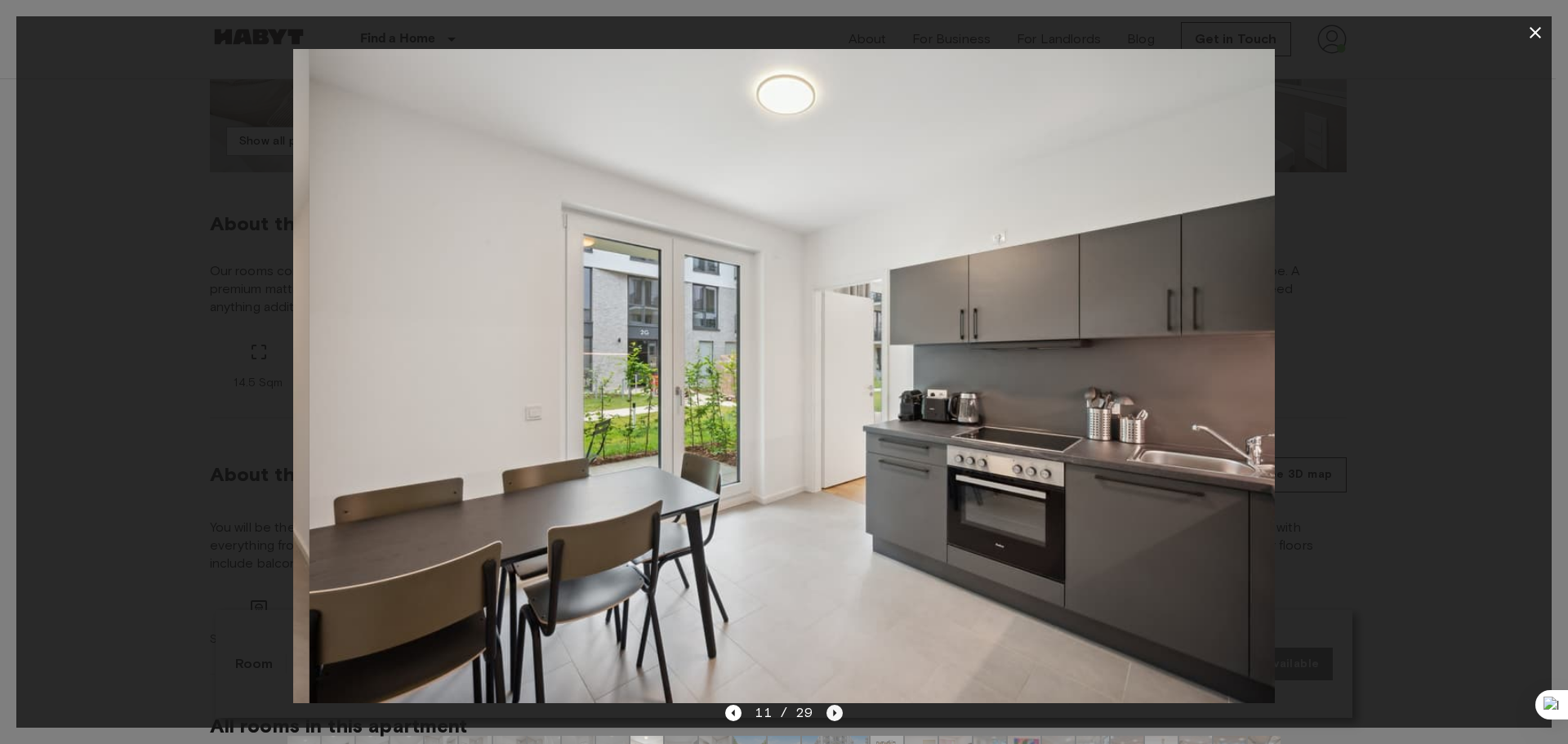
click at [826, 719] on icon "Next image" at bounding box center [835, 713] width 16 height 16
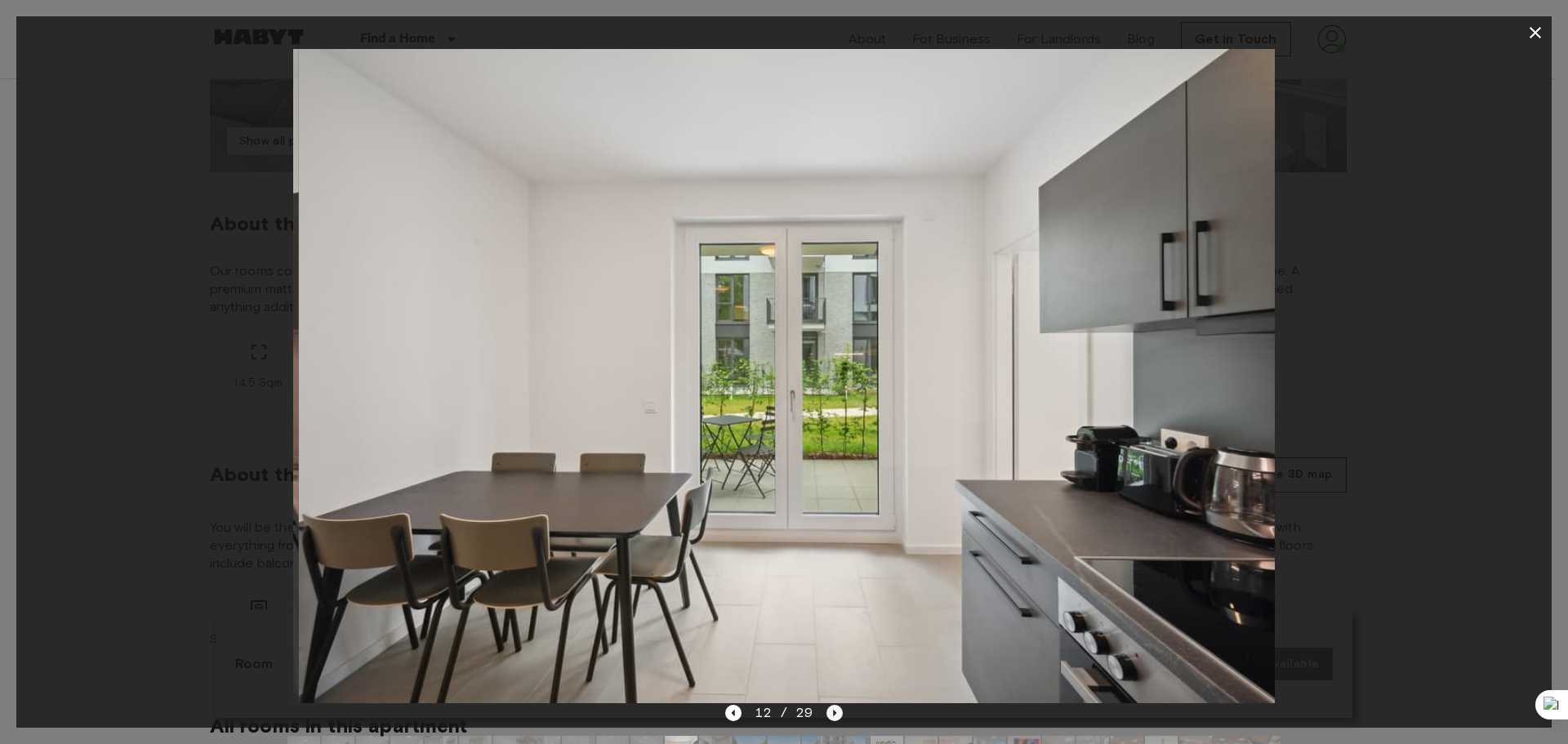
click at [826, 719] on icon "Next image" at bounding box center [835, 713] width 16 height 16
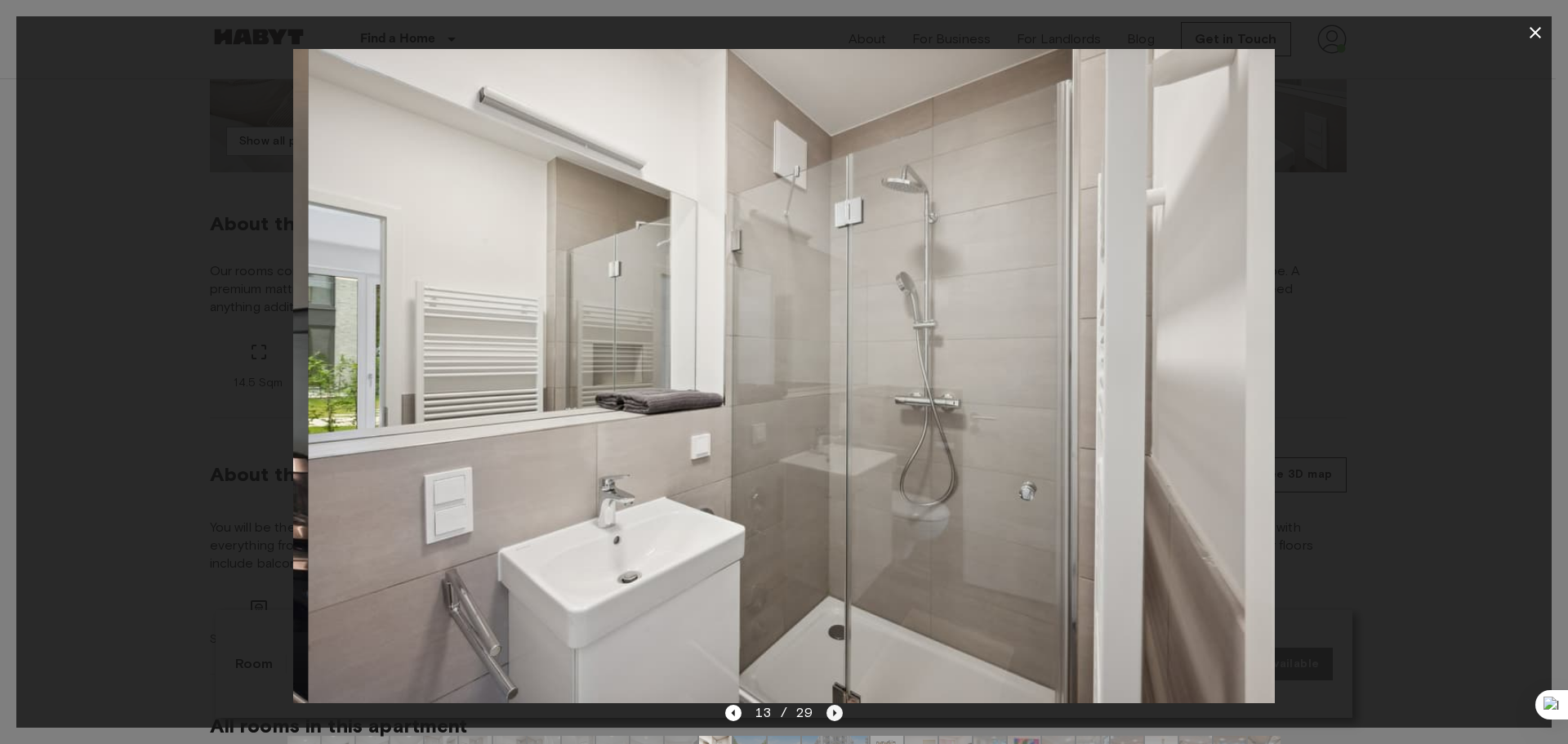
click at [835, 719] on icon "Next image" at bounding box center [835, 713] width 16 height 16
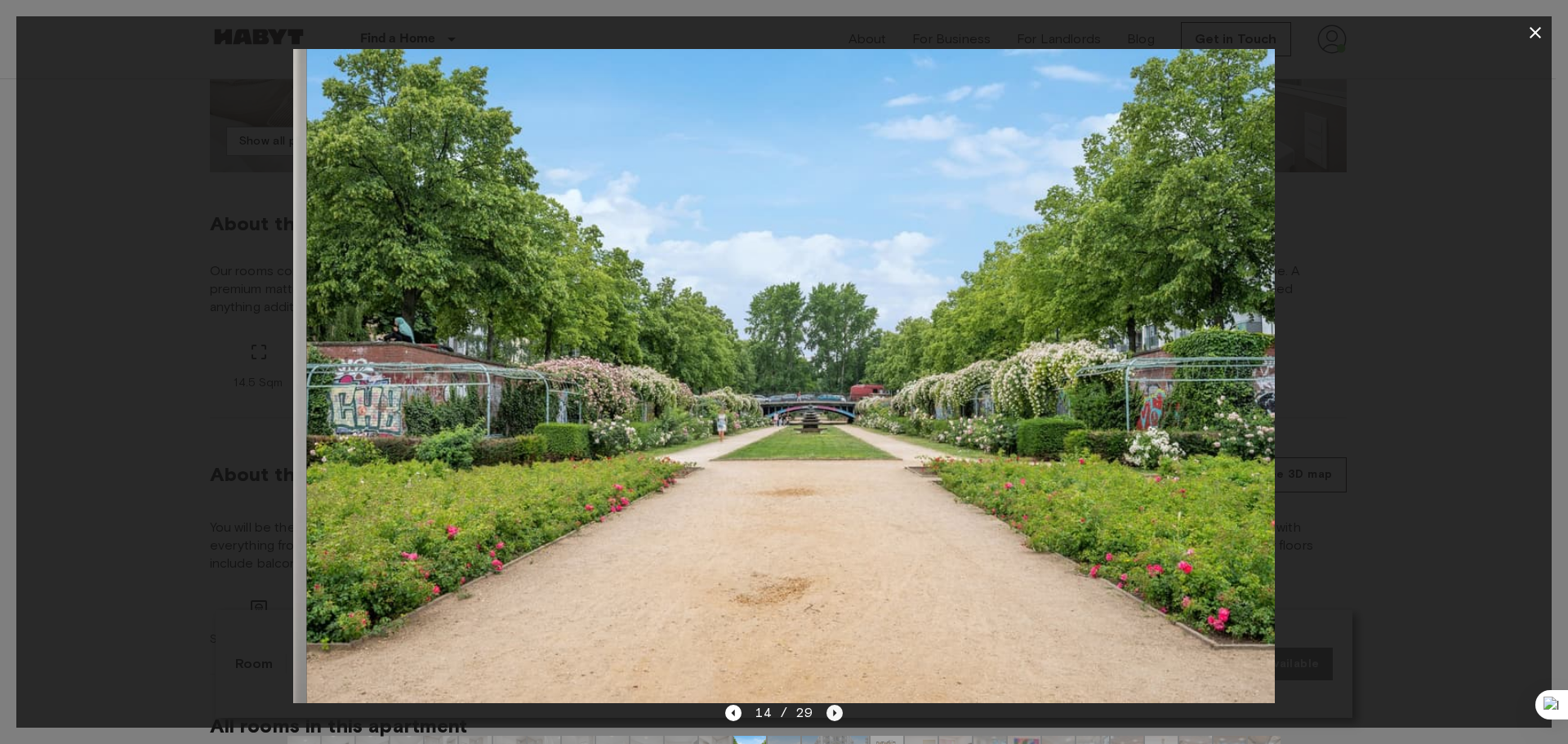
click at [835, 719] on icon "Next image" at bounding box center [835, 713] width 16 height 16
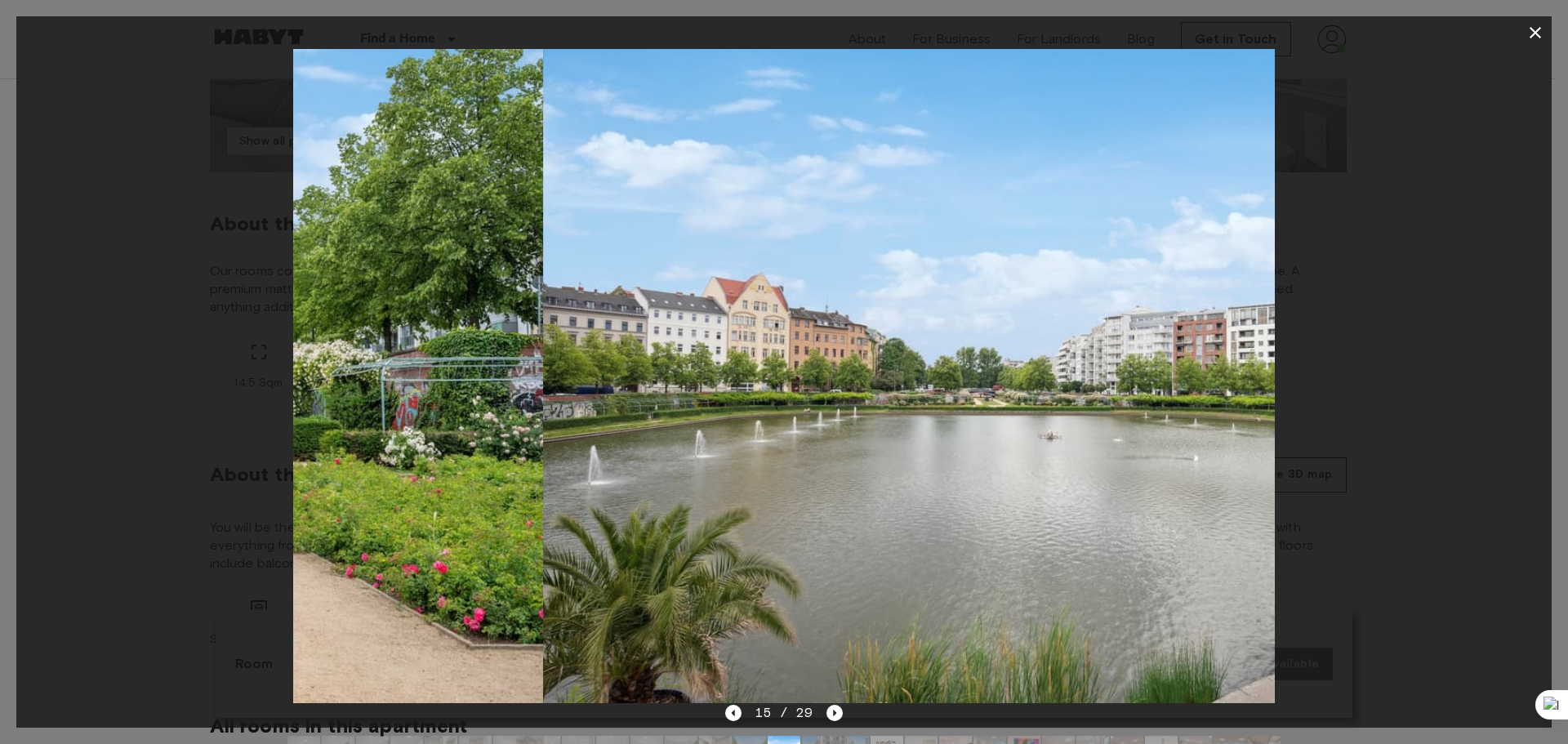
click at [836, 721] on div "15 / 29" at bounding box center [784, 713] width 117 height 20
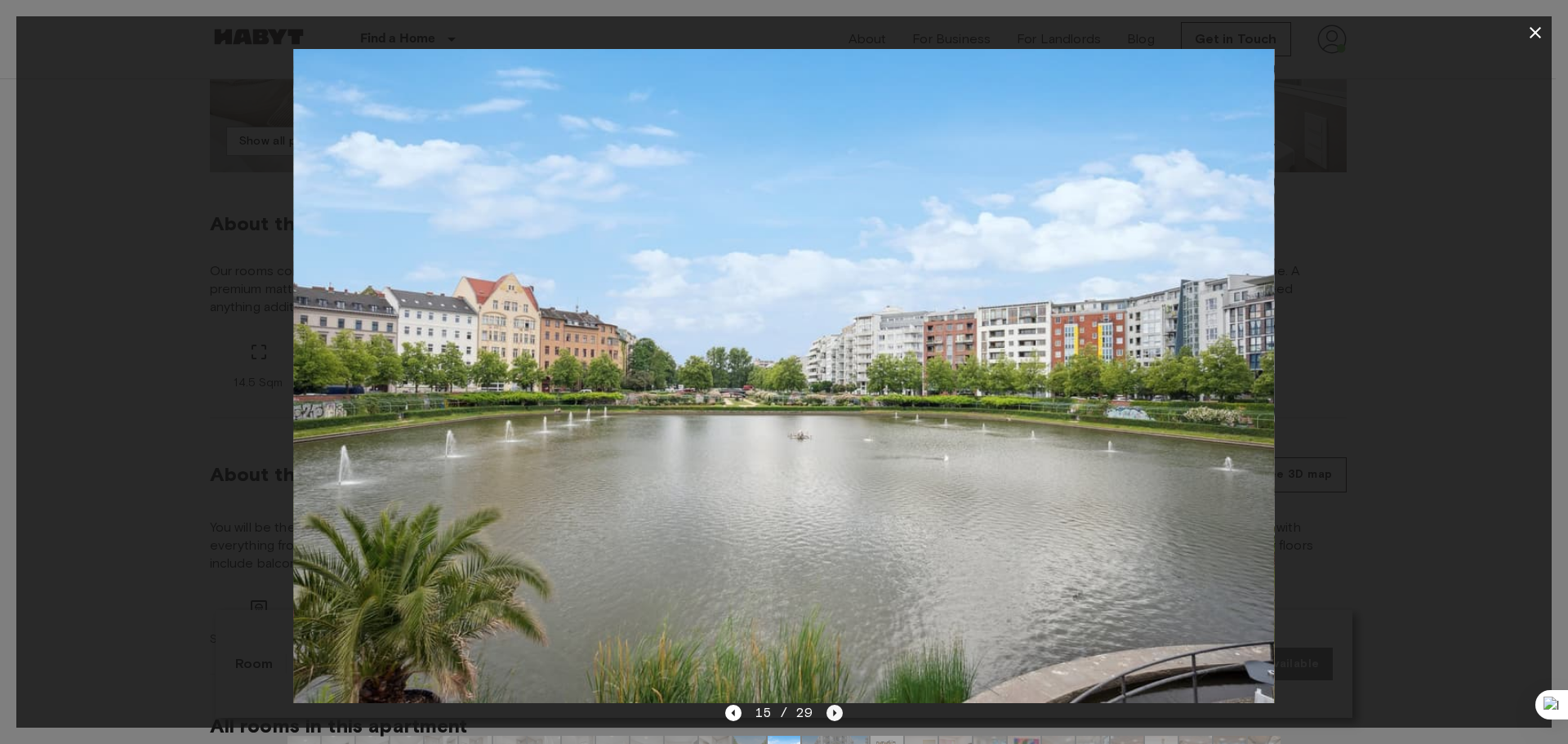
click at [836, 718] on icon "Next image" at bounding box center [835, 713] width 16 height 16
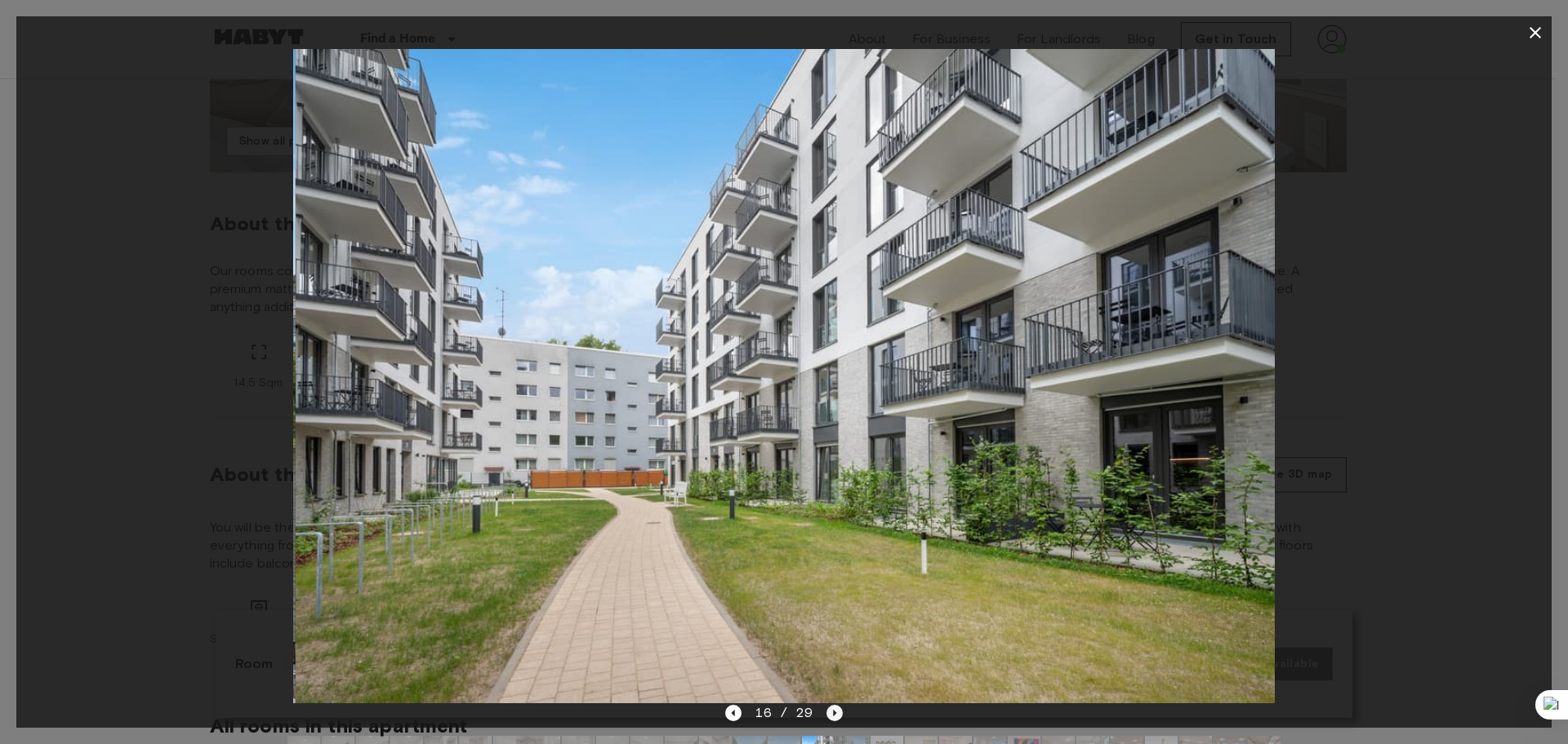
click at [835, 718] on icon "Next image" at bounding box center [835, 713] width 16 height 16
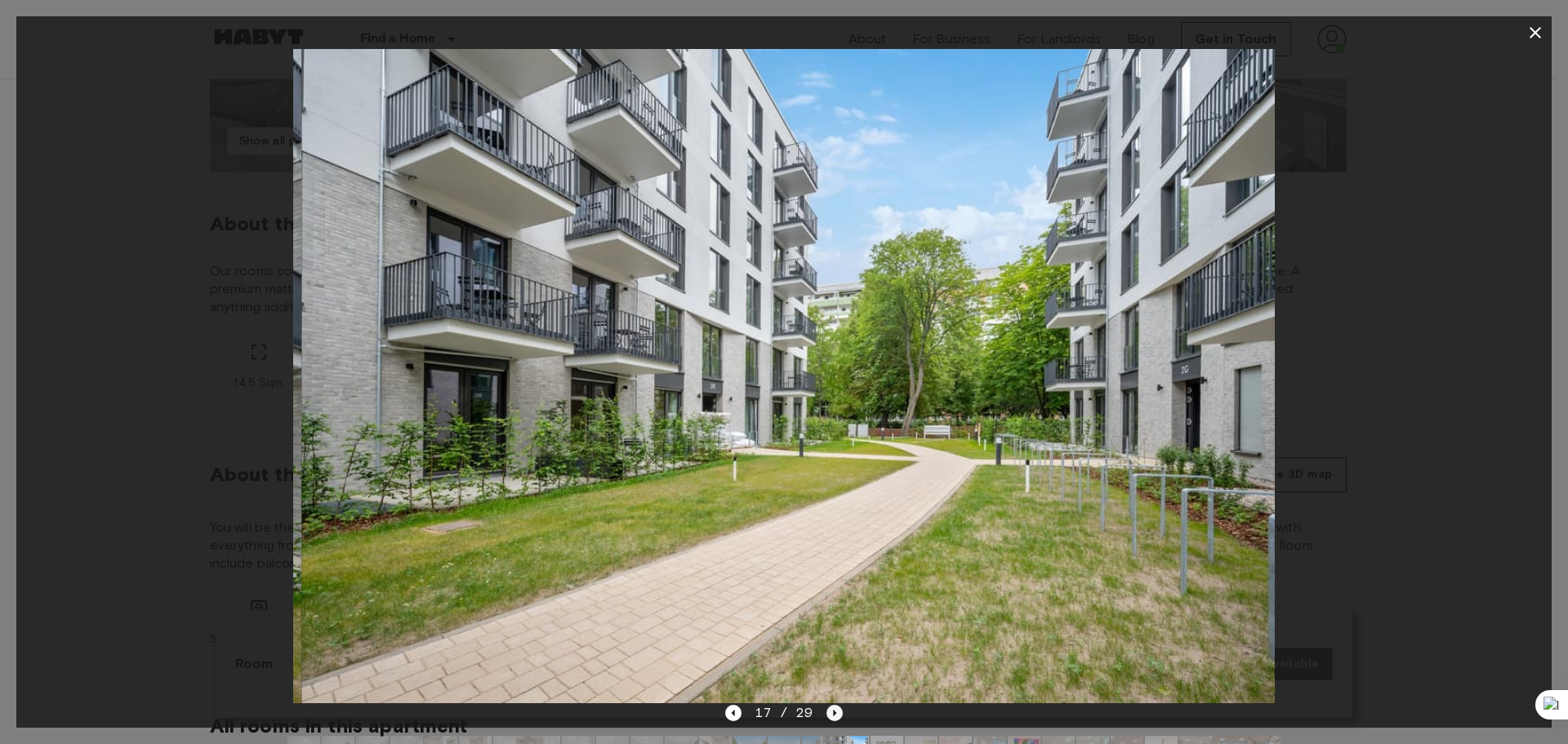
click at [835, 718] on icon "Next image" at bounding box center [835, 713] width 16 height 16
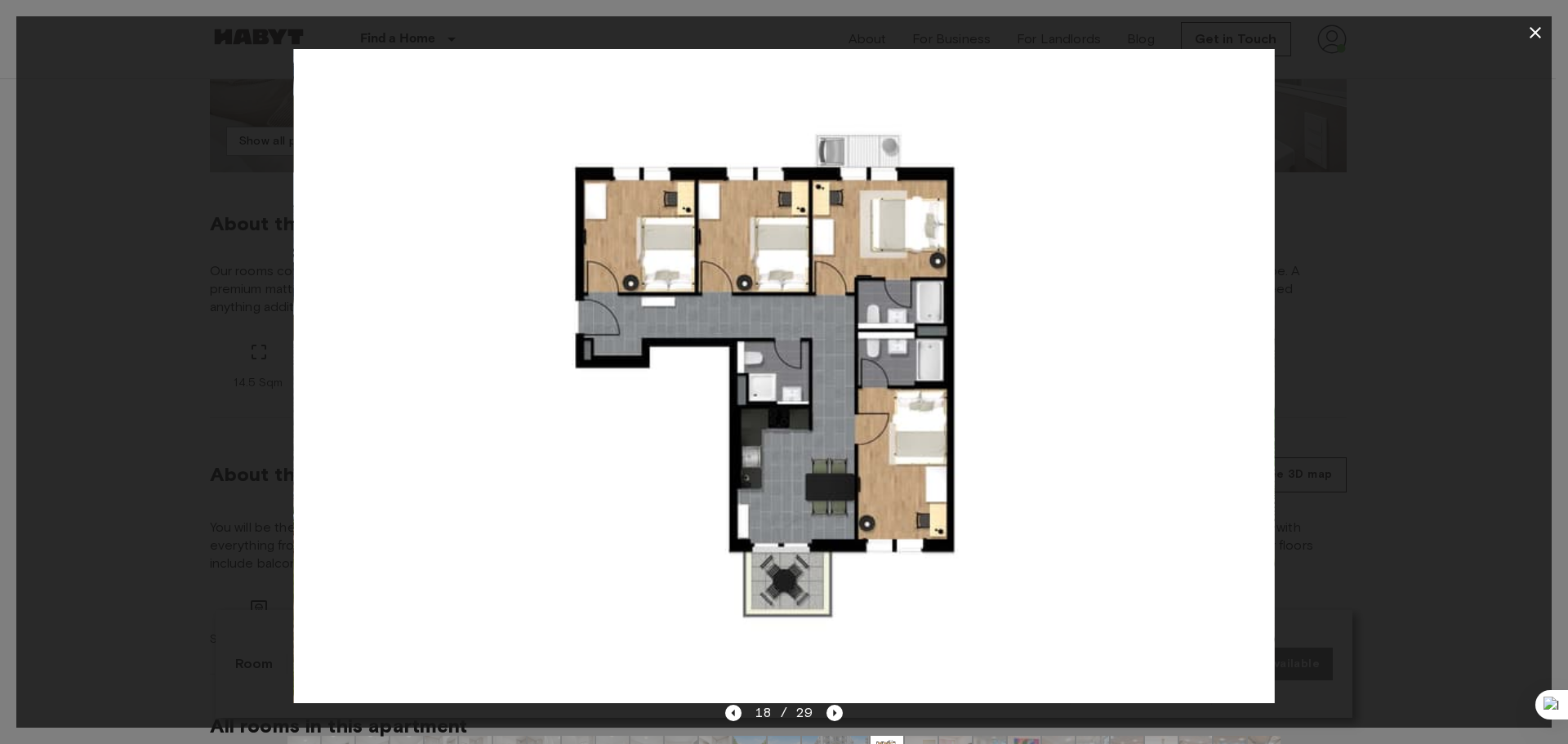
click at [1531, 37] on icon "button" at bounding box center [1535, 33] width 12 height 12
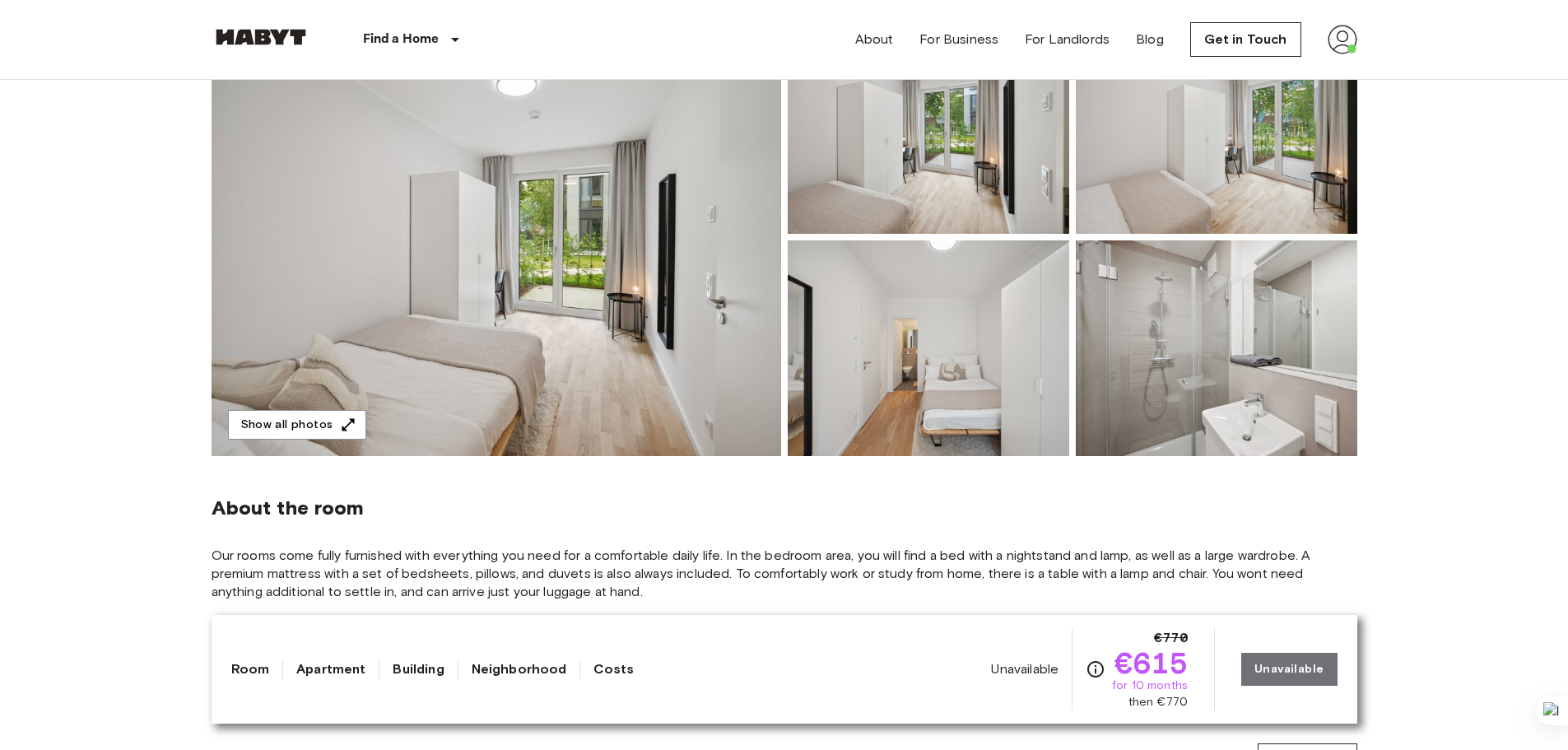
scroll to position [165, 0]
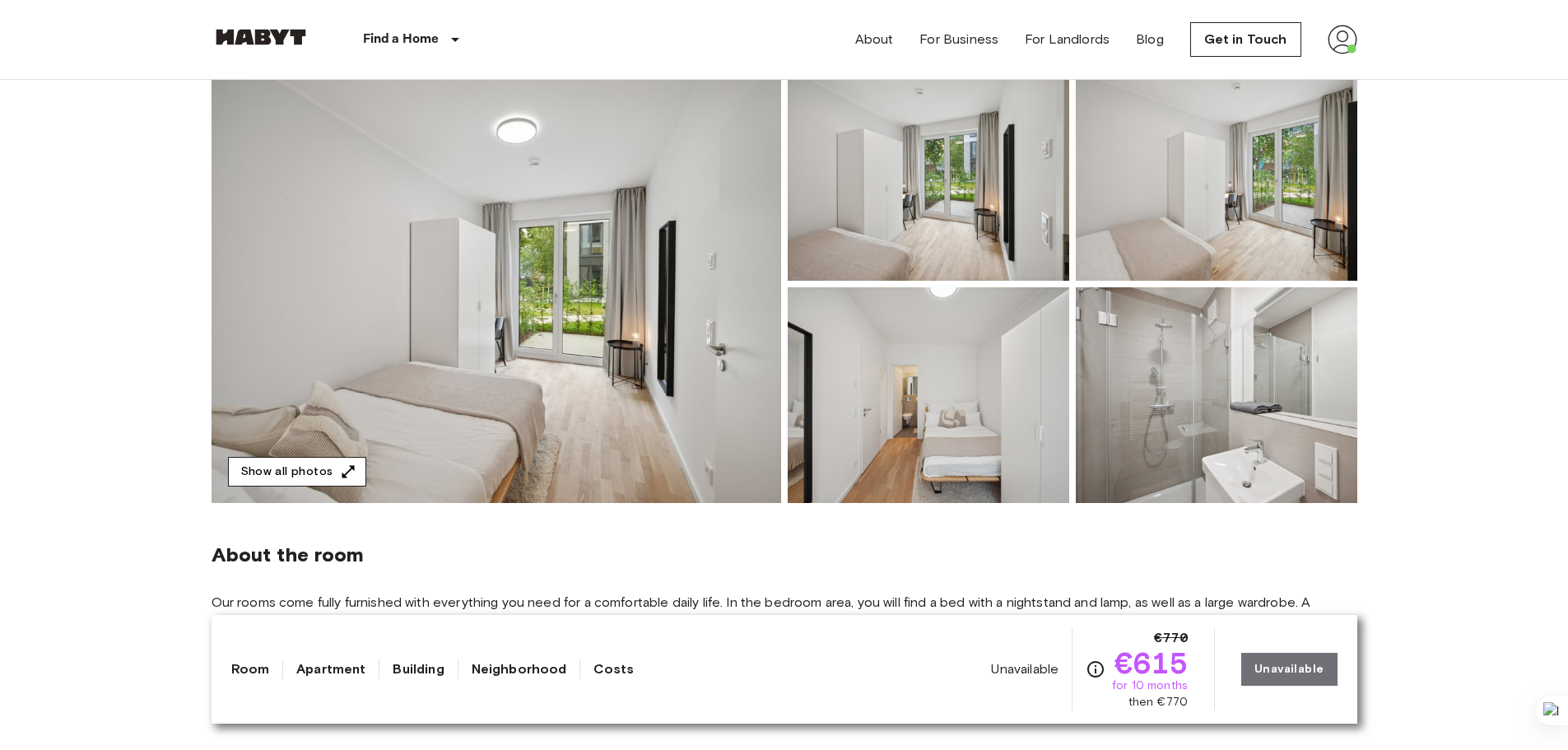
click at [327, 475] on button "Show all photos" at bounding box center [297, 472] width 138 height 31
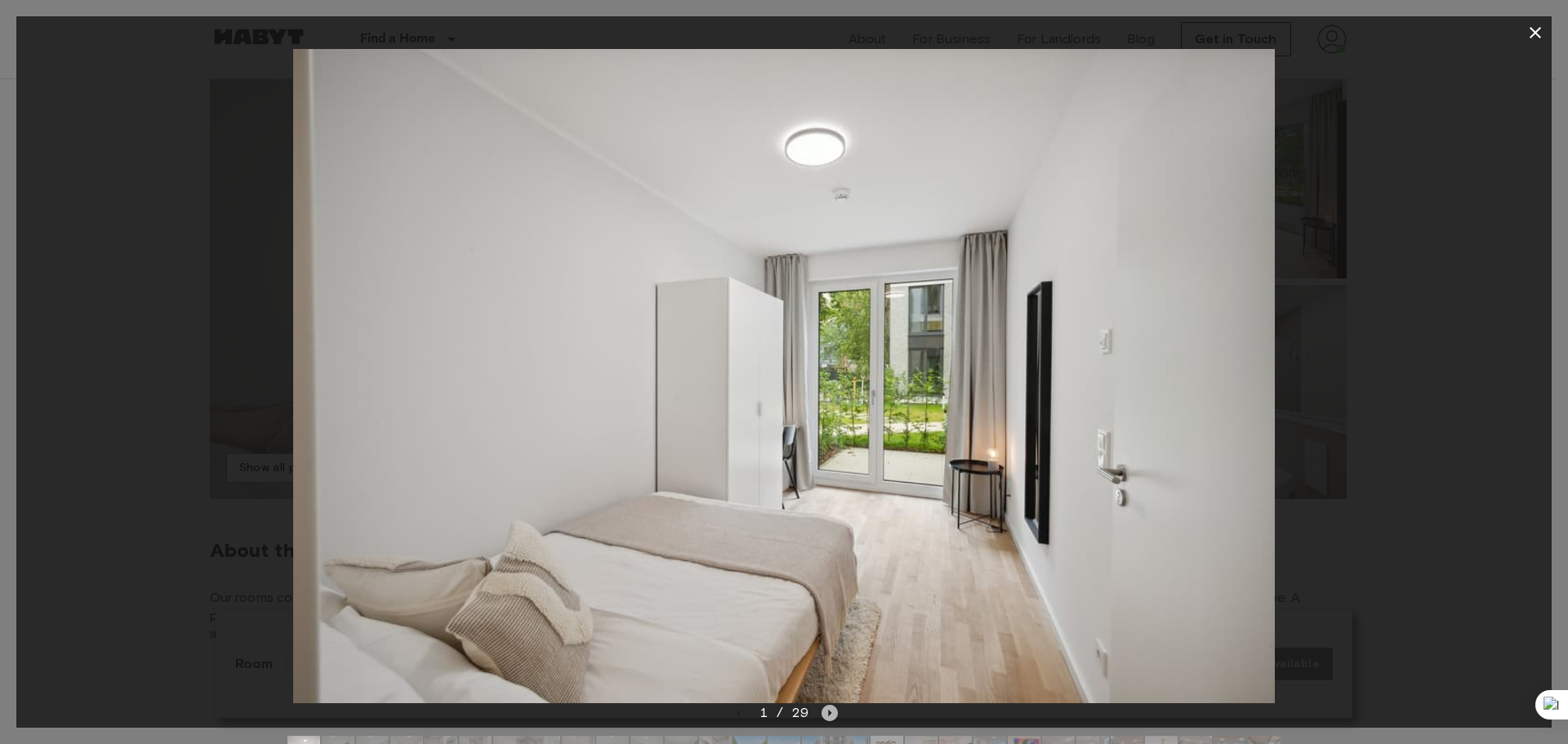
click at [834, 708] on icon "Next image" at bounding box center [830, 713] width 16 height 16
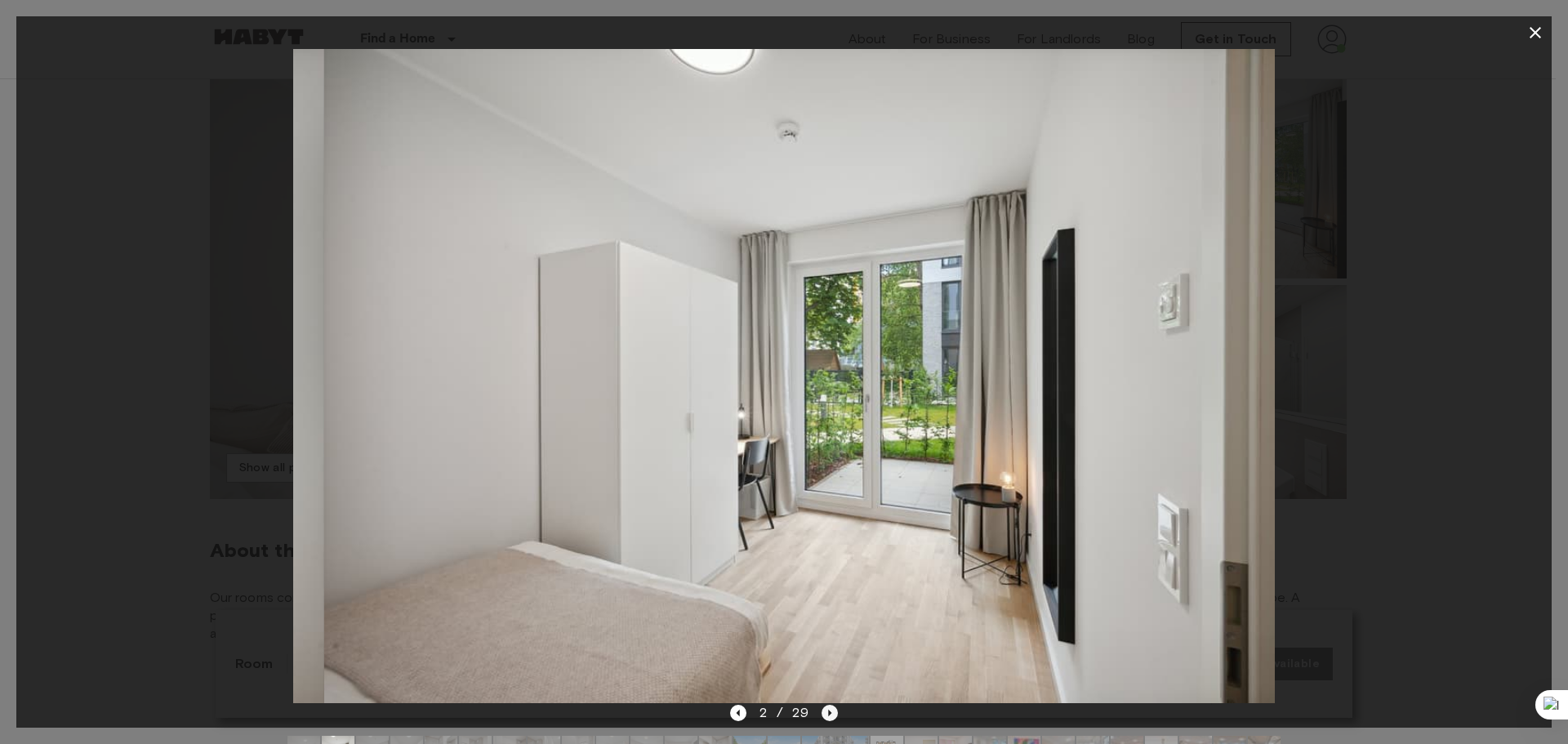
click at [834, 709] on icon "Next image" at bounding box center [830, 713] width 16 height 16
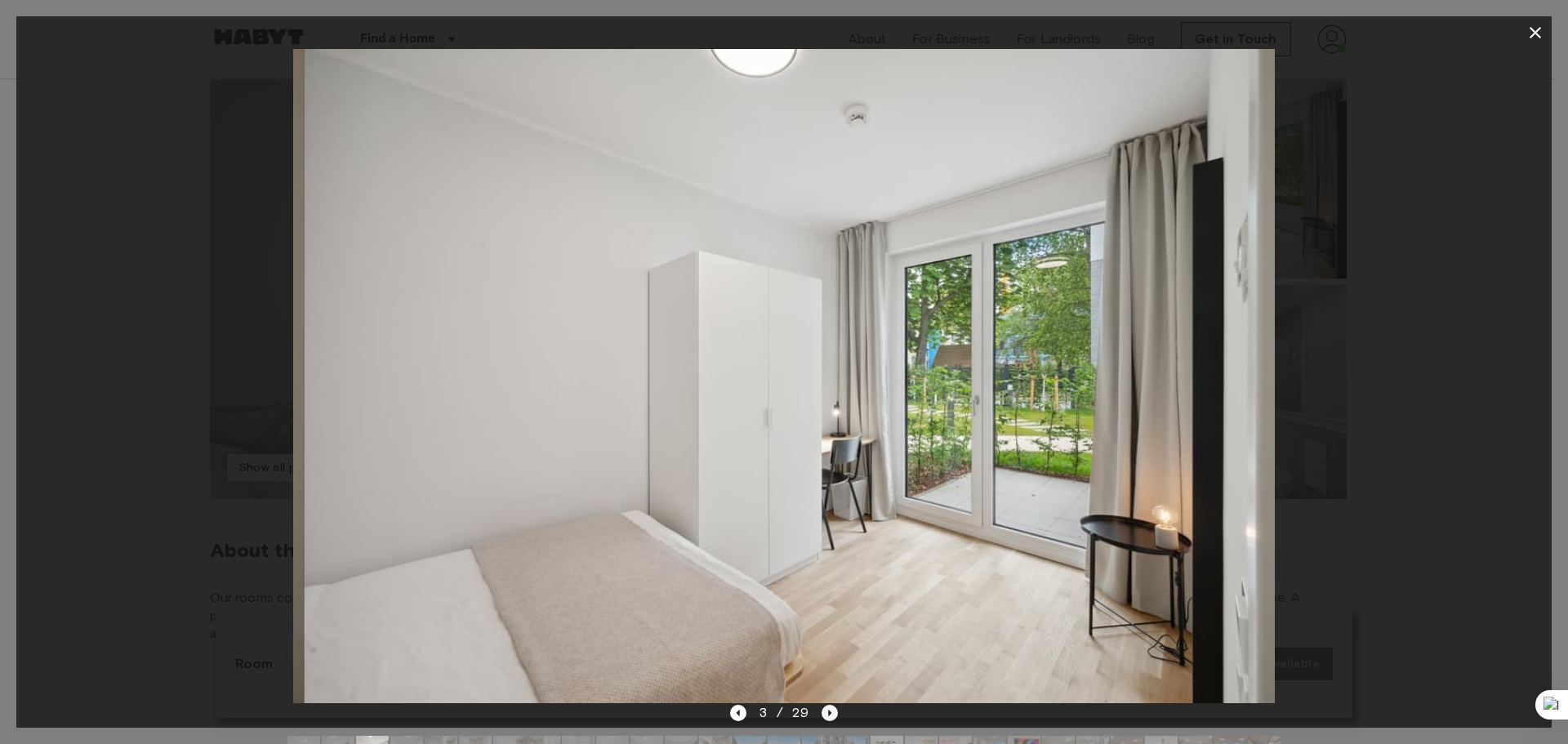
click at [834, 709] on icon "Next image" at bounding box center [830, 713] width 16 height 16
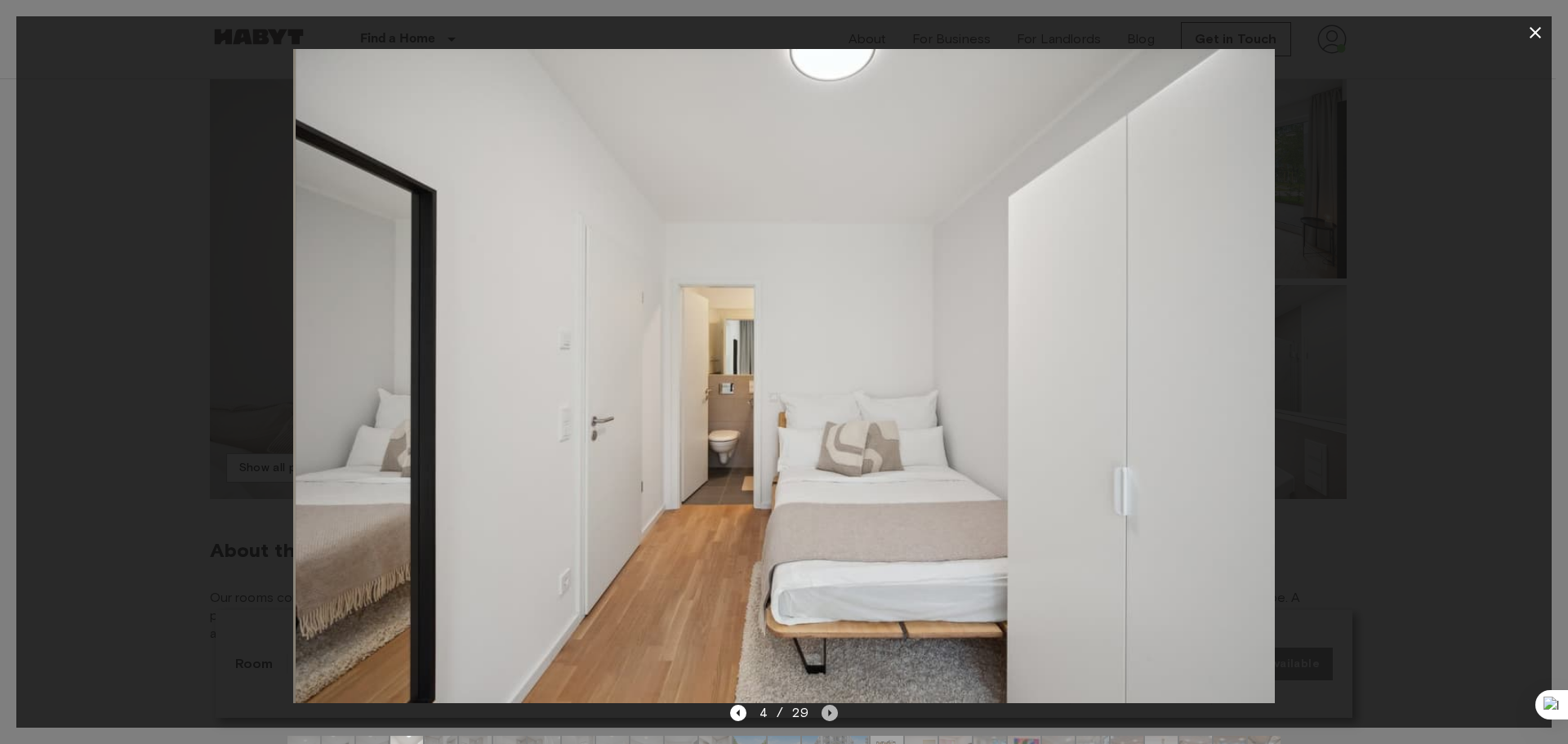
click at [834, 710] on icon "Next image" at bounding box center [830, 713] width 16 height 16
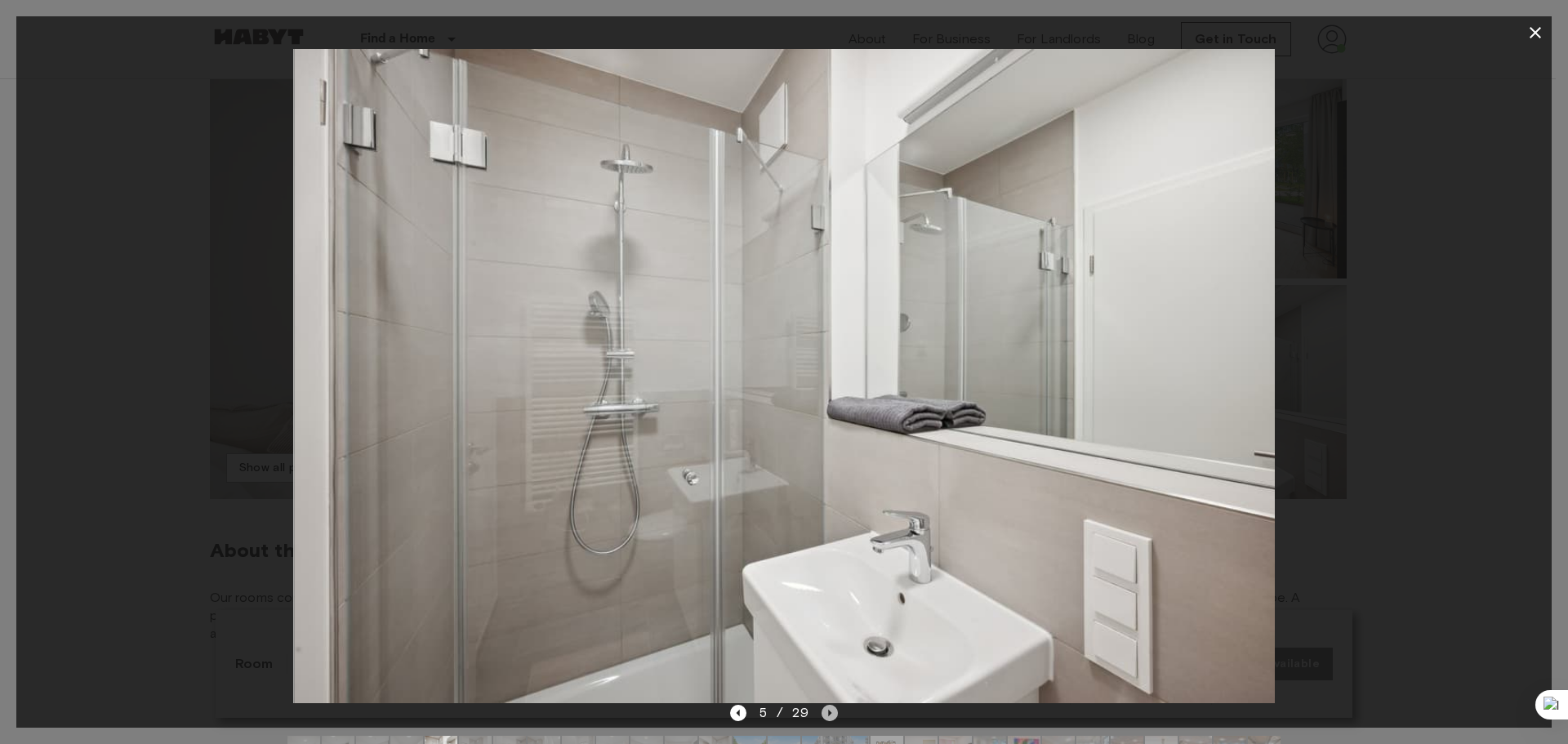
click at [834, 713] on icon "Next image" at bounding box center [830, 713] width 16 height 16
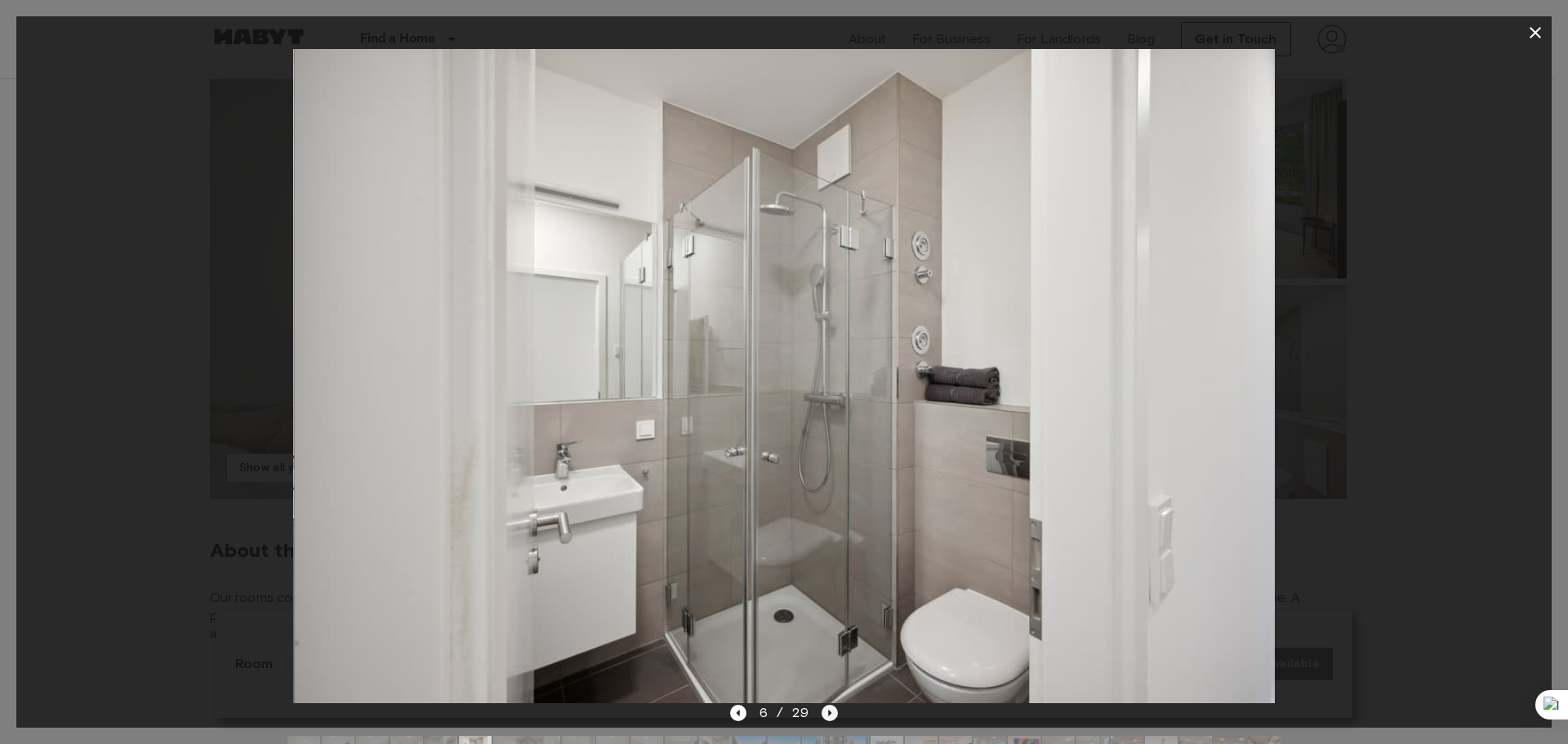
click at [834, 714] on icon "Next image" at bounding box center [830, 713] width 16 height 16
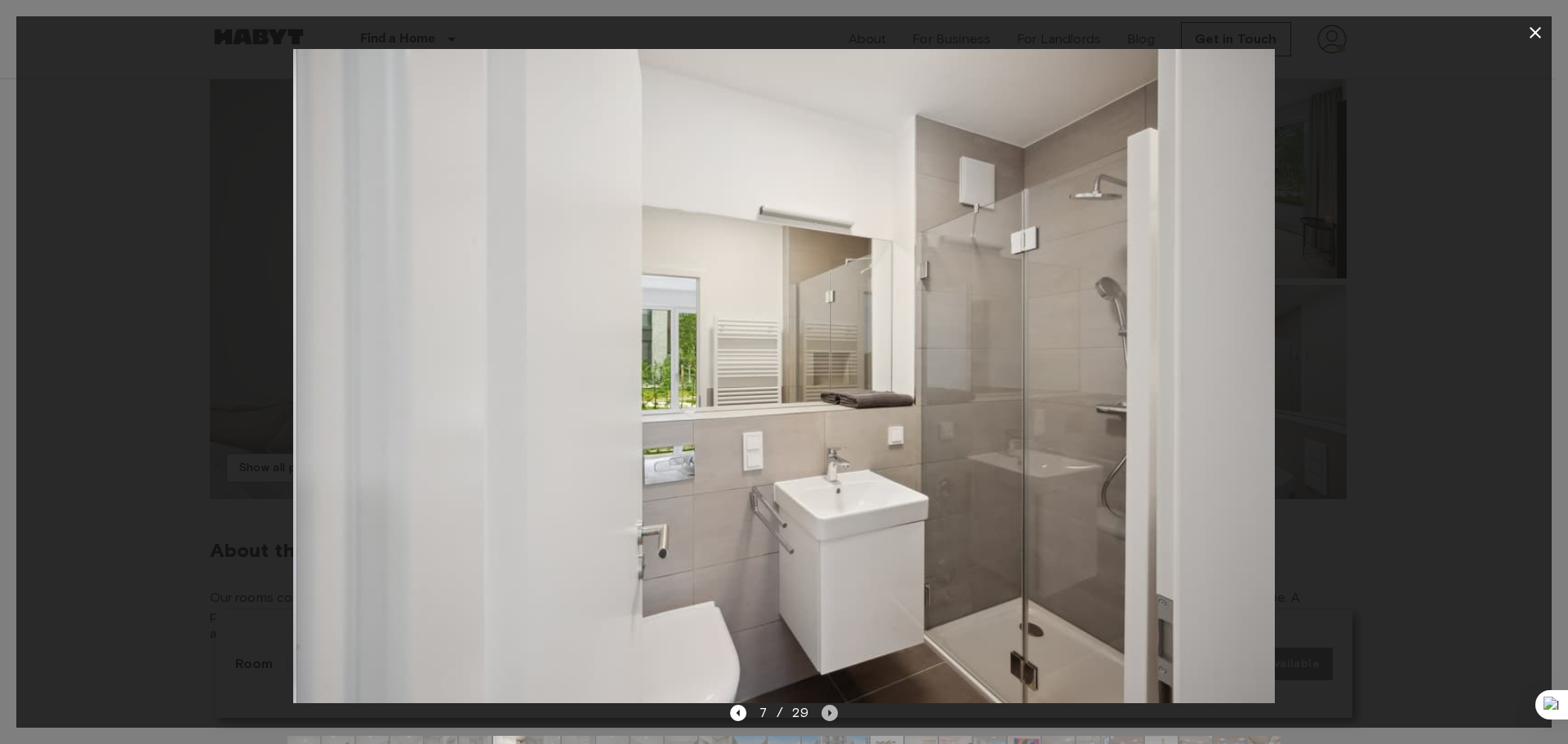
click at [834, 714] on icon "Next image" at bounding box center [830, 713] width 16 height 16
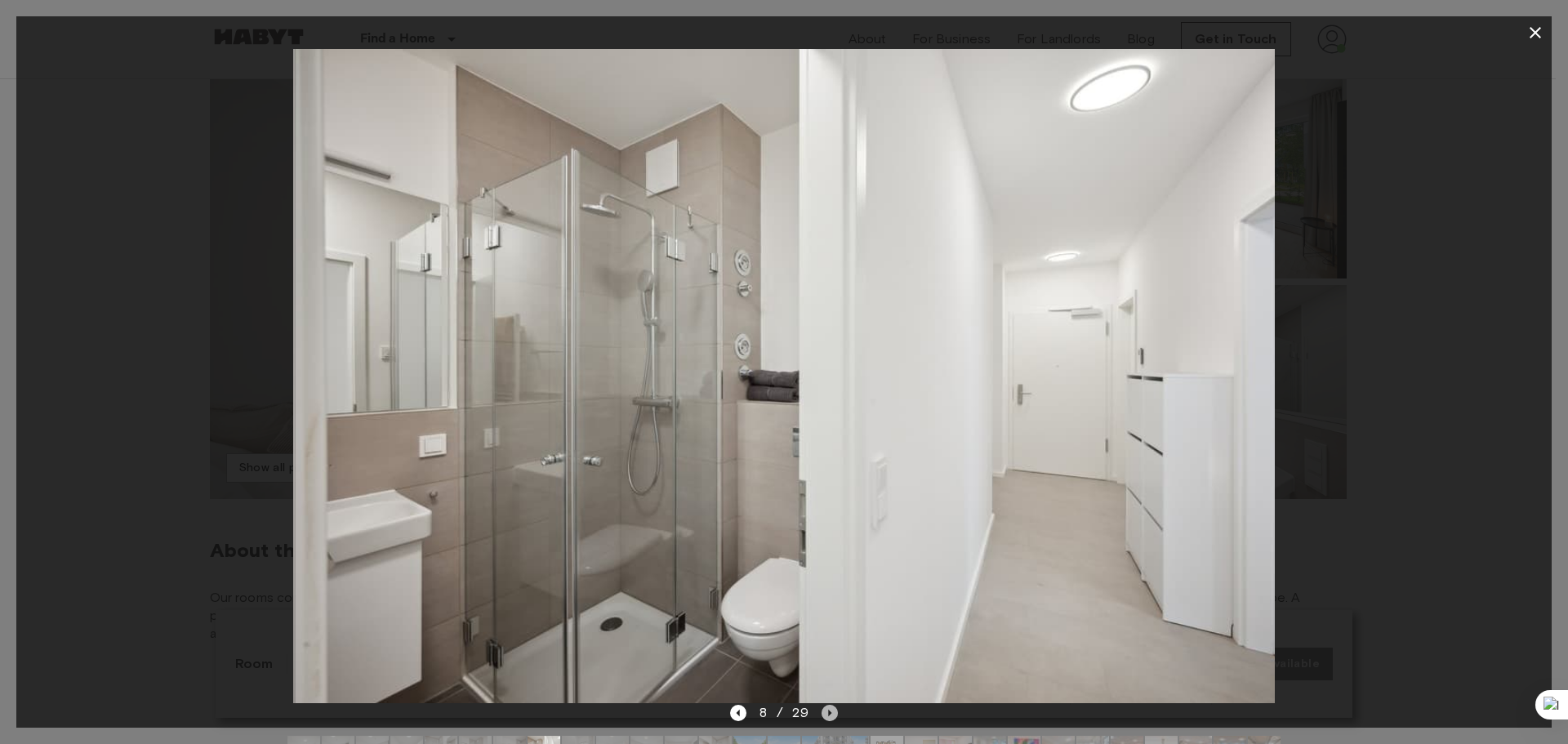
click at [834, 714] on icon "Next image" at bounding box center [830, 713] width 16 height 16
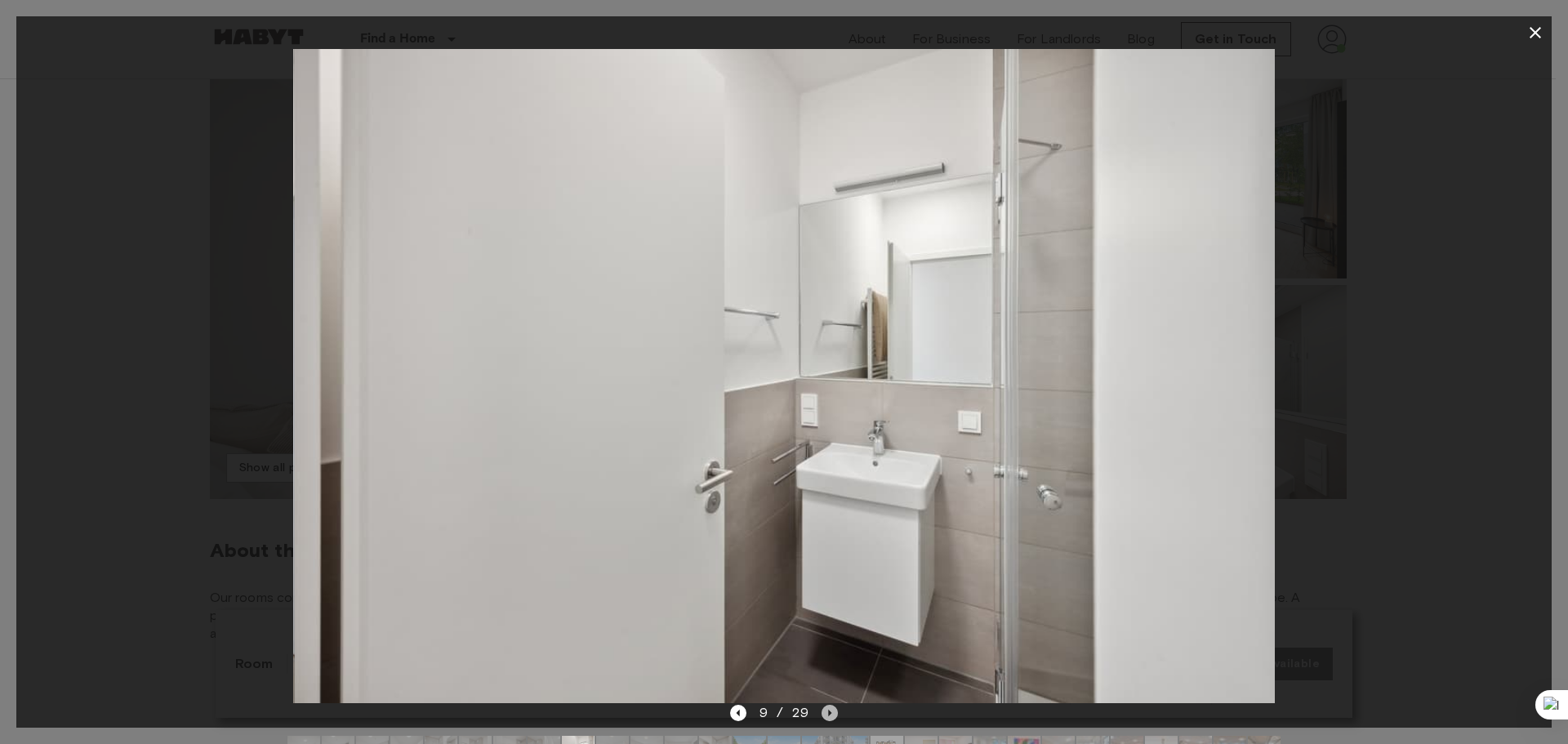
click at [834, 714] on icon "Next image" at bounding box center [830, 713] width 16 height 16
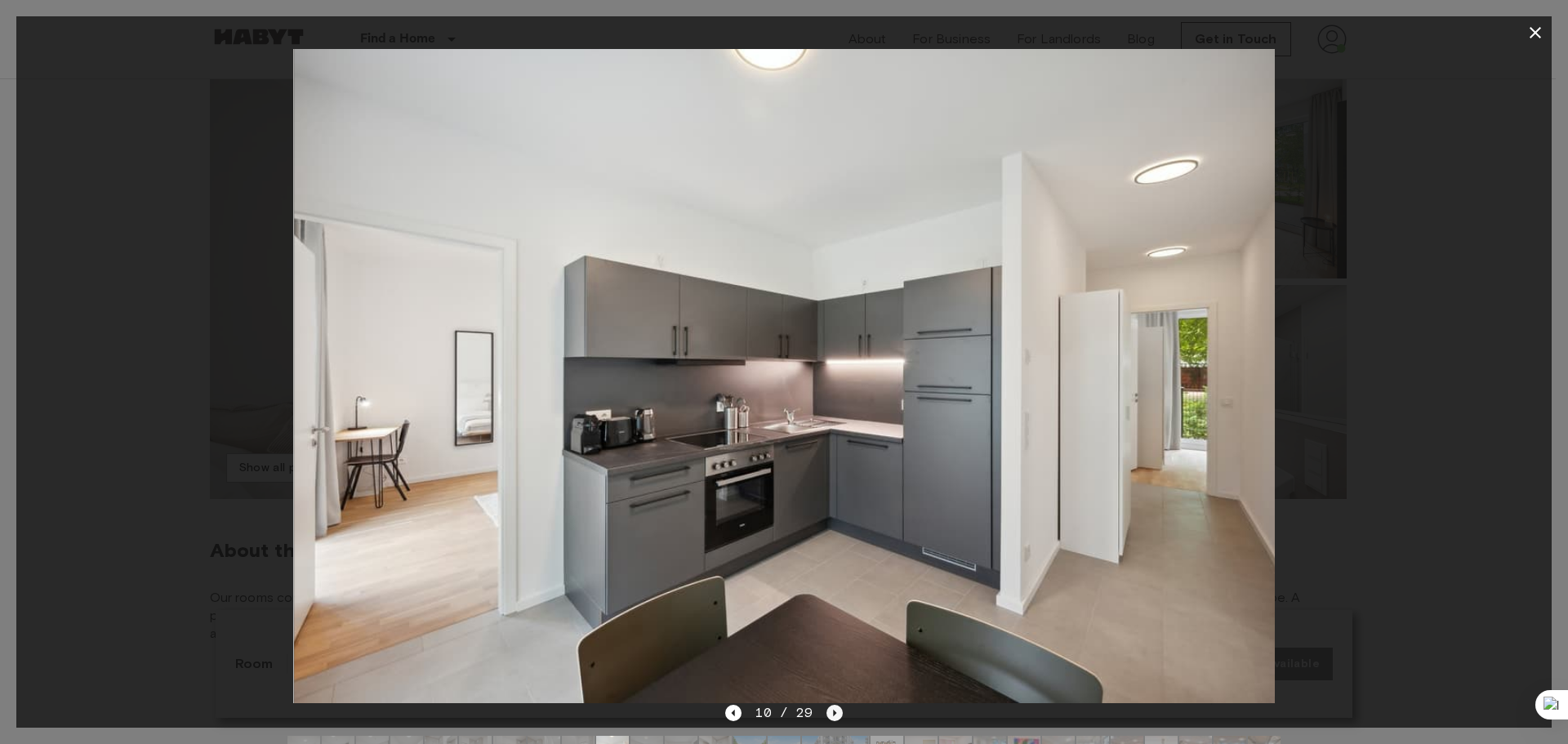
click at [834, 714] on icon "Next image" at bounding box center [835, 713] width 3 height 7
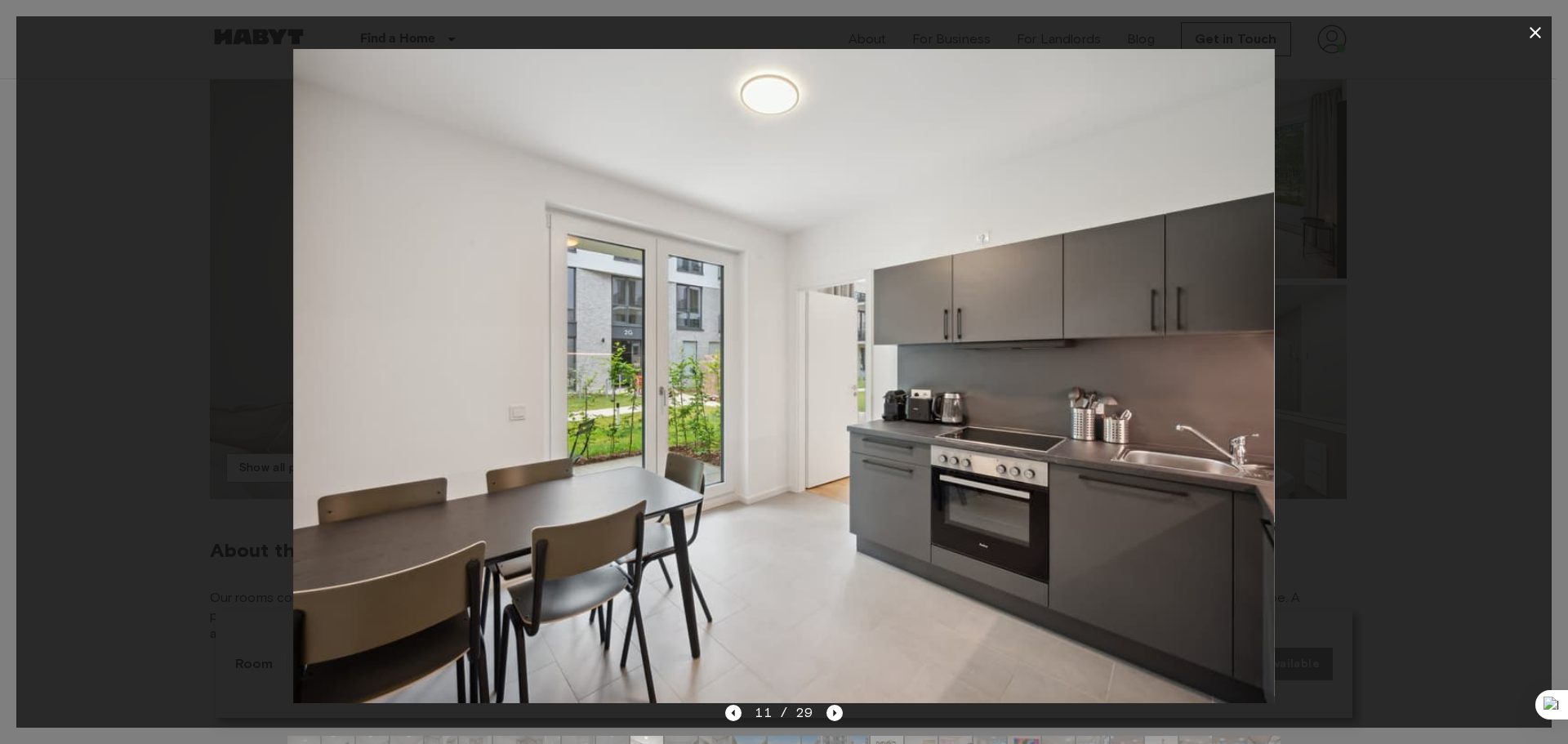
click at [1534, 22] on button "button" at bounding box center [1535, 33] width 33 height 33
